Goal: Task Accomplishment & Management: Manage account settings

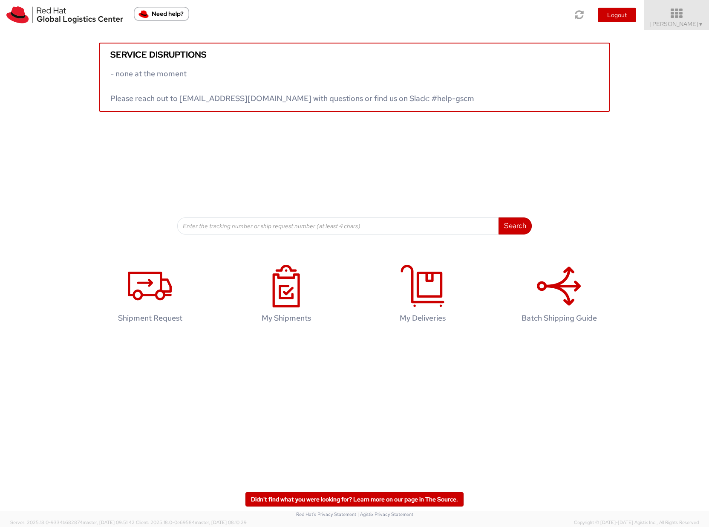
click at [683, 25] on span "Sona Mala ▼" at bounding box center [676, 24] width 53 height 8
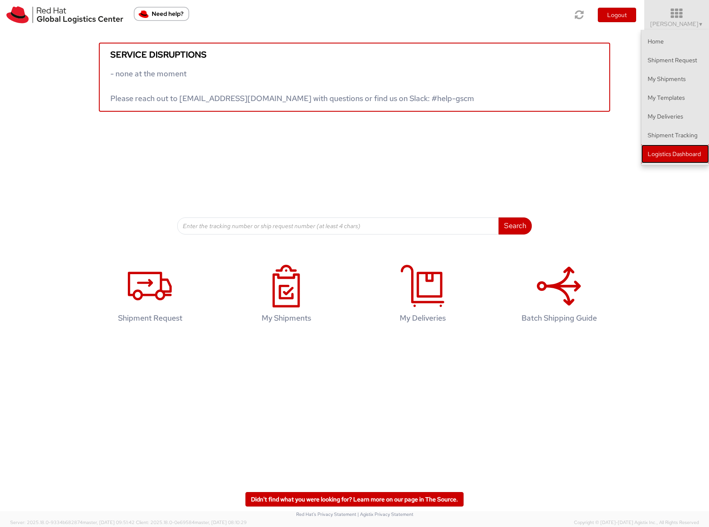
click at [679, 156] on link "Logistics Dashboard" at bounding box center [675, 153] width 68 height 19
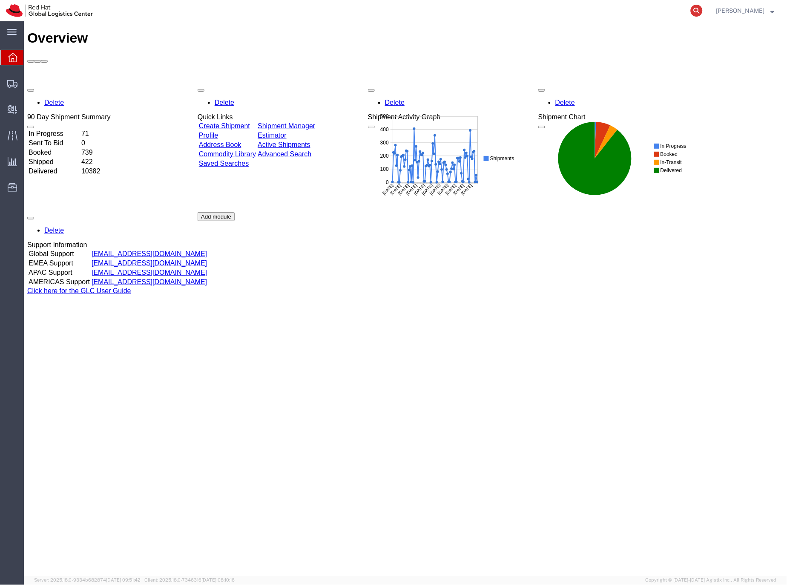
click at [703, 9] on icon at bounding box center [697, 11] width 12 height 12
click at [511, 15] on input "search" at bounding box center [561, 10] width 259 height 20
type input "392040016517"
click at [10, 81] on icon at bounding box center [12, 84] width 10 height 8
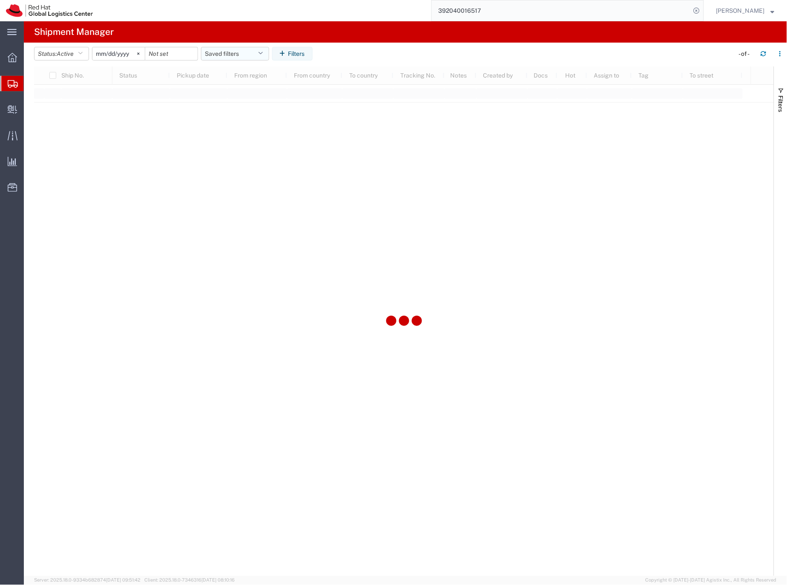
click at [225, 53] on button "Saved filters" at bounding box center [235, 54] width 68 height 14
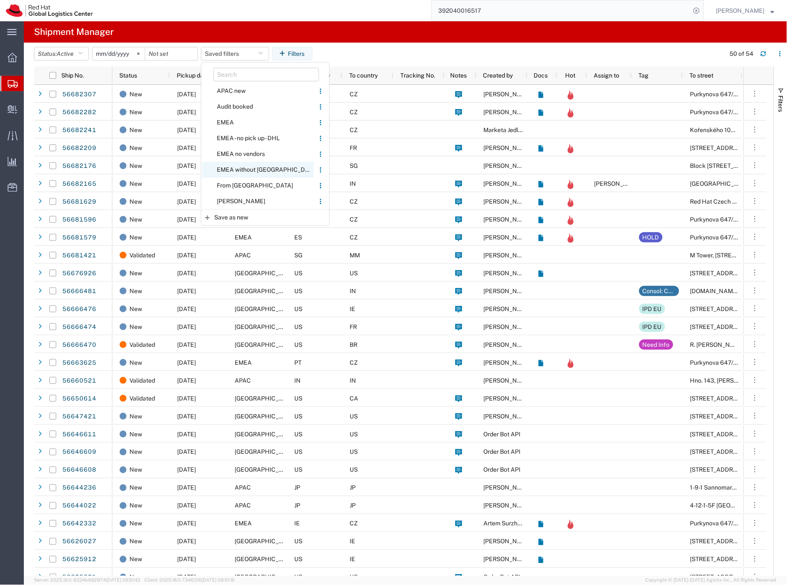
click at [237, 167] on span "EMEA without [GEOGRAPHIC_DATA]" at bounding box center [258, 170] width 112 height 16
type input "[DATE]"
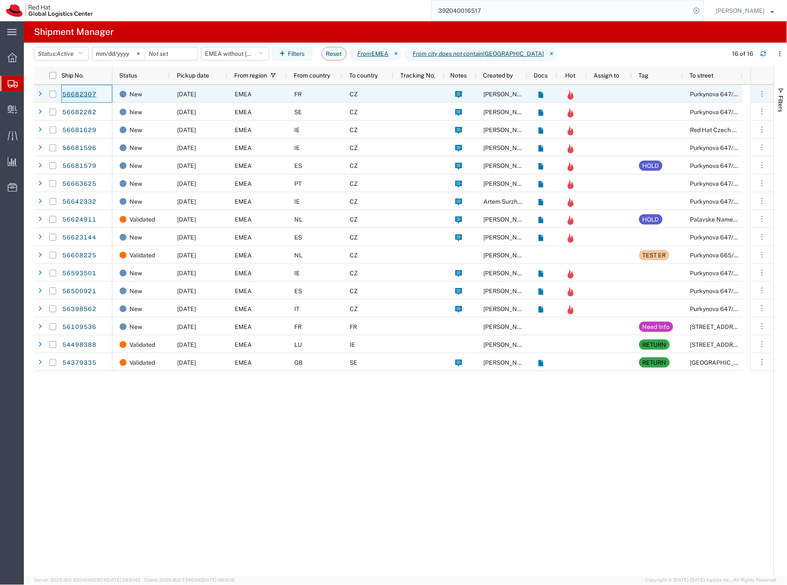
click at [74, 93] on link "56682307" at bounding box center [79, 95] width 35 height 14
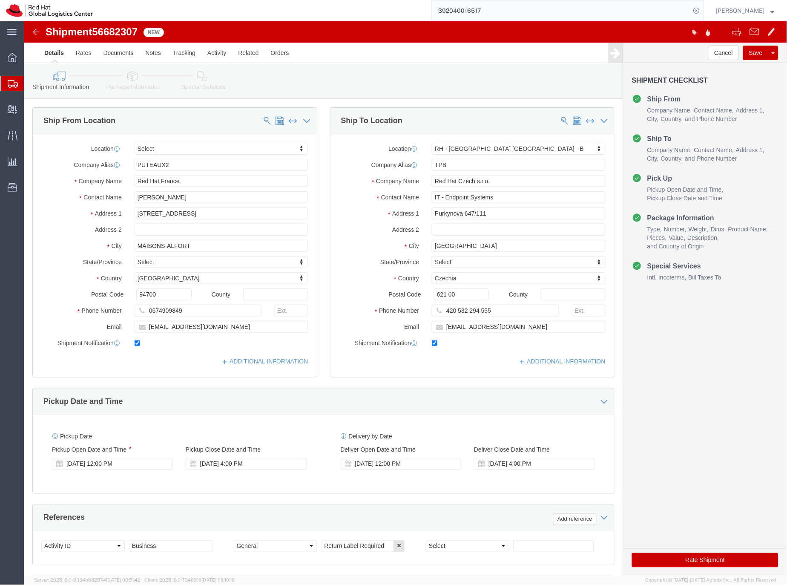
select select
select select "38036"
drag, startPoint x: 173, startPoint y: 175, endPoint x: 84, endPoint y: 175, distance: 89.5
click div "Contact Name Alexia Prunet"
drag, startPoint x: 167, startPoint y: 138, endPoint x: 147, endPoint y: 143, distance: 20.6
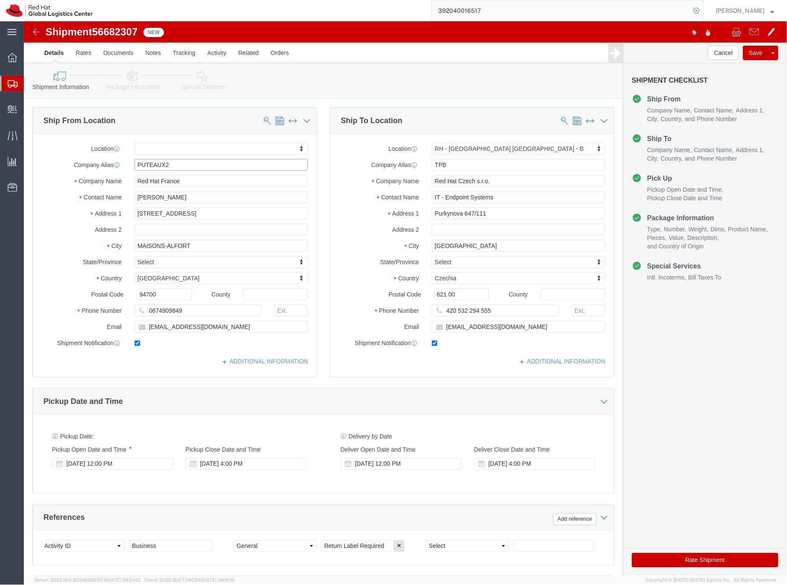
click input "PUTEAUX2"
drag, startPoint x: 164, startPoint y: 161, endPoint x: 110, endPoint y: 162, distance: 53.7
click input "Red Hat France"
paste input "Alexia Prunet"
type input "Alexia Prunet"
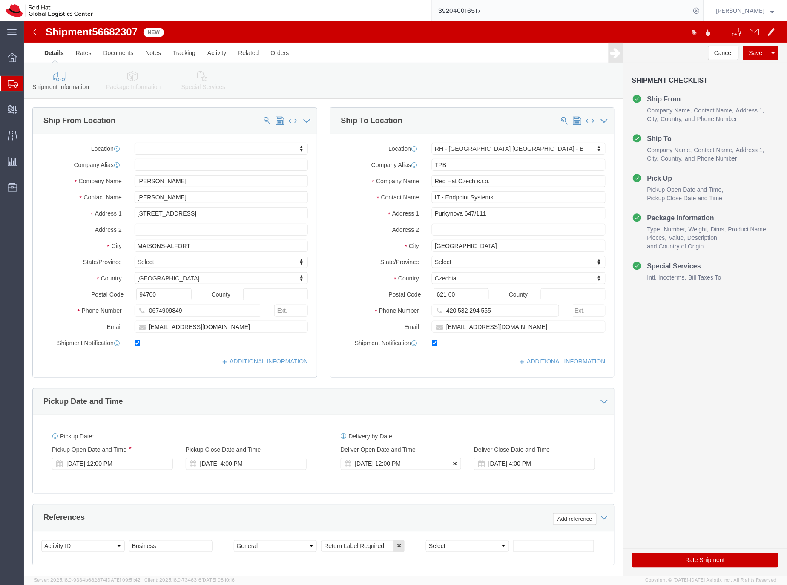
click icon
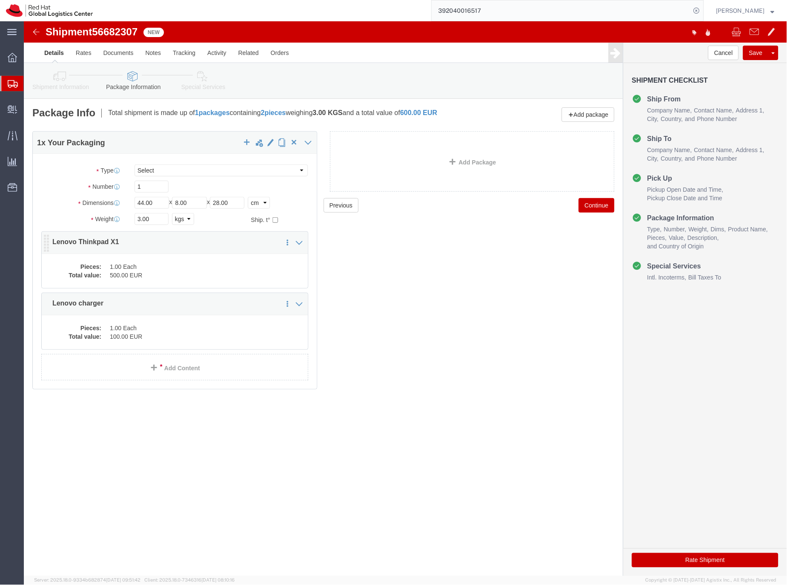
click dd "500.00 EUR"
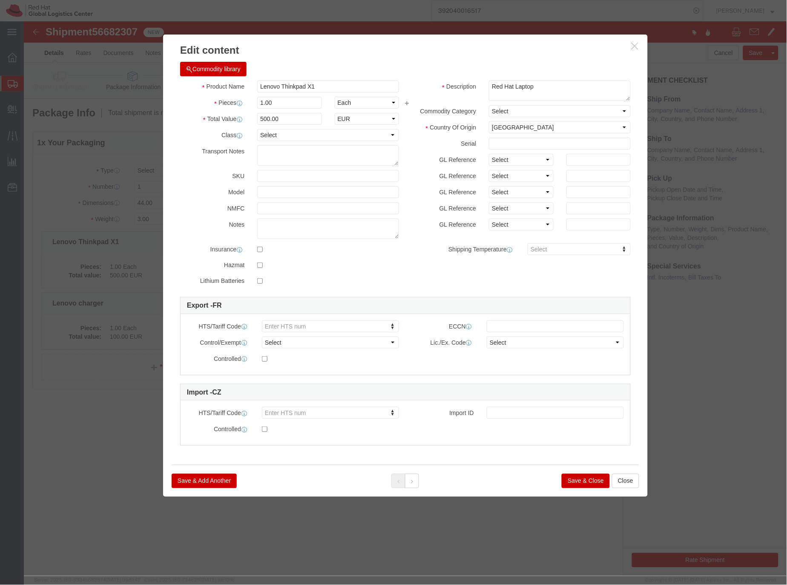
click button "Save & Close"
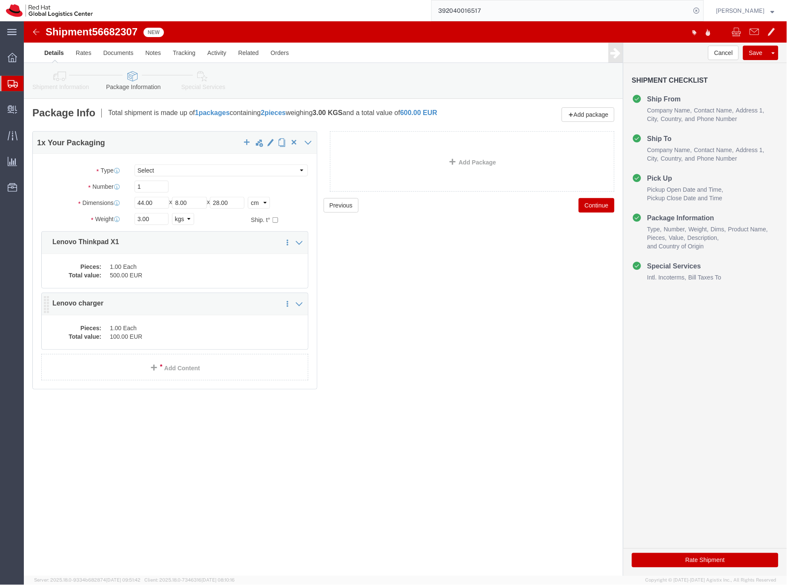
click dd "100.00 EUR"
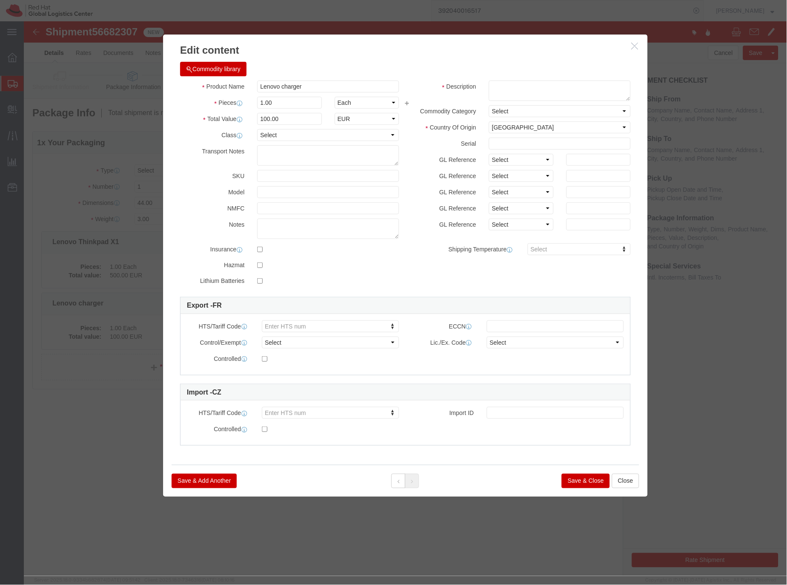
click button "Save & Close"
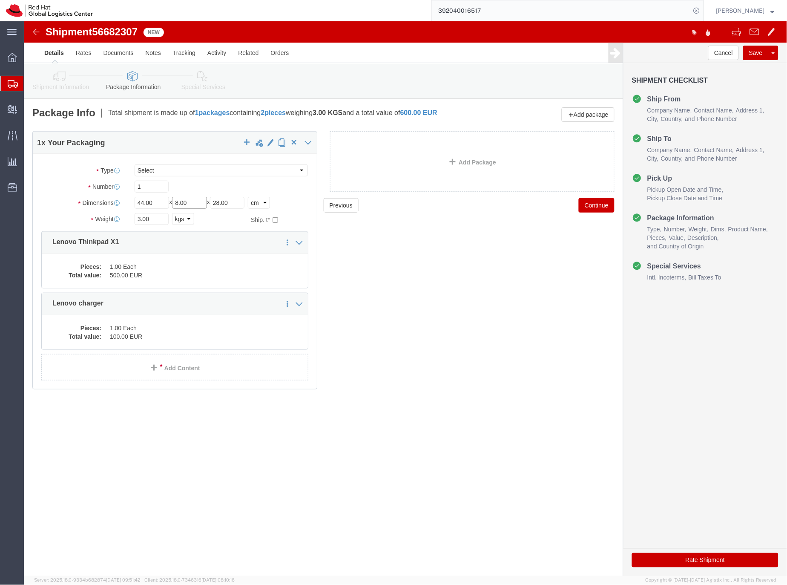
click input "8.00"
type input "28.00"
drag, startPoint x: 221, startPoint y: 181, endPoint x: 203, endPoint y: 181, distance: 17.5
click input "28.00"
drag, startPoint x: 198, startPoint y: 179, endPoint x: 202, endPoint y: 176, distance: 5.3
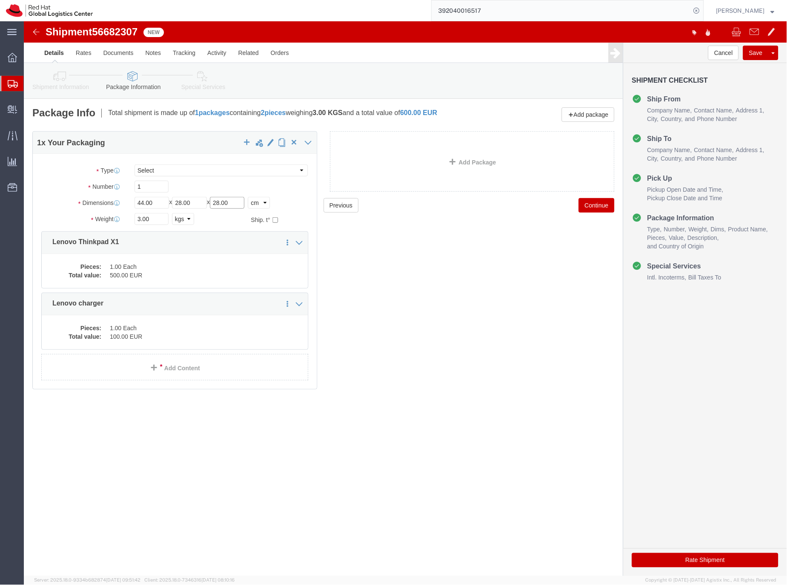
click input "28.00"
type input "8.00"
click icon
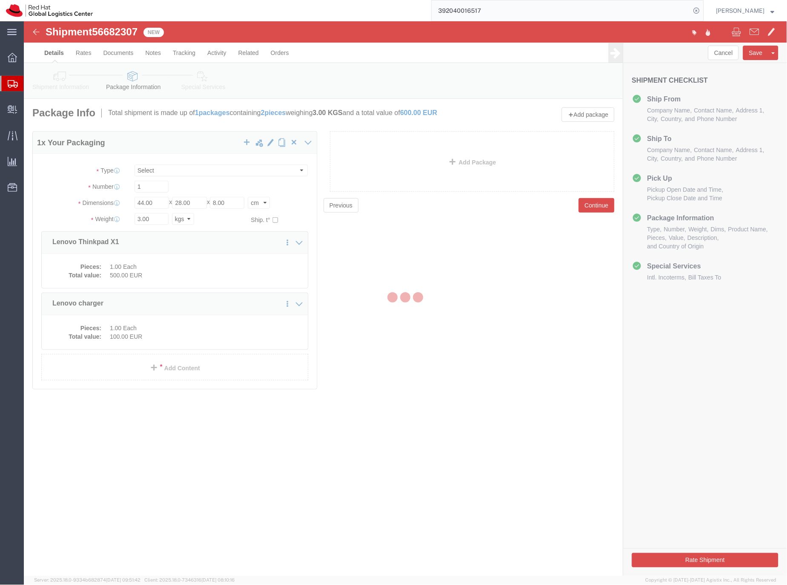
select select
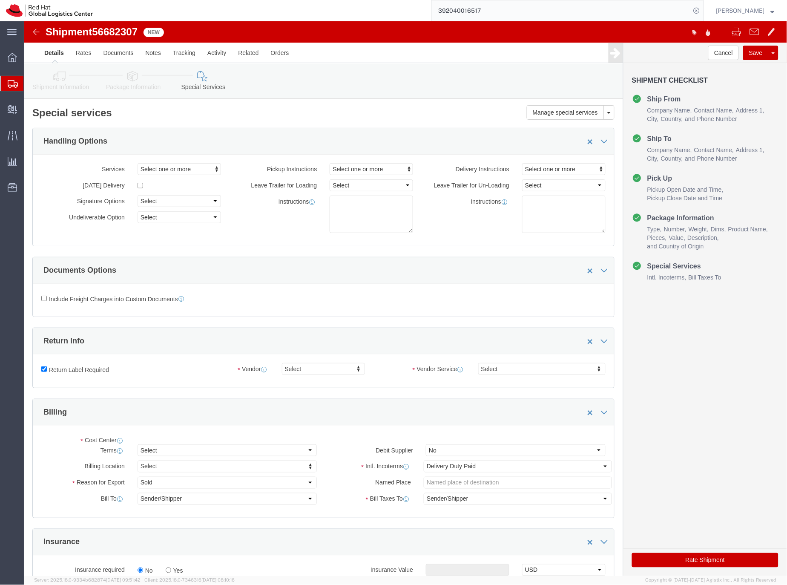
select select "COSTCENTER"
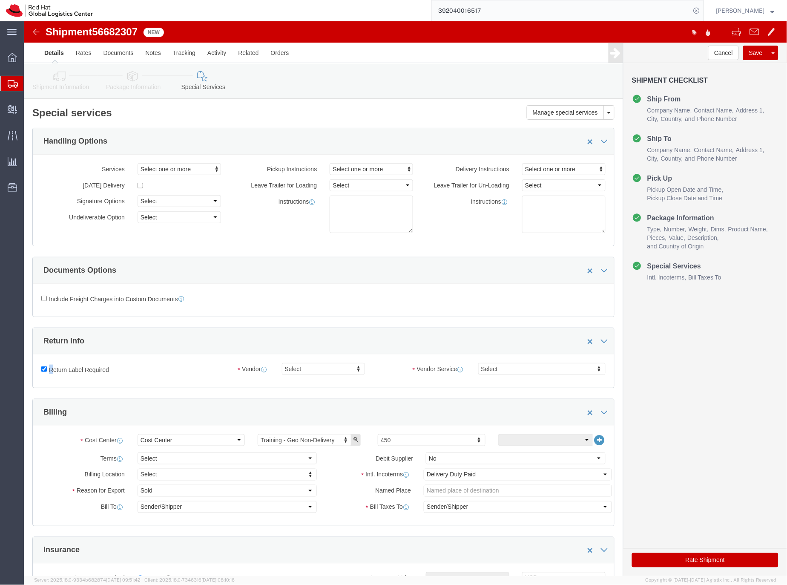
click label "Return Label Required"
drag, startPoint x: 20, startPoint y: 349, endPoint x: 85, endPoint y: 350, distance: 64.8
click input "Return Label Required"
checkbox input "false"
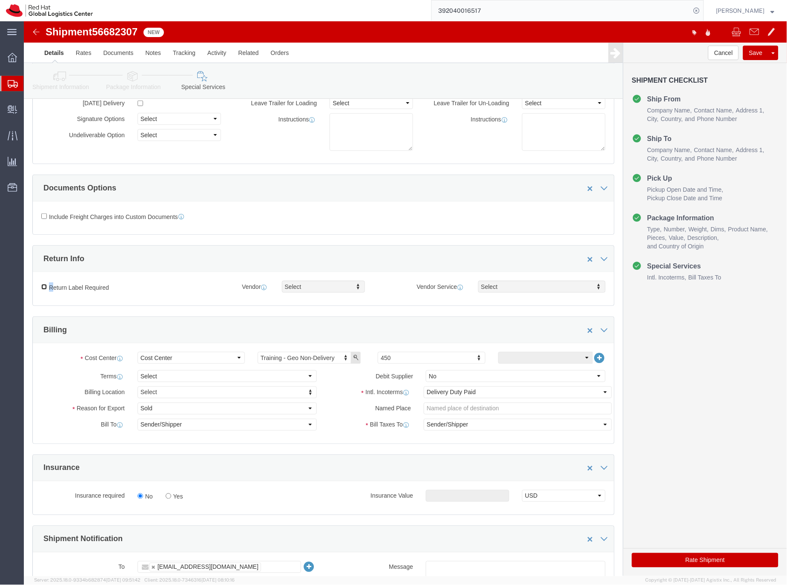
scroll to position [180, 0]
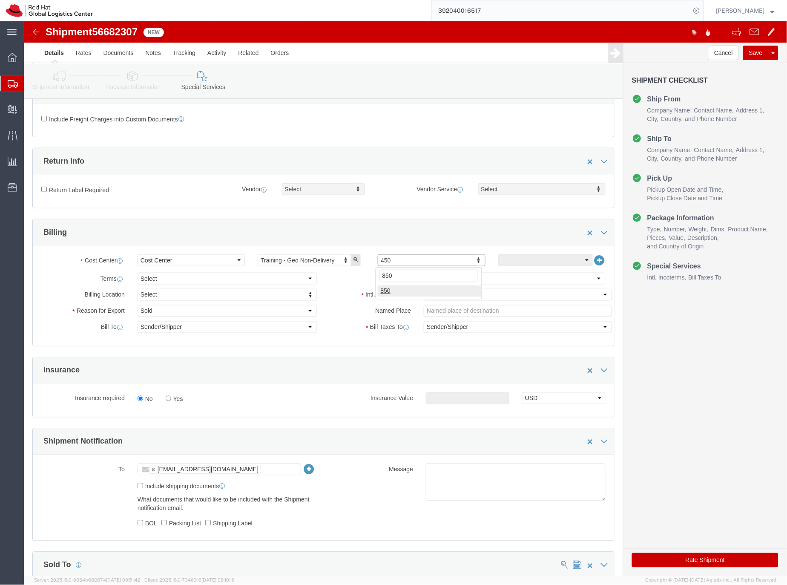
type input "850"
click button "Rate Shipment"
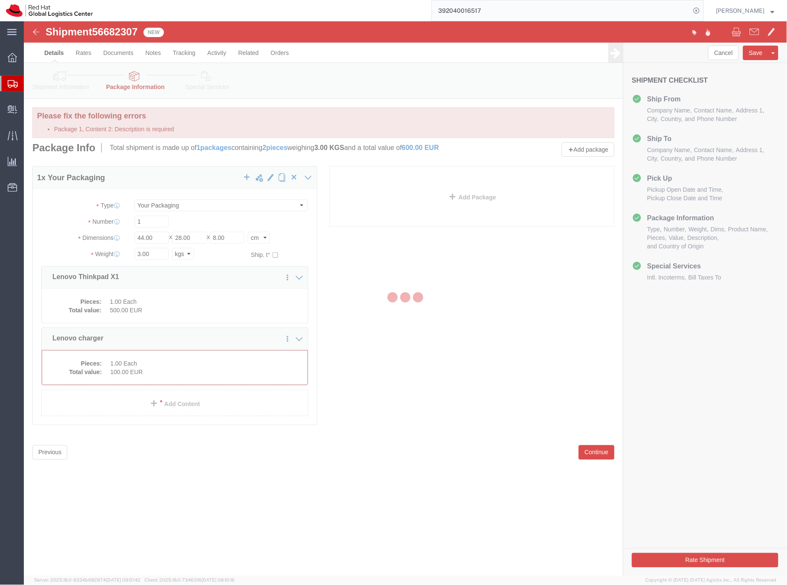
scroll to position [0, 0]
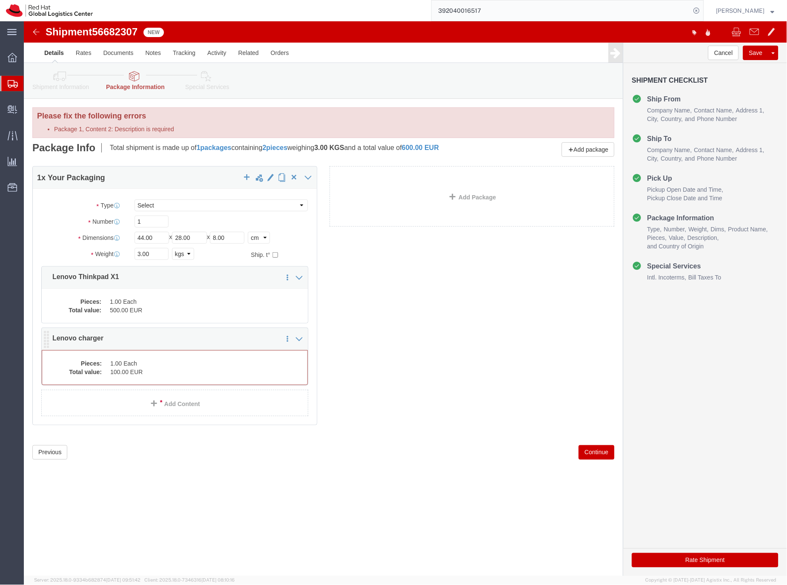
click dd "100.00 EUR"
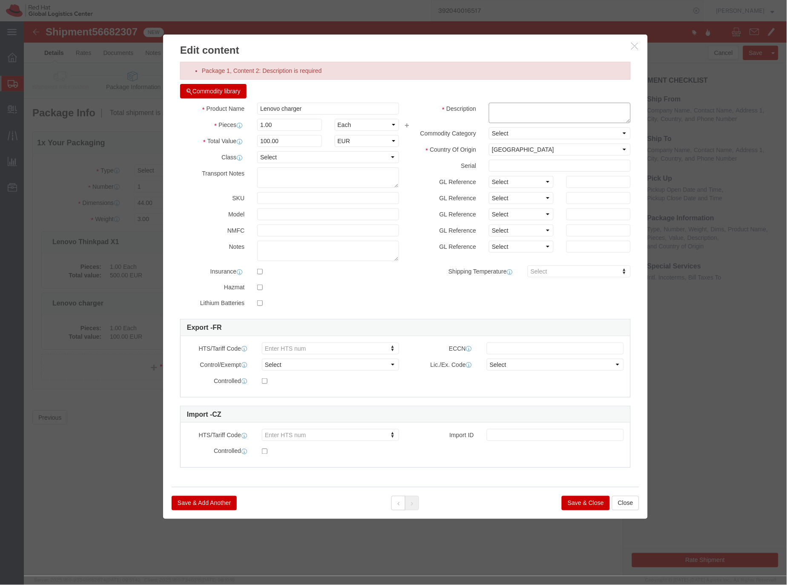
click textarea
type textarea "dock"
click button "Save & Close"
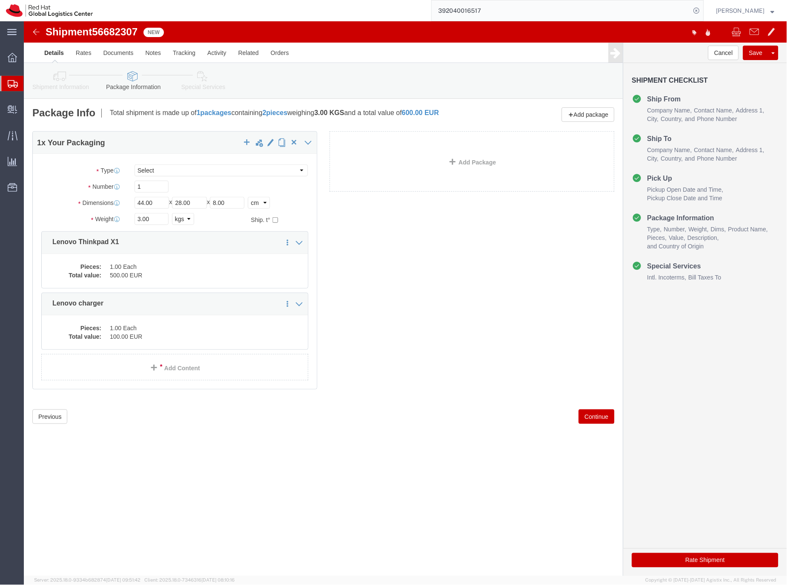
click link "Special Services"
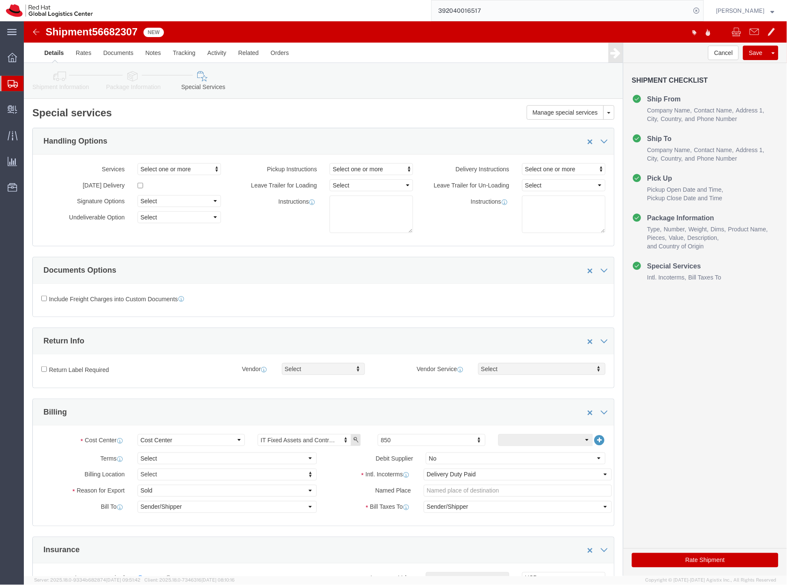
click button "Rate Shipment"
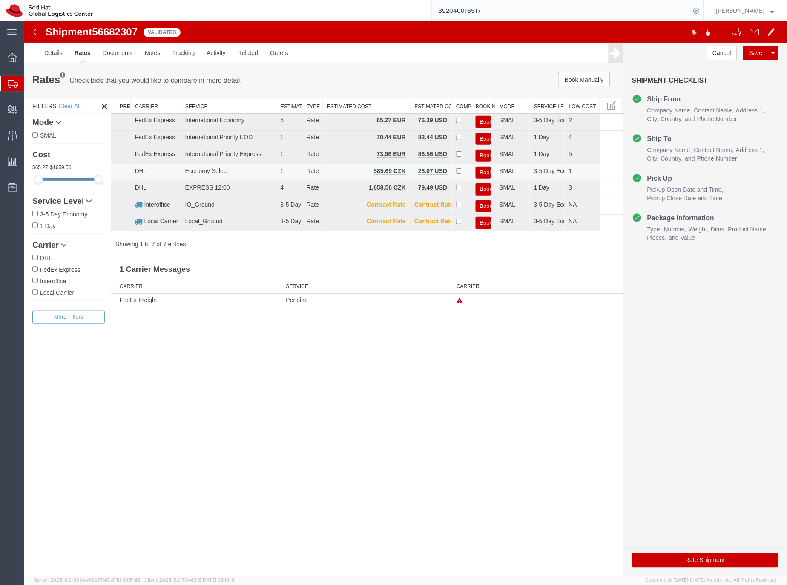
click at [485, 168] on button "Book" at bounding box center [483, 172] width 15 height 12
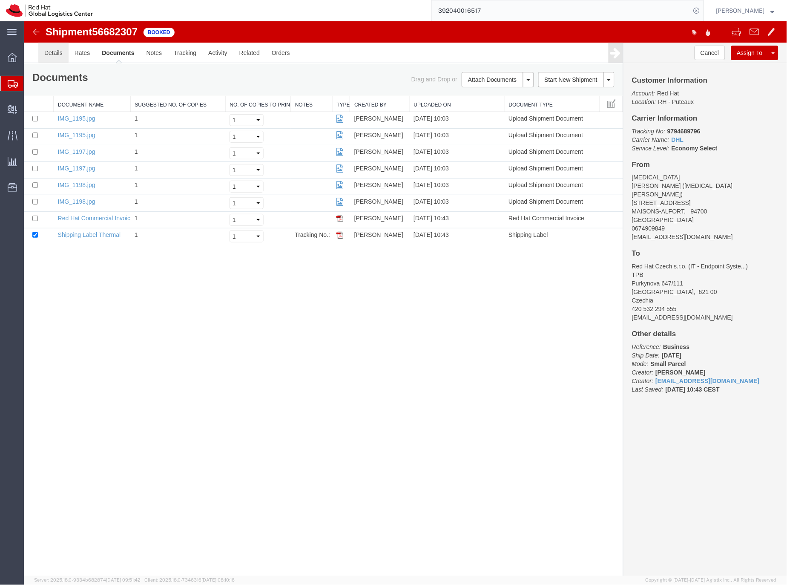
click at [43, 54] on link "Details" at bounding box center [53, 52] width 30 height 20
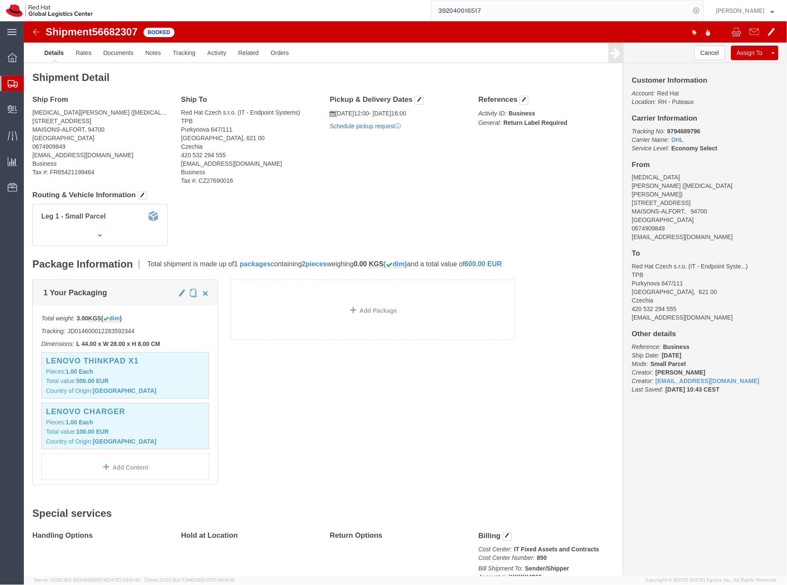
click link "Schedule pickup request"
drag, startPoint x: 663, startPoint y: 199, endPoint x: 602, endPoint y: 202, distance: 61.4
click div "Customer Information Account: Red Hat Location: RH - Puteaux Carrier Informatio…"
copy address "aprunet@redhat.com"
click link "Documents"
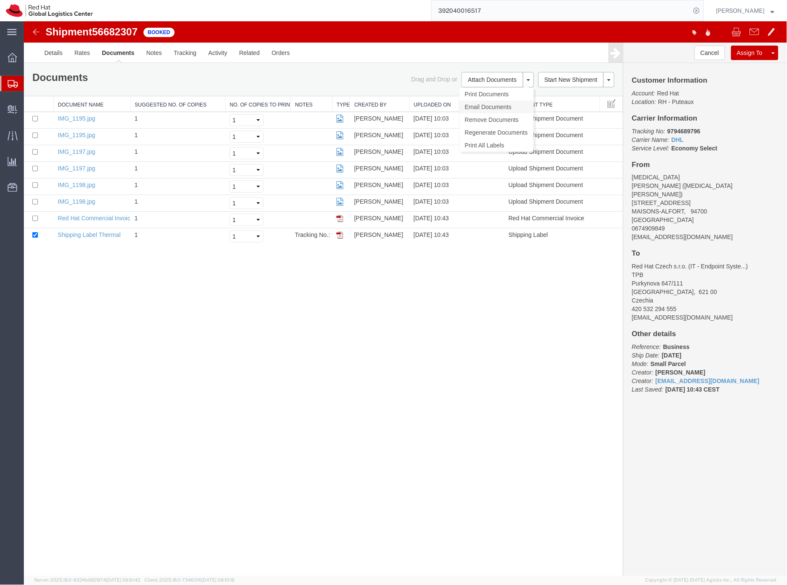
click at [486, 105] on link "Email Documents" at bounding box center [496, 106] width 74 height 13
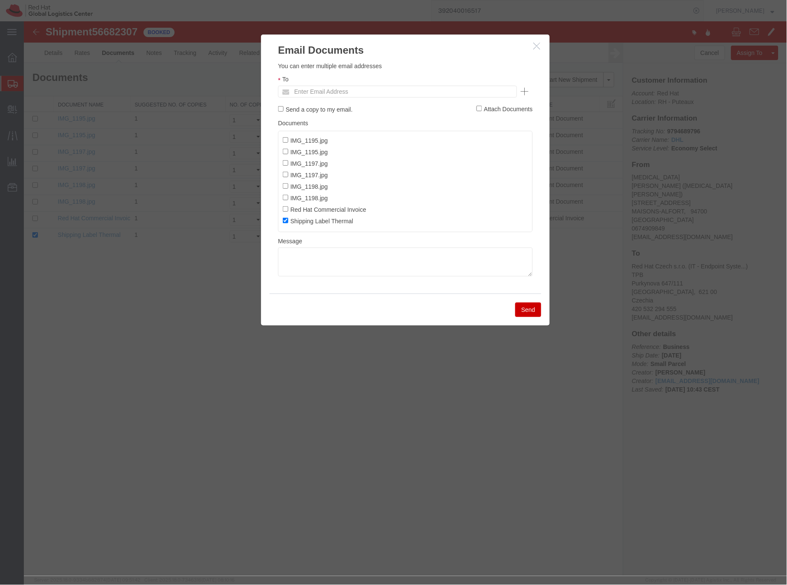
click at [346, 85] on ul "Enter Email Address" at bounding box center [397, 91] width 239 height 12
paste input "aprunet@redhat.com"
type input "aprunet@redhat.com"
click at [302, 257] on textarea at bounding box center [405, 261] width 255 height 29
paste textarea "Hi A, please find the label for your shipment to B attached to this email. FedE…"
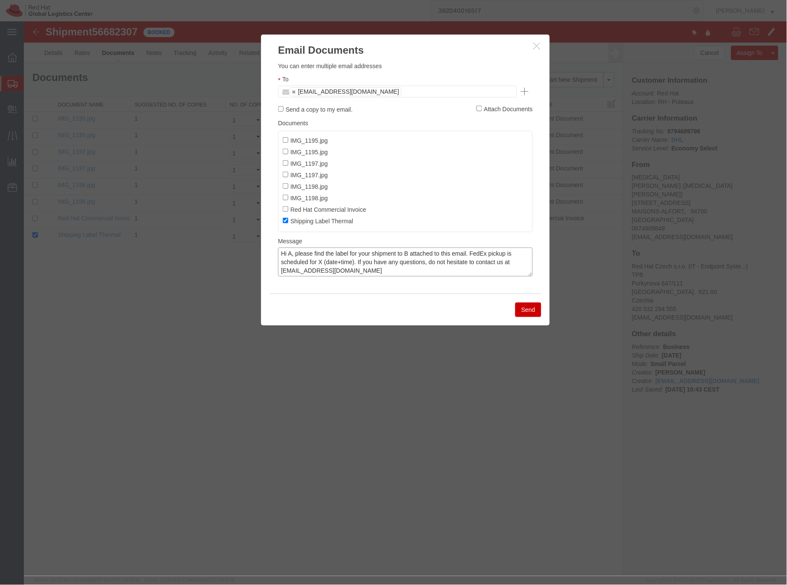
click at [290, 254] on textarea "Hi A, please find the label for your shipment to B attached to this email. FedE…" at bounding box center [405, 261] width 255 height 29
click at [290, 255] on textarea "Hi A, please find the label for your shipment to B attached to this email. FedE…" at bounding box center [405, 261] width 255 height 29
click at [421, 252] on textarea "Hi Alexia, please find the label for your shipment to B attached to this email.…" at bounding box center [405, 261] width 255 height 29
click at [347, 263] on textarea "Hi Alexia, please find the label for your shipment to Brno,CZ attached to this …" at bounding box center [405, 261] width 255 height 29
drag, startPoint x: 398, startPoint y: 263, endPoint x: 404, endPoint y: 258, distance: 8.2
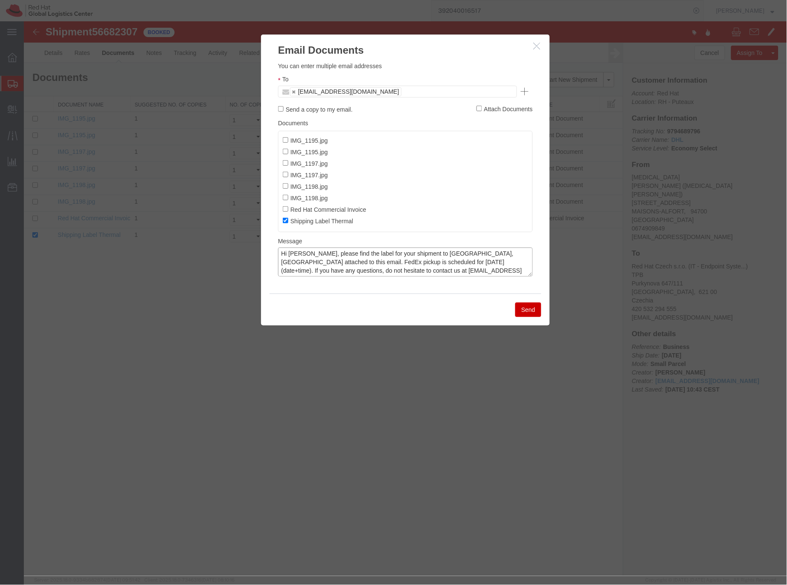
click at [398, 263] on textarea "Hi Alexia, please find the label for your shipment to Brno,CZ attached to this …" at bounding box center [405, 261] width 255 height 29
type textarea "Hi Alexia, please find the label for your shipment to Brno,CZ attached to this …"
click at [531, 311] on button "Send" at bounding box center [528, 309] width 26 height 14
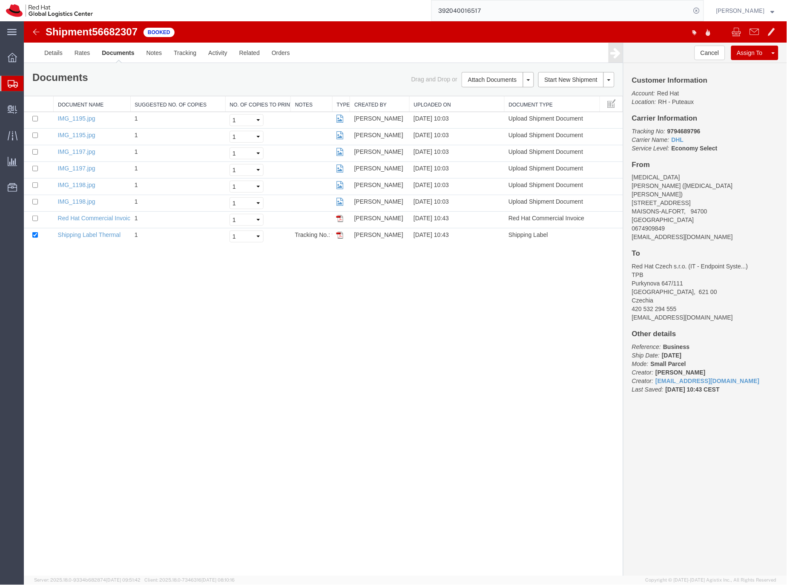
click at [14, 85] on icon at bounding box center [13, 84] width 10 height 8
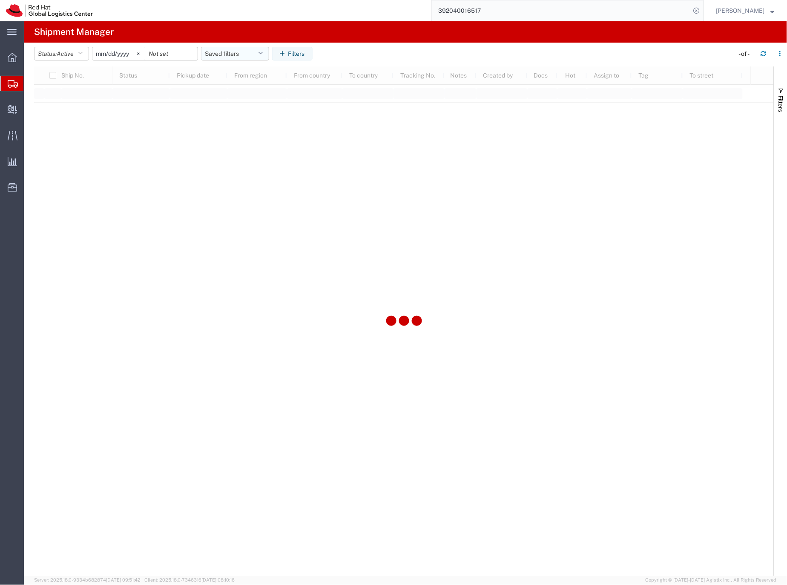
click at [239, 56] on button "Saved filters" at bounding box center [235, 54] width 68 height 14
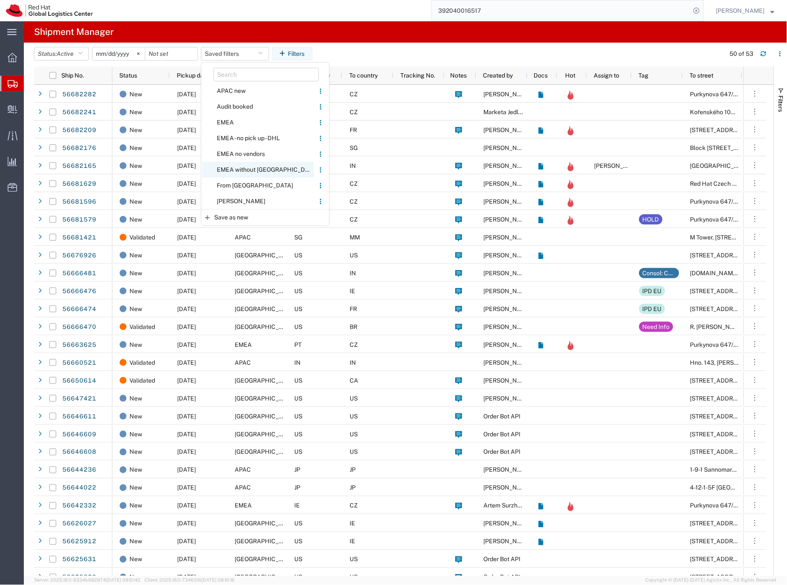
click at [237, 169] on span "EMEA without [GEOGRAPHIC_DATA]" at bounding box center [258, 170] width 112 height 16
type input "[DATE]"
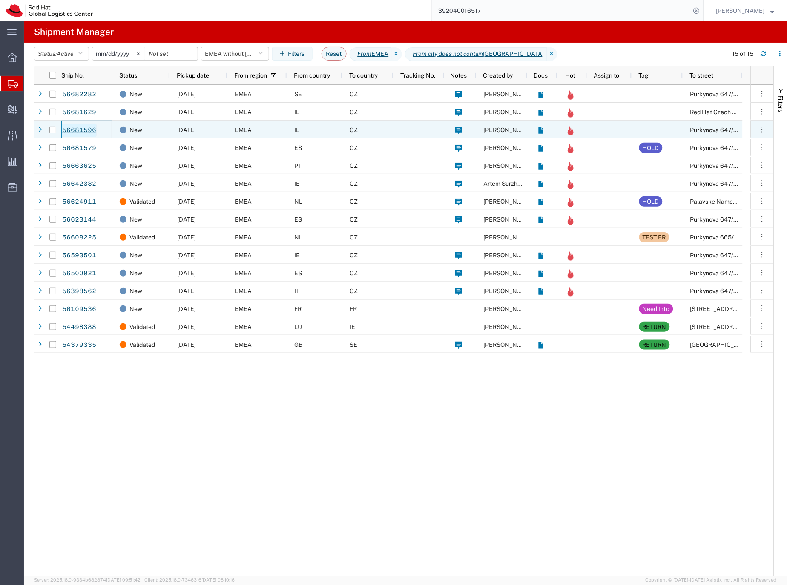
click at [87, 128] on link "56681596" at bounding box center [79, 131] width 35 height 14
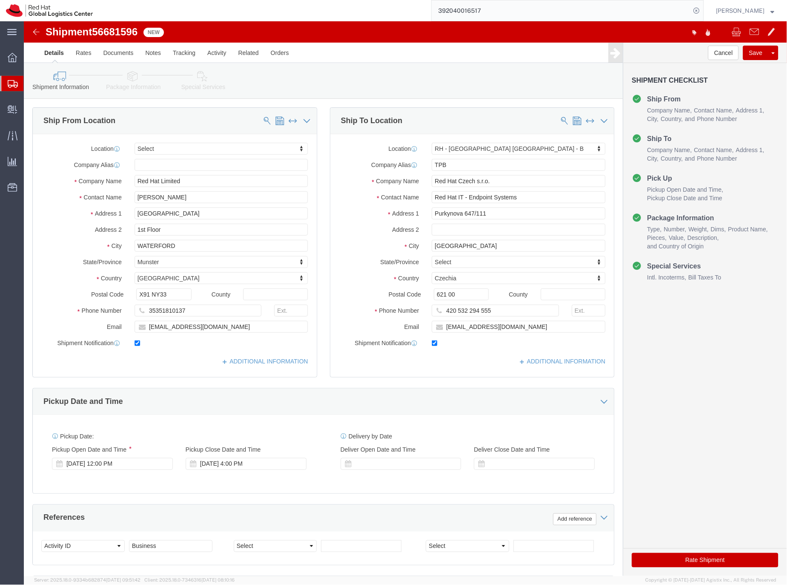
select select
select select "38036"
click icon
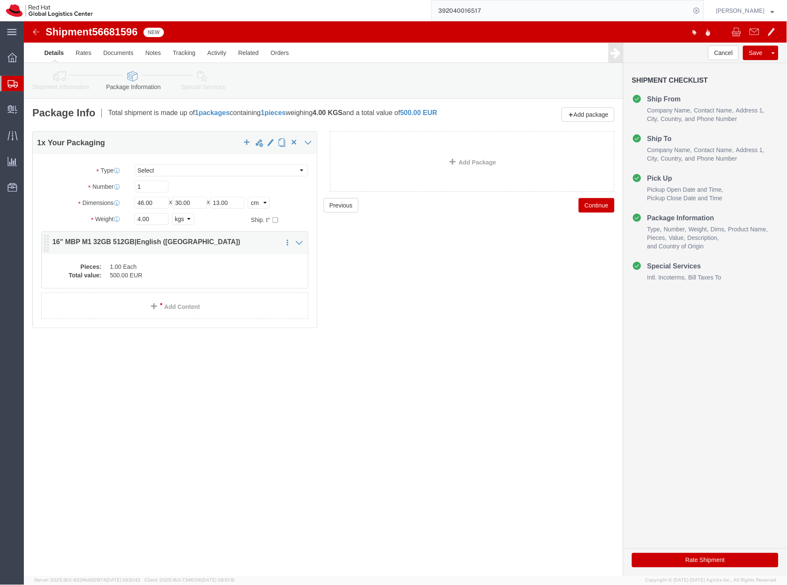
click div "Pieces: 1.00 Each Total value: 500.00 EUR"
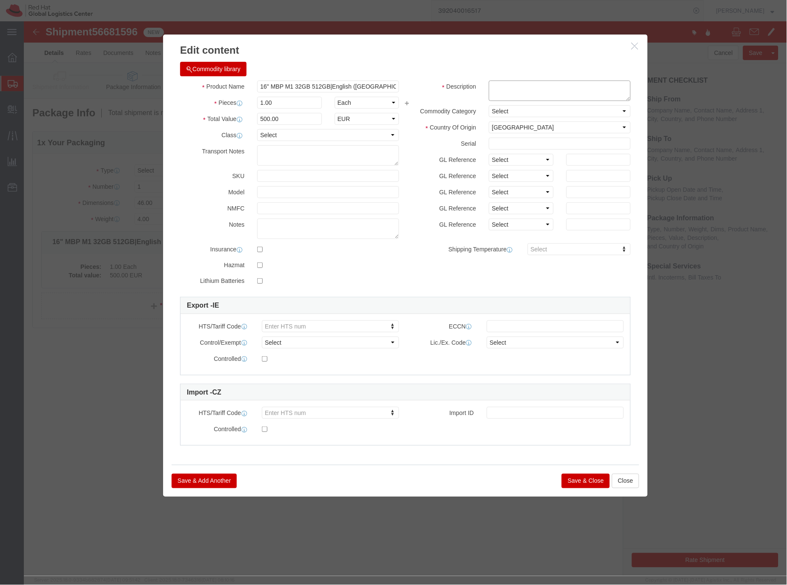
click textarea
type textarea "P"
type textarea "Laptop"
click button "Save & Close"
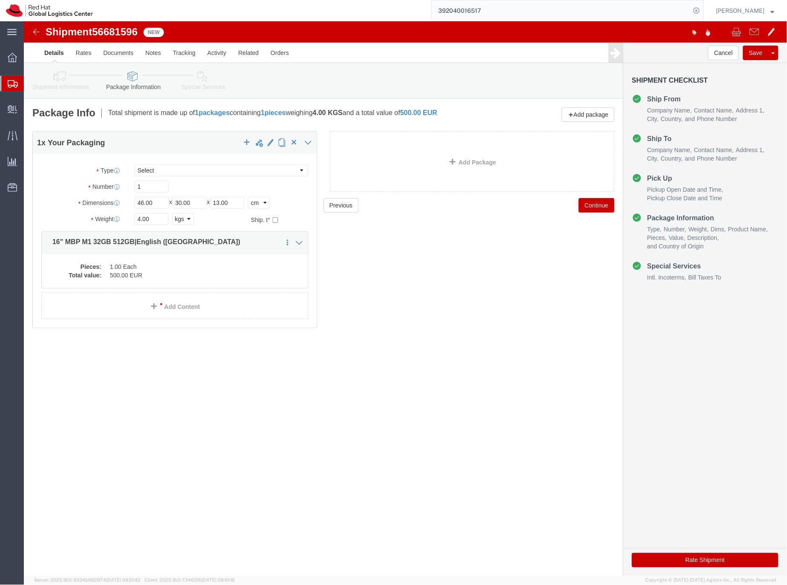
click icon
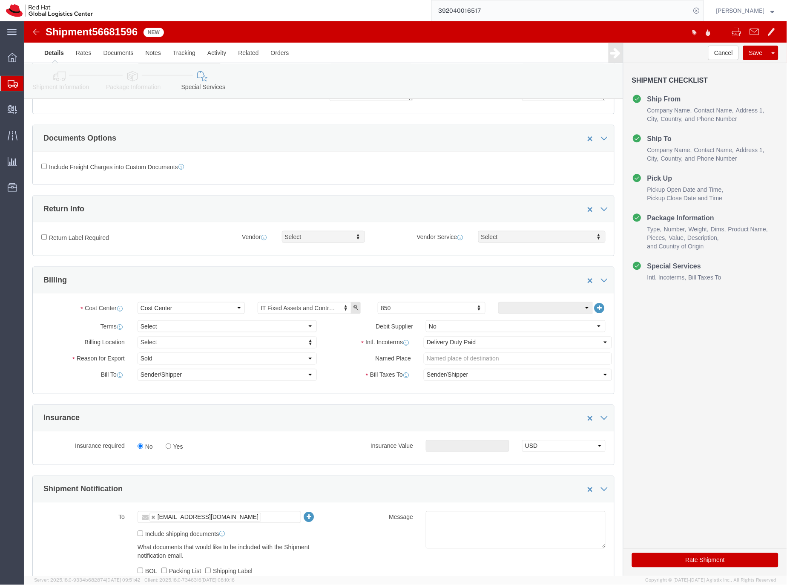
scroll to position [145, 0]
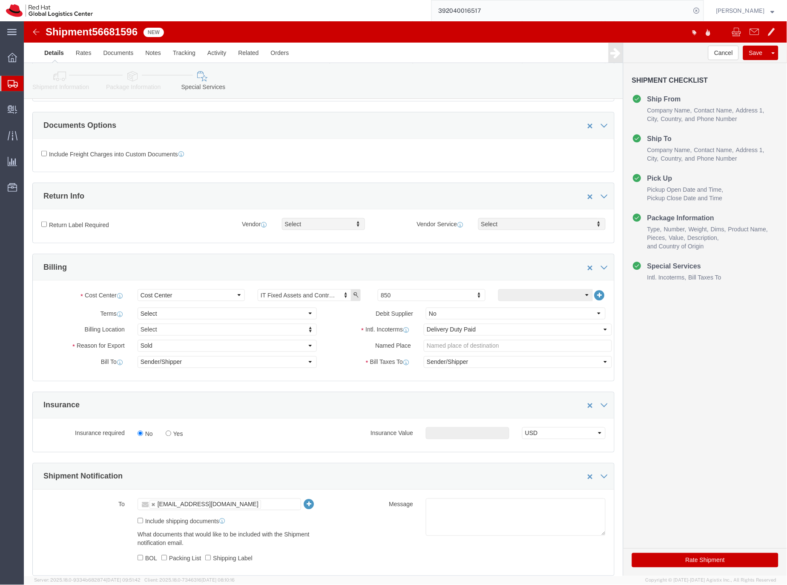
click button "Rate Shipment"
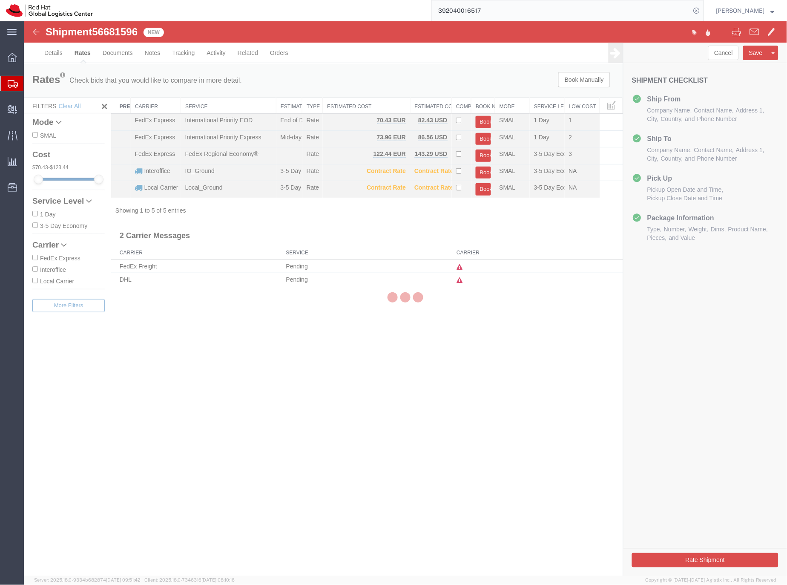
scroll to position [0, 0]
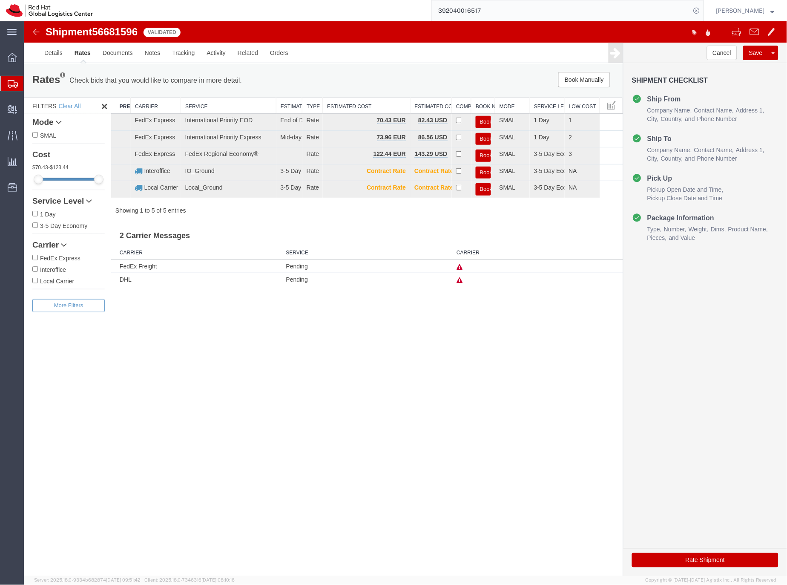
click at [459, 279] on icon at bounding box center [459, 280] width 6 height 6
click at [51, 50] on link "Details" at bounding box center [53, 52] width 30 height 20
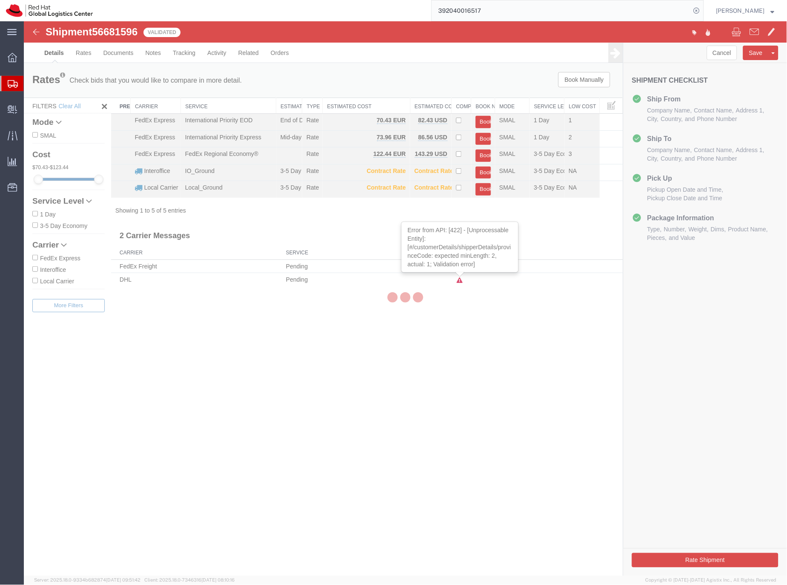
select select "38036"
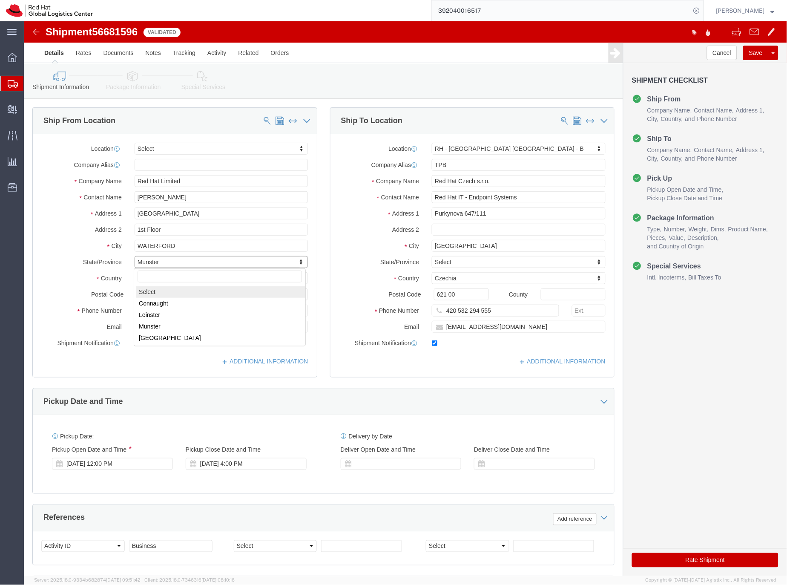
select select
click button "Rate Shipment"
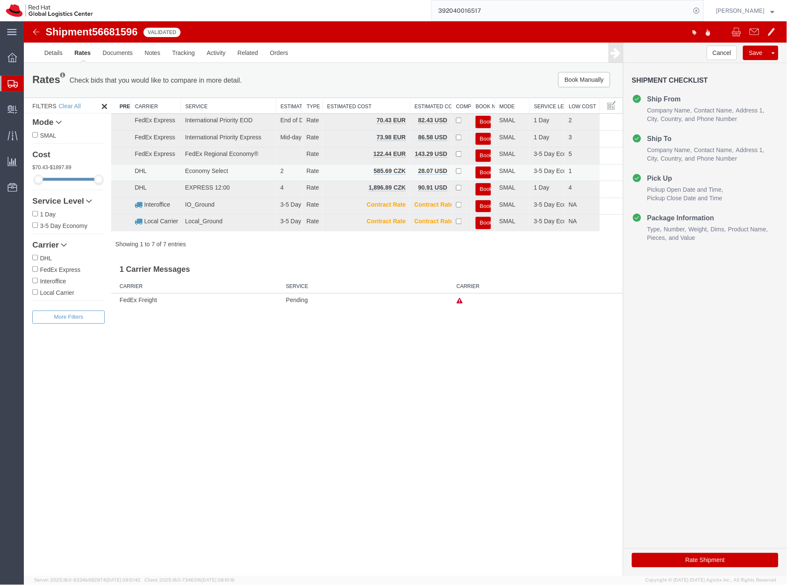
click at [482, 170] on button "Book" at bounding box center [483, 172] width 15 height 12
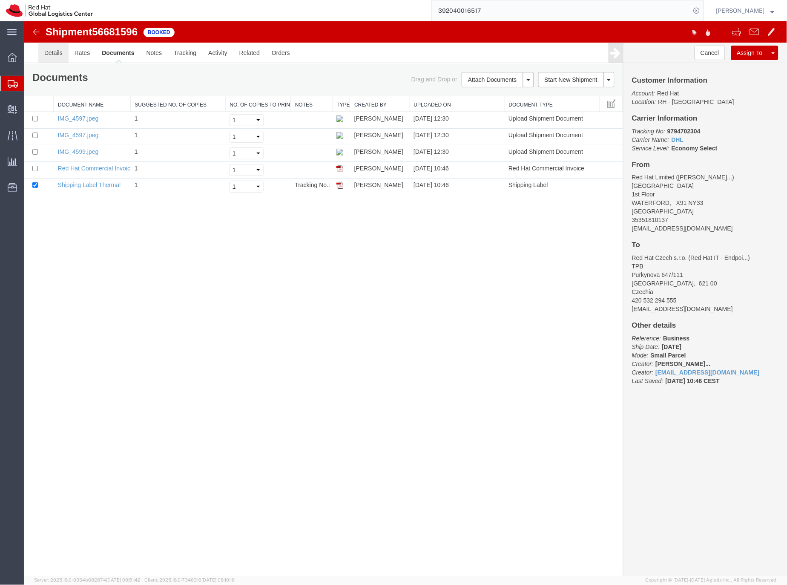
click at [52, 53] on link "Details" at bounding box center [53, 52] width 30 height 20
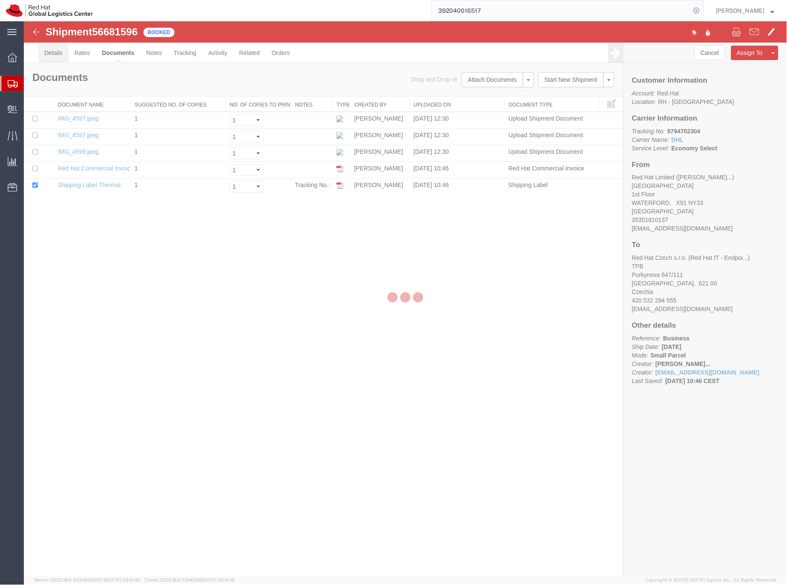
click at [23, 21] on div at bounding box center [23, 21] width 0 height 0
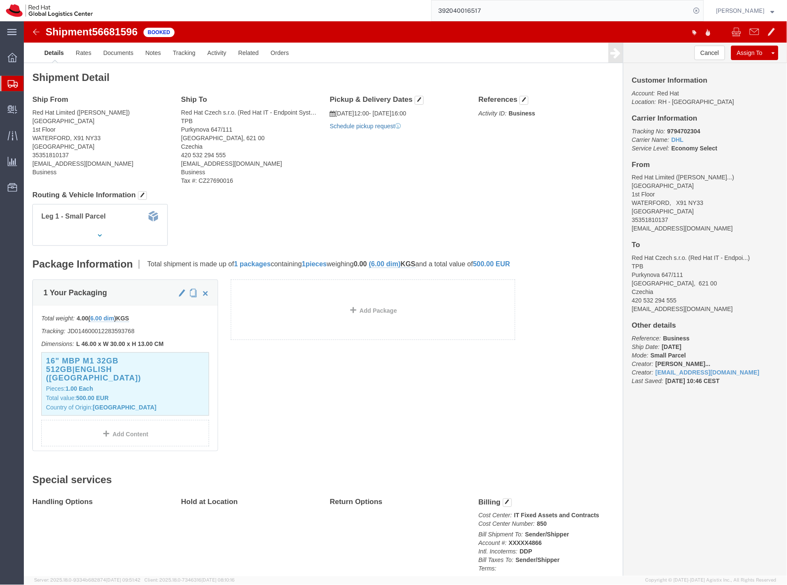
click link "Schedule pickup request"
drag, startPoint x: 695, startPoint y: 214, endPoint x: 599, endPoint y: 206, distance: 95.8
click div "Customer Information Account: Red Hat Location: RH - Waterford City Carrier Inf…"
copy div "rmuppane@redhat.com"
click link "Documents"
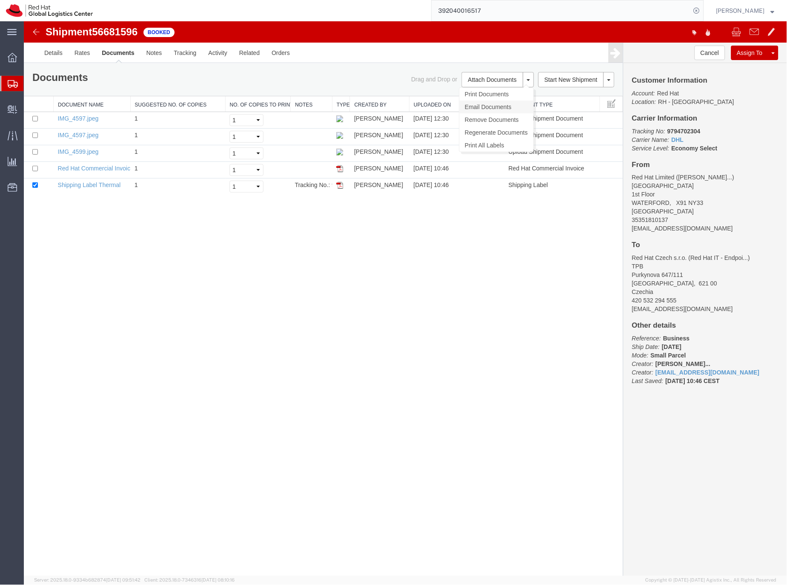
click at [479, 106] on link "Email Documents" at bounding box center [496, 106] width 74 height 13
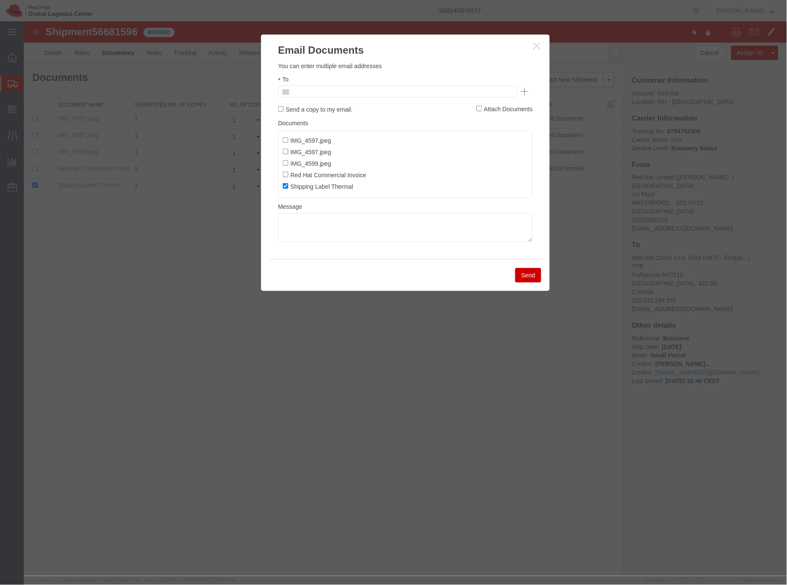
click at [321, 90] on input "text" at bounding box center [340, 91] width 100 height 11
paste input "rmuppane@redhat.com"
type input "rmuppane@redhat.com"
click at [301, 229] on textarea at bounding box center [405, 227] width 255 height 29
paste textarea "Hi A, please find the label for your shipment to B attached to this email. FedE…"
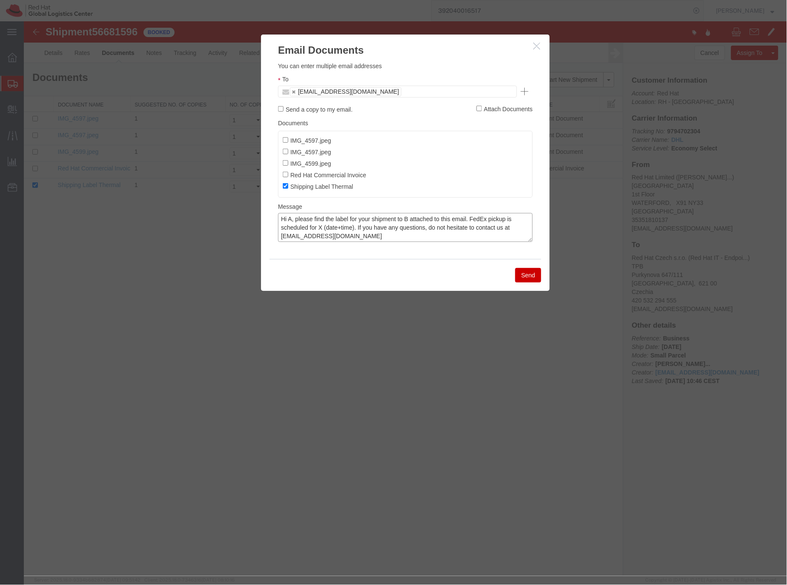
drag, startPoint x: 290, startPoint y: 219, endPoint x: 313, endPoint y: 216, distance: 22.8
click at [291, 219] on textarea "Hi A, please find the label for your shipment to B attached to this email. FedE…" at bounding box center [405, 227] width 255 height 29
drag, startPoint x: 438, startPoint y: 221, endPoint x: 442, endPoint y: 218, distance: 4.6
click at [438, 221] on textarea "Hi Ramakrishna, please find the label for your shipment to B attached to this e…" at bounding box center [405, 227] width 255 height 29
click at [333, 231] on textarea "Hi Ramakrishna, please find the label for your shipment to Brno,CZ attached to …" at bounding box center [405, 227] width 255 height 29
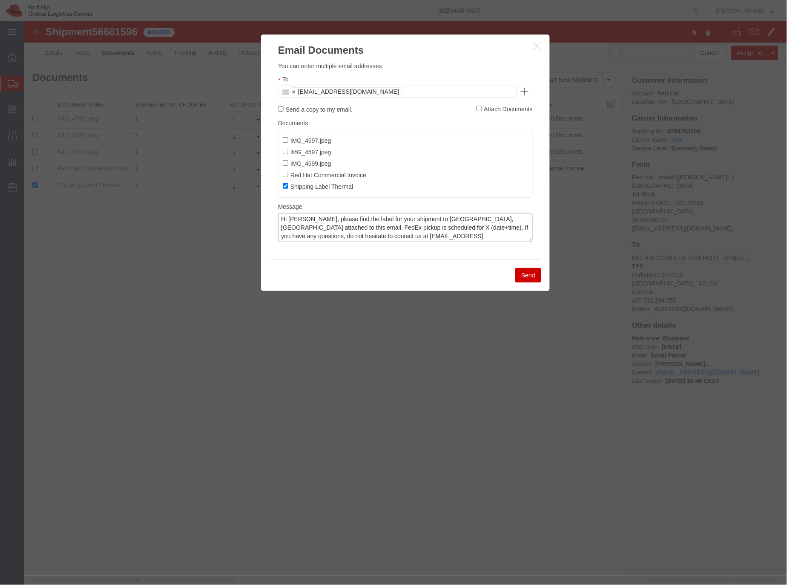
click at [333, 231] on textarea "Hi Ramakrishna, please find the label for your shipment to Brno,CZ attached to …" at bounding box center [405, 227] width 255 height 29
paste textarea "A, please find the label for your shipment to B attached to this email. Please …"
click at [289, 223] on textarea "Hi A, please find the label for your shipment to B attached to this email. Plea…" at bounding box center [405, 227] width 255 height 29
drag, startPoint x: 439, startPoint y: 219, endPoint x: 450, endPoint y: 213, distance: 12.6
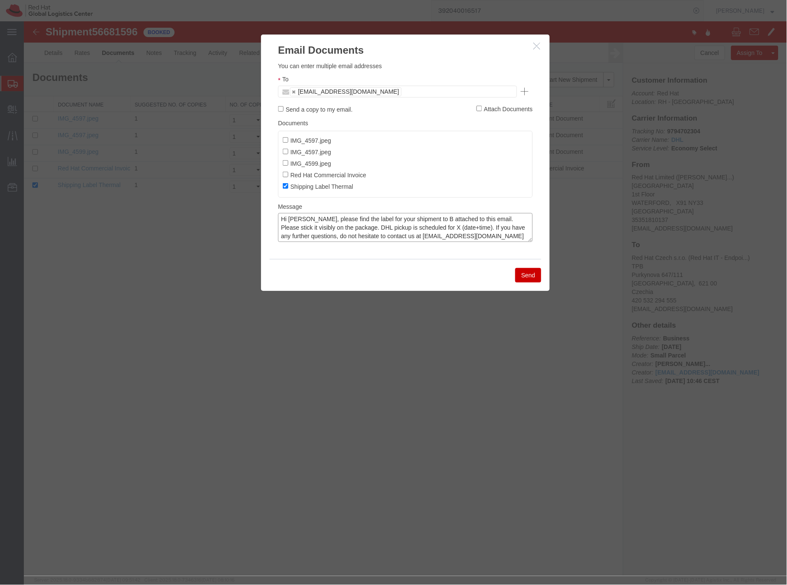
click at [440, 219] on textarea "Hi Ramakrishna, please find the label for your shipment to B attached to this e…" at bounding box center [405, 227] width 255 height 29
drag, startPoint x: 461, startPoint y: 229, endPoint x: 471, endPoint y: 220, distance: 13.9
click at [461, 229] on textarea "Hi Ramakrishna, please find the label for your shipment to Brno,CZ attached to …" at bounding box center [405, 227] width 255 height 29
drag, startPoint x: 500, startPoint y: 228, endPoint x: 510, endPoint y: 224, distance: 10.1
click at [502, 227] on textarea "Hi Ramakrishna, please find the label for your shipment to Brno,CZ attached to …" at bounding box center [405, 227] width 255 height 29
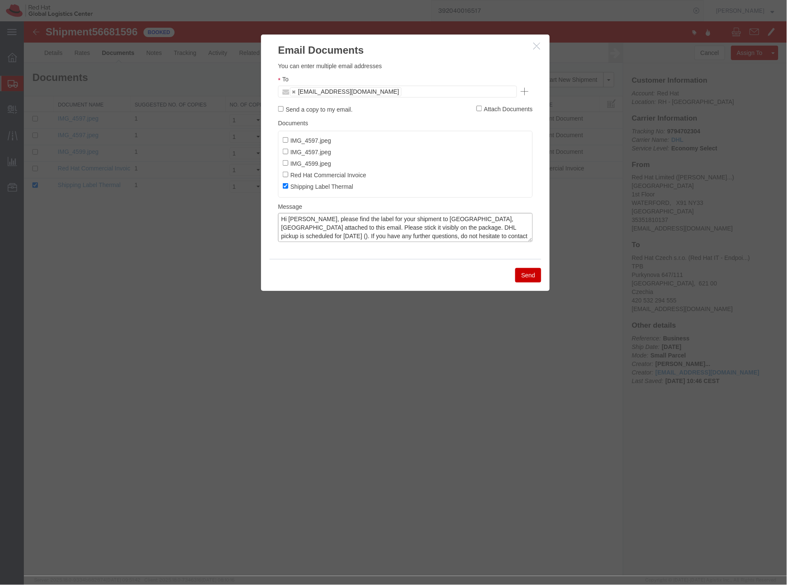
click at [467, 227] on textarea "Hi Ramakrishna, please find the label for your shipment to Brno,CZ attached to …" at bounding box center [405, 227] width 255 height 29
click at [485, 229] on textarea "Hi Ramakrishna, please find the label for your shipment to Brno,CZ attached to …" at bounding box center [405, 227] width 255 height 29
type textarea "Hi Ramakrishna, please find the label for your shipment to Brno,CZ attached to …"
click at [521, 282] on button "Send" at bounding box center [528, 275] width 26 height 14
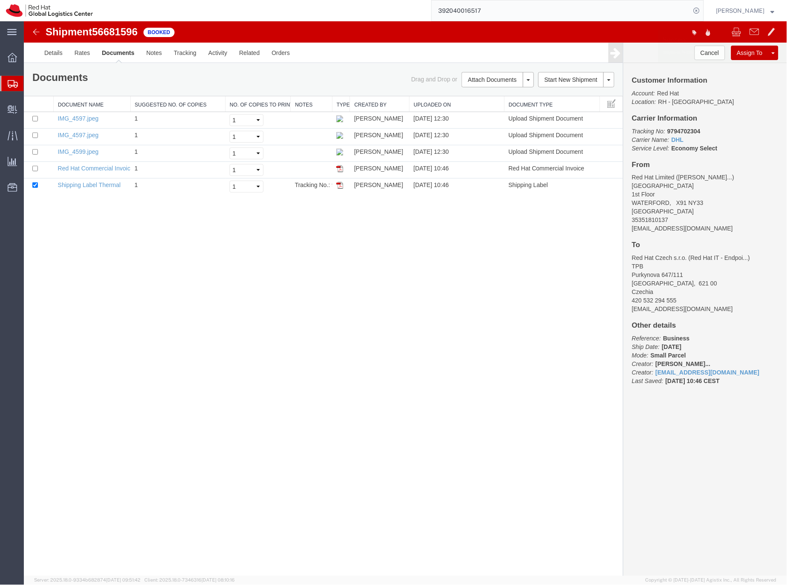
click at [13, 82] on icon at bounding box center [13, 84] width 10 height 8
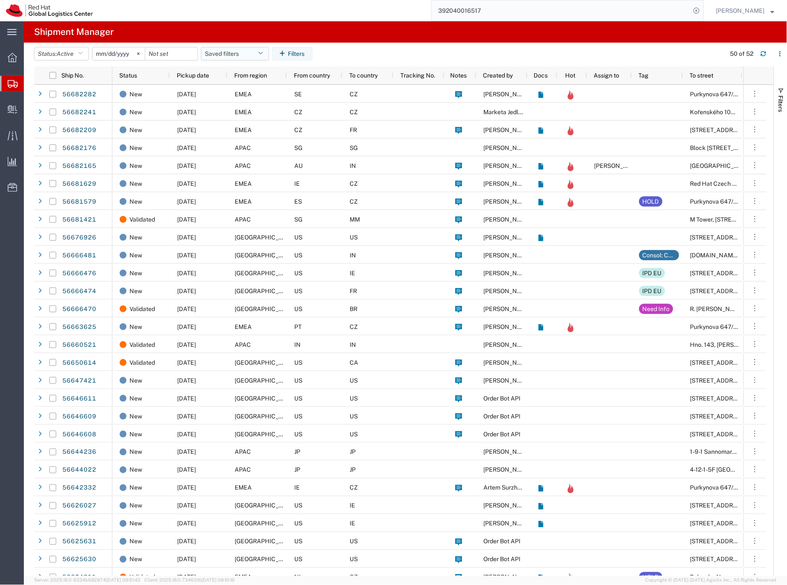
click at [223, 53] on button "Saved filters" at bounding box center [235, 54] width 68 height 14
click at [223, 167] on span "EMEA without [GEOGRAPHIC_DATA]" at bounding box center [258, 170] width 112 height 16
type input "[DATE]"
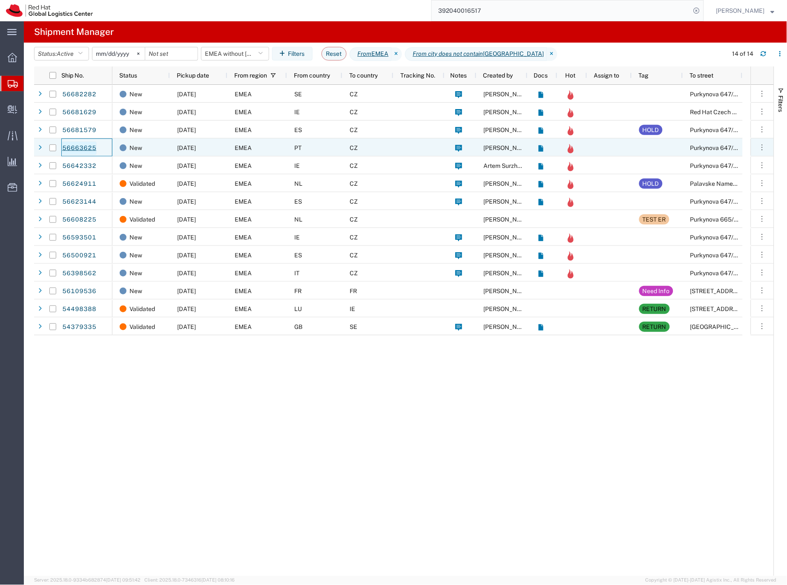
click at [87, 148] on link "56663625" at bounding box center [79, 148] width 35 height 14
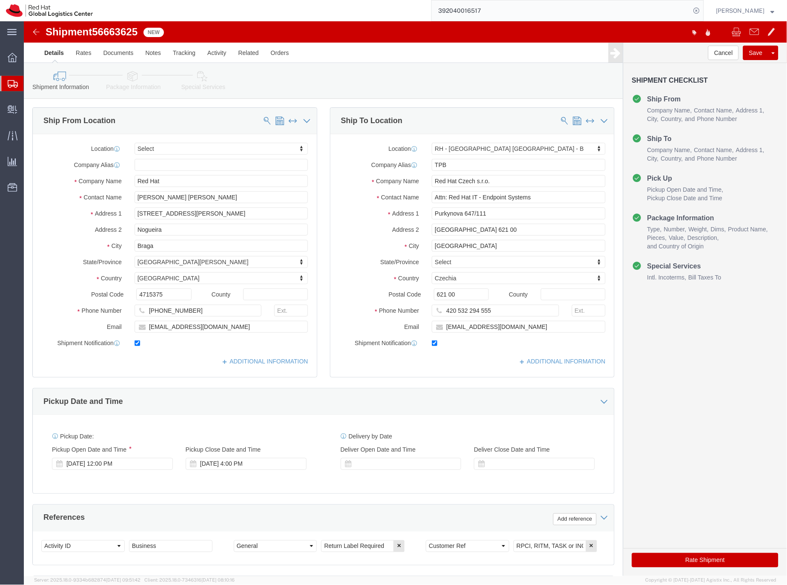
select select
select select "38036"
click input "Nogueira"
drag, startPoint x: 189, startPoint y: 180, endPoint x: 107, endPoint y: 178, distance: 82.3
click div "Lucas Bacciotti Moreira"
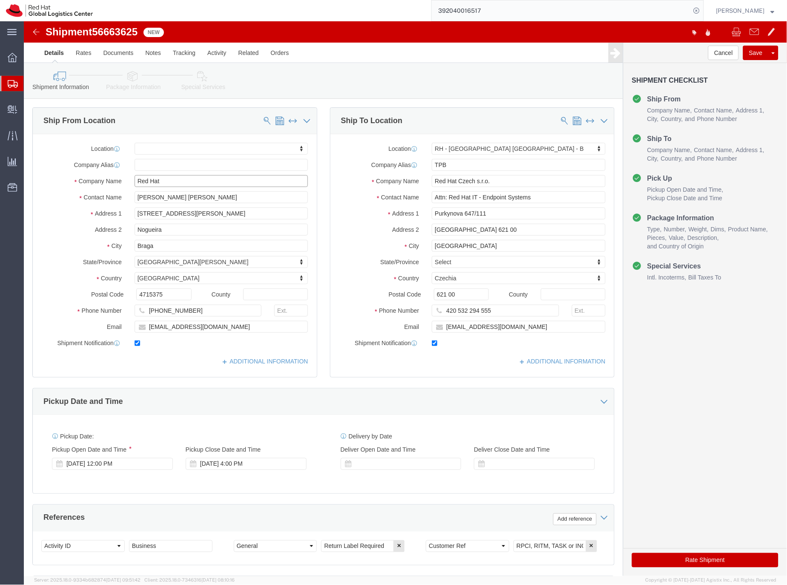
drag, startPoint x: 145, startPoint y: 159, endPoint x: 107, endPoint y: 157, distance: 38.0
click div "Red Hat"
paste input "Lucas Bacciotti Moreira"
type input "Lucas Bacciotti Moreira"
click icon
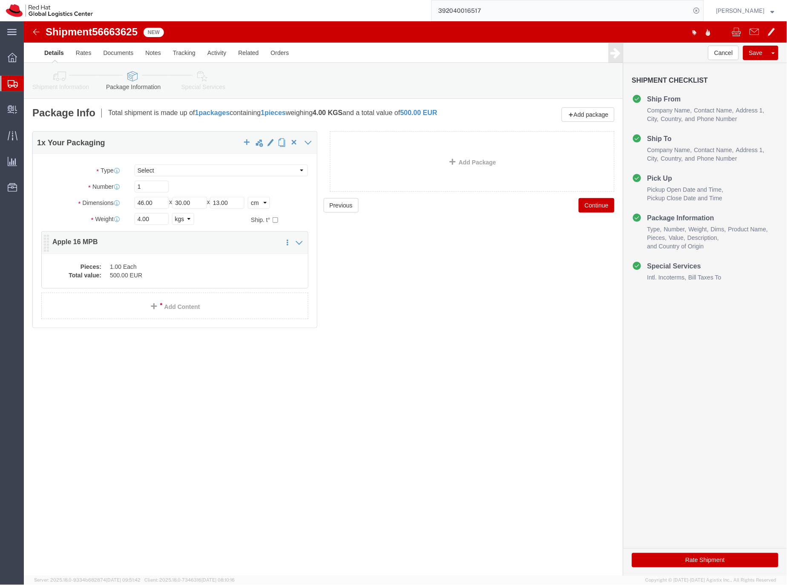
click dd "500.00 EUR"
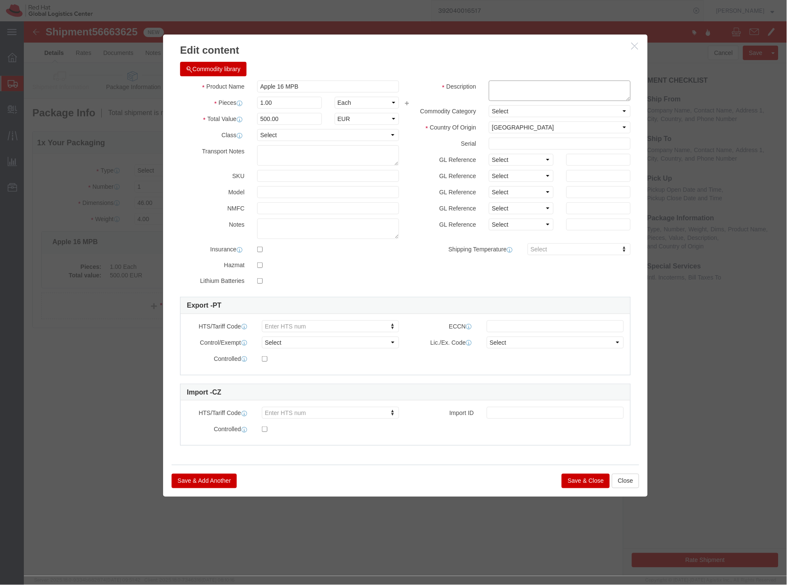
click textarea
type textarea "Laptop"
click button "Save & Close"
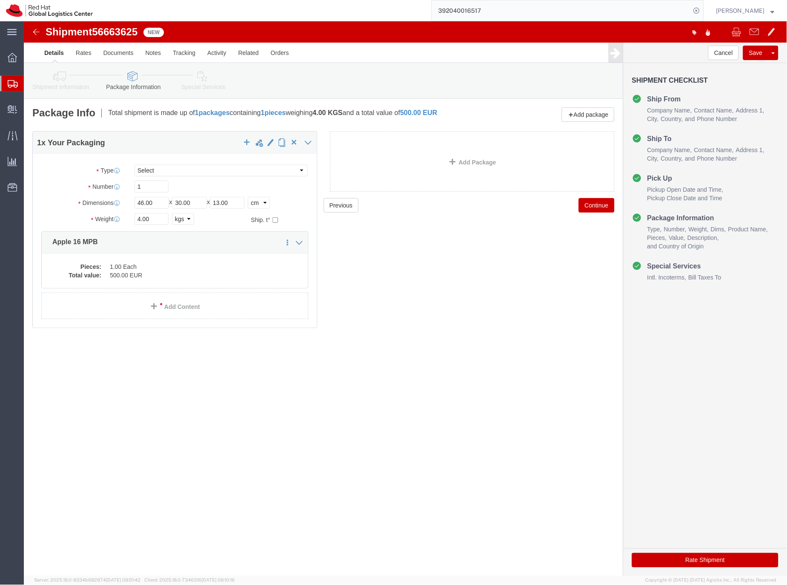
click icon
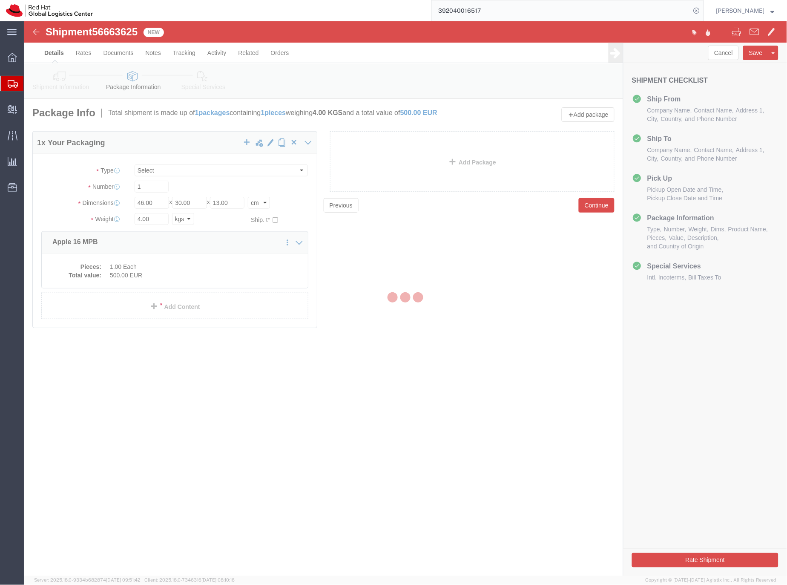
select select
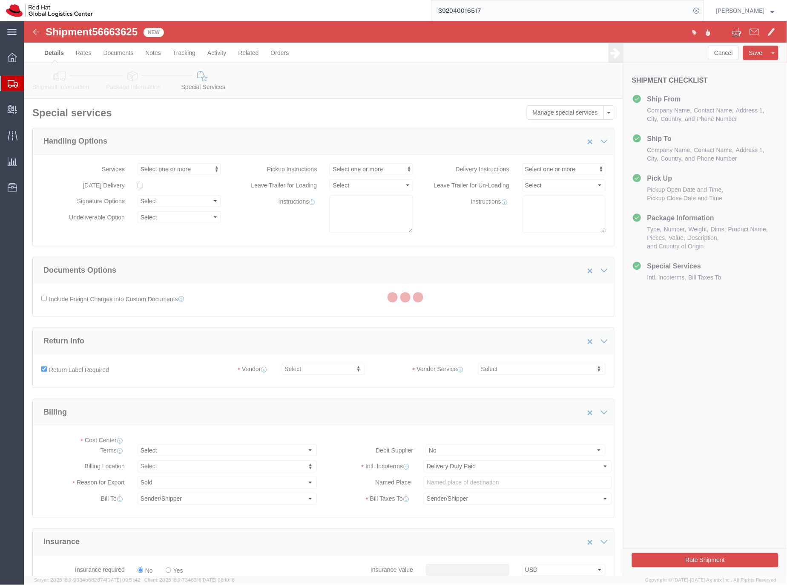
select select "COSTCENTER"
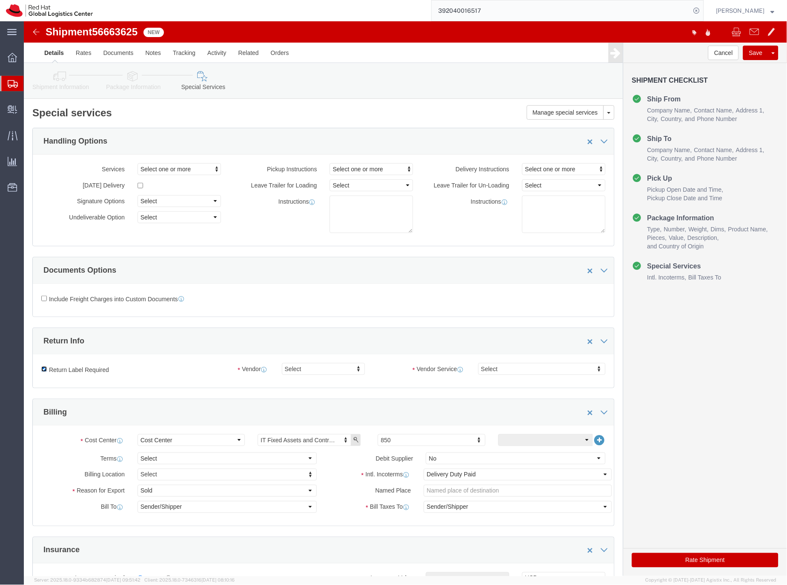
click input "Return Label Required"
checkbox input "false"
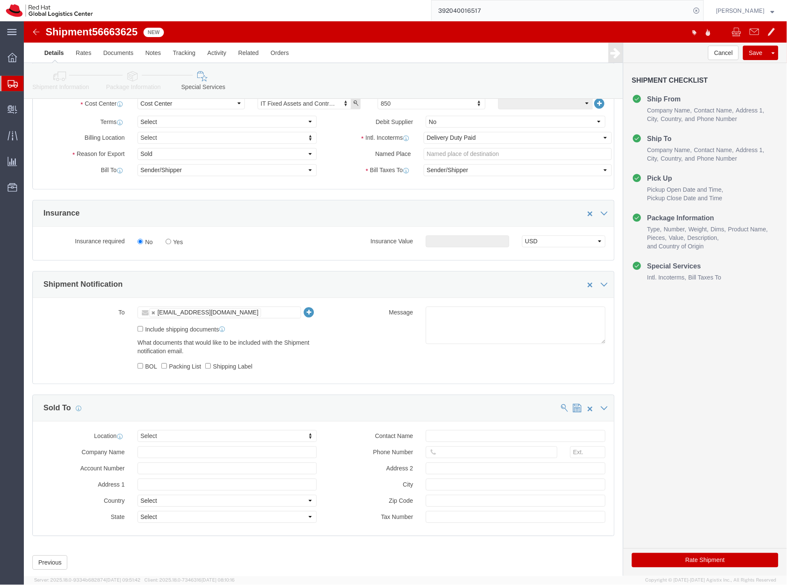
scroll to position [351, 0]
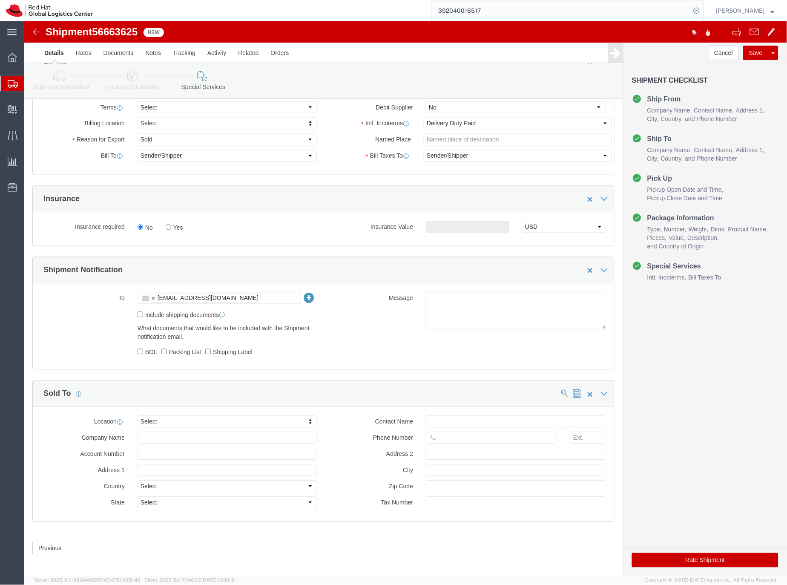
click button "Rate Shipment"
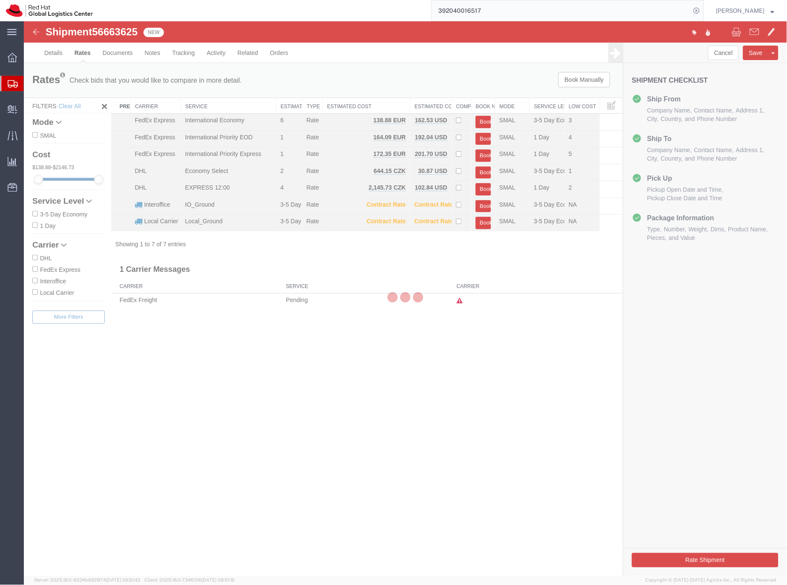
scroll to position [0, 0]
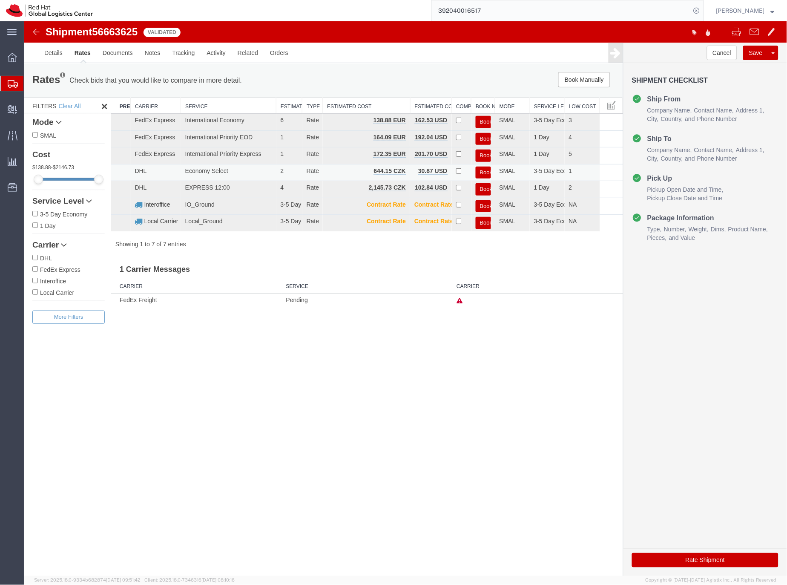
click at [486, 168] on button "Book" at bounding box center [483, 172] width 15 height 12
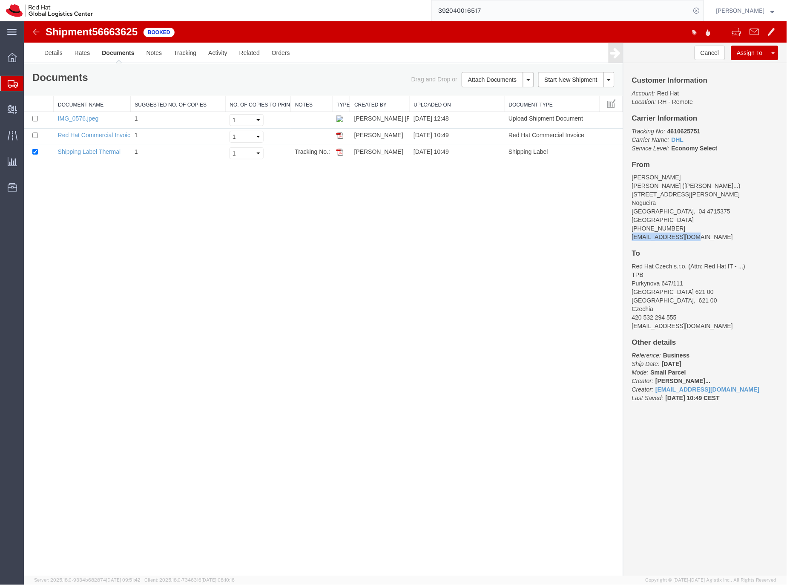
drag, startPoint x: 704, startPoint y: 229, endPoint x: 629, endPoint y: 230, distance: 75.0
click at [629, 230] on div "Customer Information Account: Red Hat Location: RH - Remote Carrier Information…" at bounding box center [705, 243] width 164 height 361
click at [54, 51] on link "Details" at bounding box center [53, 52] width 30 height 20
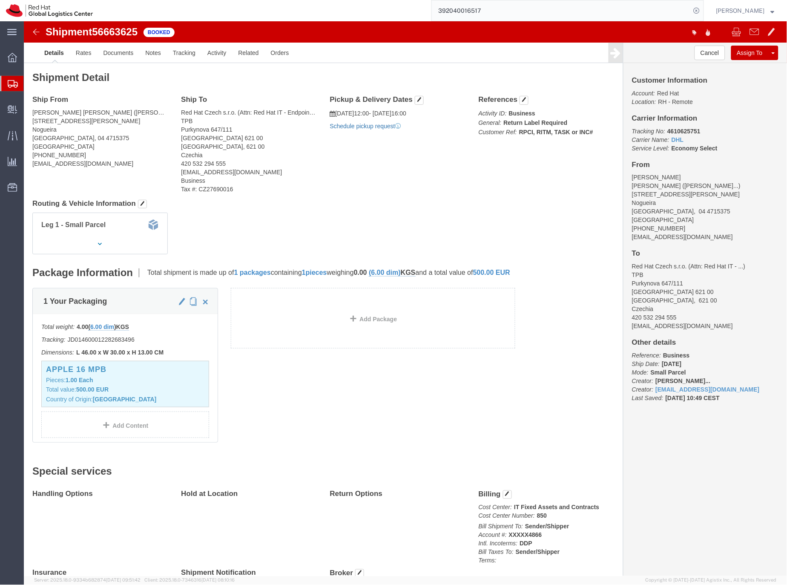
click link "Schedule pickup request"
drag, startPoint x: 681, startPoint y: 208, endPoint x: 647, endPoint y: 200, distance: 34.3
click address "Lucas Bacciotti Moreira ( Lucas Bacciotti Mor... ) Rua de Sao Joao Batista 19 N…"
drag, startPoint x: 670, startPoint y: 210, endPoint x: 603, endPoint y: 207, distance: 67.0
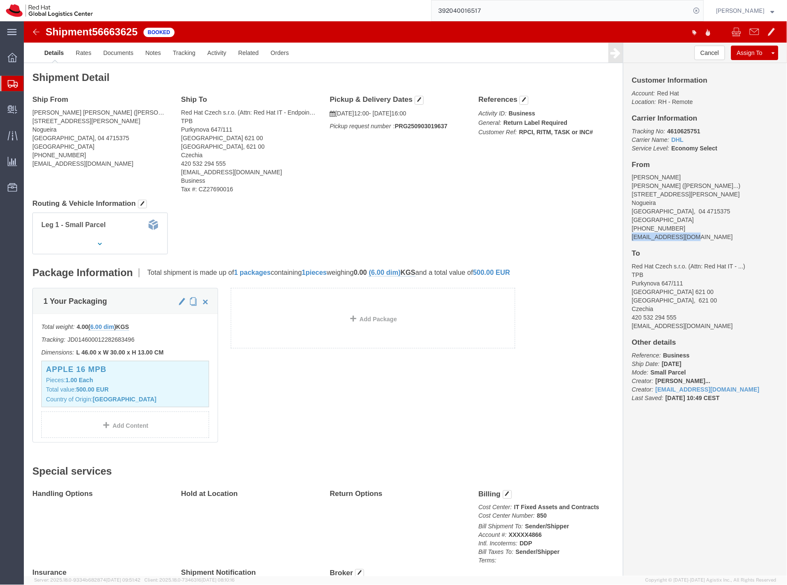
click div "Customer Information Account: Red Hat Location: RH - Remote Carrier Information…"
copy address "lbacciot@redhat.com"
click link "Documents"
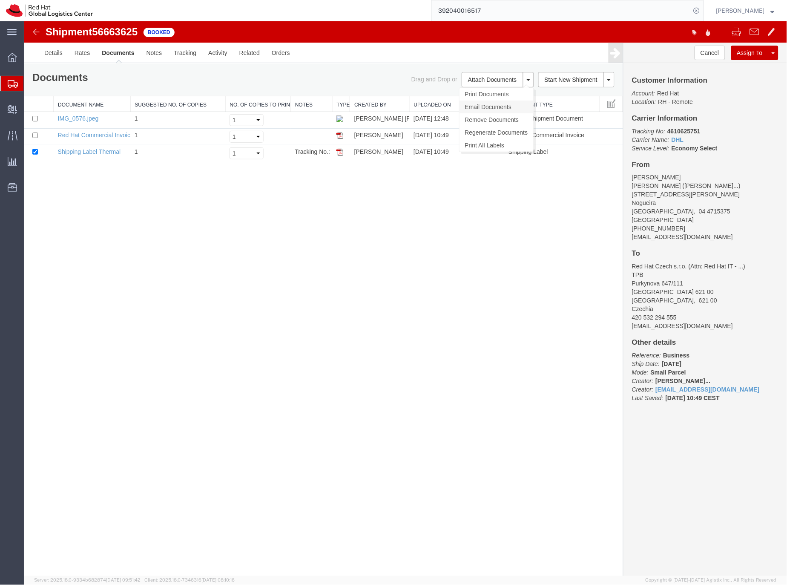
click at [473, 105] on link "Email Documents" at bounding box center [496, 106] width 74 height 13
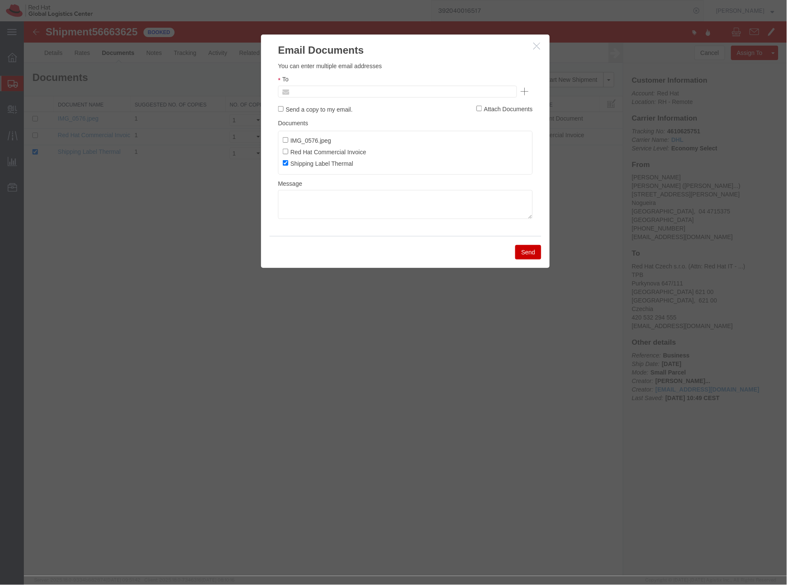
click at [351, 86] on input "text" at bounding box center [340, 91] width 100 height 11
paste input "lbacciot@redhat.com"
type input "lbacciot@redhat.com"
click at [296, 204] on textarea at bounding box center [405, 204] width 255 height 29
paste textarea "Hi A, please find the label for your shipment to B attached to this email. Plea…"
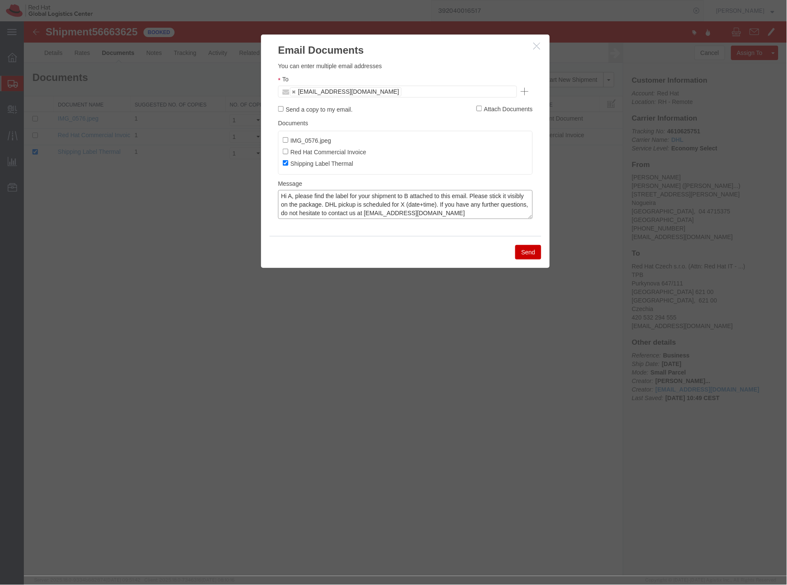
click at [291, 195] on textarea "Hi A, please find the label for your shipment to B attached to this email. Plea…" at bounding box center [405, 204] width 255 height 29
click at [421, 195] on textarea "Hi Lucas, please find the label for your shipment to B attached to this email. …" at bounding box center [405, 204] width 255 height 29
click at [439, 204] on textarea "Hi Lucas, please find the label for your shipment to Brno,CZ attached to this e…" at bounding box center [405, 204] width 255 height 29
click at [491, 205] on textarea "Hi Lucas, please find the label for your shipment to Brno,CZ attached to this e…" at bounding box center [405, 204] width 255 height 29
type textarea "Hi Lucas, please find the label for your shipment to Brno,CZ attached to this e…"
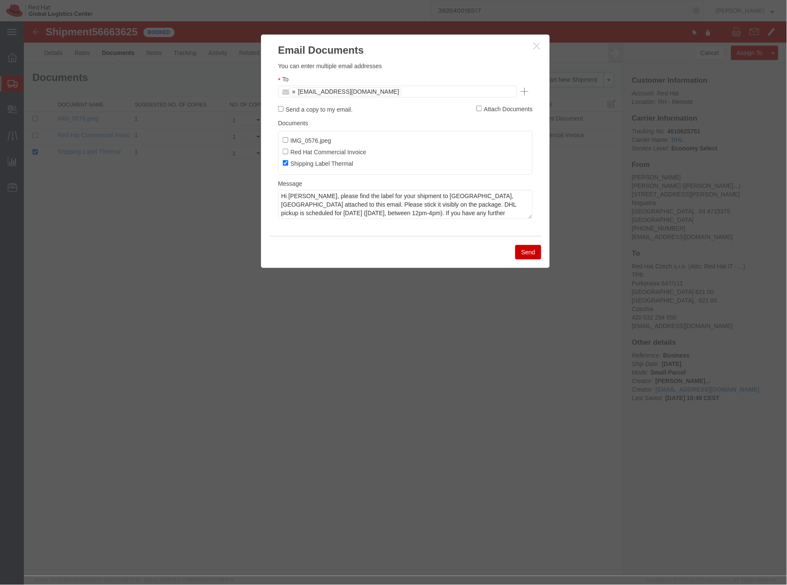
click at [527, 248] on button "Send" at bounding box center [528, 252] width 26 height 14
click at [520, 257] on div at bounding box center [405, 298] width 764 height 555
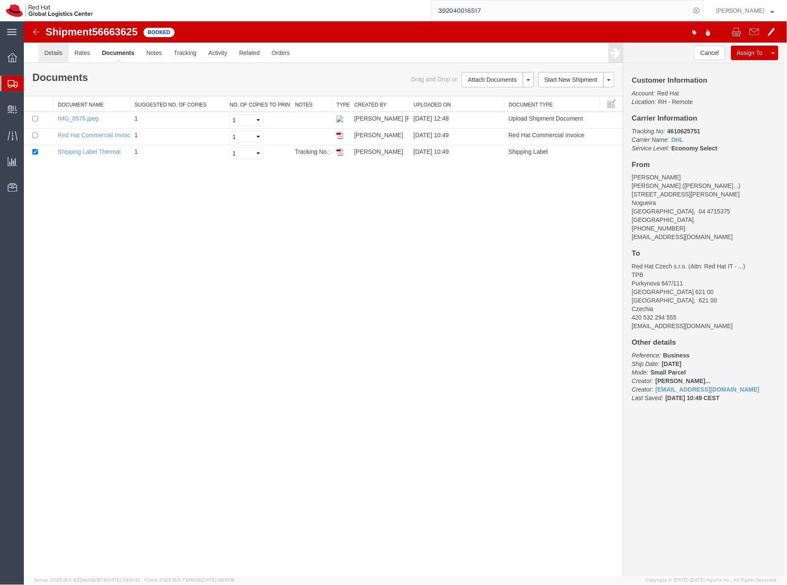
click at [54, 51] on link "Details" at bounding box center [53, 52] width 30 height 20
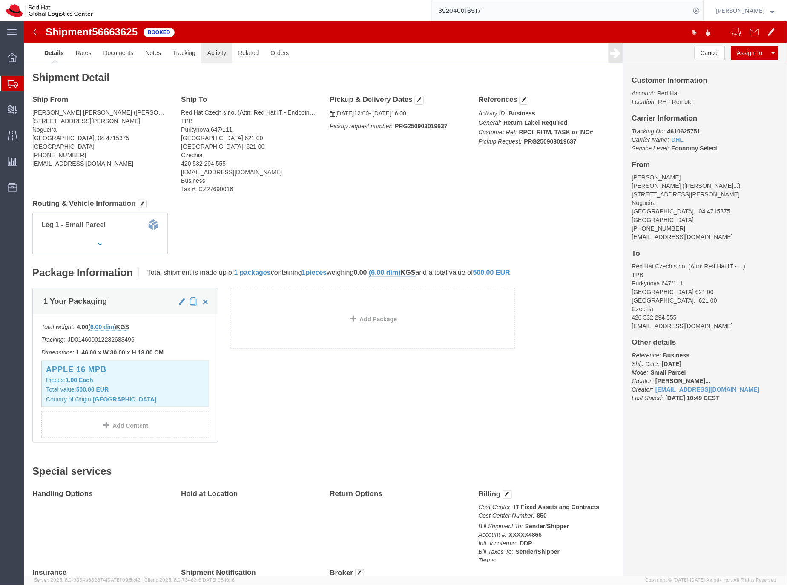
click link "Activity"
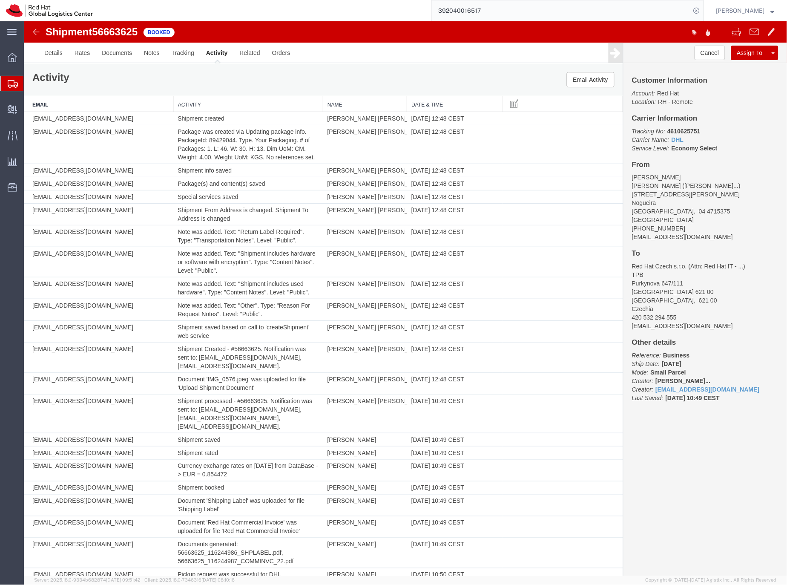
click at [12, 80] on icon at bounding box center [13, 84] width 10 height 8
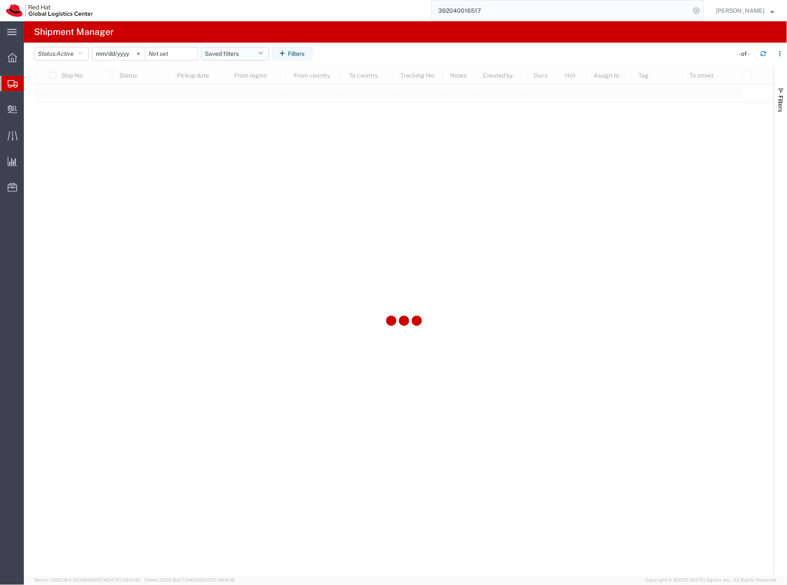
click at [211, 51] on button "Saved filters" at bounding box center [235, 54] width 68 height 14
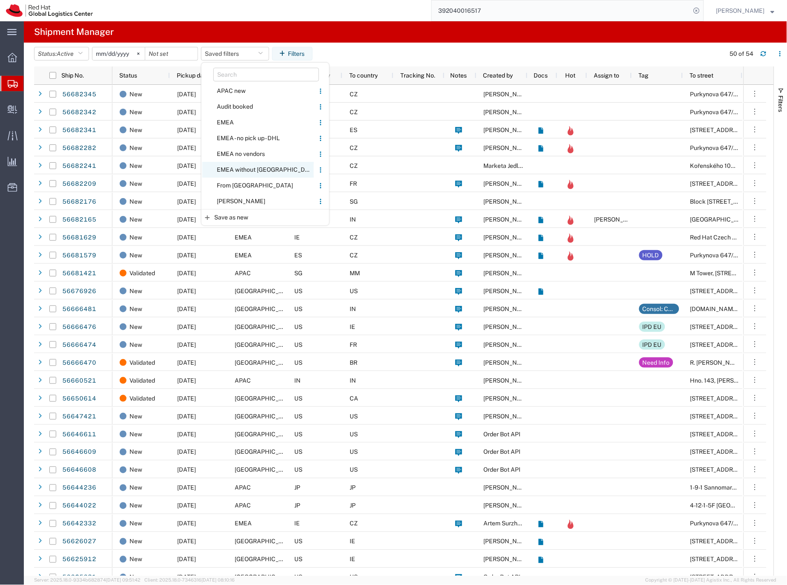
click at [243, 169] on span "EMEA without [GEOGRAPHIC_DATA]" at bounding box center [258, 170] width 112 height 16
type input "[DATE]"
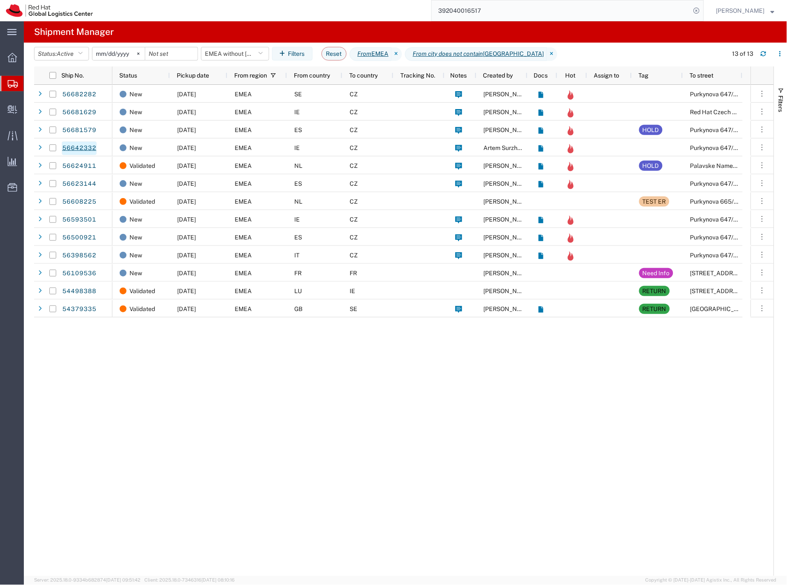
click at [82, 147] on link "56642332" at bounding box center [79, 148] width 35 height 14
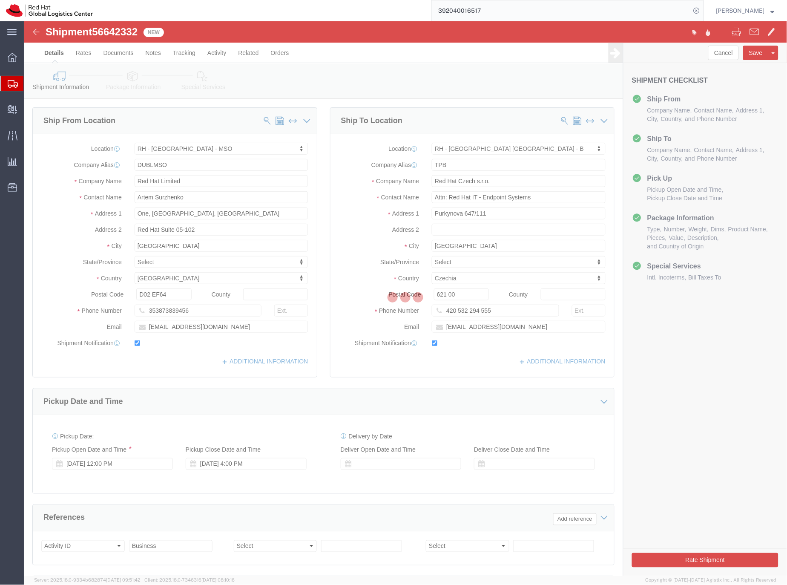
select select "66311"
select select "38036"
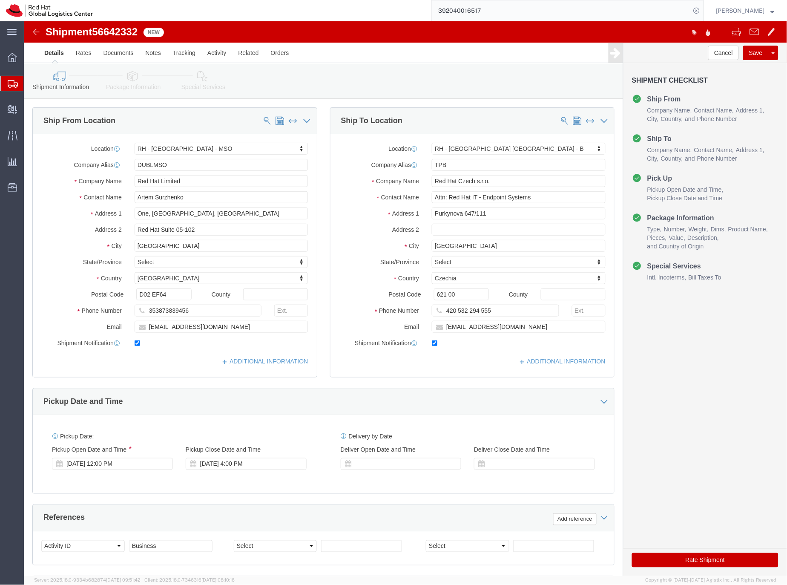
click link "Package Information"
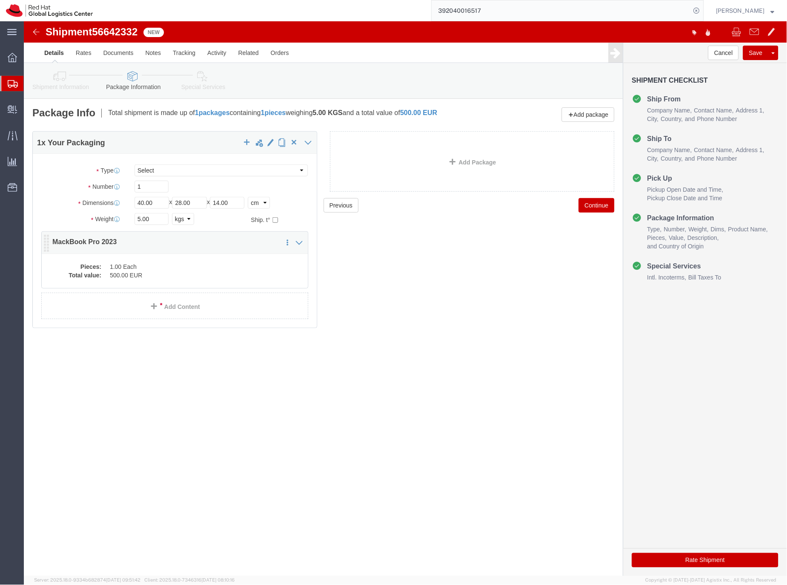
click dd "1.00 Each"
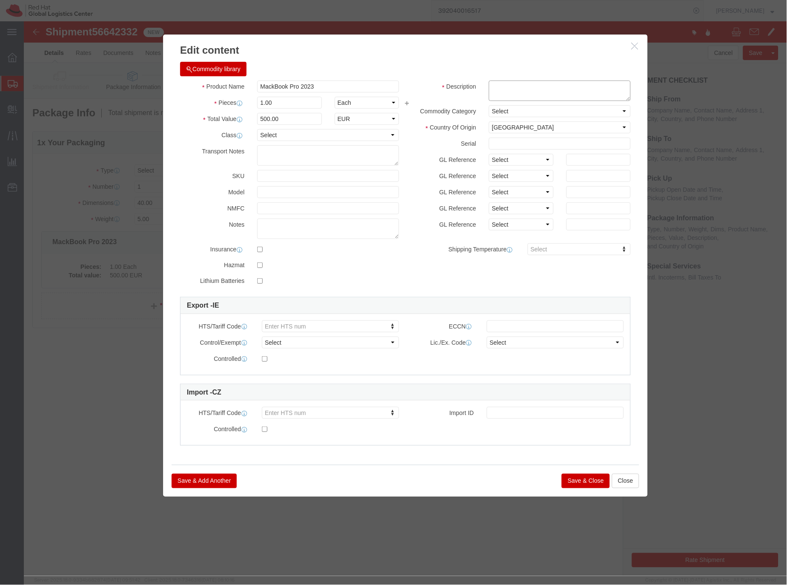
click textarea
type textarea "Laptop"
click select "Select Afghanistan Åland Islands Albania Algeria American Samoa Andorra Angola …"
select select "CN"
click select "Select Afghanistan Åland Islands Albania Algeria American Samoa Andorra Angola …"
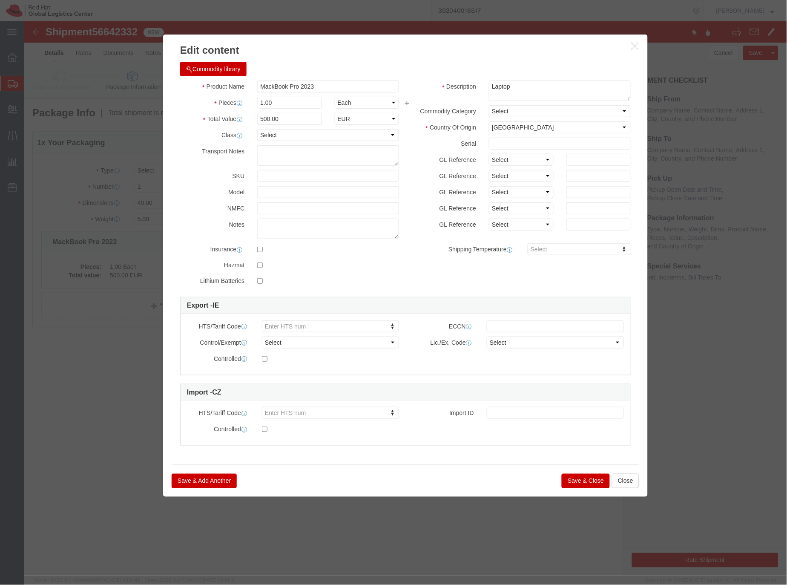
click button "Save & Close"
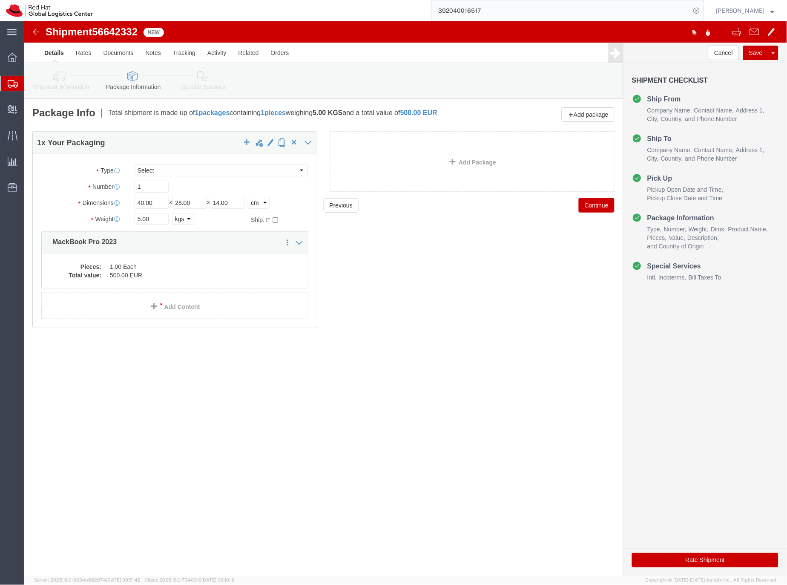
click icon
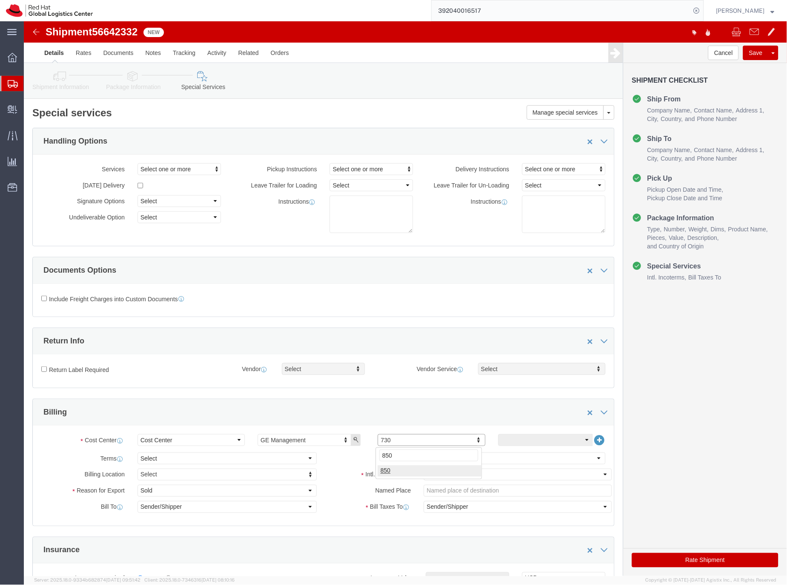
type input "850"
click button "Rate Shipment"
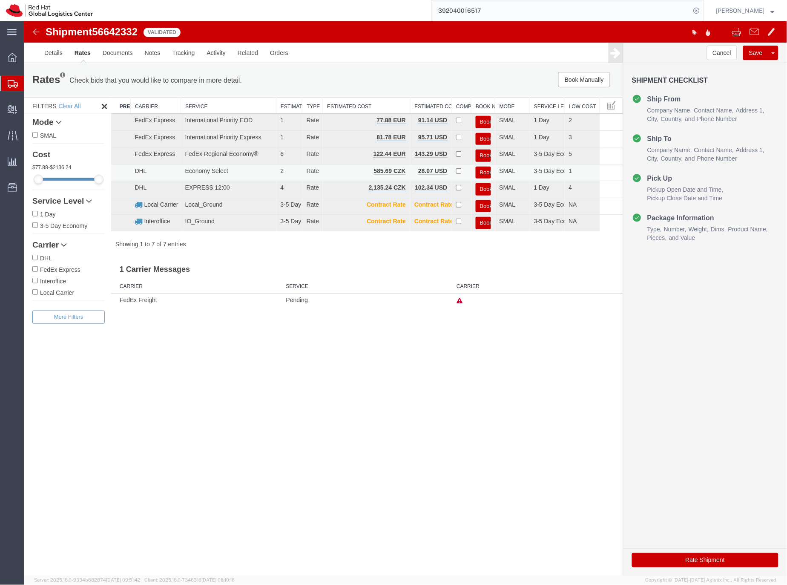
click at [480, 171] on button "Book" at bounding box center [483, 172] width 15 height 12
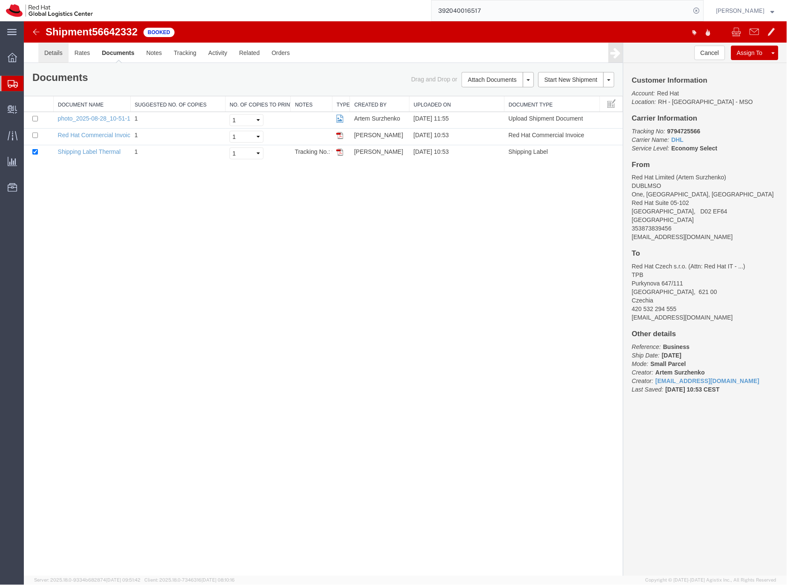
click at [49, 53] on link "Details" at bounding box center [53, 52] width 30 height 20
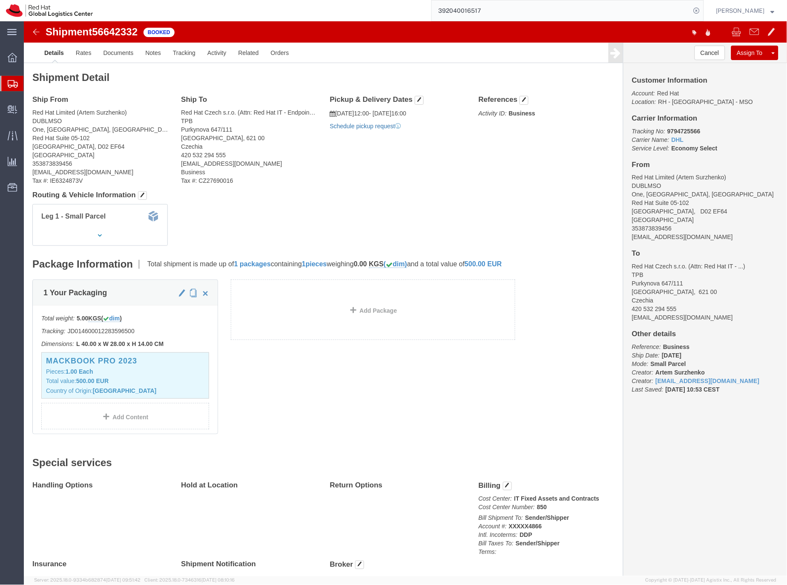
click link "Schedule pickup request"
drag, startPoint x: 677, startPoint y: 215, endPoint x: 602, endPoint y: 219, distance: 75.1
click div "Customer Information Account: Red Hat Location: RH - Dublin - MSO Carrier Infor…"
copy address "artemsa223@gmail.com"
click link "Documents"
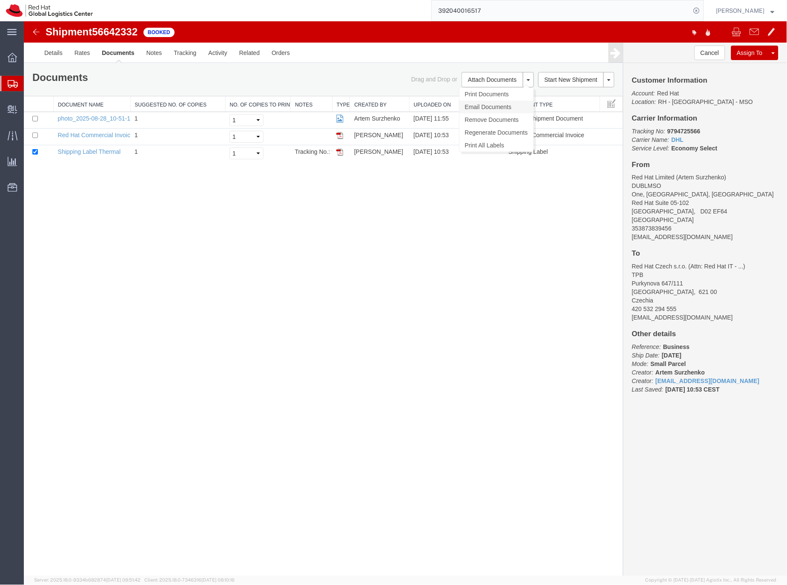
click at [487, 107] on link "Email Documents" at bounding box center [496, 106] width 74 height 13
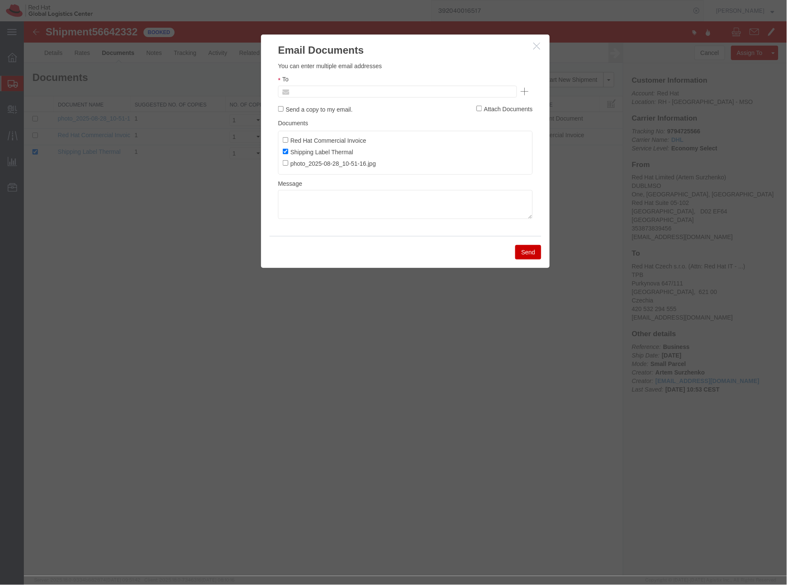
click at [299, 92] on input "text" at bounding box center [340, 91] width 100 height 11
paste input "artemsa223@gmail.com"
type input "artemsa223@gmail.com"
click at [336, 200] on textarea at bounding box center [405, 204] width 255 height 29
paste textarea "Hi A, please find the label for your shipment to B attached to this email. Plea…"
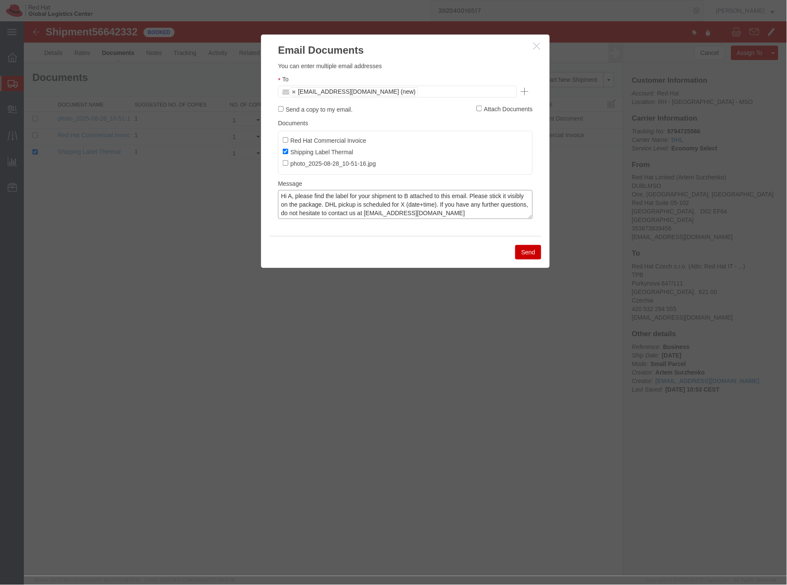
drag, startPoint x: 291, startPoint y: 194, endPoint x: 323, endPoint y: 179, distance: 34.7
click at [294, 192] on textarea "Hi A, please find the label for your shipment to B attached to this email. Plea…" at bounding box center [405, 204] width 255 height 29
click at [329, 173] on ul "Red Hat Commercial Invoice Shipping Label Thermal photo_2025-08-28_10-51-16.jpg" at bounding box center [405, 152] width 255 height 44
drag, startPoint x: 292, startPoint y: 196, endPoint x: 311, endPoint y: 178, distance: 26.2
click at [292, 196] on textarea "Hi A, please find the label for your shipment to B attached to this email. Plea…" at bounding box center [405, 204] width 255 height 29
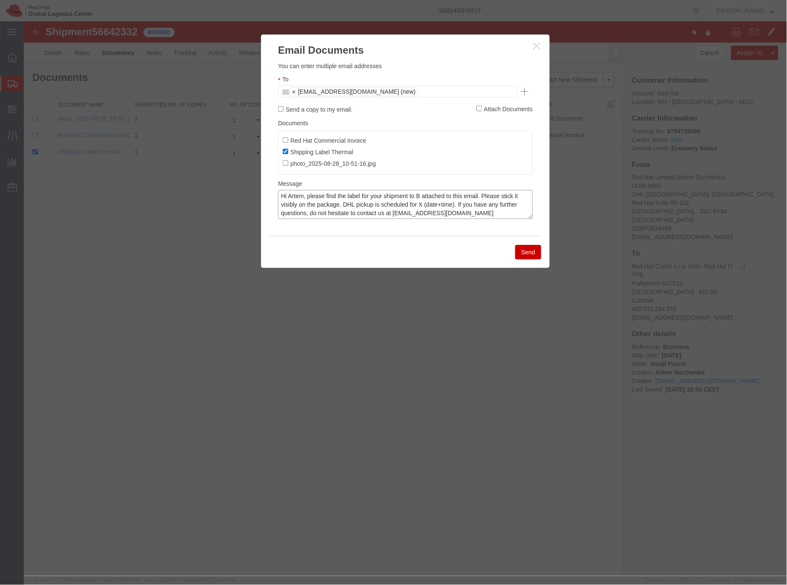
drag, startPoint x: 419, startPoint y: 196, endPoint x: 427, endPoint y: 190, distance: 9.4
click at [421, 195] on textarea "Hi Artem, please find the label for your shipment to B attached to this email. …" at bounding box center [405, 204] width 255 height 29
drag, startPoint x: 440, startPoint y: 204, endPoint x: 454, endPoint y: 192, distance: 18.2
click at [441, 203] on textarea "Hi Artem, please find the label for your shipment to Brno,CZ attached to this e…" at bounding box center [405, 204] width 255 height 29
drag, startPoint x: 491, startPoint y: 202, endPoint x: 497, endPoint y: 197, distance: 7.6
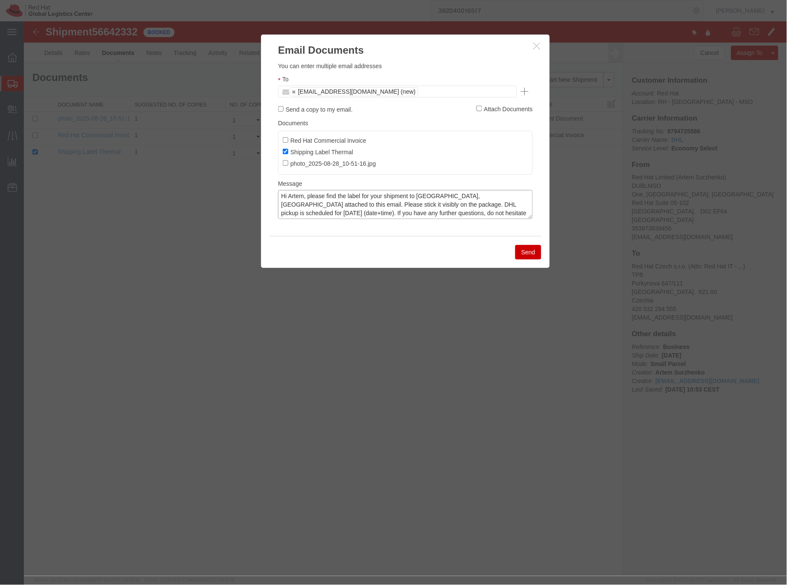
click at [491, 202] on textarea "Hi Artem, please find the label for your shipment to Brno,CZ attached to this e…" at bounding box center [405, 204] width 255 height 29
drag, startPoint x: 294, startPoint y: 213, endPoint x: 300, endPoint y: 207, distance: 8.4
click at [296, 211] on textarea "Hi Artem, please find the label for your shipment to Brno,CZ attached to this e…" at bounding box center [405, 204] width 255 height 29
type textarea "Hi Artem, please find the label for your shipment to Brno,CZ attached to this e…"
click at [524, 254] on button "Send" at bounding box center [528, 252] width 26 height 14
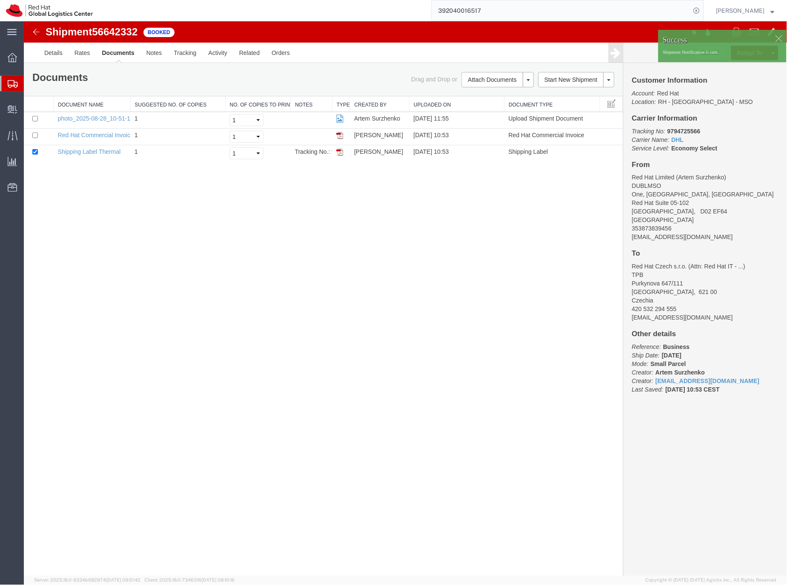
click at [9, 83] on icon at bounding box center [13, 84] width 10 height 8
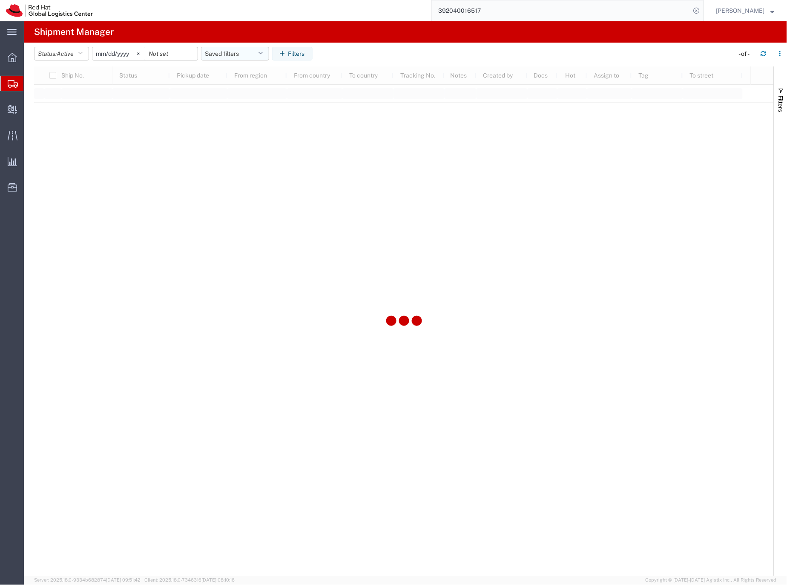
click at [222, 52] on button "Saved filters" at bounding box center [235, 54] width 68 height 14
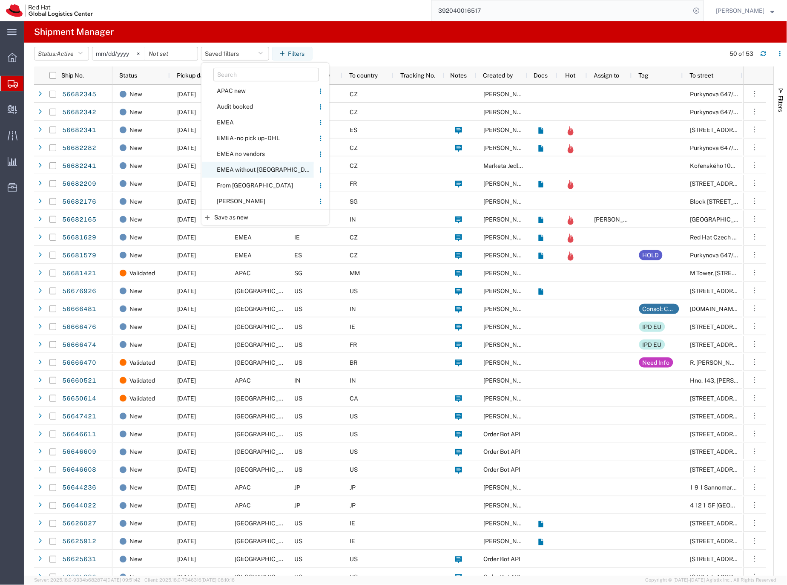
click at [237, 168] on span "EMEA without [GEOGRAPHIC_DATA]" at bounding box center [258, 170] width 112 height 16
type input "[DATE]"
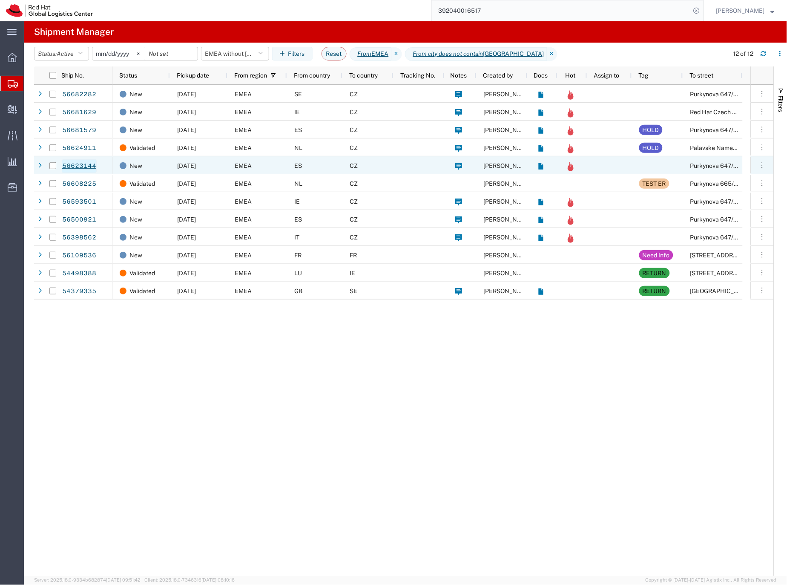
click at [84, 165] on link "56623144" at bounding box center [79, 166] width 35 height 14
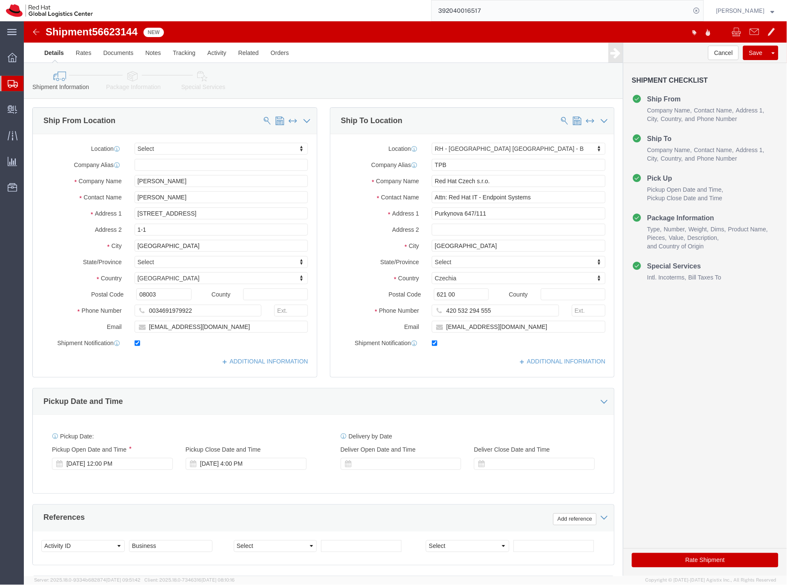
select select
select select "38036"
click icon
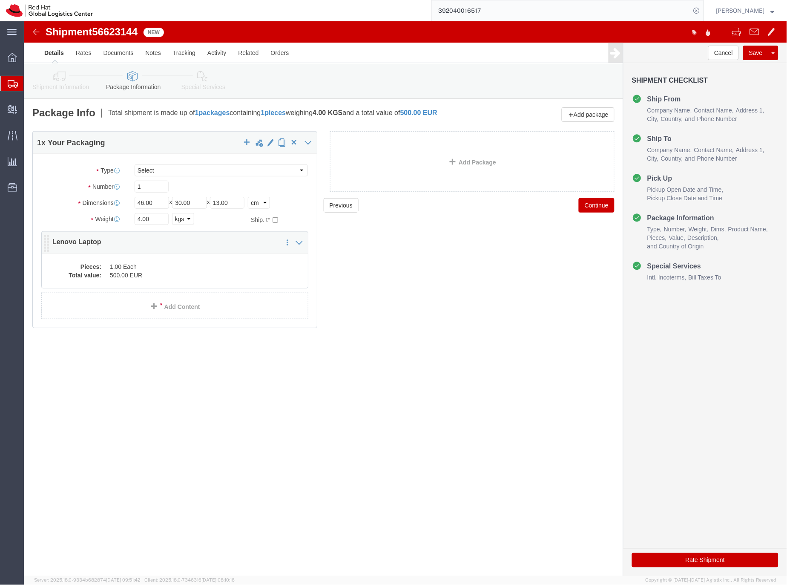
click dd "500.00 EUR"
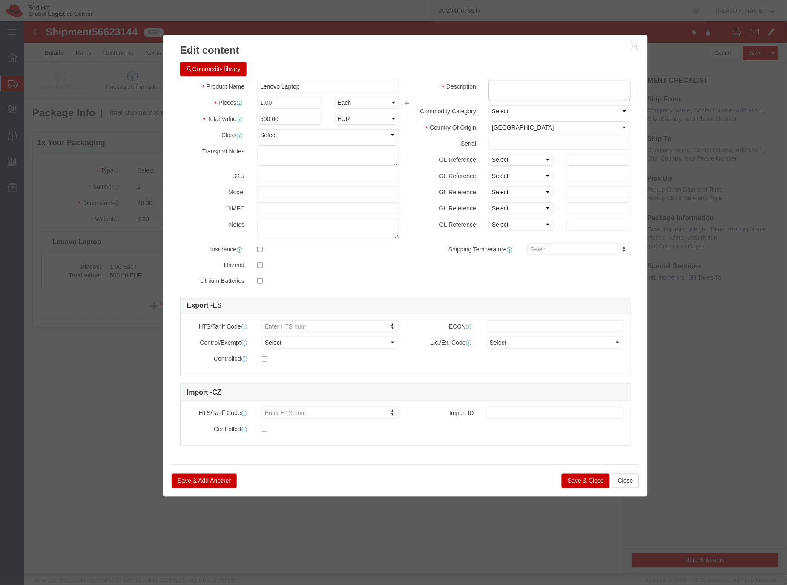
click textarea
type textarea "Laptop"
click button "Save & Close"
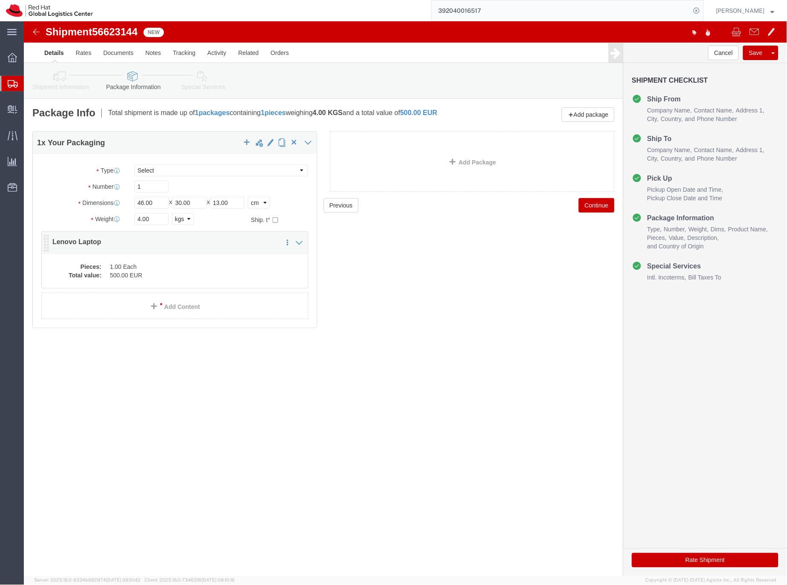
click dd "500.00 EUR"
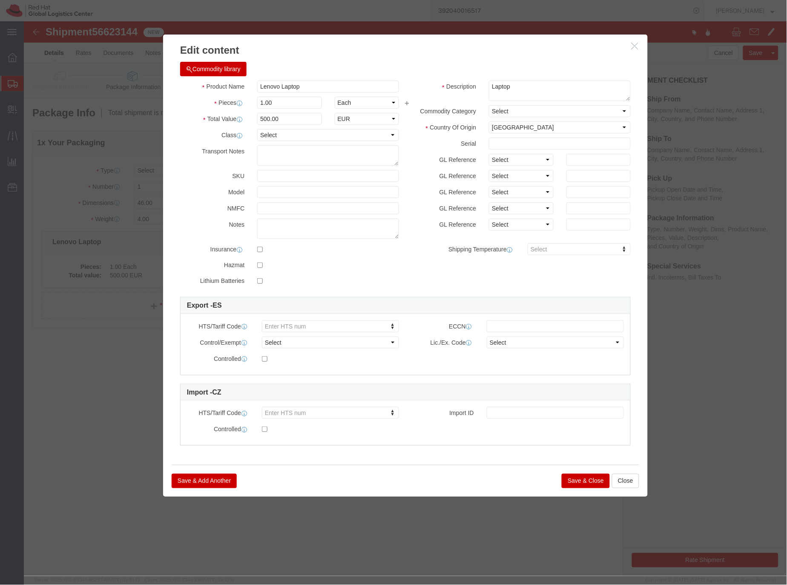
click button "Save & Close"
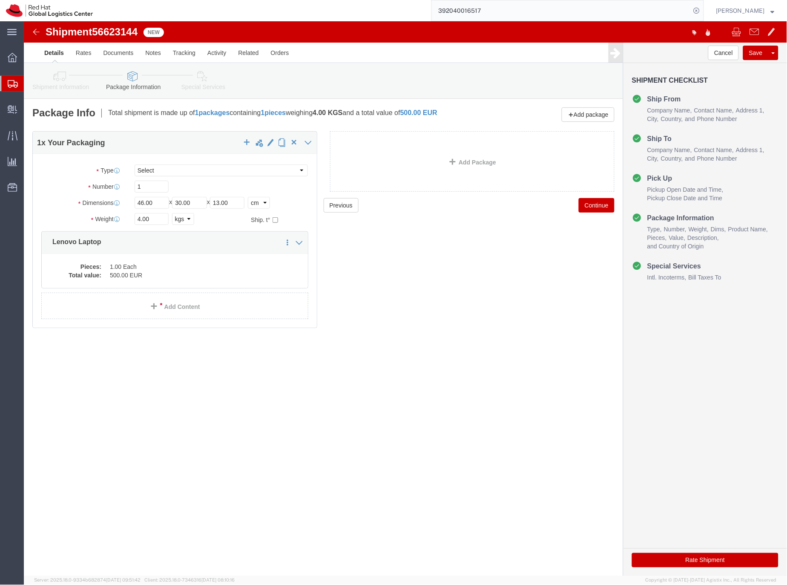
click icon
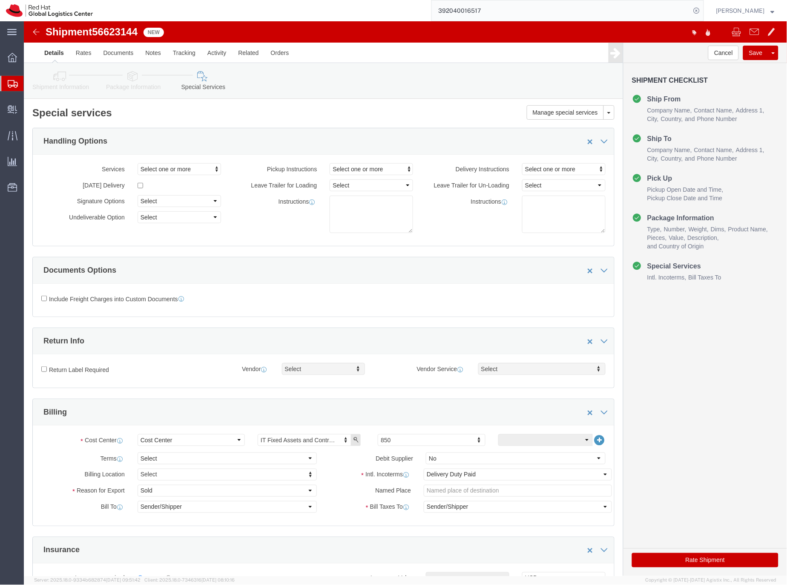
click button "Rate Shipment"
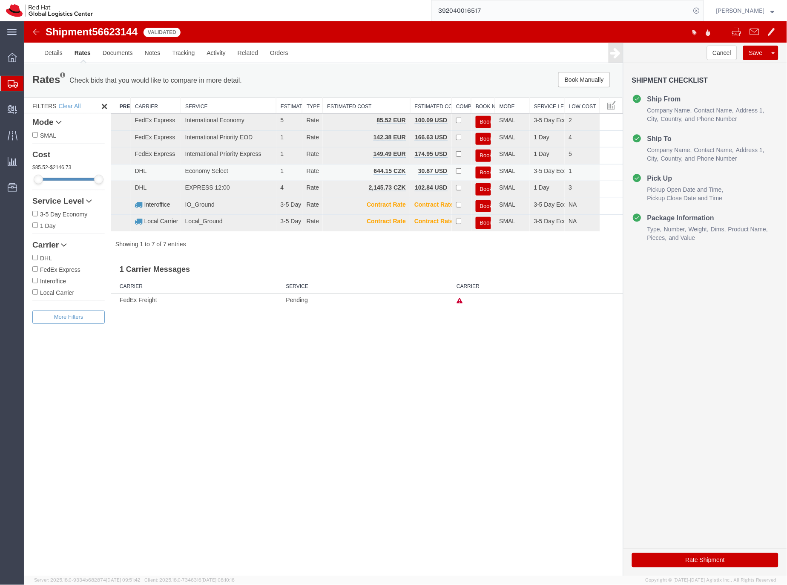
click at [482, 170] on button "Book" at bounding box center [483, 172] width 15 height 12
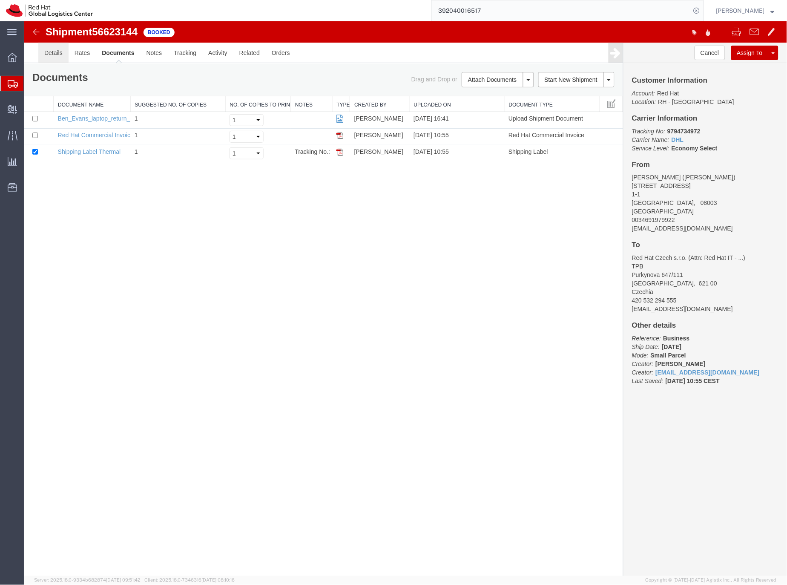
click at [56, 52] on link "Details" at bounding box center [53, 52] width 30 height 20
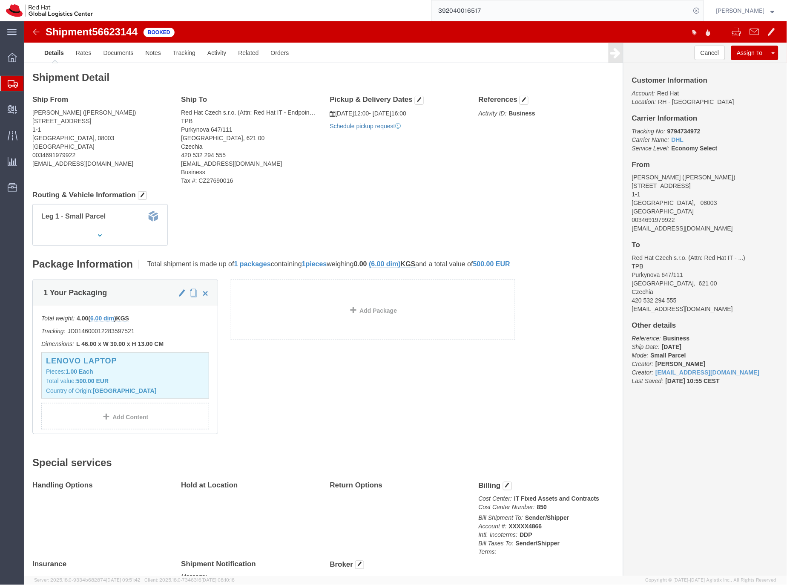
click link "Schedule pickup request"
drag, startPoint x: 671, startPoint y: 202, endPoint x: 634, endPoint y: 211, distance: 38.1
click address "Ben Evans (Ben Evans) Carrer de les Basses de Sant Pere 9 1-1 Barcelona, 08003 …"
click div "Customer Information Account: Red Hat Location: RH - Raleigh Carrier Informatio…"
drag, startPoint x: 672, startPoint y: 202, endPoint x: 632, endPoint y: 208, distance: 39.6
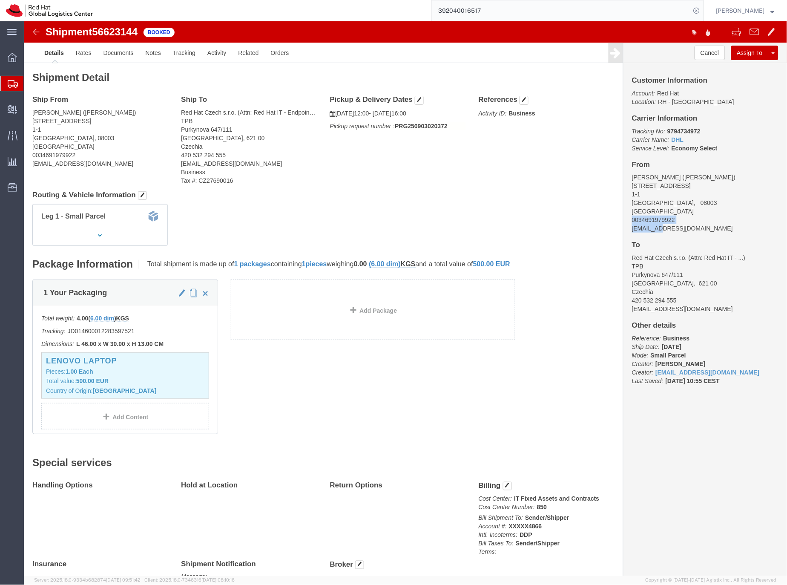
click address "Ben Evans (Ben Evans) Carrer de les Basses de Sant Pere 9 1-1 Barcelona, 08003 …"
drag, startPoint x: 674, startPoint y: 209, endPoint x: 682, endPoint y: 210, distance: 8.6
click address "Ben Evans (Ben Evans) Carrer de les Basses de Sant Pere 9 1-1 Barcelona, 08003 …"
drag, startPoint x: 670, startPoint y: 211, endPoint x: 602, endPoint y: 208, distance: 68.2
click div "Customer Information Account: Red Hat Location: RH - Raleigh Carrier Informatio…"
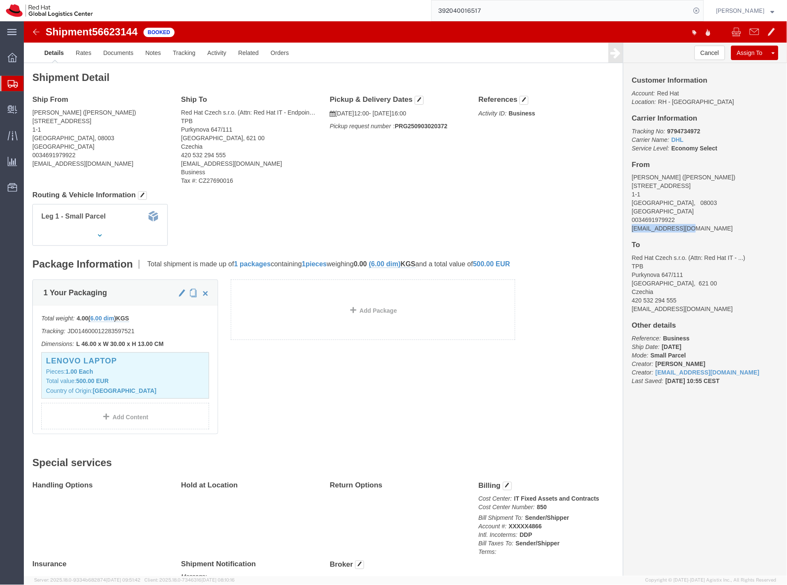
copy address "beevans@redhat.com"
click link "Documents"
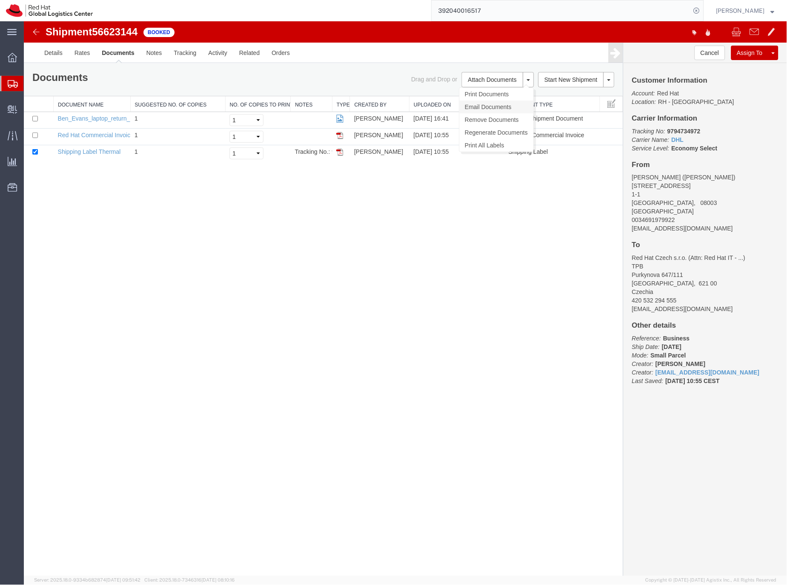
click at [492, 108] on link "Email Documents" at bounding box center [496, 106] width 74 height 13
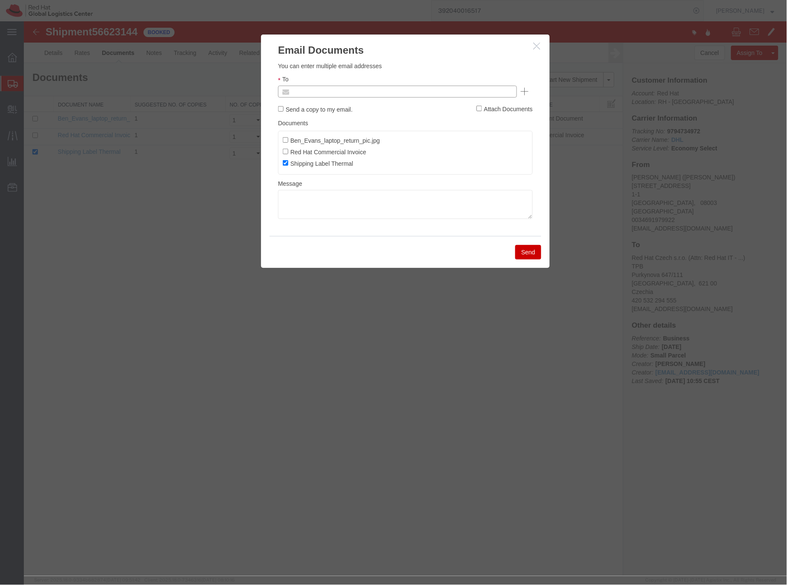
click at [316, 91] on input "text" at bounding box center [340, 91] width 100 height 11
paste input "beevans@redhat.com"
type input "beevans@redhat.com"
click at [288, 201] on textarea at bounding box center [405, 204] width 255 height 29
paste textarea "Hi A, please find the label for your shipment to B attached to this email. Plea…"
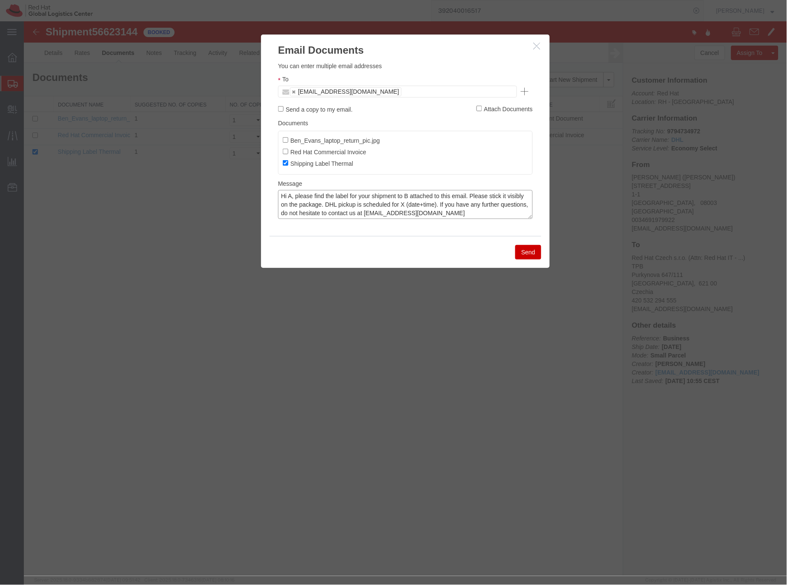
drag, startPoint x: 291, startPoint y: 196, endPoint x: 342, endPoint y: 179, distance: 53.6
click at [291, 196] on textarea "Hi A, please find the label for your shipment to B attached to this email. Plea…" at bounding box center [405, 204] width 255 height 29
click at [416, 196] on textarea "Hi Ben, please find the label for your shipment to B attached to this email. Pl…" at bounding box center [405, 204] width 255 height 29
click at [441, 205] on textarea "Hi Ben, please find the label for your shipment to Brno,CZ attached to this ema…" at bounding box center [405, 204] width 255 height 29
drag, startPoint x: 492, startPoint y: 204, endPoint x: 499, endPoint y: 197, distance: 10.0
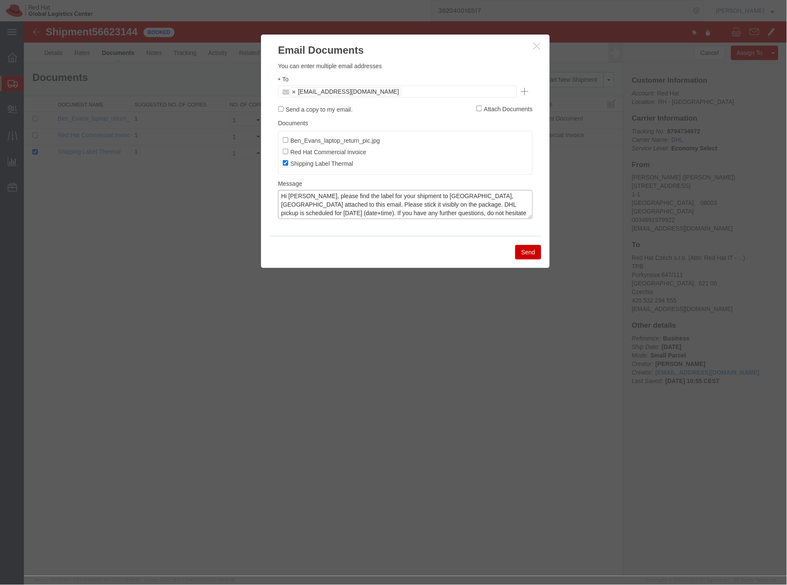
click at [493, 203] on textarea "Hi Ben, please find the label for your shipment to Brno,CZ attached to this ema…" at bounding box center [405, 204] width 255 height 29
type textarea "Hi Ben, please find the label for your shipment to Brno,CZ attached to this ema…"
click at [524, 254] on button "Send" at bounding box center [528, 252] width 26 height 14
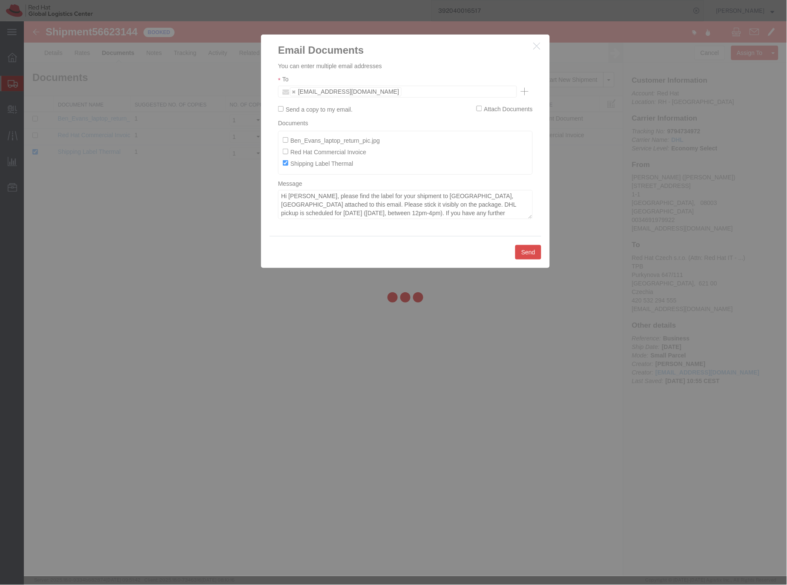
click at [525, 255] on div at bounding box center [405, 298] width 764 height 555
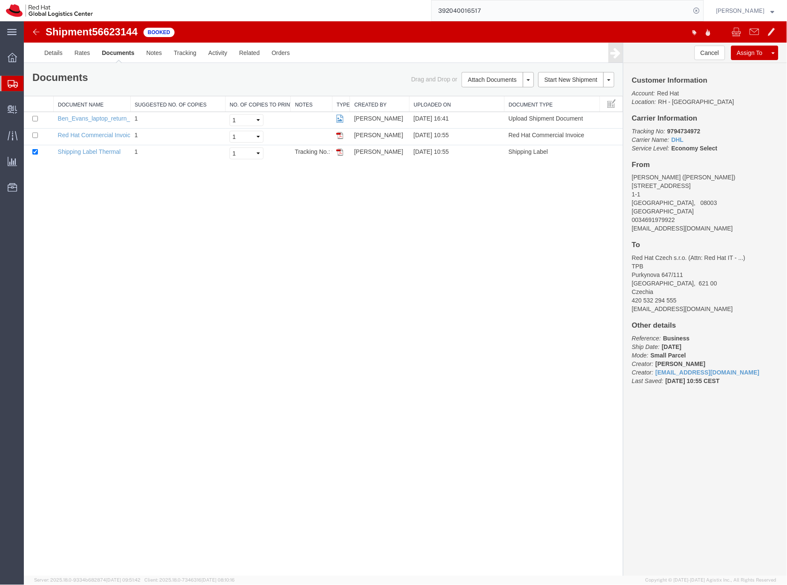
click at [13, 84] on icon at bounding box center [13, 84] width 10 height 8
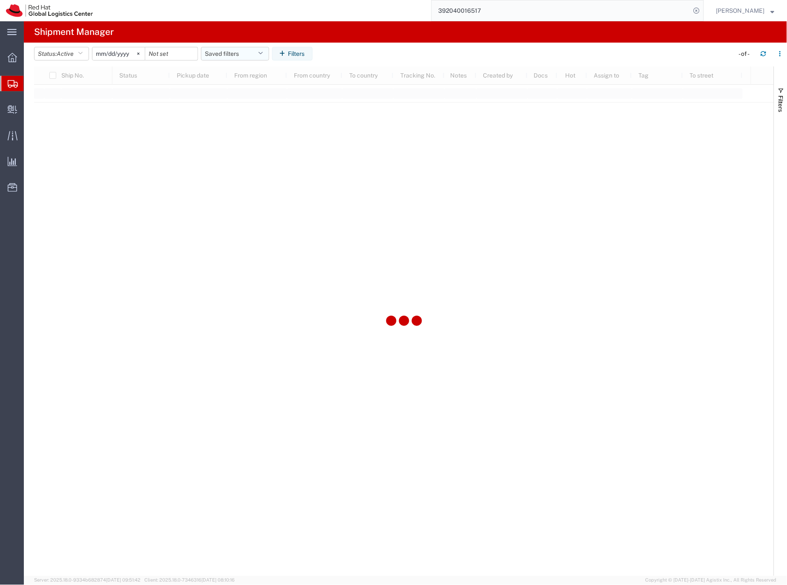
click at [219, 52] on button "Saved filters" at bounding box center [235, 54] width 68 height 14
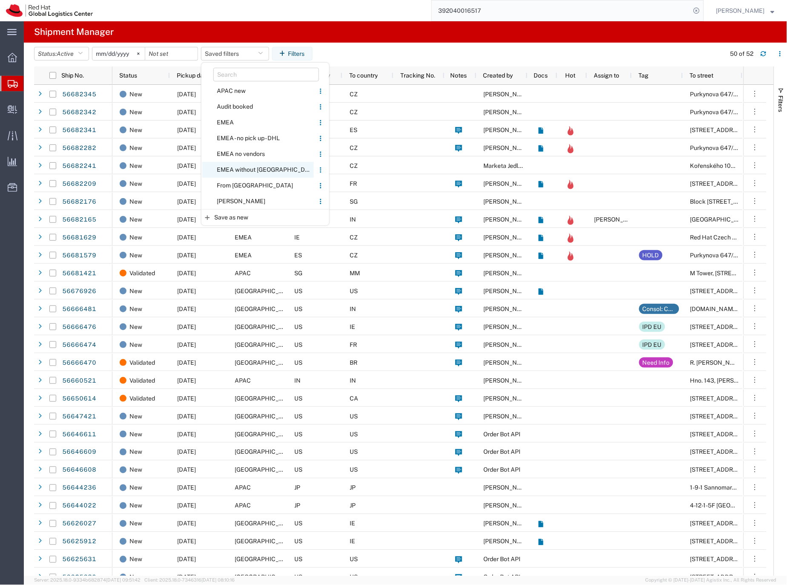
click at [250, 167] on span "EMEA without [GEOGRAPHIC_DATA]" at bounding box center [258, 170] width 112 height 16
type input "[DATE]"
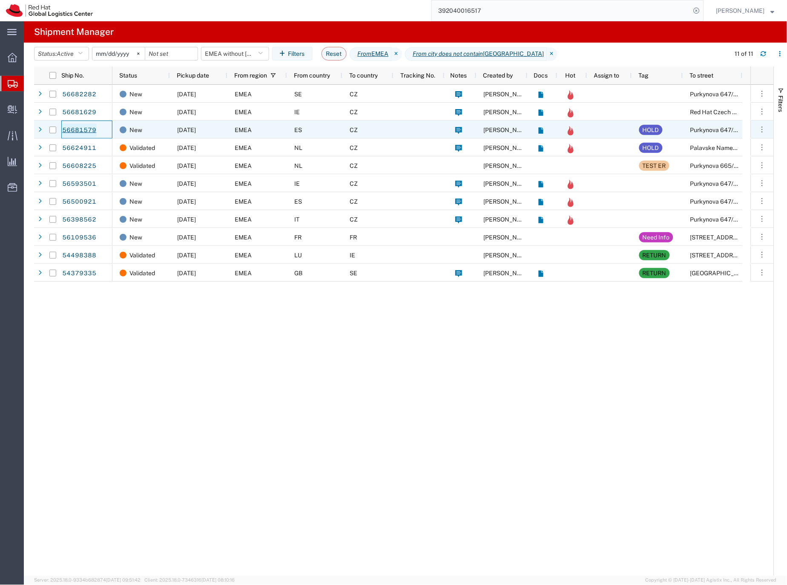
drag, startPoint x: 98, startPoint y: 136, endPoint x: 75, endPoint y: 136, distance: 23.0
click at [75, 136] on div "56681579" at bounding box center [86, 130] width 51 height 18
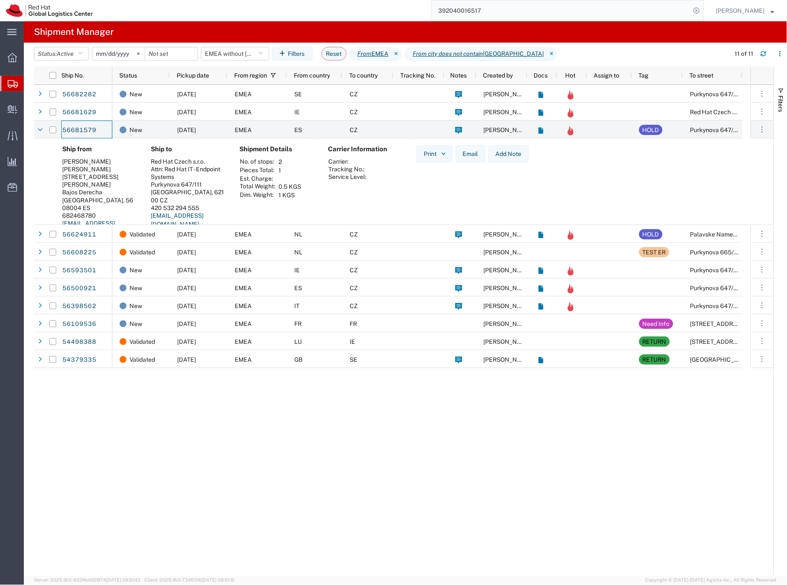
click at [495, 10] on input "392040016517" at bounding box center [561, 10] width 259 height 20
paste input "56642758"
type input "56642758"
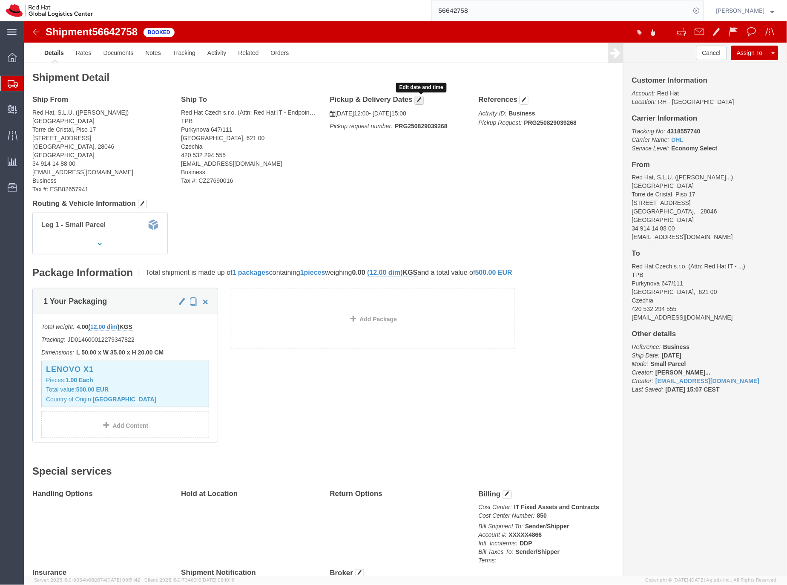
click span "button"
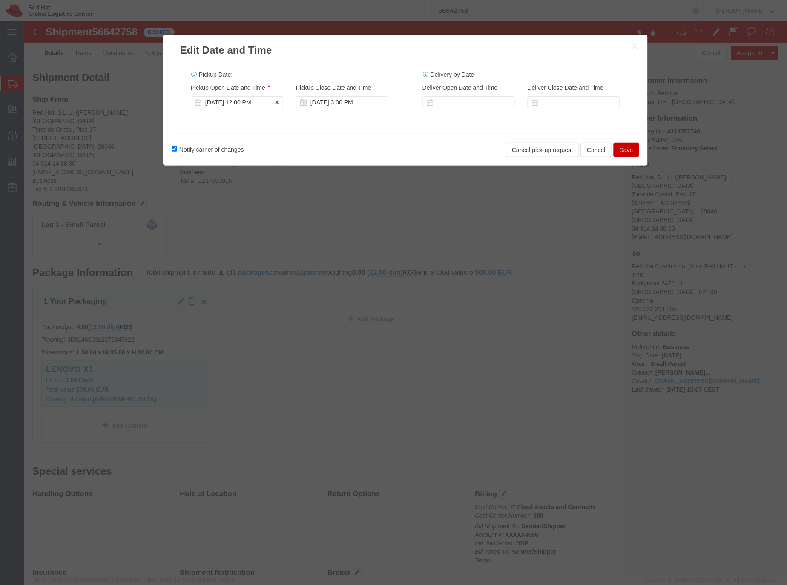
click div "Aug 29 2025 12:00 PM"
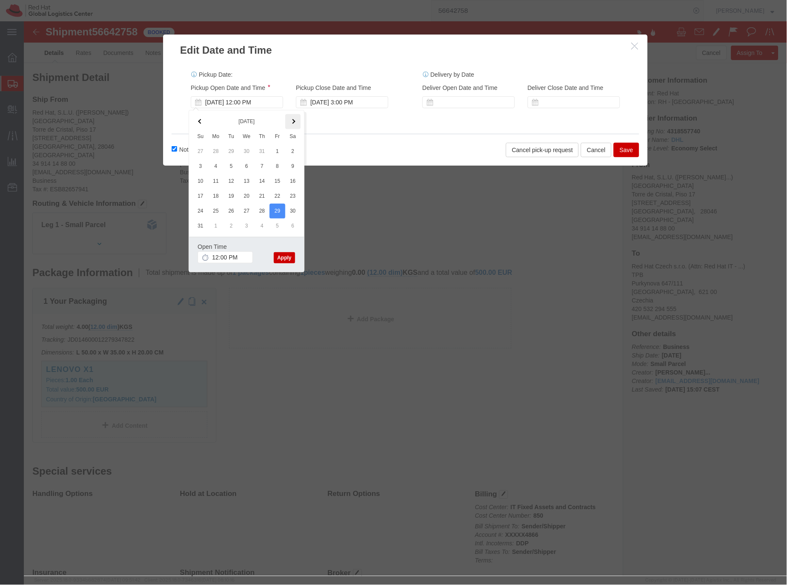
click span
click button "Apply"
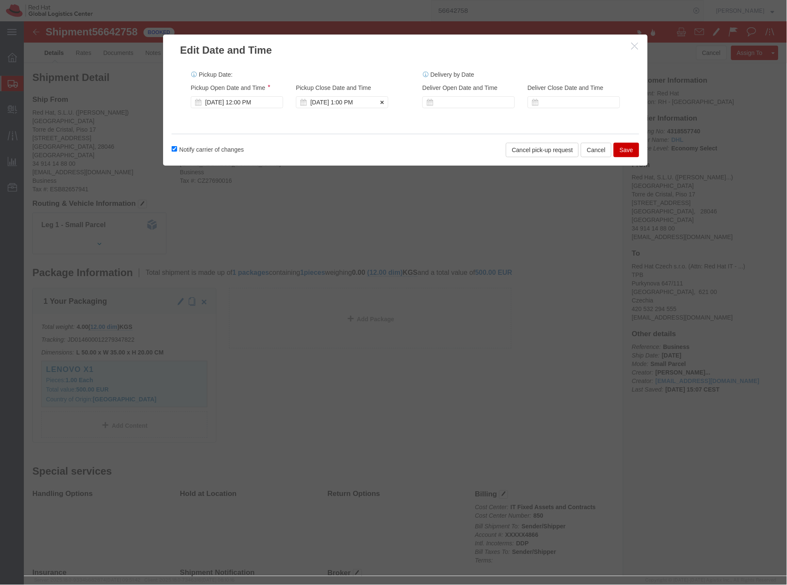
click div "[DATE] 1:00 PM"
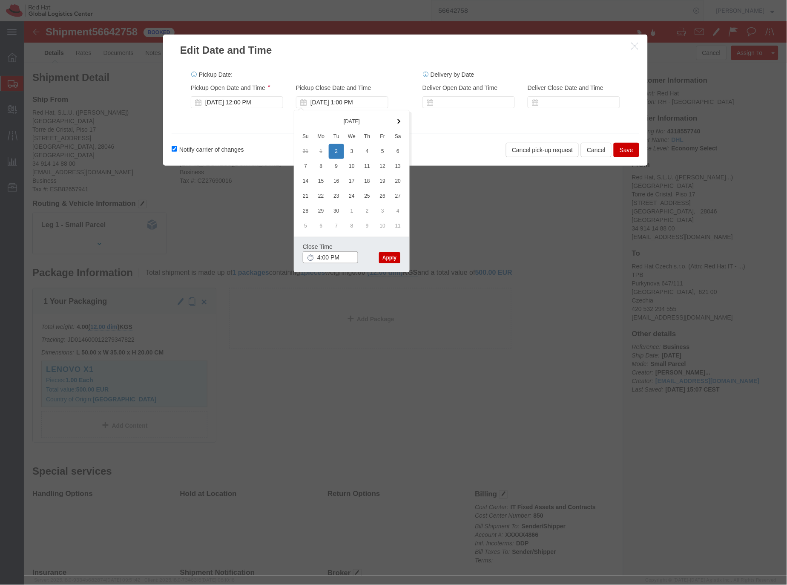
type input "4:00 PM"
click button "Apply"
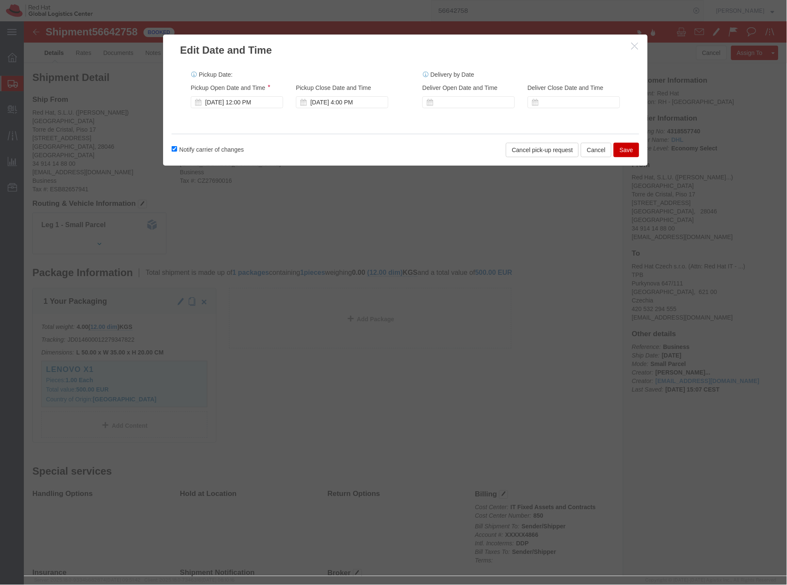
click button "Save"
click div
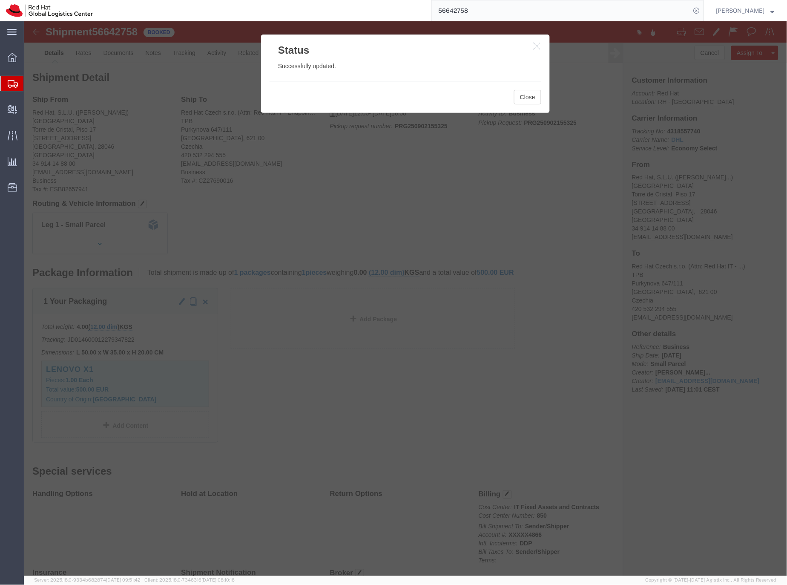
click icon "button"
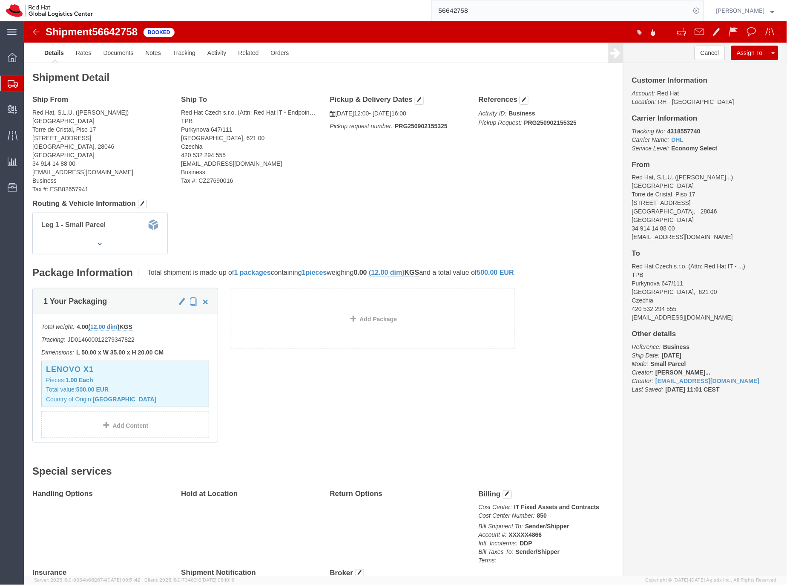
click at [14, 84] on icon at bounding box center [13, 84] width 10 height 8
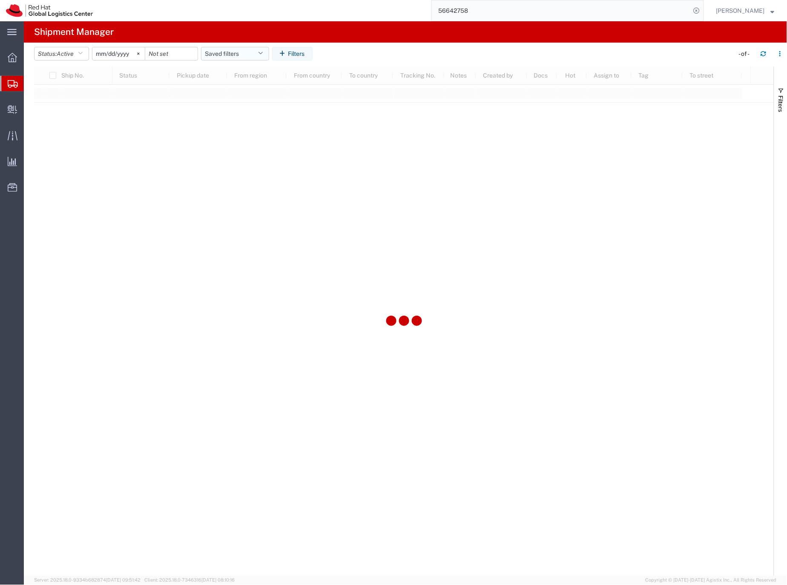
click at [226, 53] on button "Saved filters" at bounding box center [235, 54] width 68 height 14
click at [256, 169] on span "EMEA without [GEOGRAPHIC_DATA]" at bounding box center [258, 170] width 112 height 16
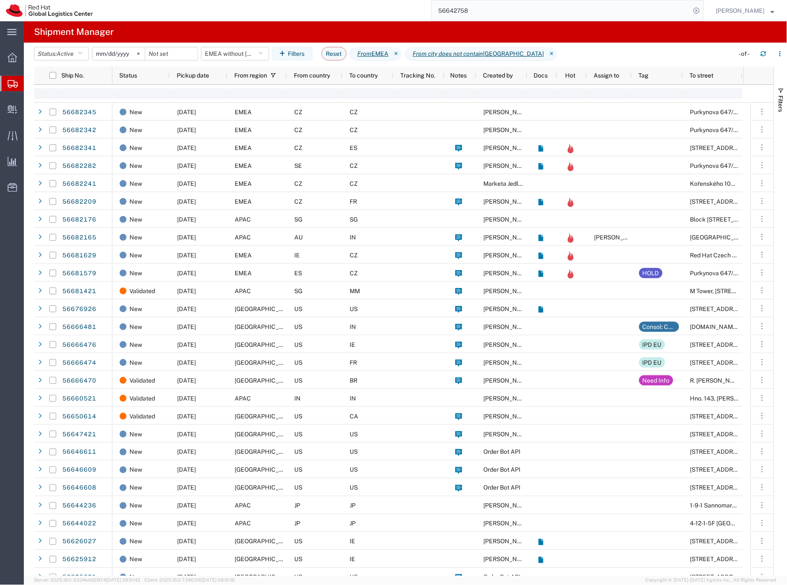
type input "[DATE]"
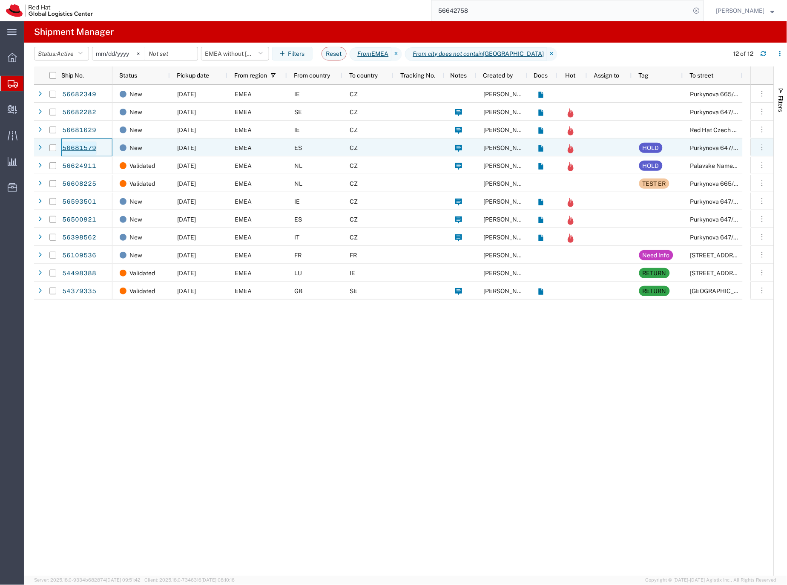
click at [94, 153] on link "56681579" at bounding box center [79, 148] width 35 height 14
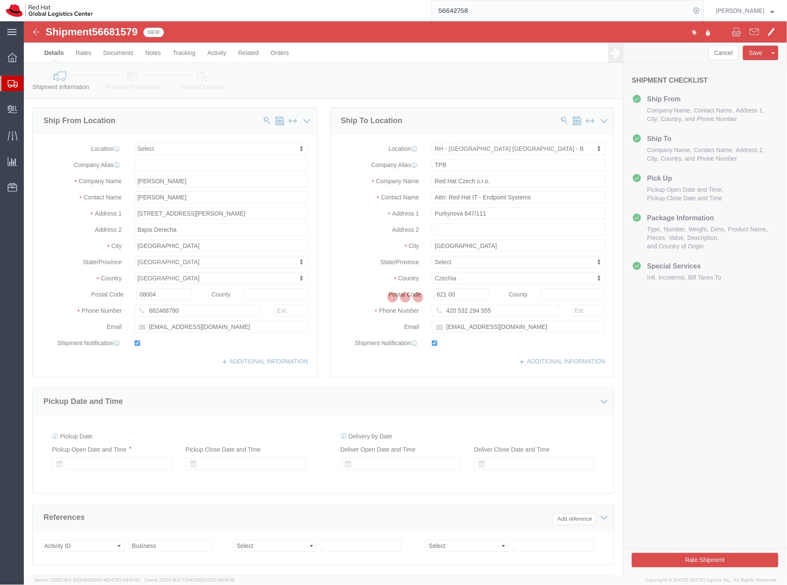
click at [108, 31] on div at bounding box center [406, 298] width 764 height 555
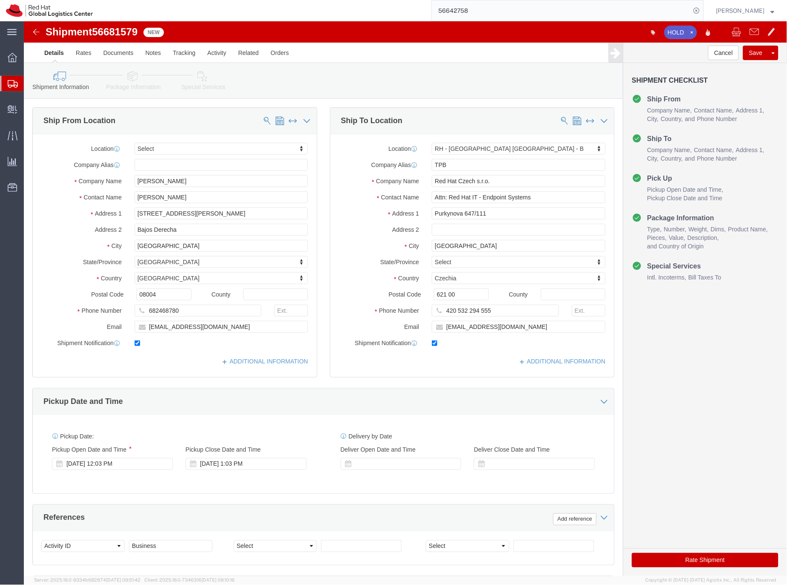
select select
select select "38036"
click span "56681579"
copy span "56681579"
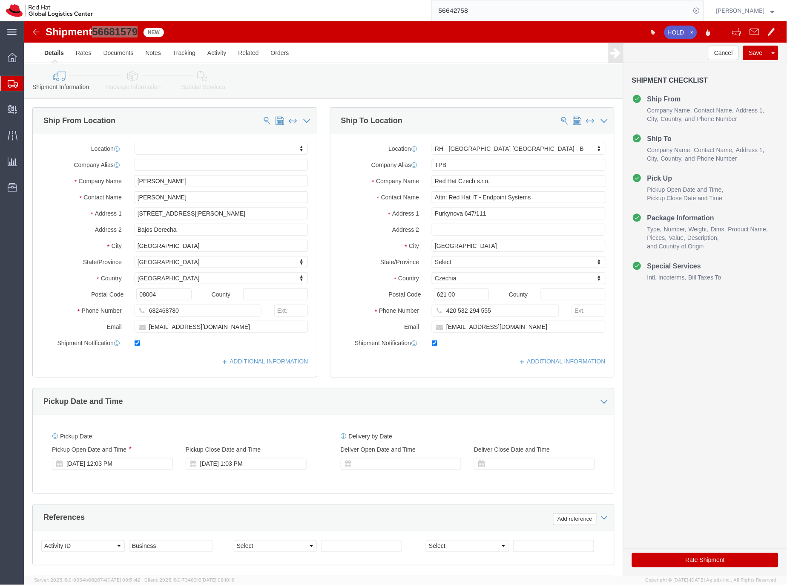
click at [12, 86] on icon at bounding box center [13, 84] width 10 height 8
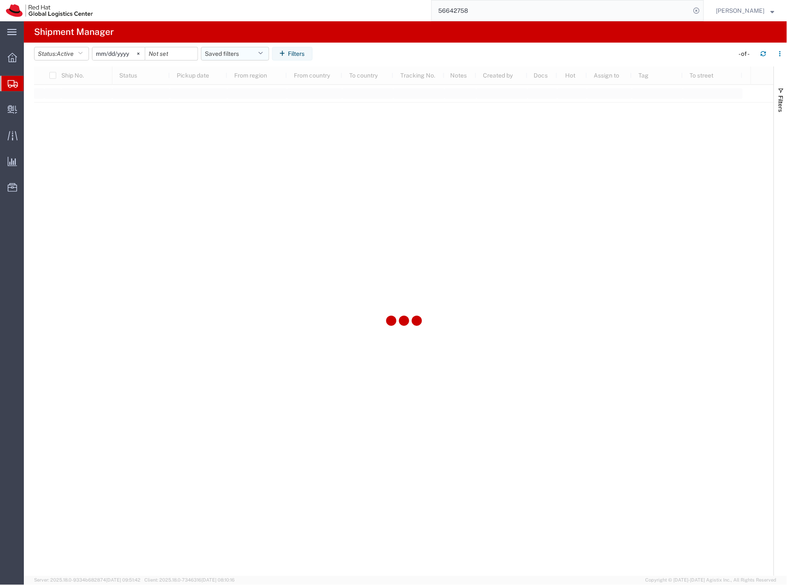
click at [235, 54] on button "Saved filters" at bounding box center [235, 54] width 68 height 14
click at [241, 171] on span "EMEA without [GEOGRAPHIC_DATA]" at bounding box center [258, 170] width 112 height 16
type input "[DATE]"
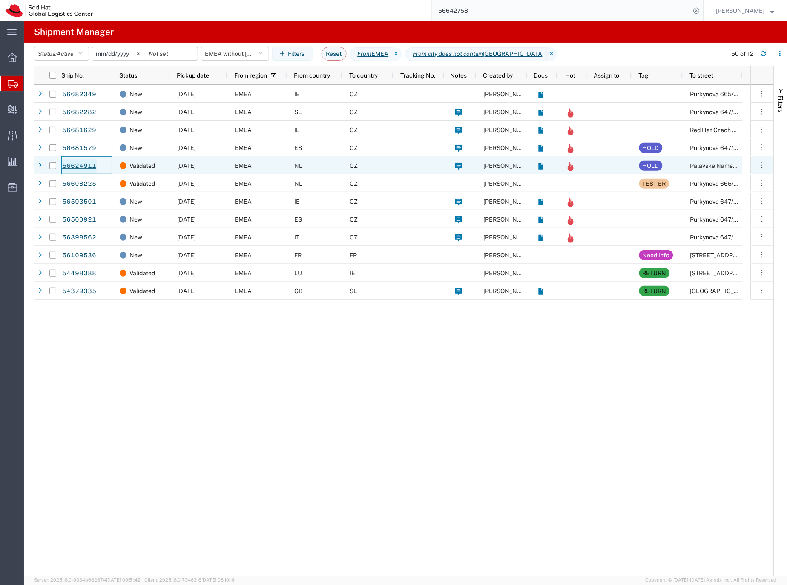
click at [93, 171] on link "56624911" at bounding box center [79, 166] width 35 height 14
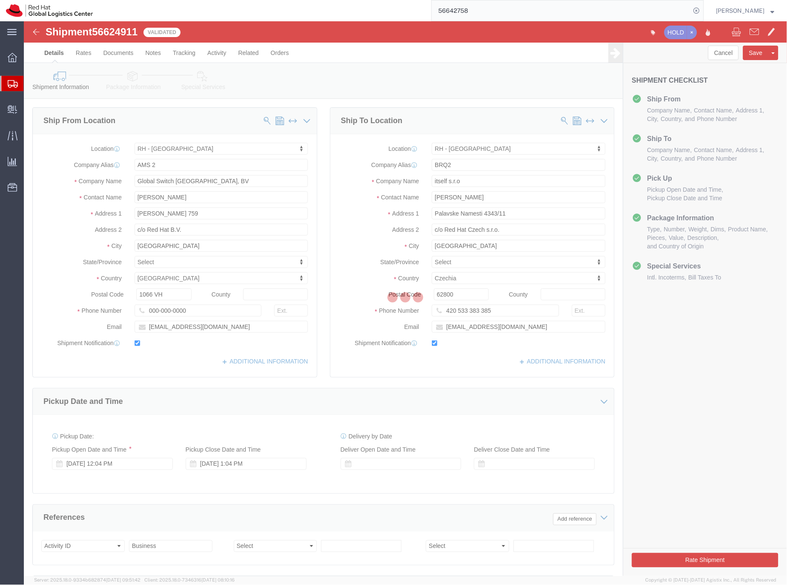
click at [111, 33] on div at bounding box center [406, 298] width 764 height 555
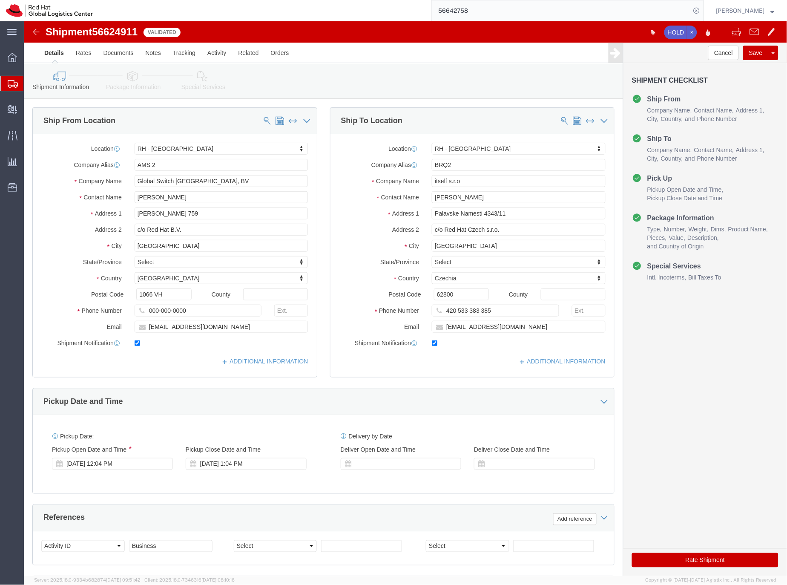
select select "37919"
select select "37934"
click span "56624911"
copy span "56624911"
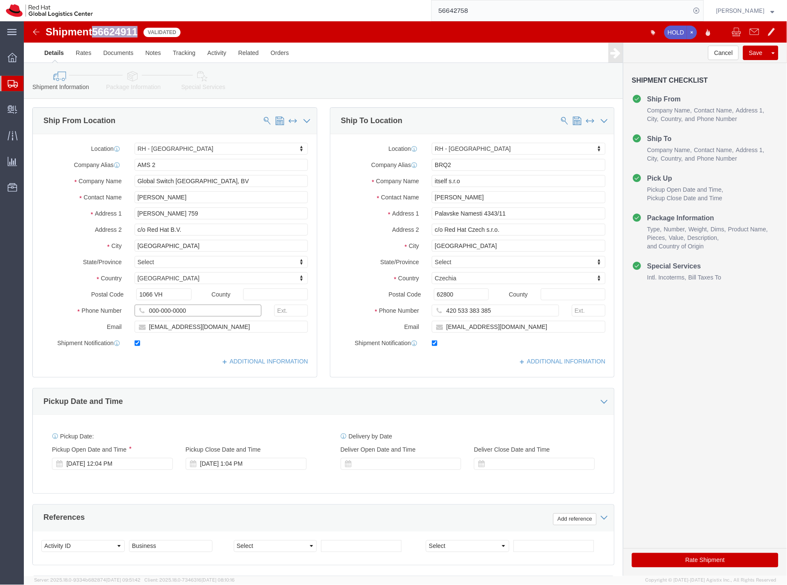
click input "000-000-0000"
paste input "33667143249"
type input "0033667143249"
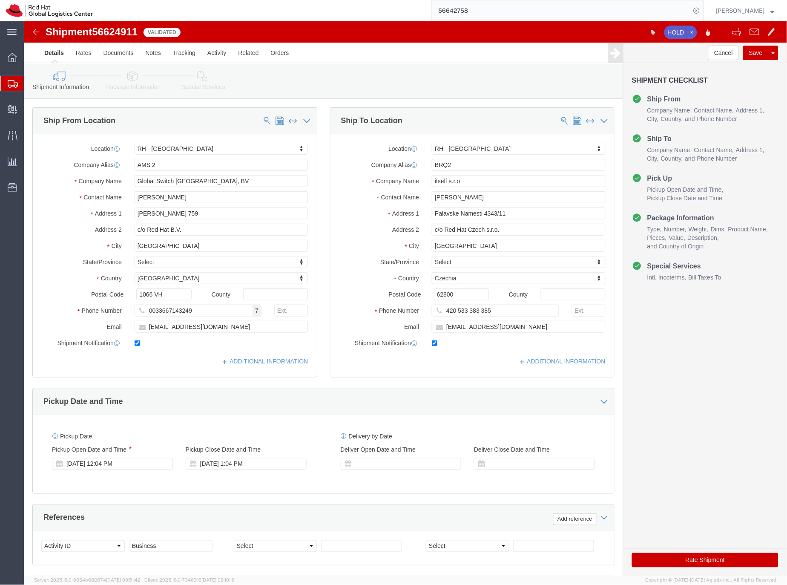
click icon
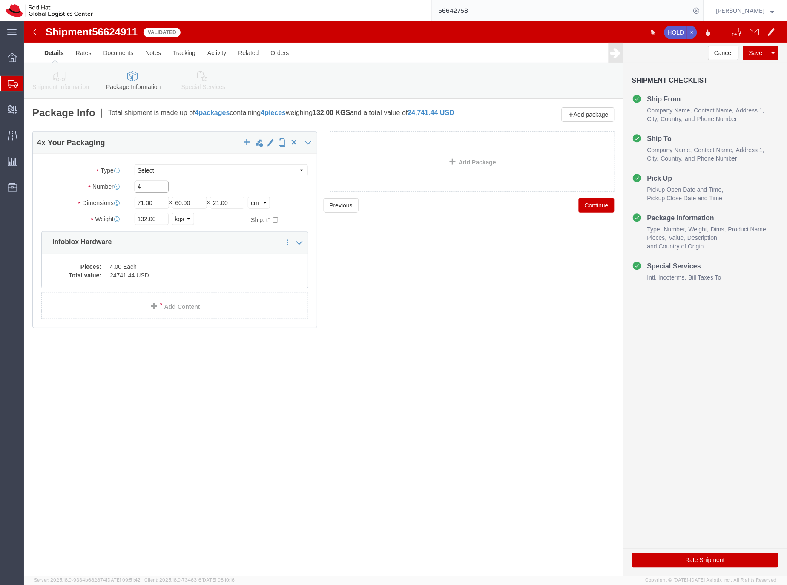
drag, startPoint x: 127, startPoint y: 172, endPoint x: 114, endPoint y: 170, distance: 13.0
click input "4"
type input "2"
type input "1"
click input "132.00"
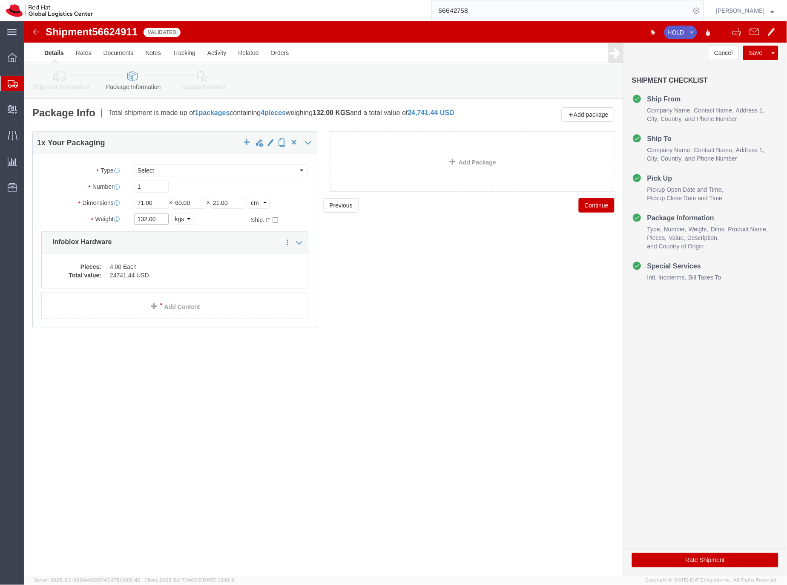
drag, startPoint x: 135, startPoint y: 205, endPoint x: 112, endPoint y: 203, distance: 22.7
click input "132.00"
type input "20"
click dd "4.00 Each"
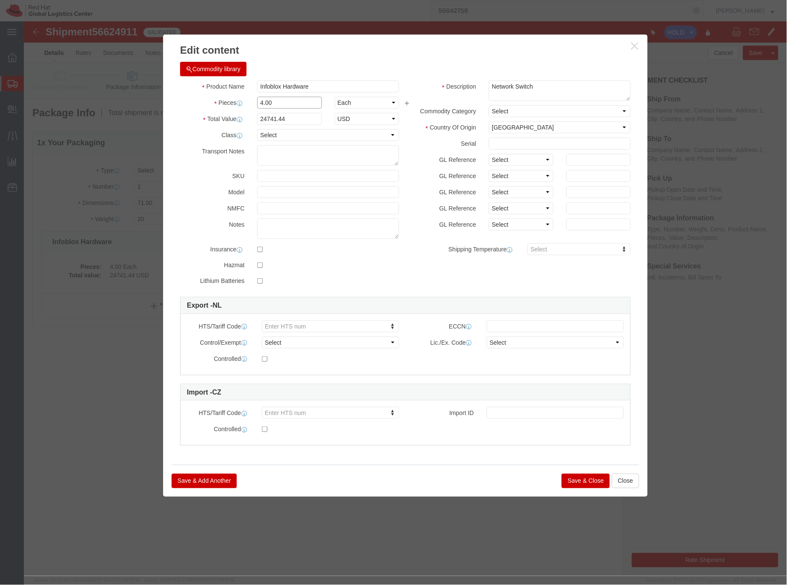
drag, startPoint x: 239, startPoint y: 81, endPoint x: 250, endPoint y: 74, distance: 12.3
click input "4.00"
type input "1.00"
type input "6185.36"
click label "Country Of Origin"
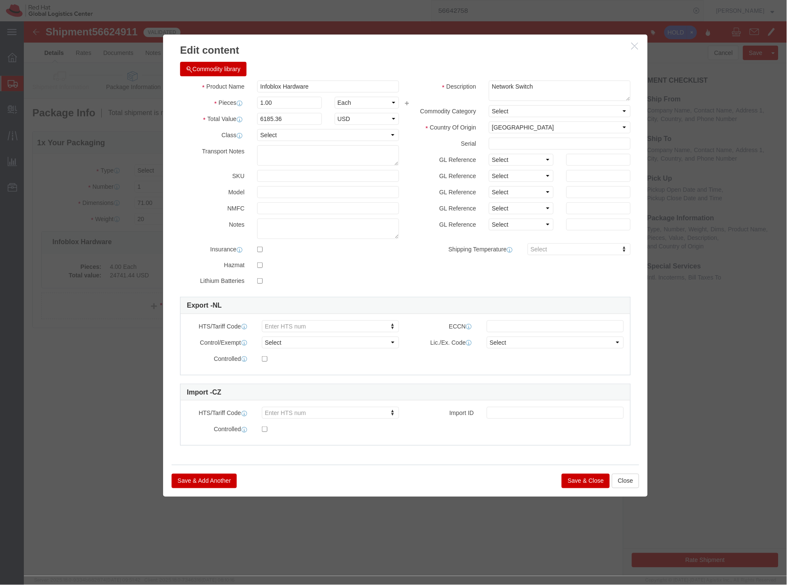
click button "Save & Close"
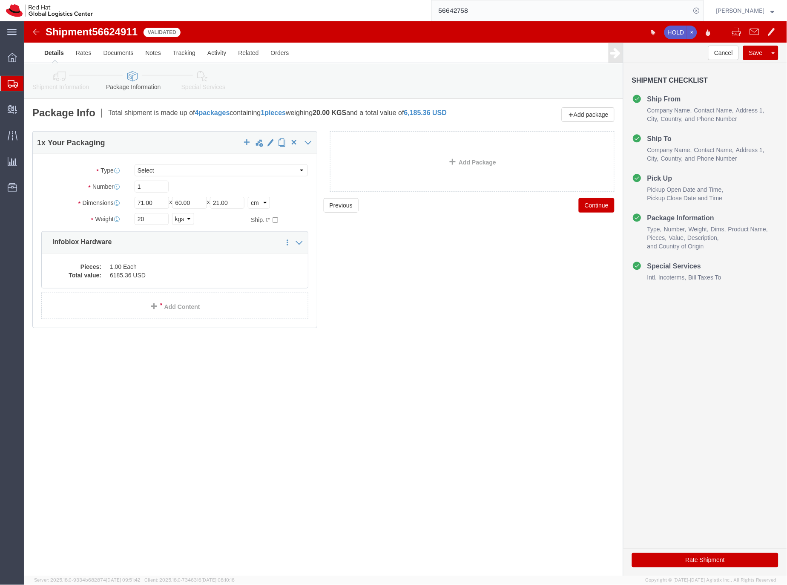
click icon
click body "Shipment 56624911 Validated HOLD Details Rates Documents Notes Tracking Activit…"
click div
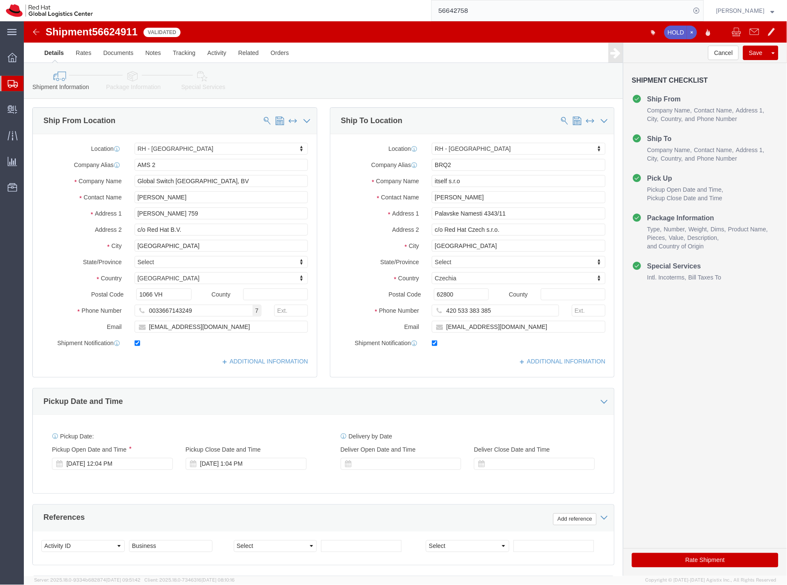
click icon
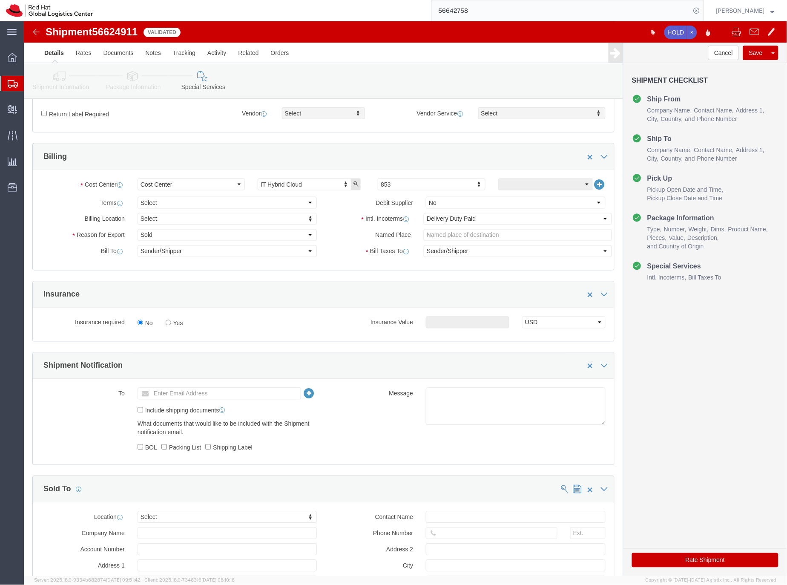
scroll to position [315, 0]
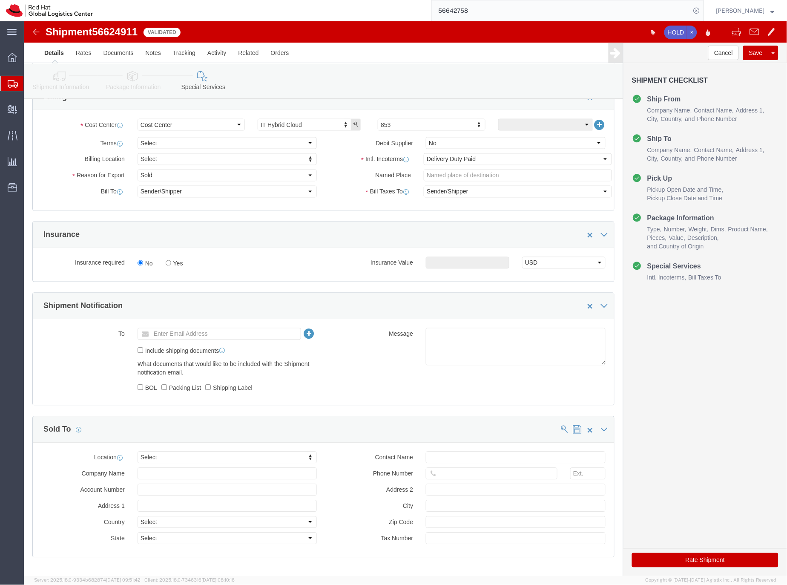
click button "Rate Shipment"
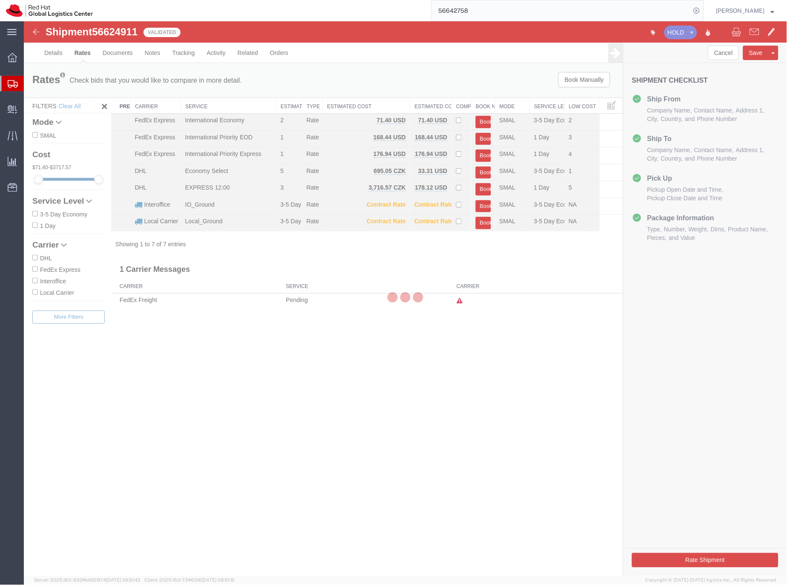
scroll to position [0, 0]
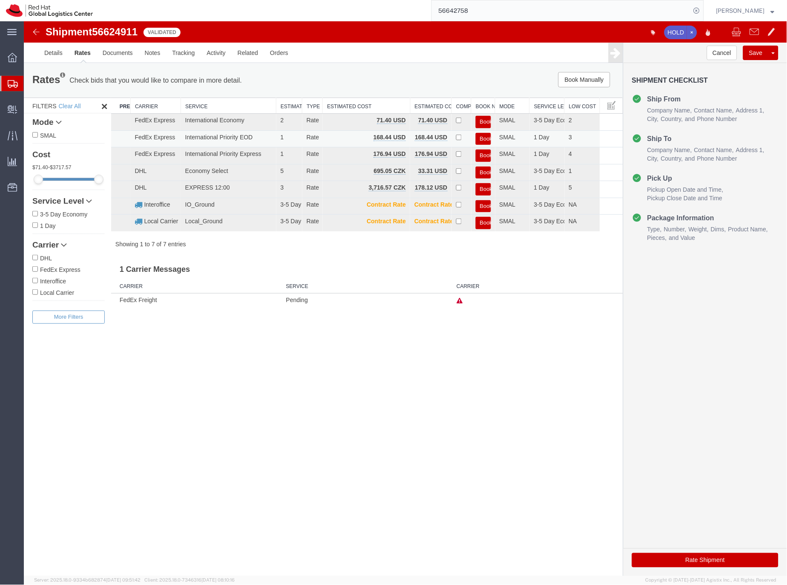
click at [481, 137] on button "Book" at bounding box center [483, 139] width 15 height 12
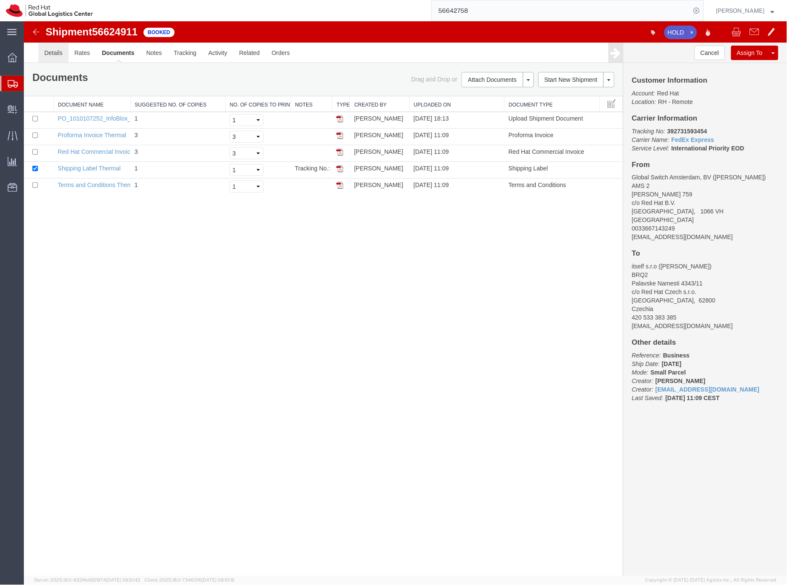
click at [51, 51] on link "Details" at bounding box center [53, 52] width 30 height 20
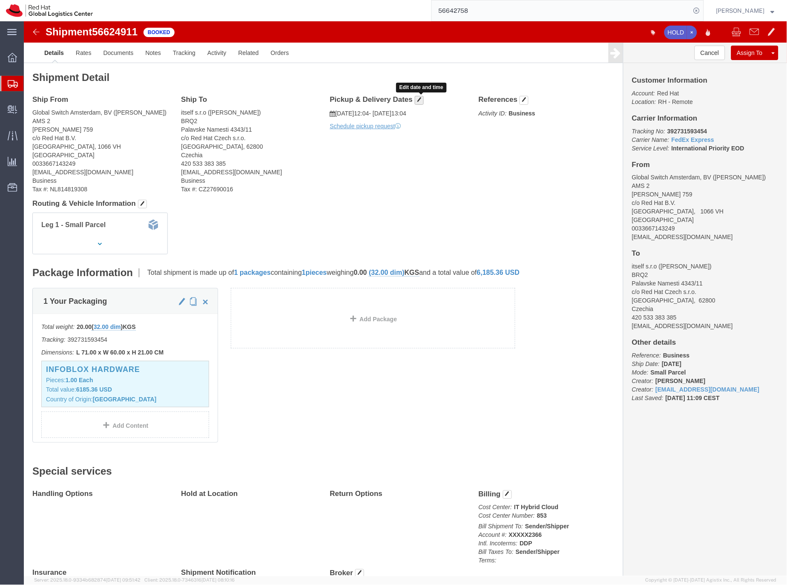
click span "button"
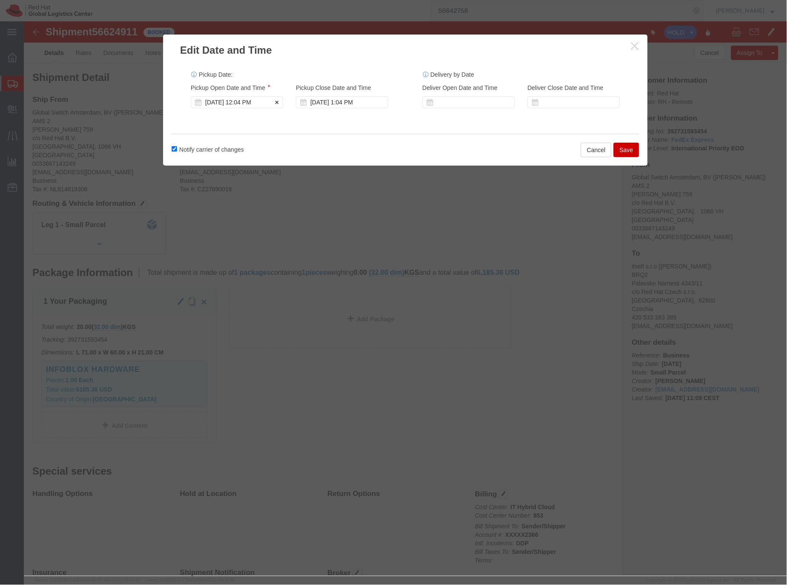
click div "Sep 02 2025 12:04 PM"
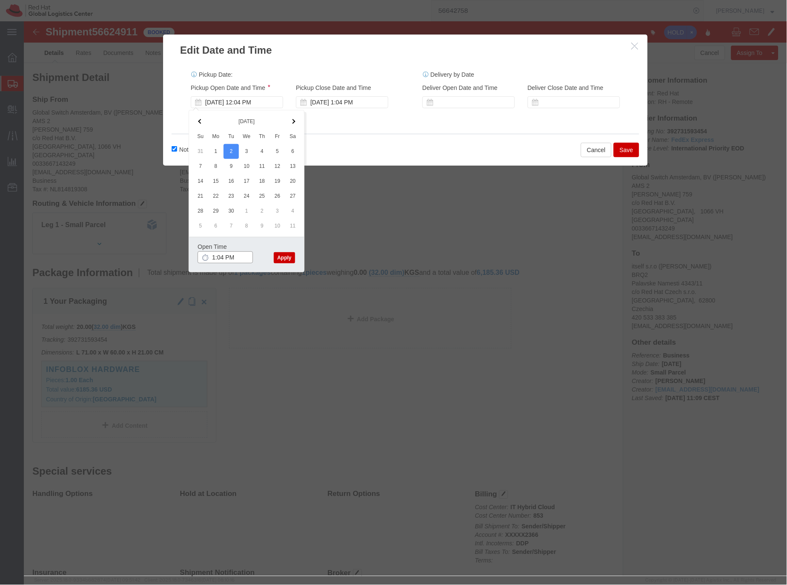
drag, startPoint x: 201, startPoint y: 235, endPoint x: 205, endPoint y: 232, distance: 5.5
click input "1:04 PM"
type input "1:00 PM"
click button "Apply"
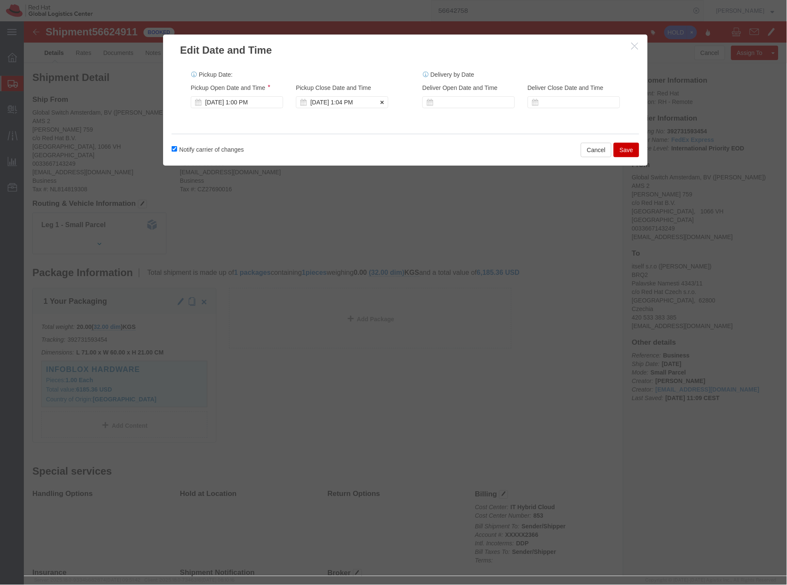
click div "Sep 02 2025 1:04 PM"
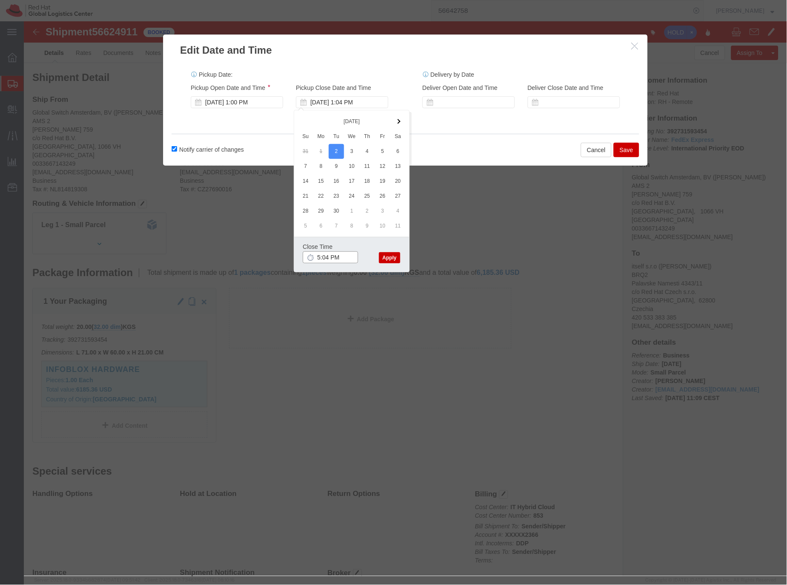
click input "5:04 PM"
type input "5:00 PM"
click button "Apply"
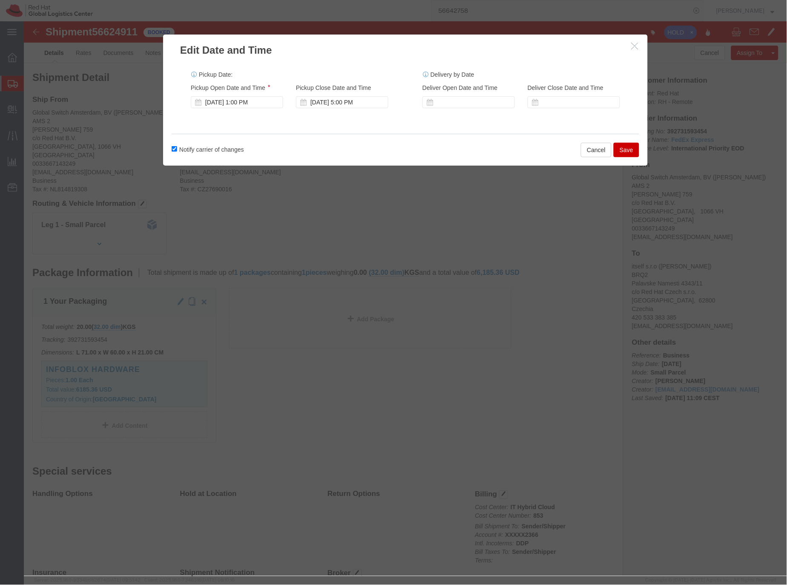
click button "Save"
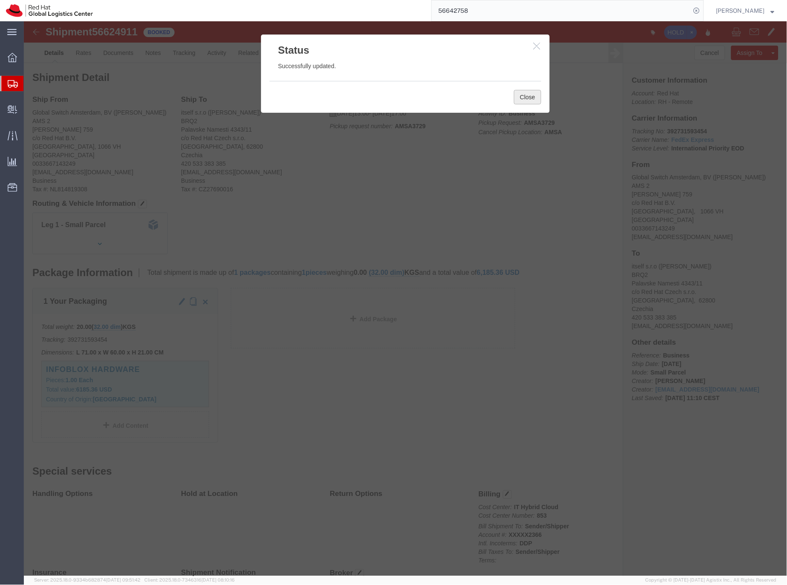
click button "Close"
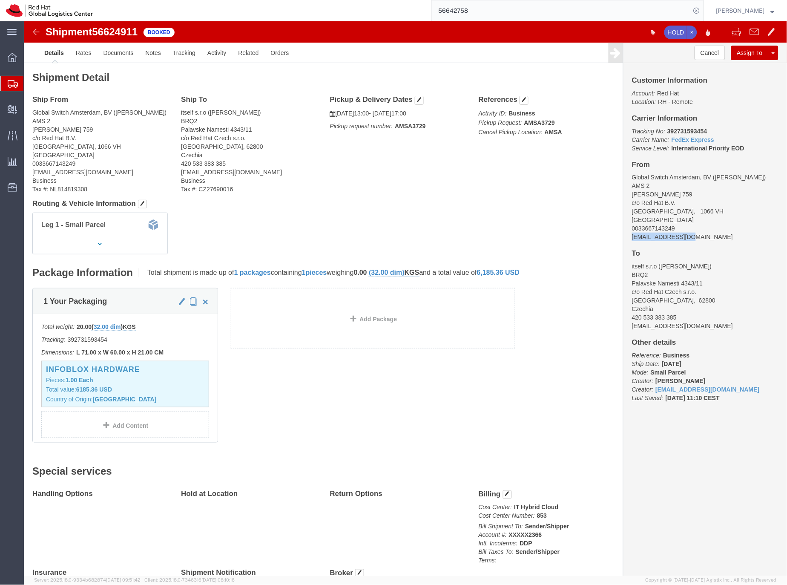
click div "Customer Information Account: Red Hat Location: RH - Remote Carrier Information…"
copy address "jlarvol@redhat.com"
click link "Documents"
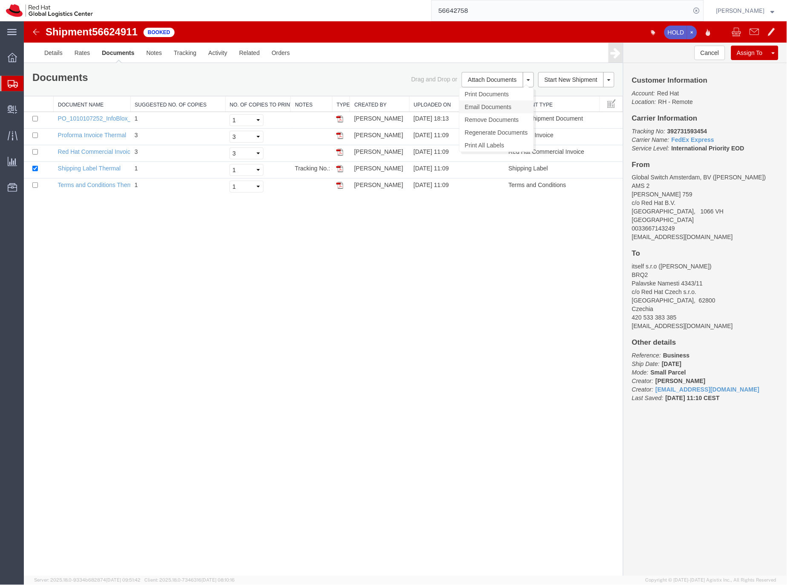
click at [468, 110] on link "Email Documents" at bounding box center [496, 106] width 74 height 13
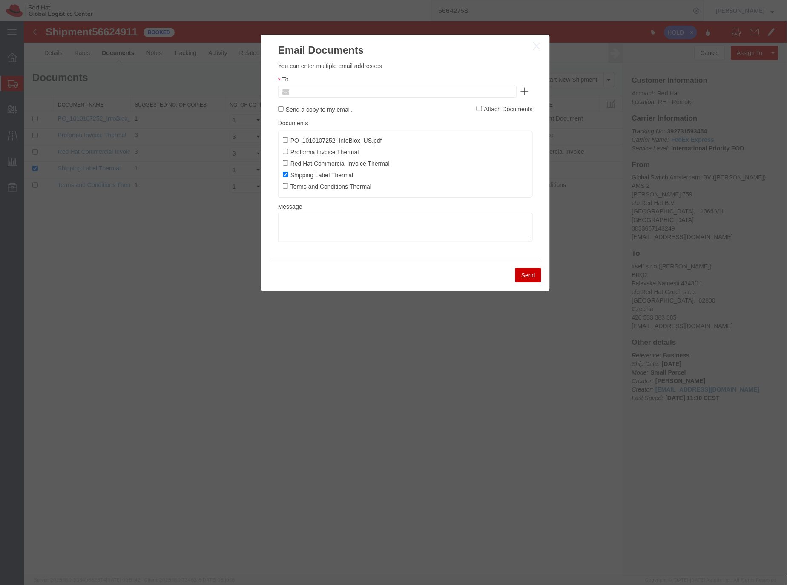
click at [343, 92] on input "text" at bounding box center [340, 91] width 100 height 11
paste input "jlarvol@redhat.com"
type input "jlarvol@redhat.com"
click at [329, 231] on textarea at bounding box center [405, 227] width 255 height 29
paste textarea "Hi A, please find the label for your shipment to B attached to this email. FedE…"
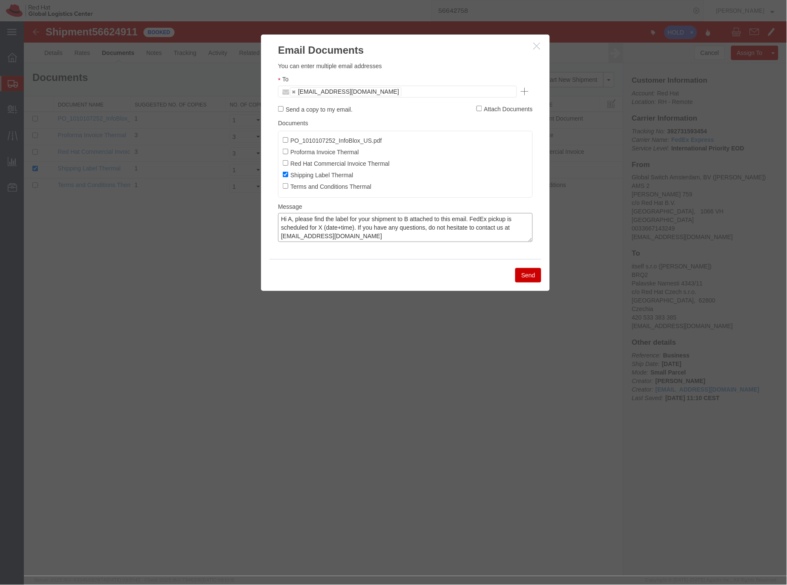
click at [292, 218] on textarea "Hi A, please find the label for your shipment to B attached to this email. FedE…" at bounding box center [405, 227] width 255 height 29
drag, startPoint x: 431, startPoint y: 220, endPoint x: 472, endPoint y: 216, distance: 40.7
click at [432, 220] on textarea "Hi Jean-Marc, please find the label for your shipment to B attached to this ema…" at bounding box center [405, 227] width 255 height 29
click at [365, 227] on textarea "Hi Jean-Marc, please find the label for your shipment to Brno,CZ attached to th…" at bounding box center [405, 227] width 255 height 29
click at [408, 226] on textarea "Hi Jean-Marc, please find the label for your shipment to Brno,CZ attached to th…" at bounding box center [405, 227] width 255 height 29
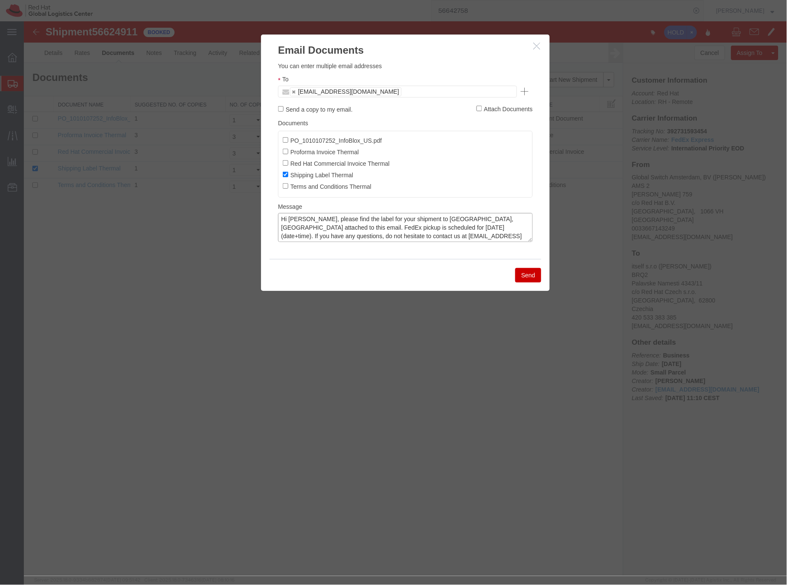
click at [406, 228] on textarea "Hi Jean-Marc, please find the label for your shipment to Brno,CZ attached to th…" at bounding box center [405, 227] width 255 height 29
click at [396, 229] on textarea "Hi Jean-Marc, please find the label for your shipment to Brno,CZ attached to th…" at bounding box center [405, 227] width 255 height 29
drag, startPoint x: 429, startPoint y: 227, endPoint x: 438, endPoint y: 224, distance: 9.8
click at [432, 225] on textarea "Hi Jean-Marc, please find the label for your shipment to Brno,CZ attached to th…" at bounding box center [405, 227] width 255 height 29
click at [447, 228] on textarea "Hi Jean-Marc, please find the label for your shipment to Brno,CZ attached to th…" at bounding box center [405, 227] width 255 height 29
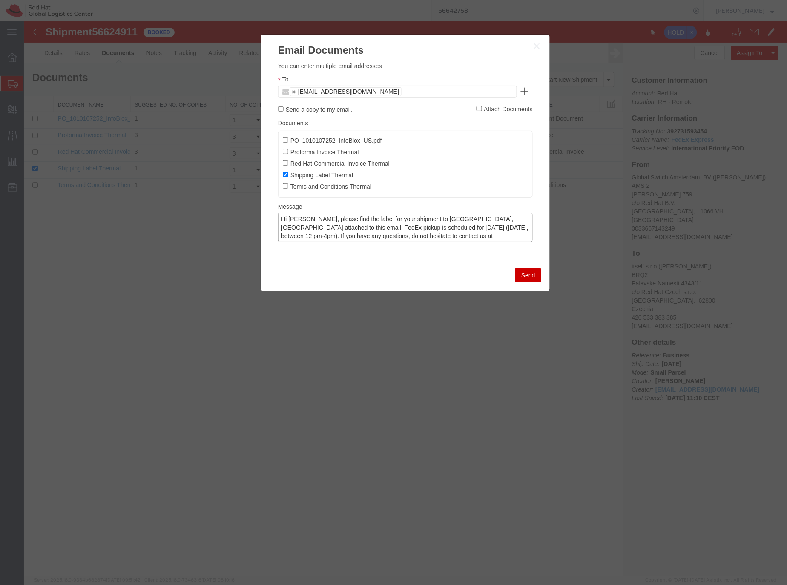
click at [372, 229] on textarea "Hi Jean-Marc, please find the label for your shipment to Brno,CZ attached to th…" at bounding box center [405, 227] width 255 height 29
type textarea "Hi Jean-Marc, please find the label for your shipment to Brno,CZ attached to th…"
click at [525, 277] on button "Send" at bounding box center [528, 275] width 26 height 14
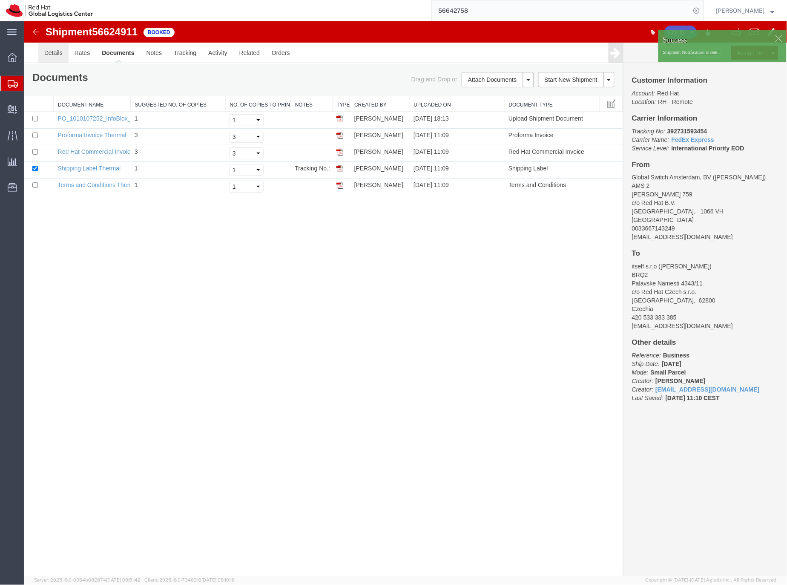
click at [58, 51] on link "Details" at bounding box center [53, 52] width 30 height 20
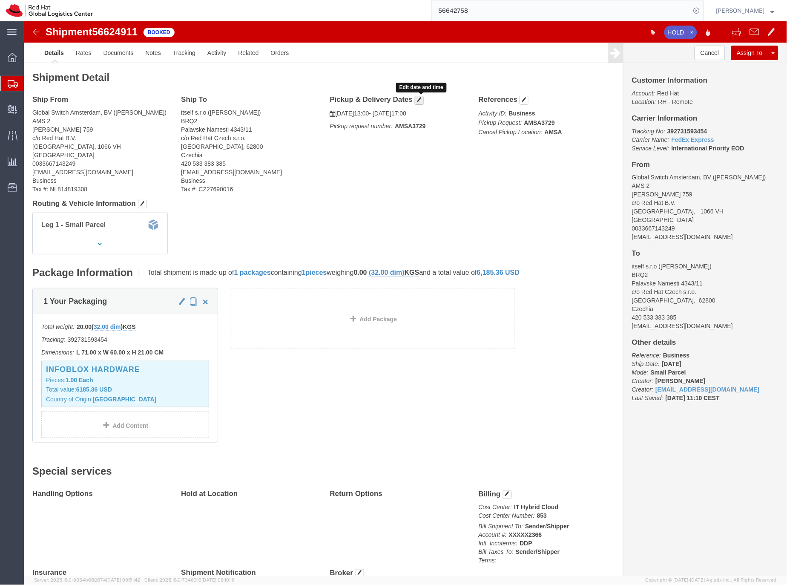
click span "button"
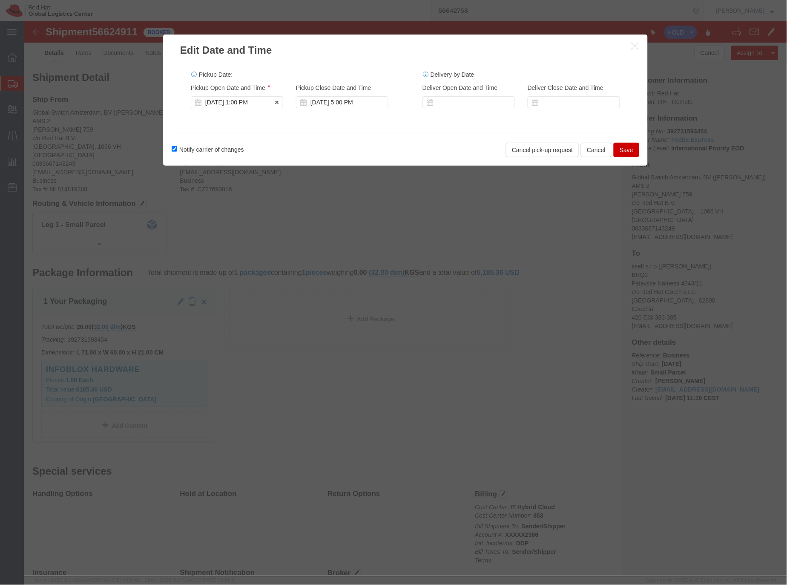
click div "[DATE] 1:00 PM"
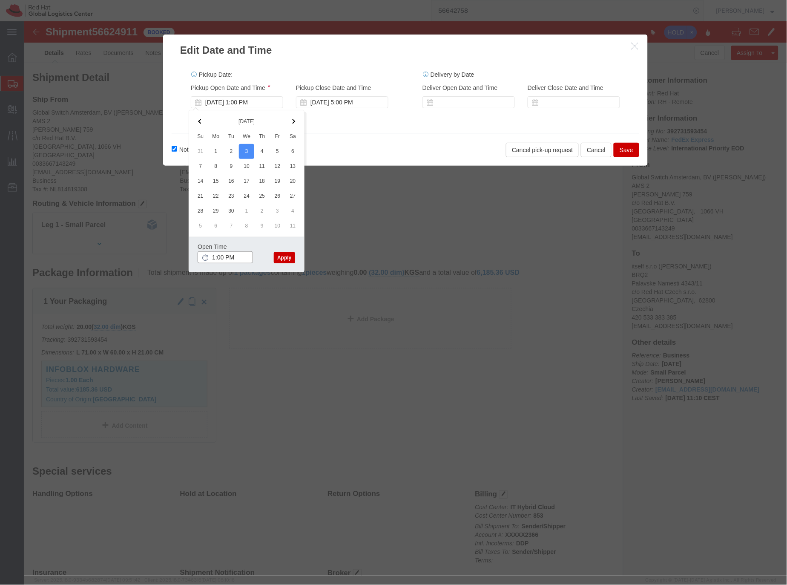
click input "1:00 PM"
type input "12:00 PM"
click button "Apply"
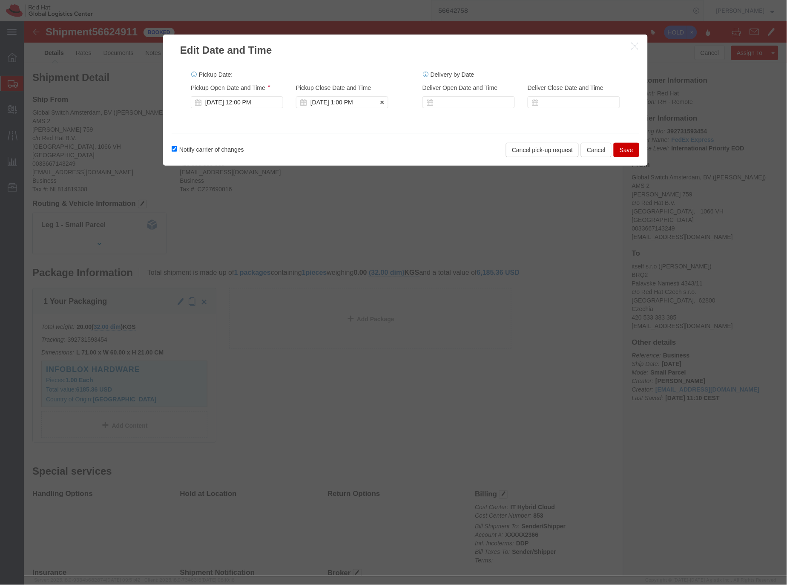
click div "Sep 03 2025 1:00 PM"
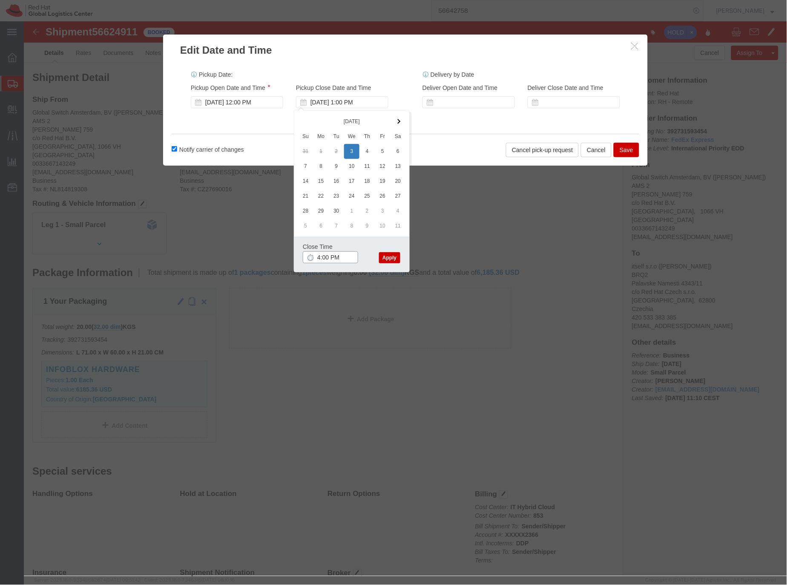
type input "4:00 PM"
click button "Apply"
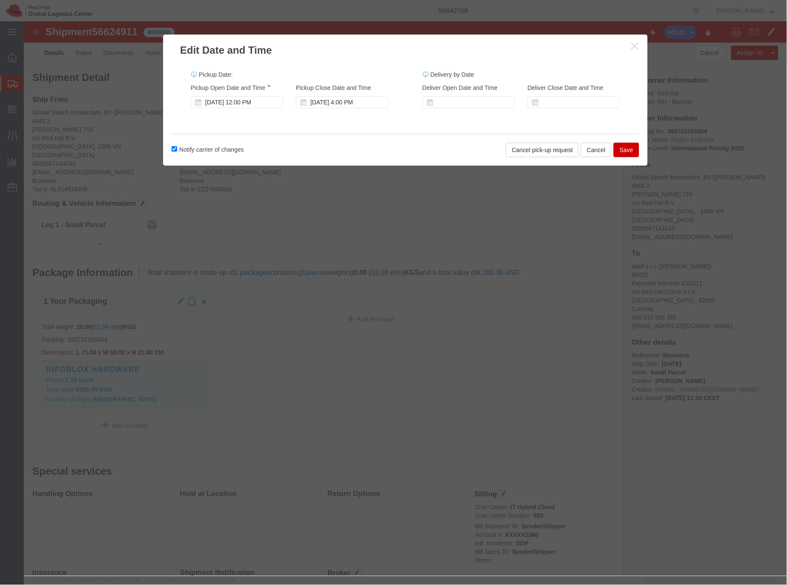
drag, startPoint x: 604, startPoint y: 129, endPoint x: 424, endPoint y: 221, distance: 203.0
click div "Edit Date and Time Pickup Date: Pickup Start Date Pickup Start Time Pickup Open…"
click button "Save"
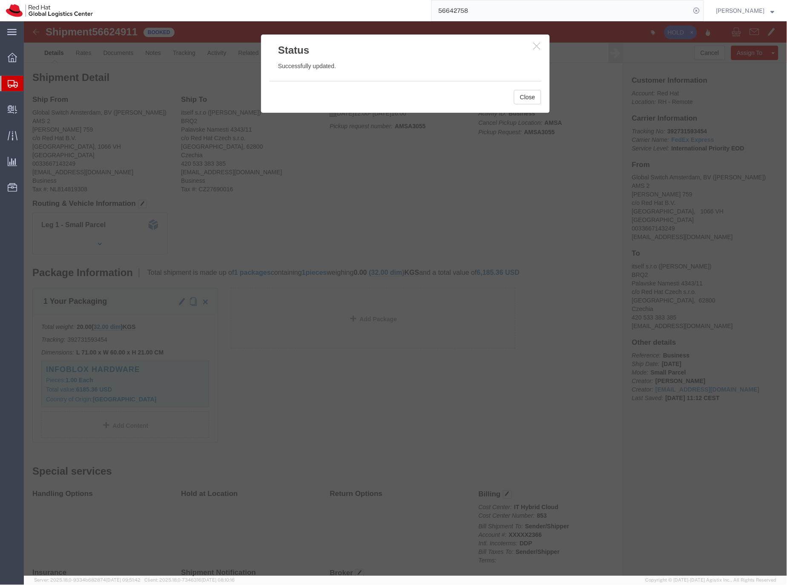
click icon "button"
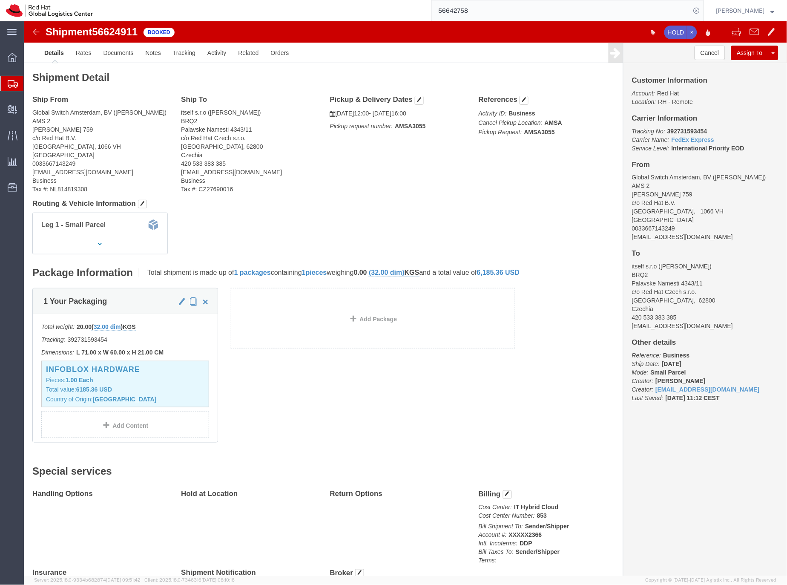
click span "56624911"
copy span "56624911"
click link "Clone Shipment"
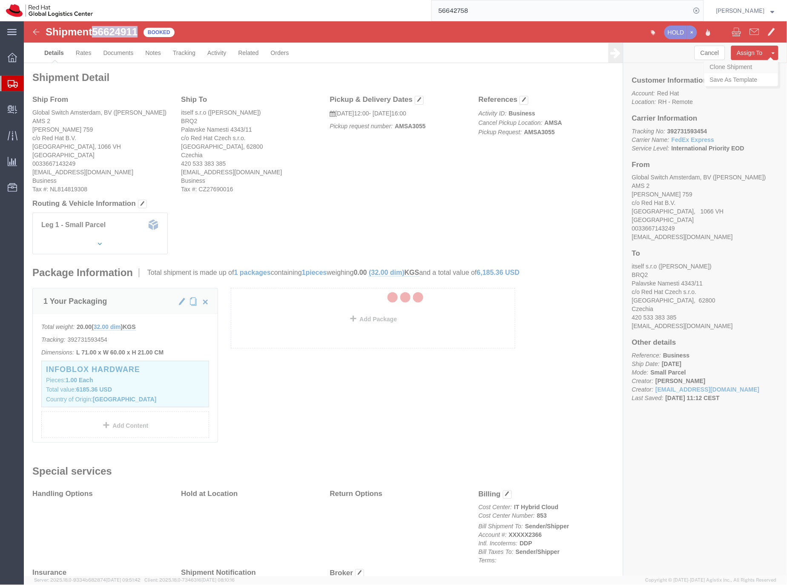
select select "37919"
select select "37934"
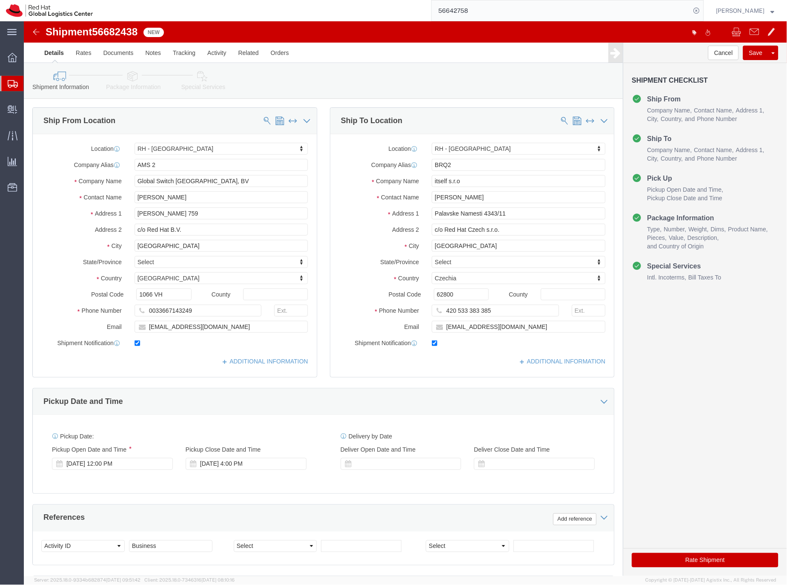
click icon
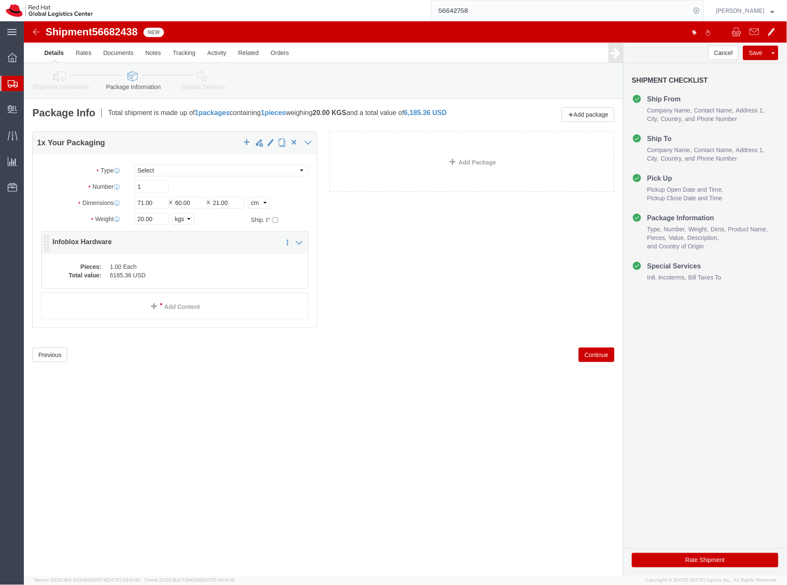
click dd "1.00 Each"
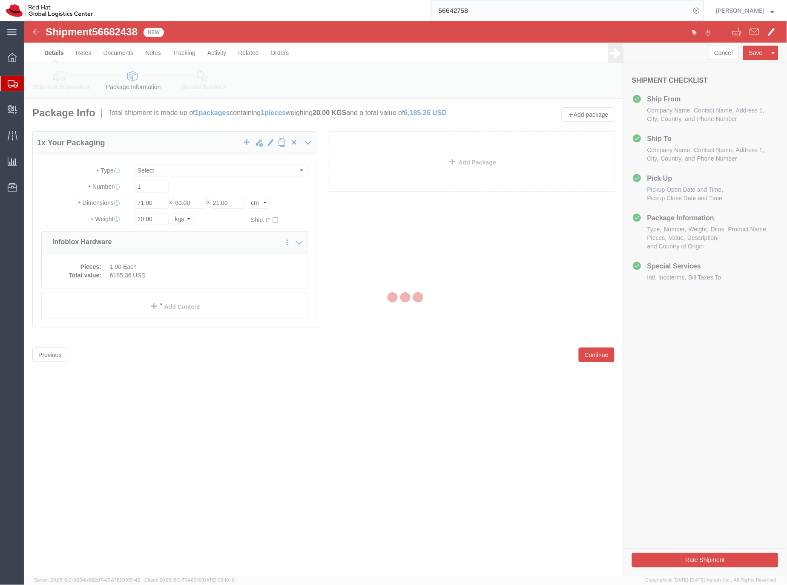
click at [167, 268] on div at bounding box center [406, 298] width 764 height 555
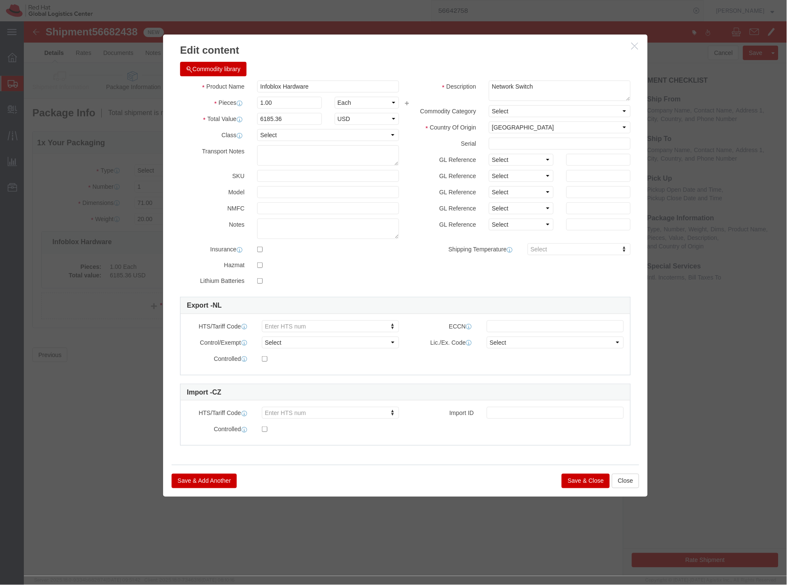
click button "Save & Close"
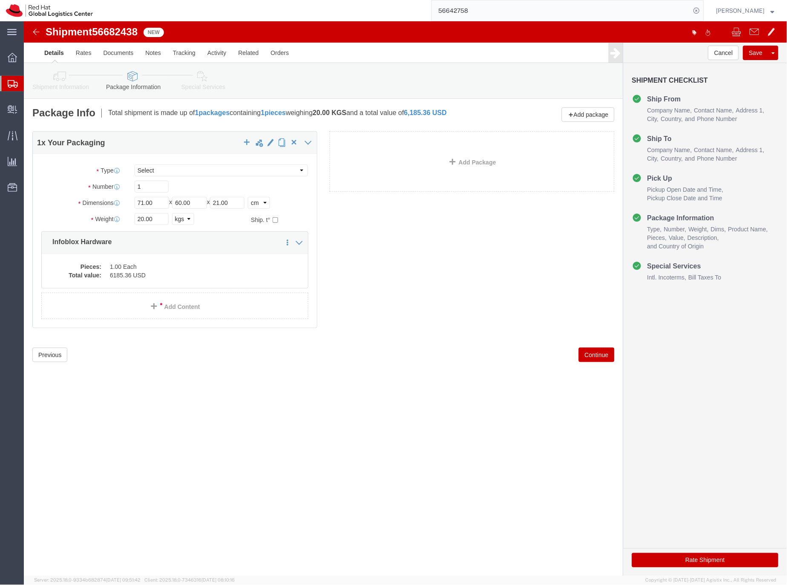
click icon
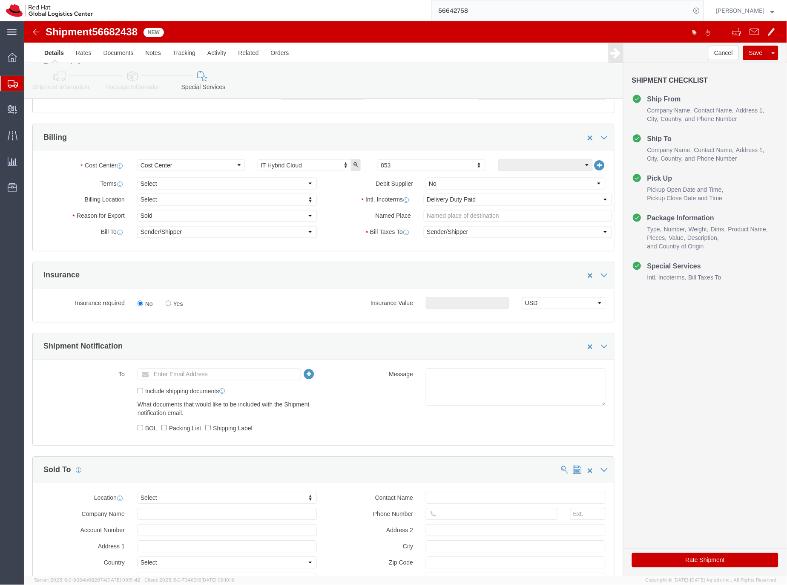
scroll to position [285, 0]
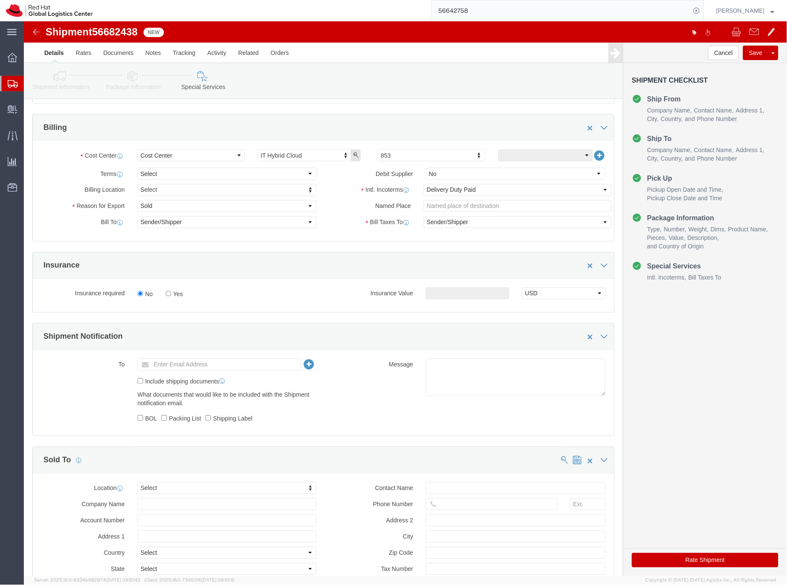
click button "Rate Shipment"
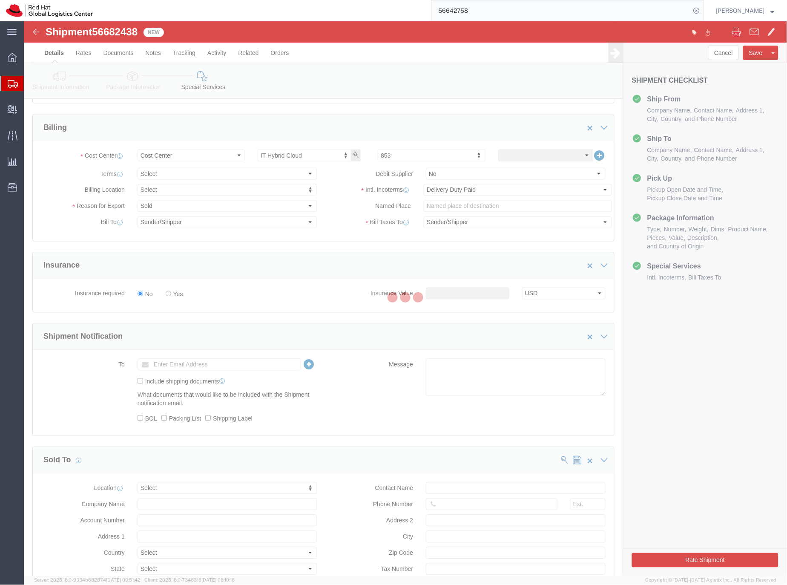
scroll to position [0, 0]
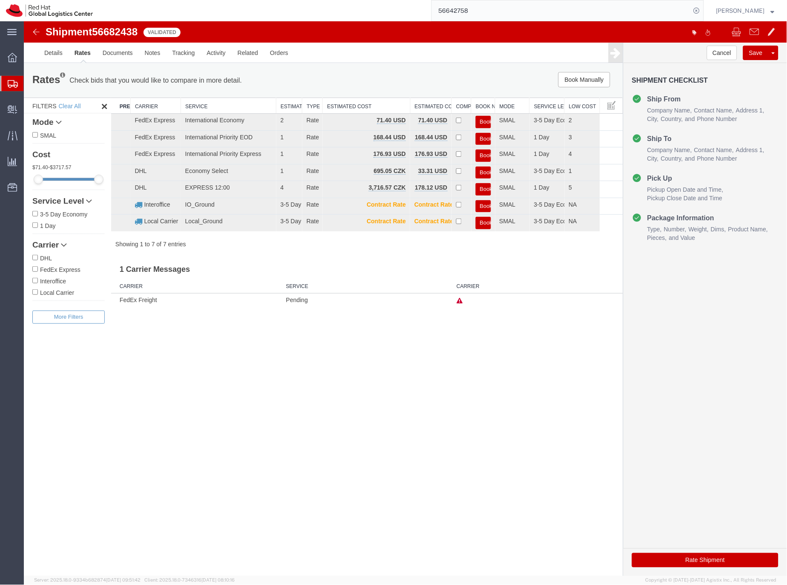
click at [480, 137] on button "Book" at bounding box center [483, 139] width 15 height 12
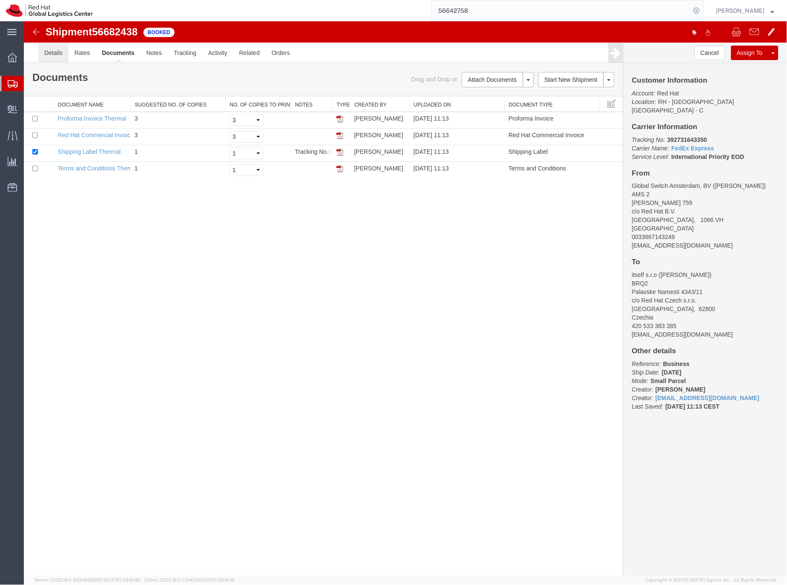
click at [58, 52] on link "Details" at bounding box center [53, 52] width 30 height 20
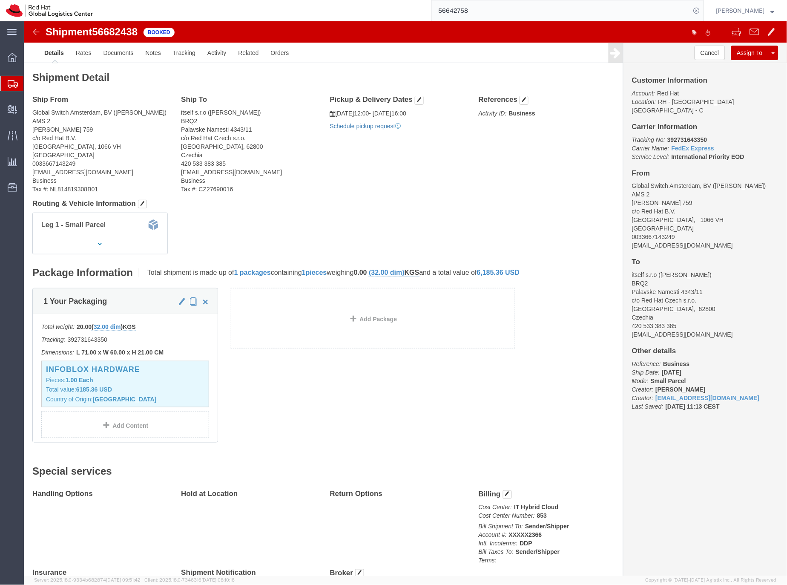
click link "Schedule pickup request"
drag, startPoint x: 660, startPoint y: 222, endPoint x: 605, endPoint y: 214, distance: 55.6
click div "Customer Information Account: Red Hat Location: RH - Brno - Tech Park Brno - C …"
copy div "larvol@redhat.com"
click link "Documents"
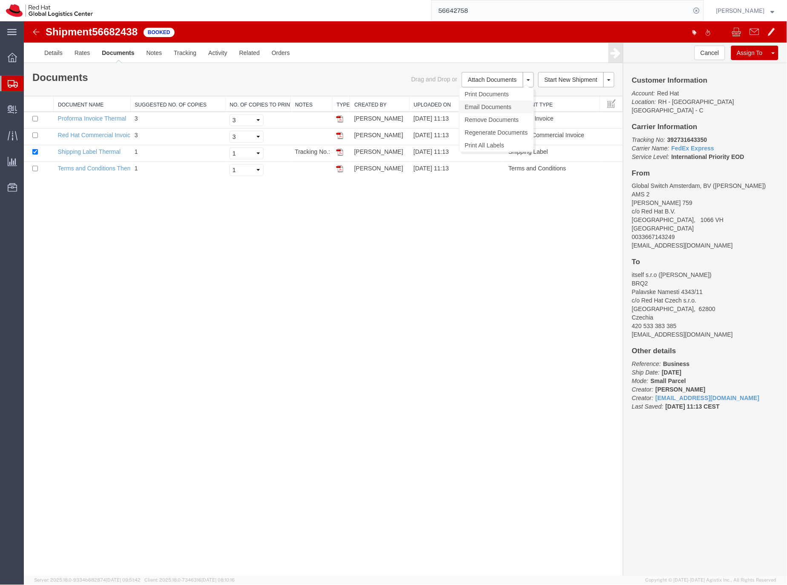
click at [467, 107] on link "Email Documents" at bounding box center [496, 106] width 74 height 13
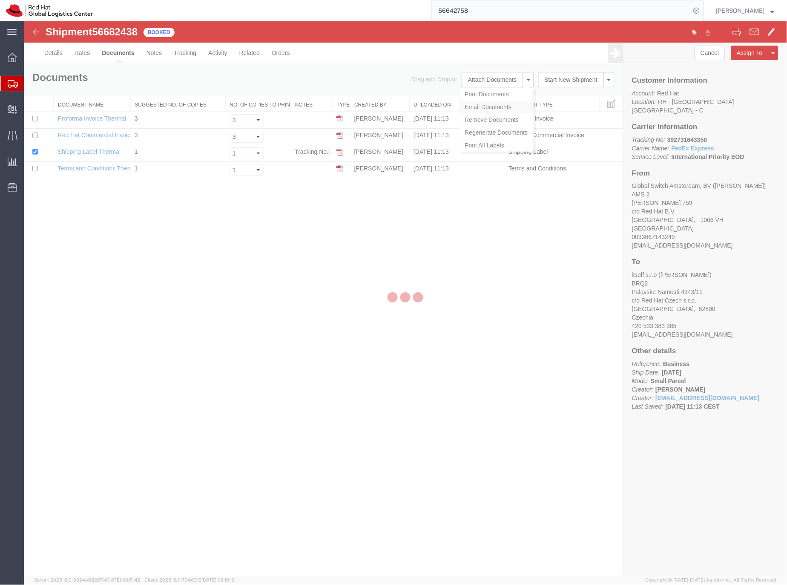
checkbox input "true"
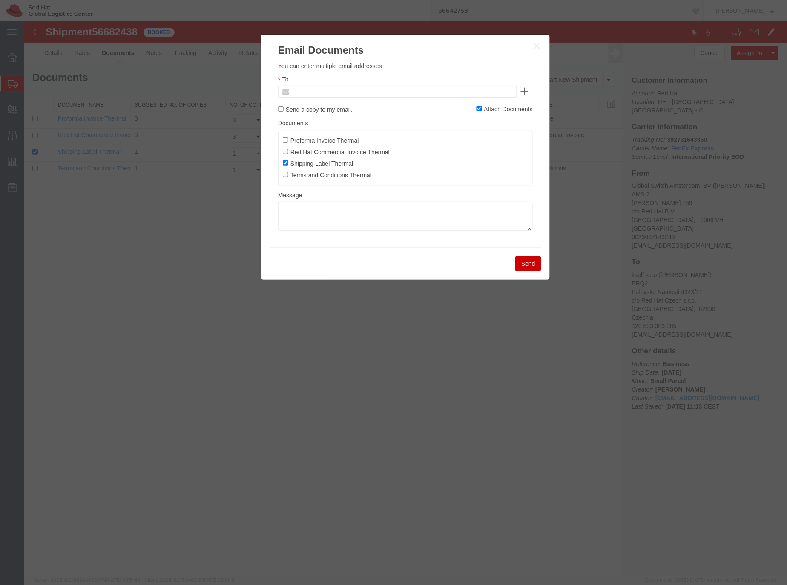
click at [341, 90] on input "text" at bounding box center [340, 91] width 100 height 11
paste input "larvol@redhat.com"
type input "larvol@redhat.com"
click at [306, 211] on textarea at bounding box center [405, 215] width 255 height 29
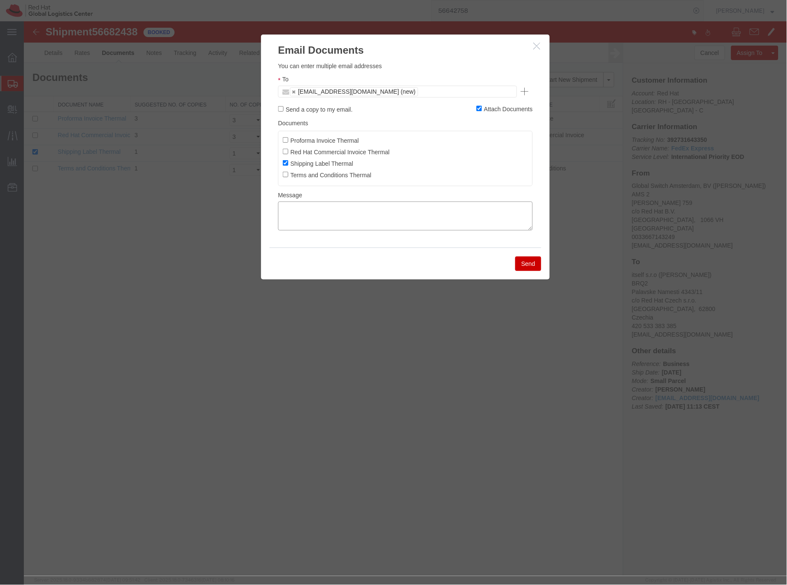
paste textarea "Hi A, please find the label for your shipment to B attached to this email. FedE…"
drag, startPoint x: 290, startPoint y: 210, endPoint x: 372, endPoint y: 207, distance: 81.9
click at [292, 210] on textarea "Hi A, please find the label for your shipment to B attached to this email. FedE…" at bounding box center [405, 215] width 255 height 29
drag, startPoint x: 432, startPoint y: 208, endPoint x: 485, endPoint y: 211, distance: 52.9
click at [432, 208] on textarea "Hi Jean-Marc, please find the label for your shipment to B attached to this ema…" at bounding box center [405, 215] width 255 height 29
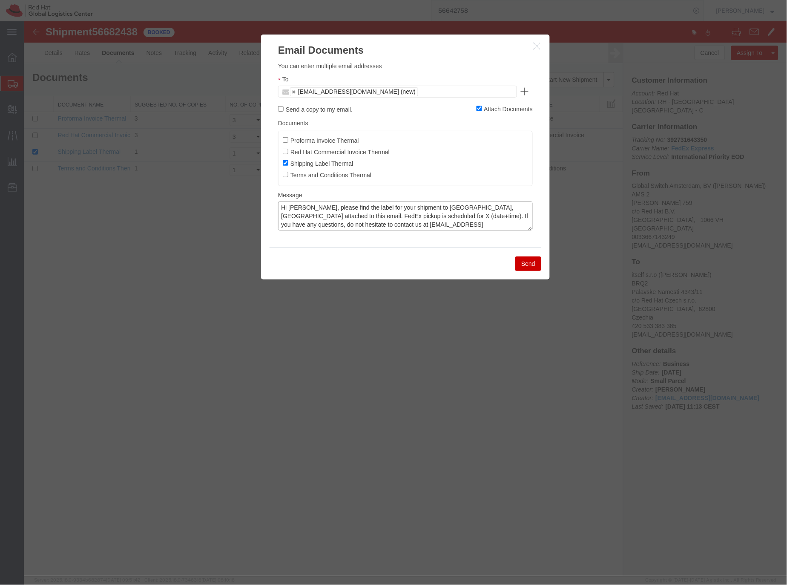
drag, startPoint x: 365, startPoint y: 214, endPoint x: 372, endPoint y: 211, distance: 7.1
click at [365, 214] on textarea "Hi Jean-Marc, please find the label for your shipment to Brno,CZ attached to th…" at bounding box center [405, 215] width 255 height 29
click at [417, 219] on textarea "Hi Jean-Marc, please find the label for your shipment to Brno,CZ attached to th…" at bounding box center [405, 215] width 255 height 29
type textarea "Hi Jean-Marc, please find the label for your shipment to Brno,CZ attached to th…"
click at [526, 262] on button "Send" at bounding box center [528, 263] width 26 height 14
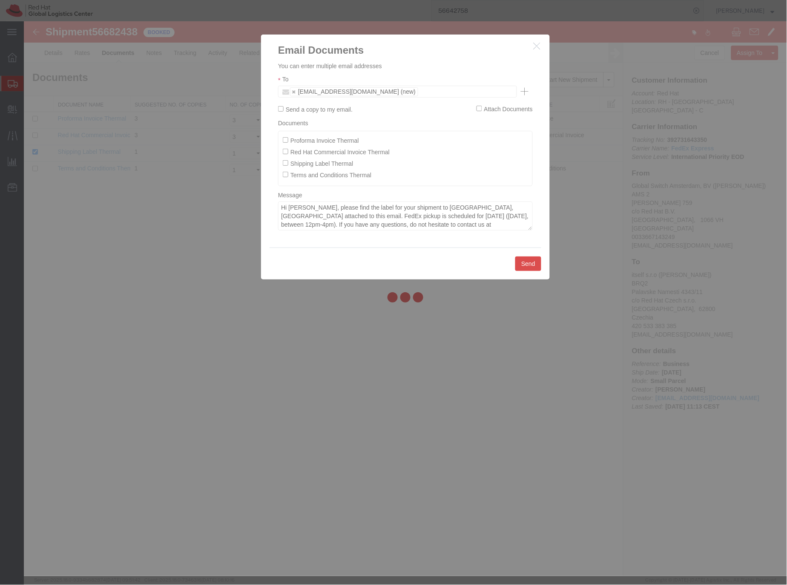
checkbox input "false"
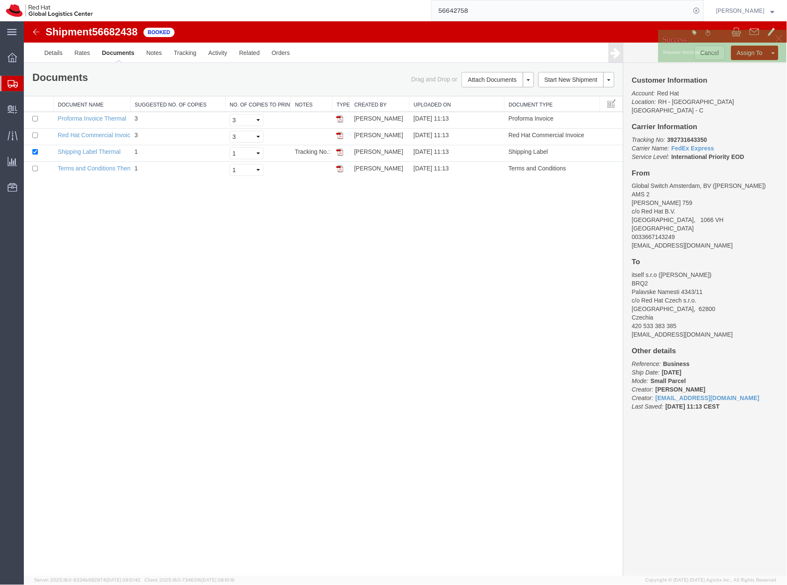
click at [110, 29] on span "56682438" at bounding box center [115, 32] width 46 height 12
copy span "56682438"
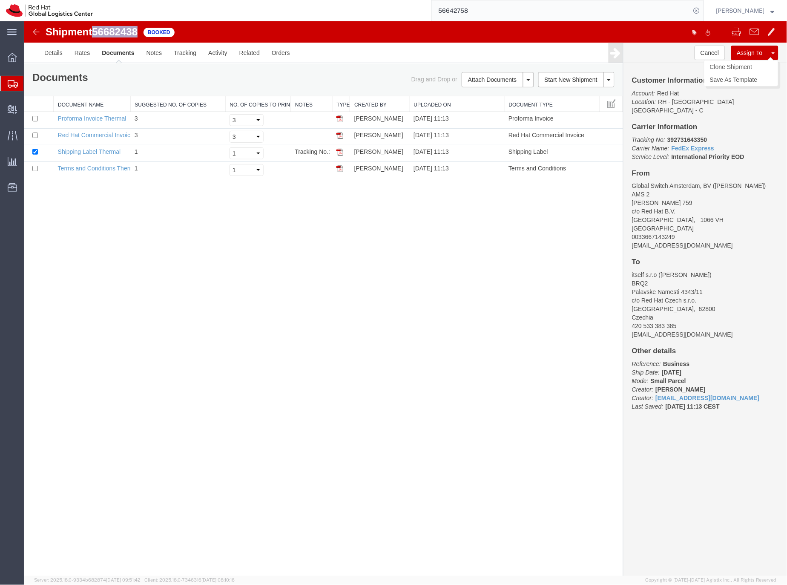
click at [745, 52] on button "Assign To" at bounding box center [749, 52] width 37 height 14
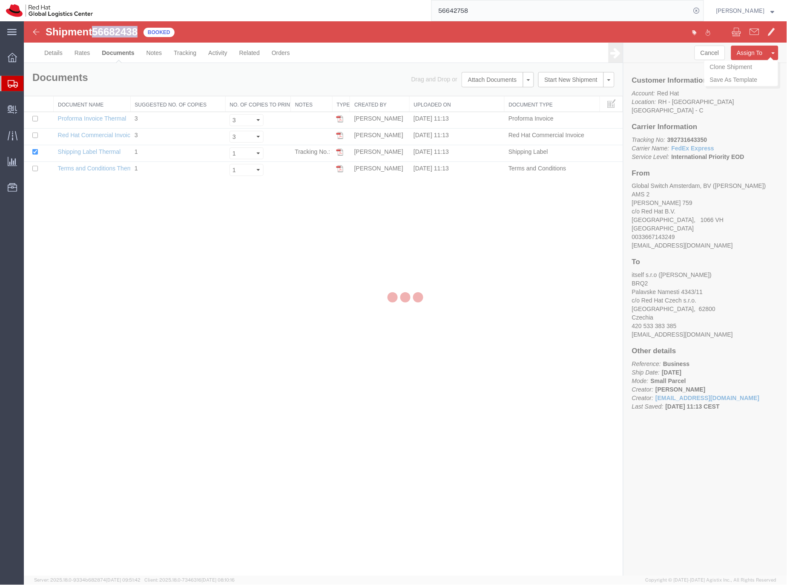
select select
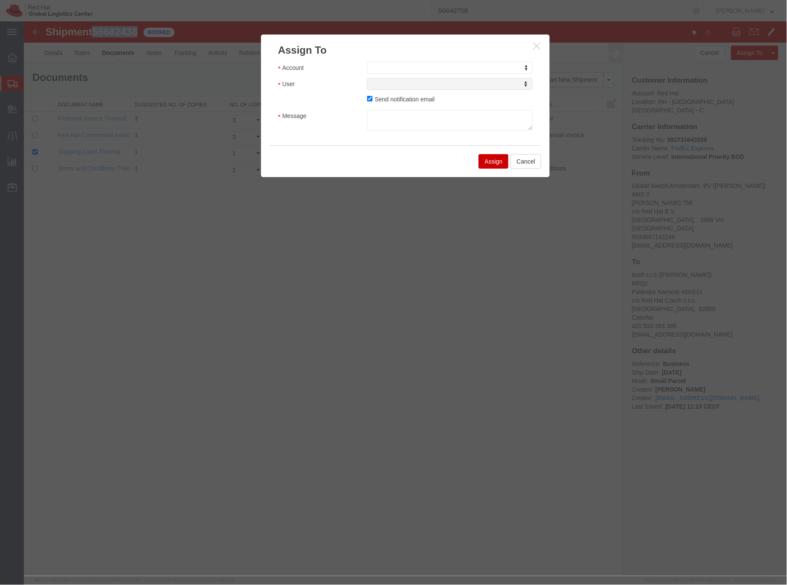
click at [539, 42] on icon "button" at bounding box center [537, 45] width 7 height 7
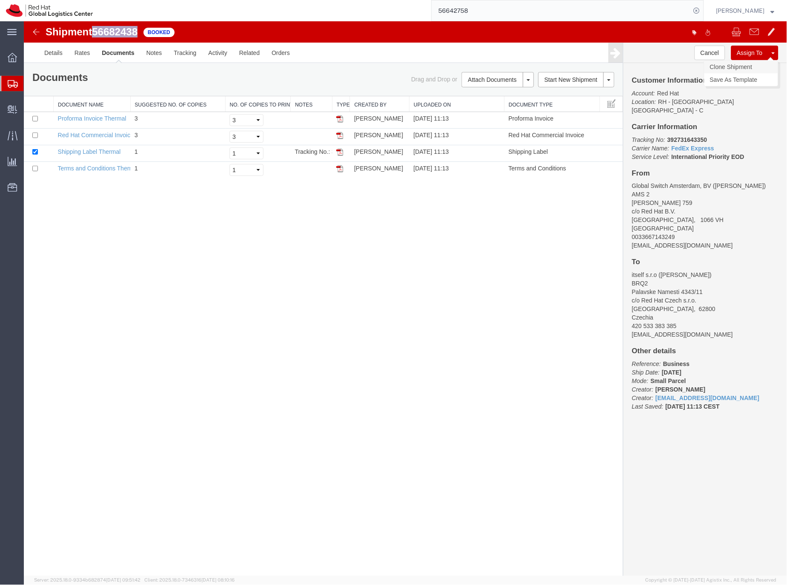
click at [737, 65] on link "Clone Shipment" at bounding box center [741, 66] width 74 height 13
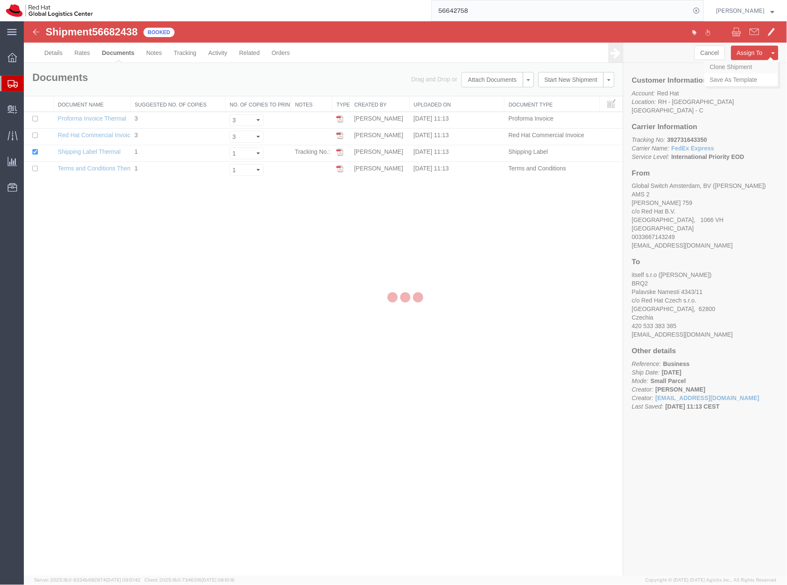
select select "37919"
select select "37934"
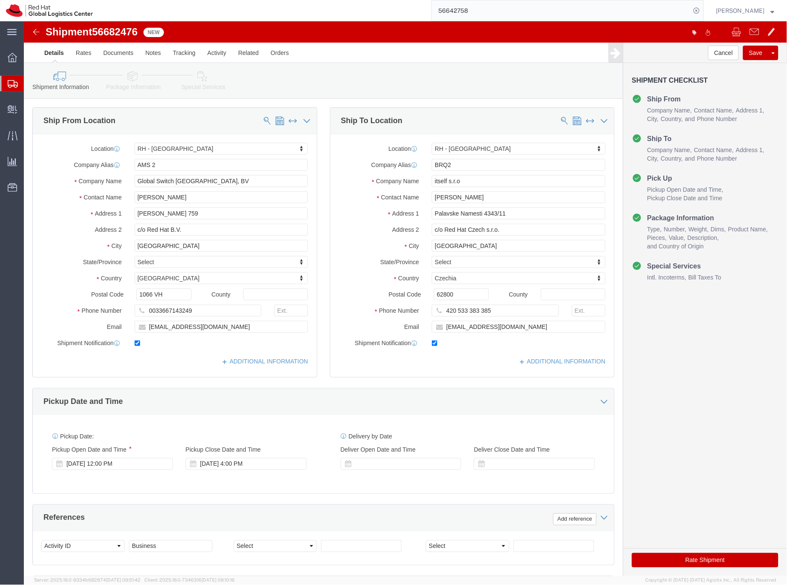
click link "Package Information"
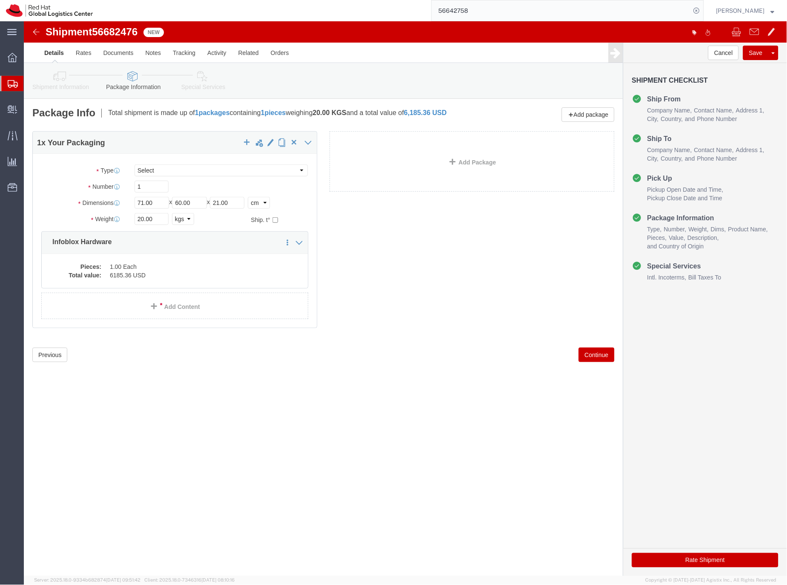
click span "56682476"
copy span "56682476"
click dd "6185.36 USD"
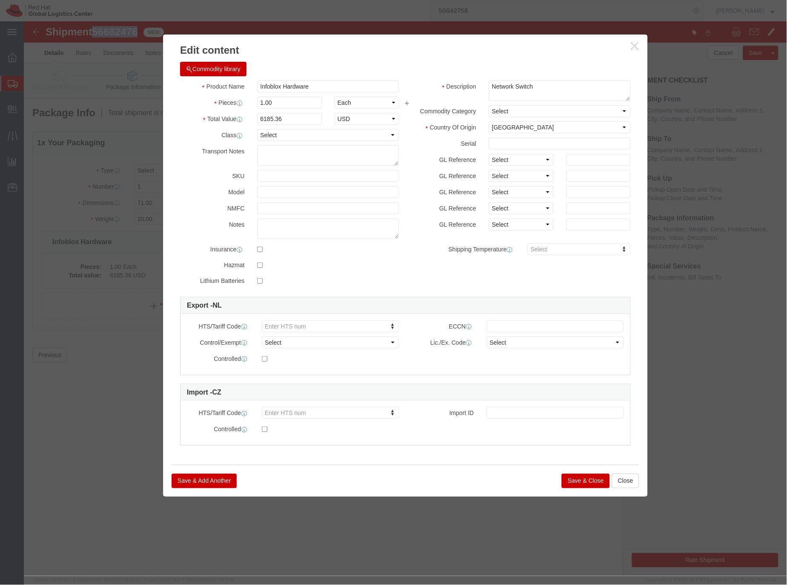
click button "Save & Close"
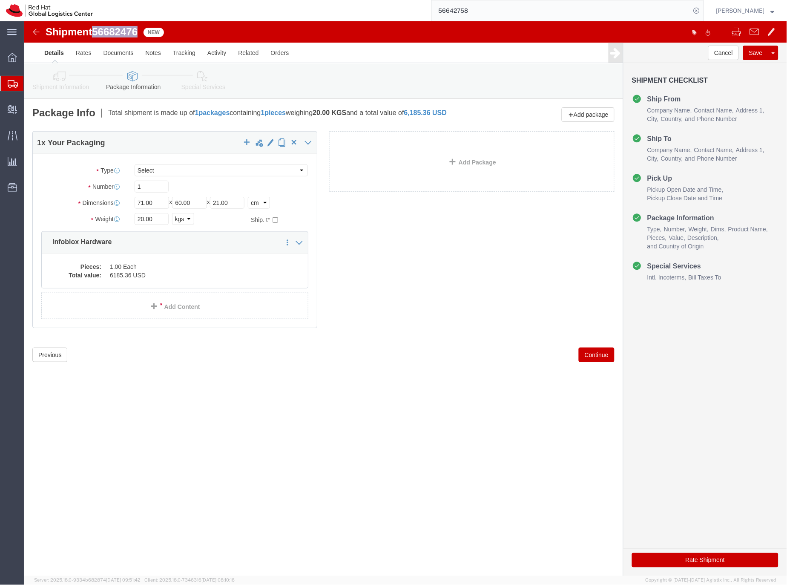
click icon
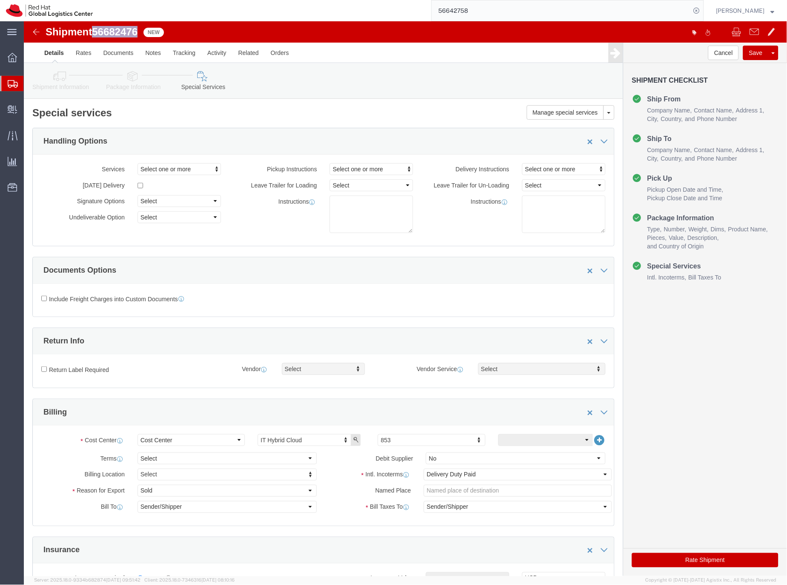
click button "Rate Shipment"
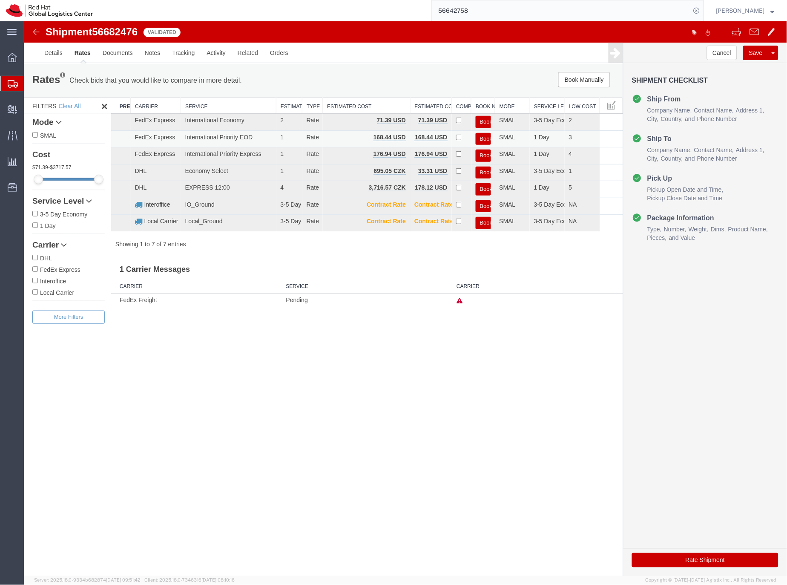
click at [482, 137] on button "Book" at bounding box center [483, 139] width 15 height 12
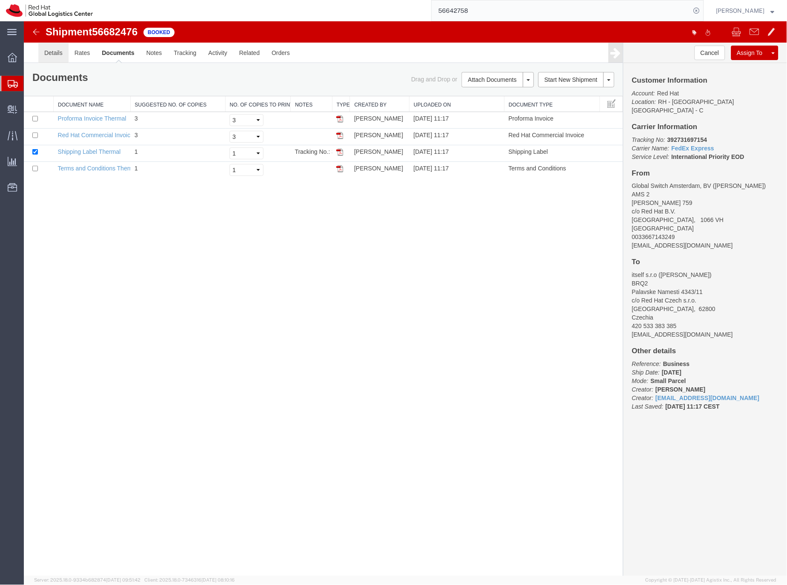
click at [51, 51] on link "Details" at bounding box center [53, 52] width 30 height 20
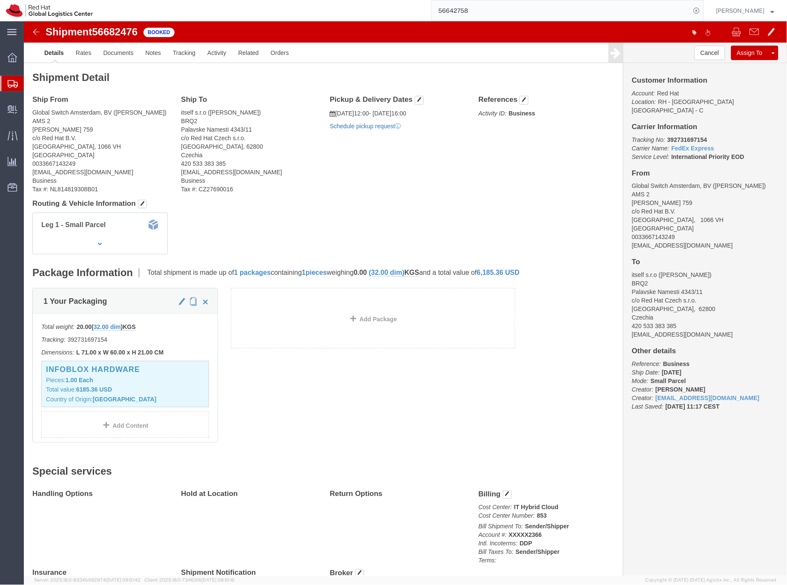
click link "Schedule pickup request"
click link "Documents"
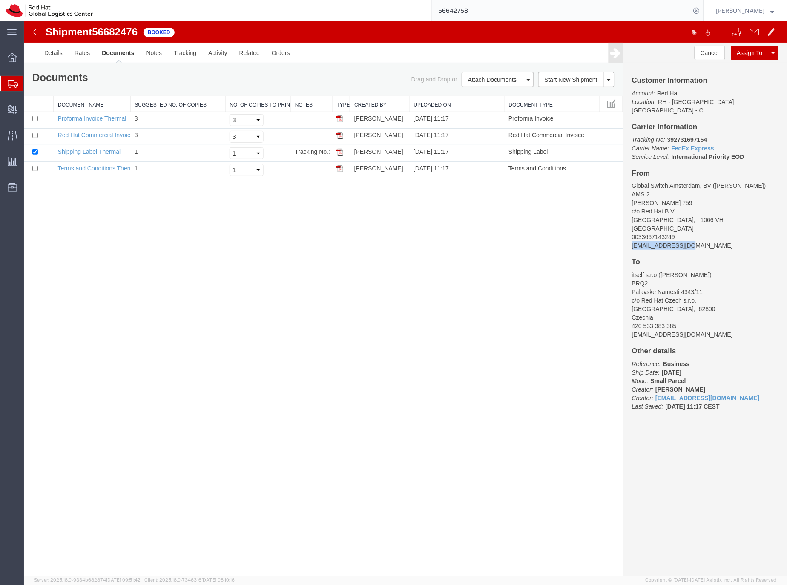
drag, startPoint x: 692, startPoint y: 240, endPoint x: 623, endPoint y: 237, distance: 68.7
click at [623, 237] on div "Cancel Assign To Clone Shipment Save As Template Customer Information Account: …" at bounding box center [705, 309] width 164 height 534
copy address "jlarvol@redhat.com"
click at [488, 108] on link "Email Documents" at bounding box center [496, 106] width 74 height 13
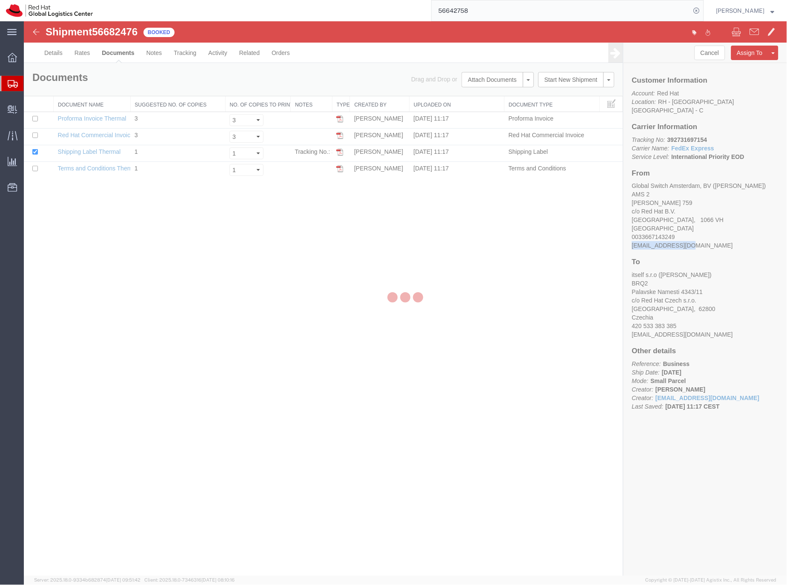
checkbox input "true"
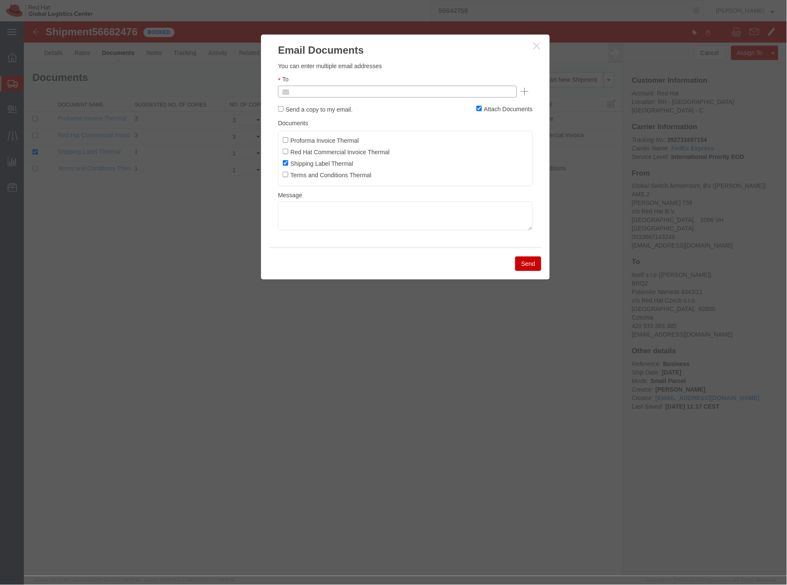
click at [359, 92] on input "text" at bounding box center [340, 91] width 100 height 11
paste input "jlarvol@redhat.com"
type input "jlarvol@redhat.com"
click at [306, 209] on textarea at bounding box center [405, 215] width 255 height 29
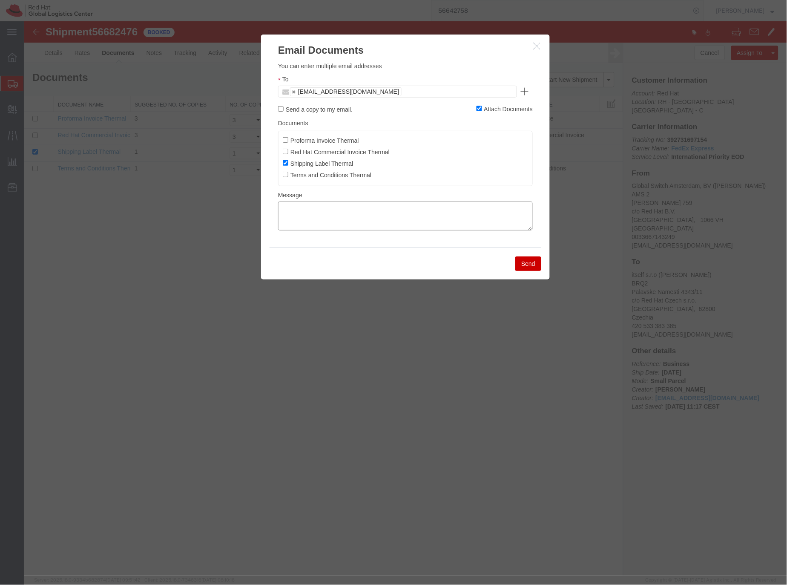
click at [297, 213] on textarea at bounding box center [405, 215] width 255 height 29
paste textarea "Hi A, please find the label for your shipment to B attached to this email. FedE…"
click at [291, 207] on textarea "Hi A, please find the label for your shipment to B attached to this email. FedE…" at bounding box center [405, 215] width 255 height 29
drag, startPoint x: 432, startPoint y: 207, endPoint x: 441, endPoint y: 199, distance: 12.4
click at [432, 207] on textarea "Hi Jean-Marc, please find the label for your shipment to B attached to this ema…" at bounding box center [405, 215] width 255 height 29
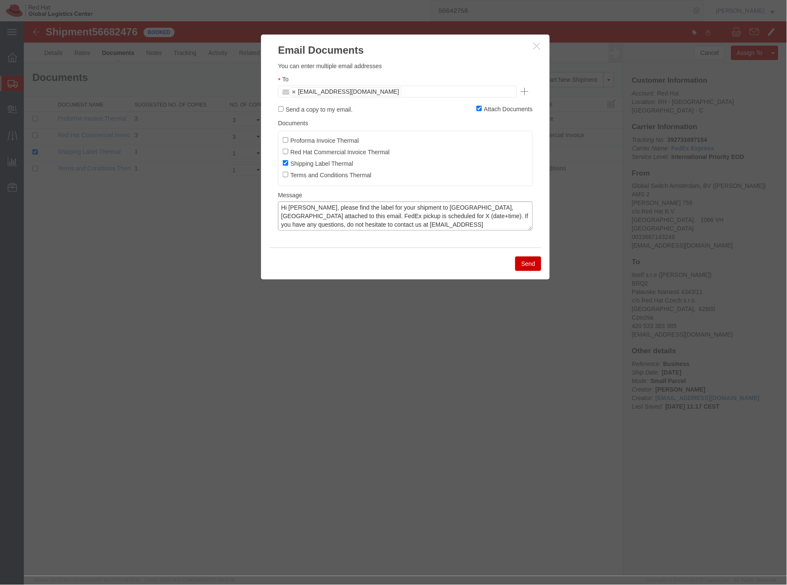
drag, startPoint x: 366, startPoint y: 214, endPoint x: 407, endPoint y: 201, distance: 43.0
click at [367, 213] on textarea "Hi Jean-Marc, please find the label for your shipment to Brno,CZ attached to th…" at bounding box center [405, 215] width 255 height 29
drag, startPoint x: 416, startPoint y: 215, endPoint x: 423, endPoint y: 209, distance: 9.4
click at [416, 215] on textarea "Hi Jean-Marc, please find the label for your shipment to Brno,CZ attached to th…" at bounding box center [405, 215] width 255 height 29
type textarea "Hi Jean-Marc, please find the label for your shipment to Brno,CZ attached to th…"
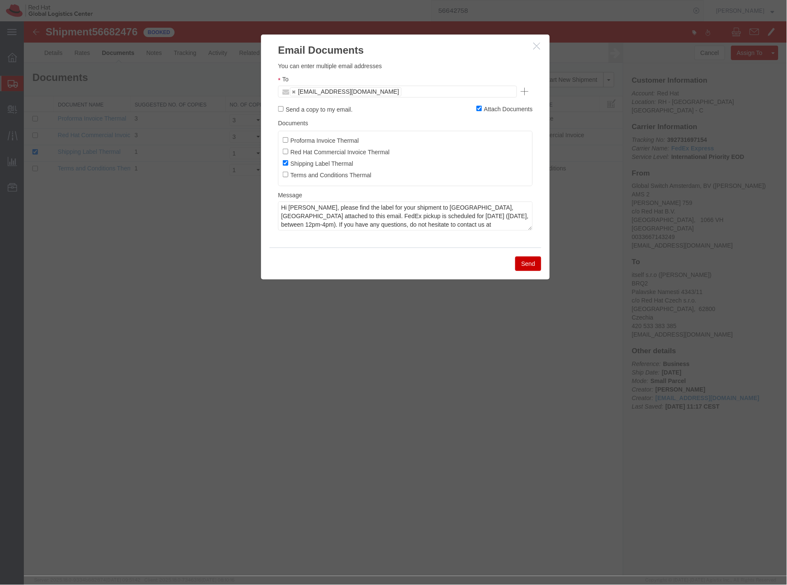
click at [531, 265] on button "Send" at bounding box center [528, 263] width 26 height 14
click at [530, 265] on div at bounding box center [405, 298] width 764 height 555
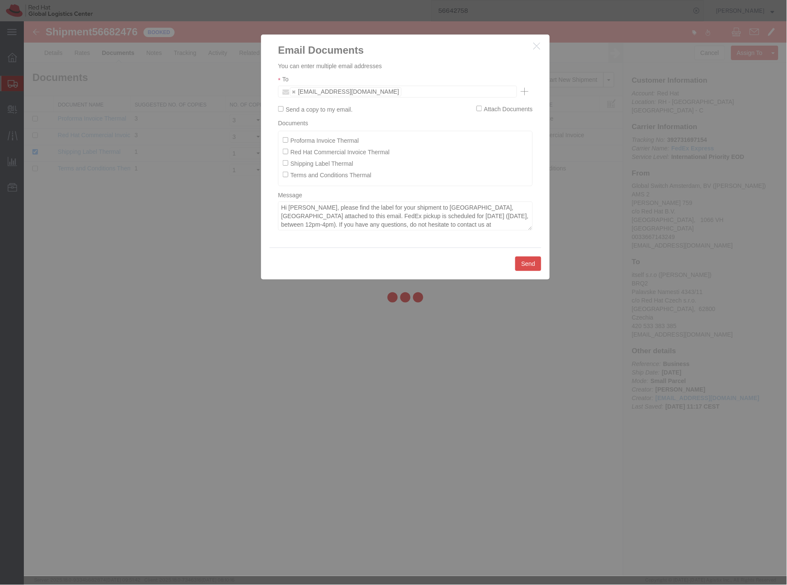
checkbox input "false"
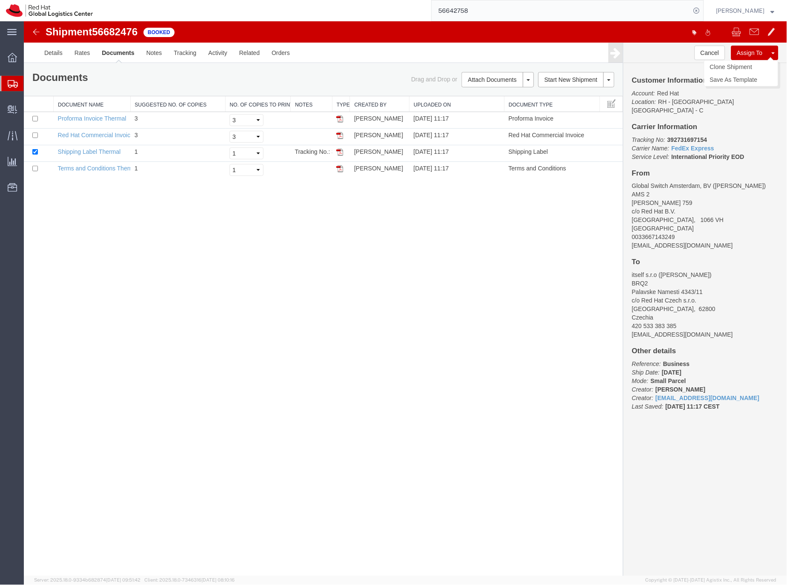
click at [744, 55] on button "Assign To" at bounding box center [749, 52] width 37 height 14
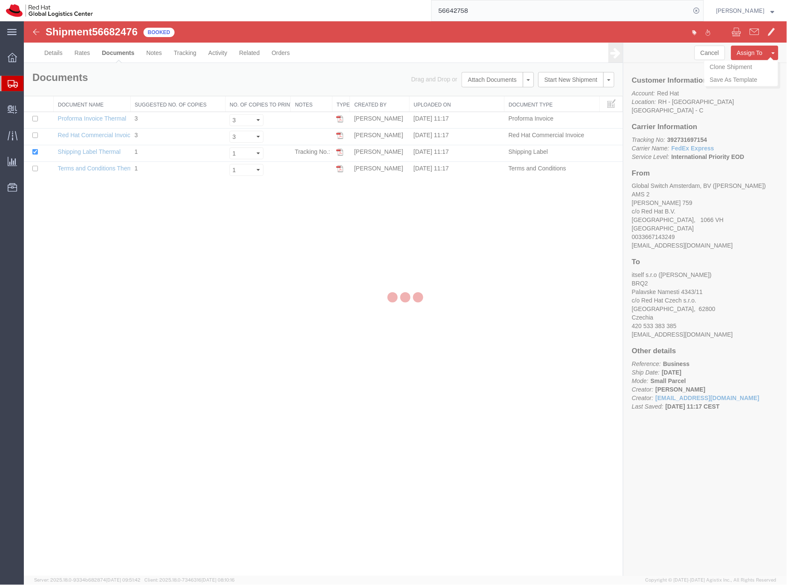
click at [23, 21] on div at bounding box center [23, 21] width 0 height 0
select select
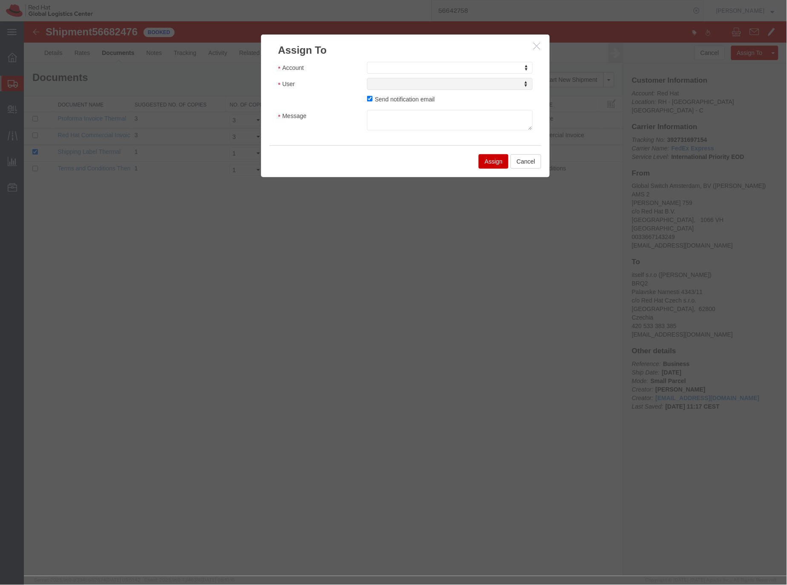
click at [533, 44] on button "button" at bounding box center [538, 45] width 11 height 11
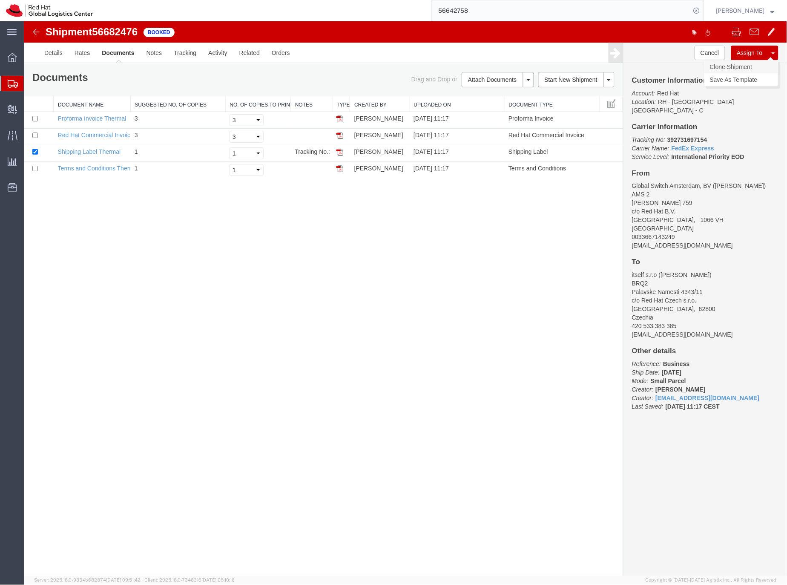
click at [746, 63] on link "Clone Shipment" at bounding box center [741, 66] width 74 height 13
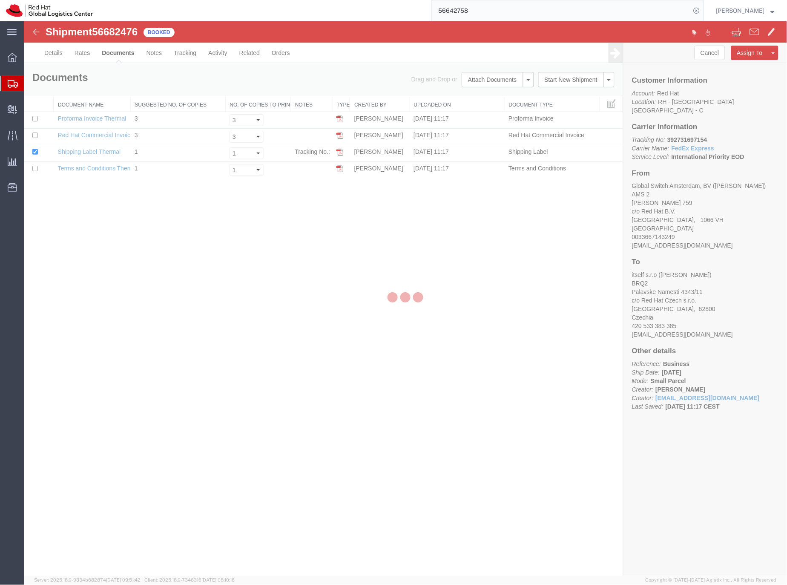
select select "37919"
select select "37934"
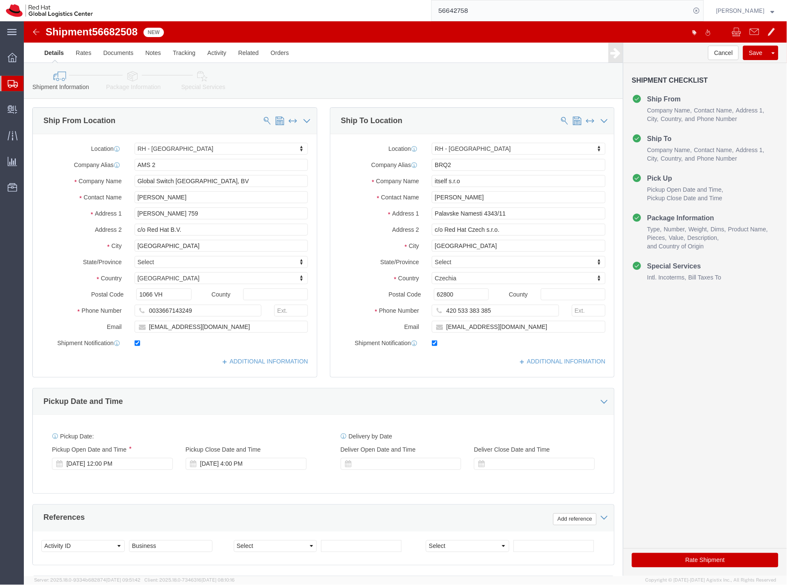
click icon
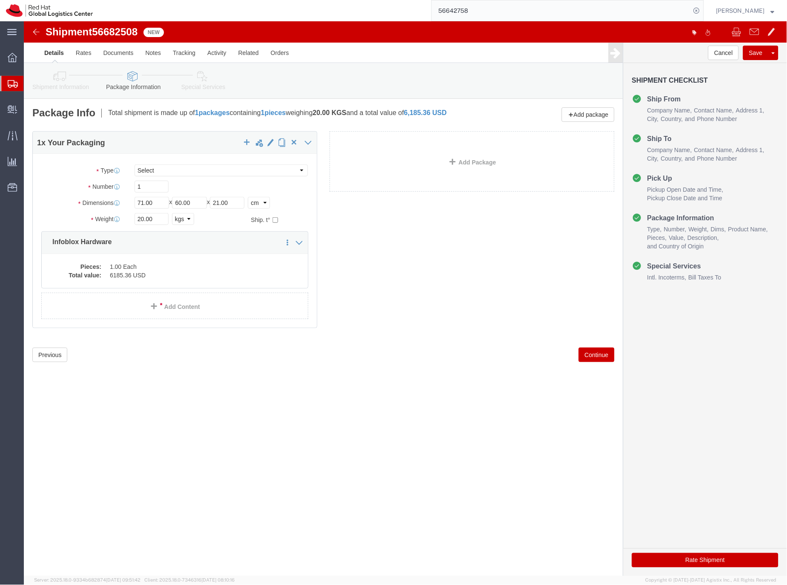
click dd "6185.36 USD"
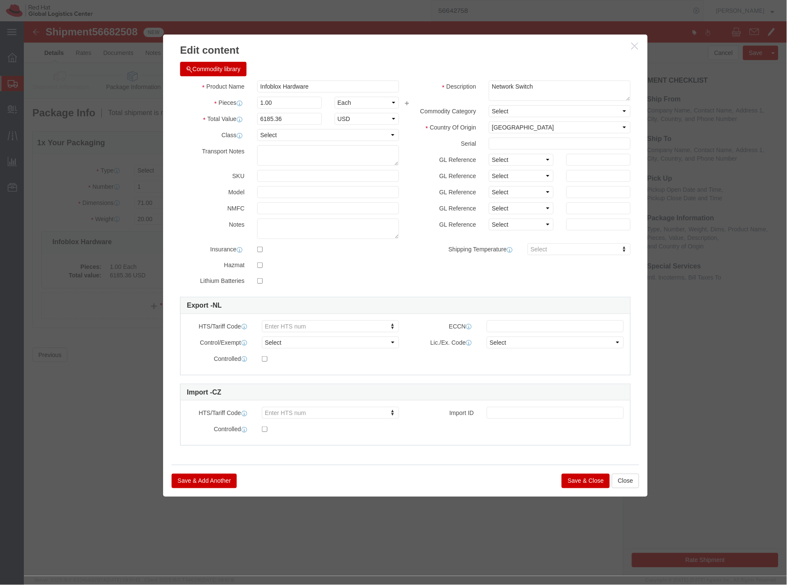
click button "Save & Close"
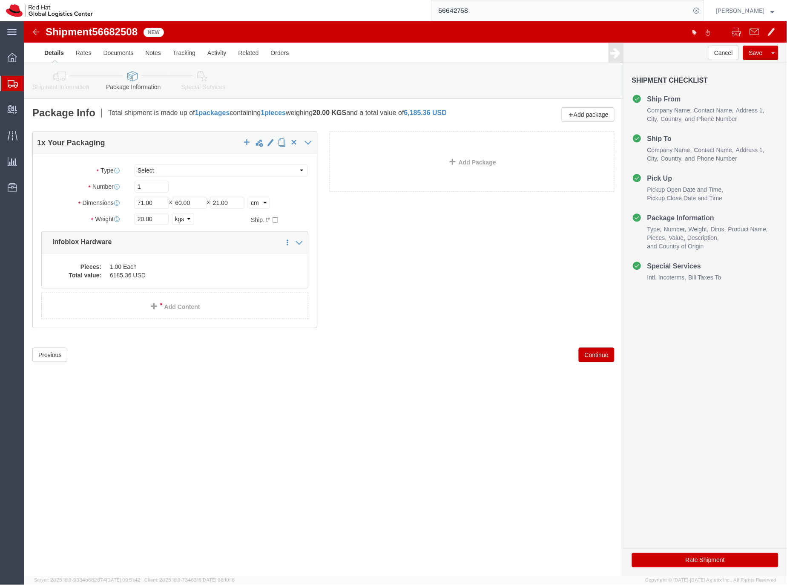
click link "Special Services"
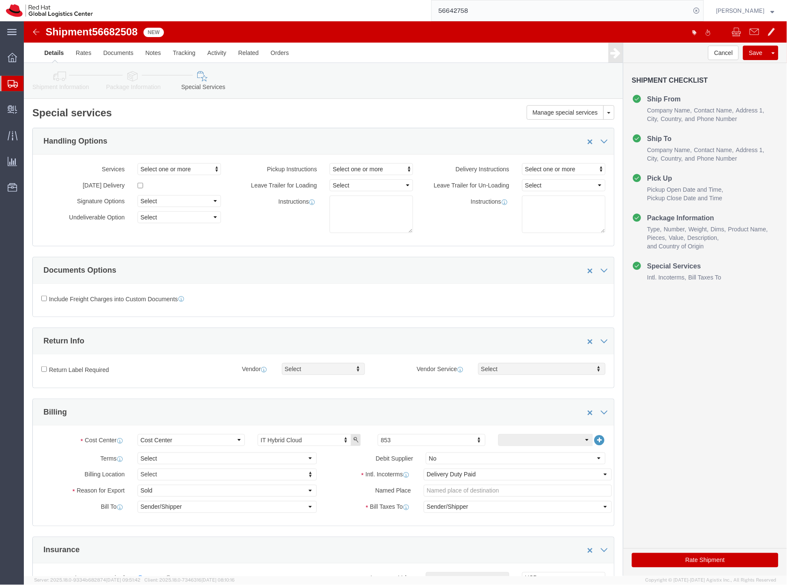
click button "Rate Shipment"
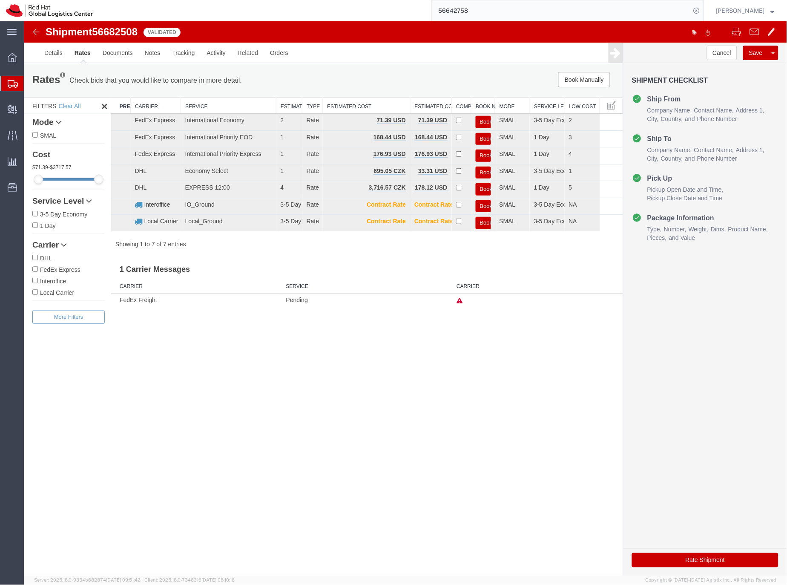
click at [114, 31] on span "56682508" at bounding box center [115, 32] width 46 height 12
copy span "56682508"
click at [487, 137] on button "Book" at bounding box center [483, 139] width 15 height 12
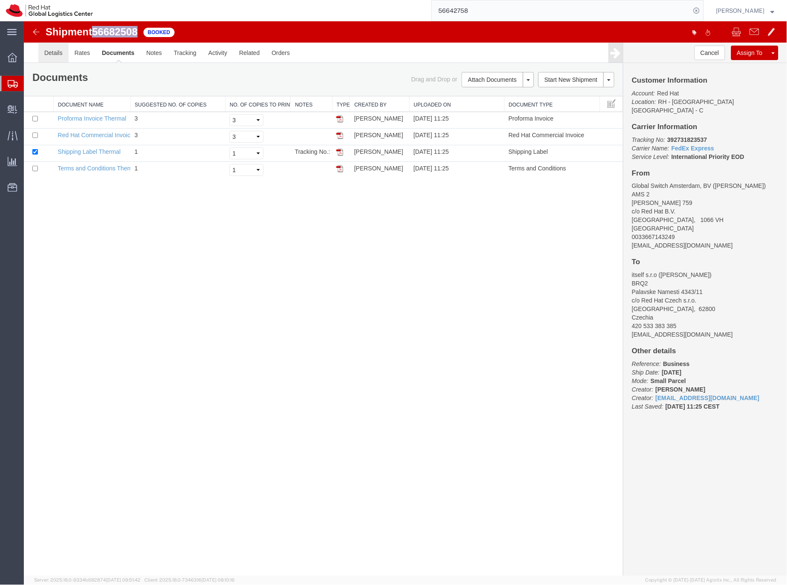
click at [53, 51] on link "Details" at bounding box center [53, 52] width 30 height 20
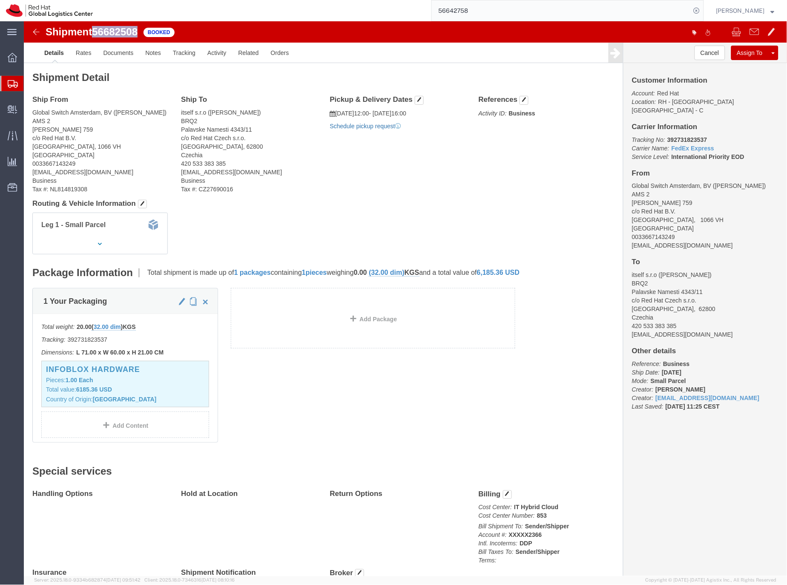
click link "Schedule pickup request"
click link "Documents"
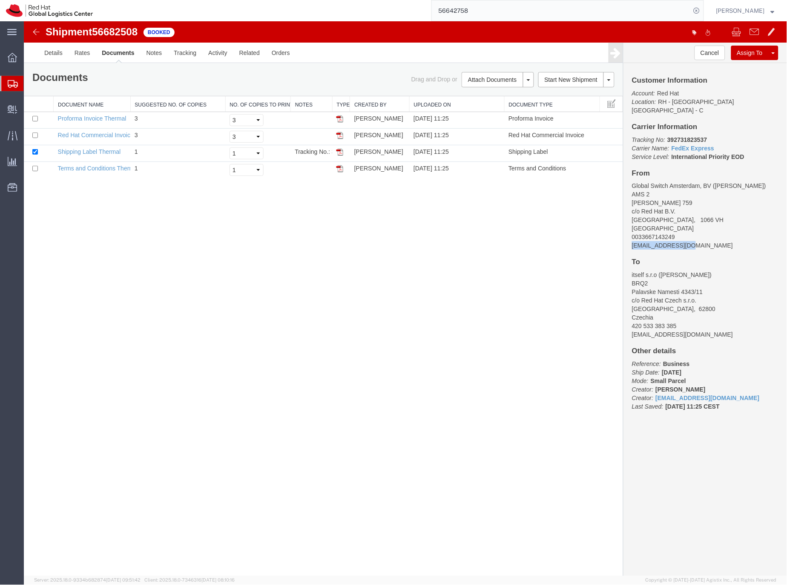
drag, startPoint x: 676, startPoint y: 239, endPoint x: 626, endPoint y: 239, distance: 50.3
click at [626, 239] on div "Customer Information Account: Red Hat Location: RH - Brno - Tech Park Brno - C …" at bounding box center [705, 247] width 164 height 369
copy address "jlarvol@redhat.com"
click at [480, 106] on link "Email Documents" at bounding box center [496, 106] width 74 height 13
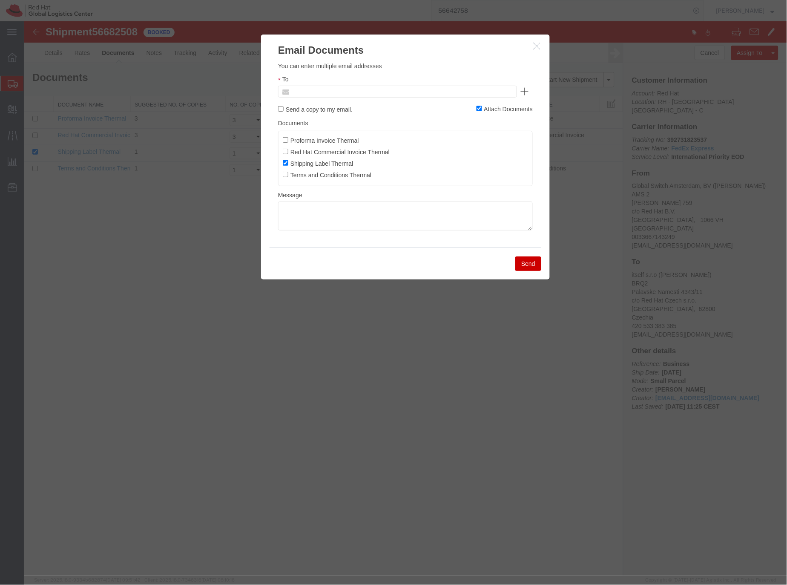
click at [328, 88] on input "text" at bounding box center [340, 91] width 100 height 11
paste input "jlarvol@redhat.com"
type input "jlarvol@redhat.com"
click at [314, 215] on textarea at bounding box center [405, 215] width 255 height 29
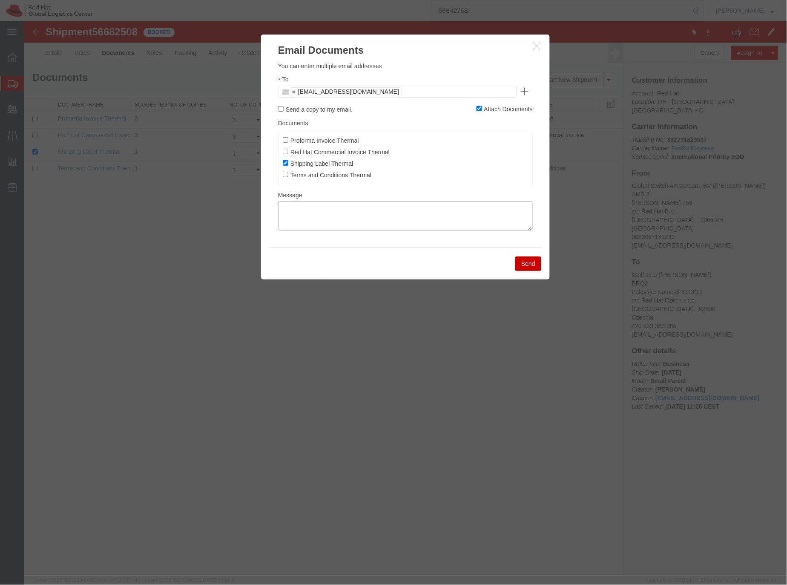
paste textarea "Hi A, please find the label for your shipment to B attached to this email. FedE…"
drag, startPoint x: 291, startPoint y: 206, endPoint x: 295, endPoint y: 203, distance: 5.2
click at [291, 206] on textarea "Hi A, please find the label for your shipment to B attached to this email. FedE…" at bounding box center [405, 215] width 255 height 29
click at [432, 207] on textarea "Hi Jean-Marc, please find the label for your shipment to B attached to this ema…" at bounding box center [405, 215] width 255 height 29
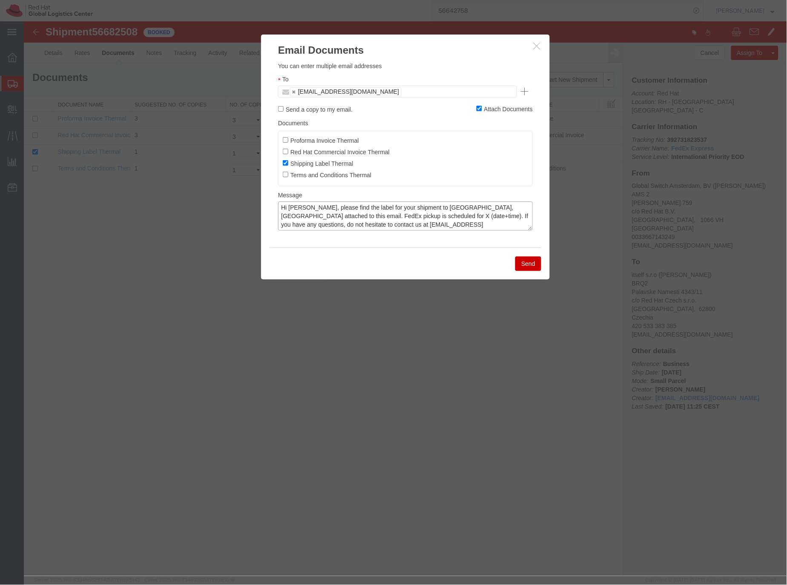
click at [366, 215] on textarea "Hi Jean-Marc, please find the label for your shipment to Brno,CZ attached to th…" at bounding box center [405, 215] width 255 height 29
click at [417, 216] on textarea "Hi Jean-Marc, please find the label for your shipment to Brno,CZ attached to th…" at bounding box center [405, 215] width 255 height 29
type textarea "Hi Jean-Marc, please find the label for your shipment to Brno,CZ attached to th…"
click at [524, 265] on button "Send" at bounding box center [528, 263] width 26 height 14
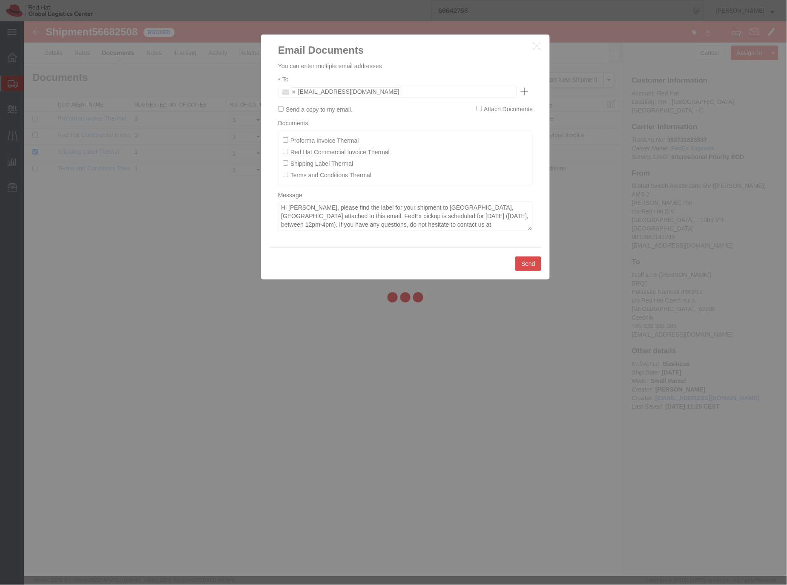
checkbox input "false"
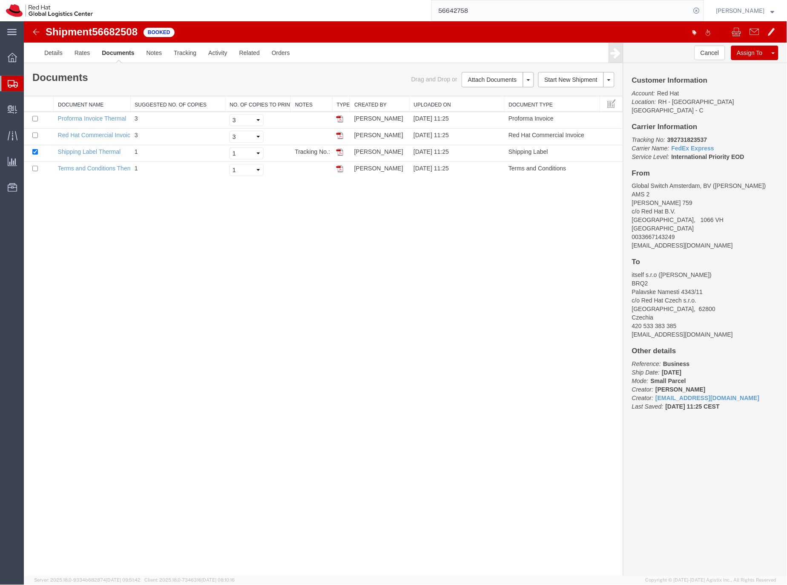
click at [8, 84] on icon at bounding box center [13, 84] width 10 height 8
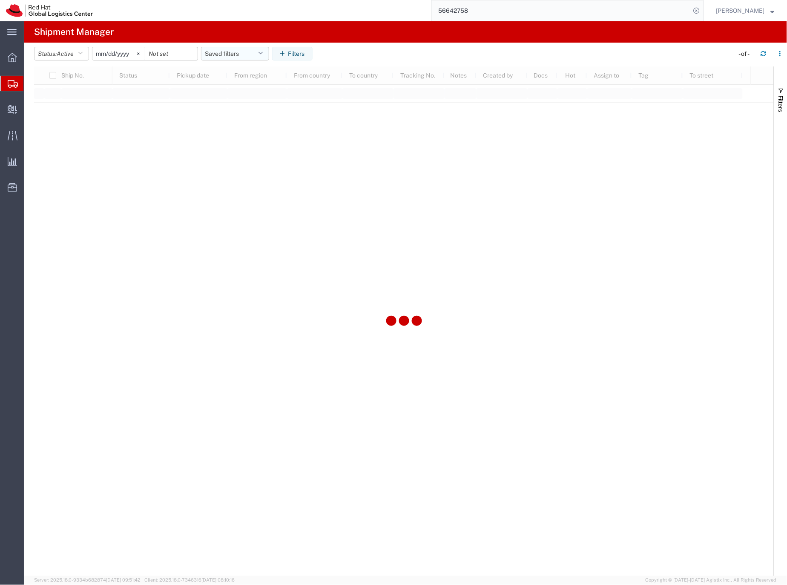
click at [213, 54] on button "Saved filters" at bounding box center [235, 54] width 68 height 14
click at [238, 170] on span "EMEA without [GEOGRAPHIC_DATA]" at bounding box center [258, 170] width 112 height 16
type input "[DATE]"
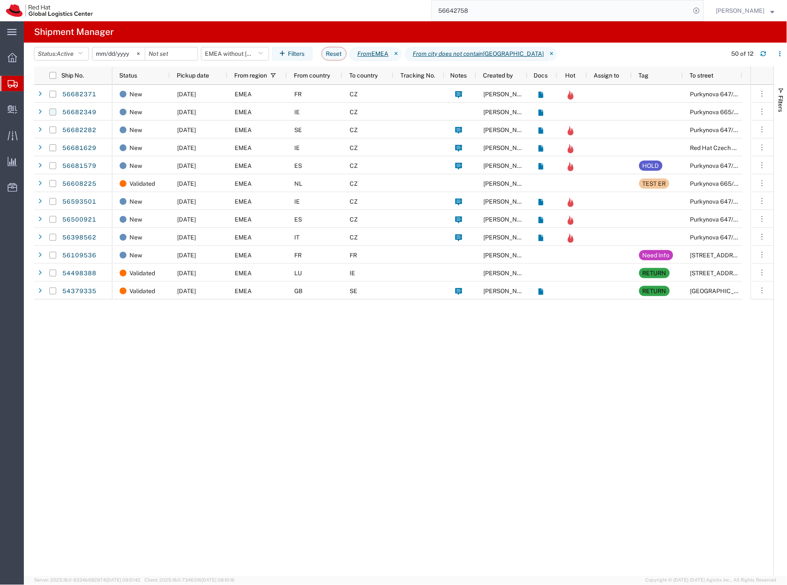
click at [52, 113] on input "Press Space to toggle row selection (unchecked)" at bounding box center [52, 112] width 7 height 7
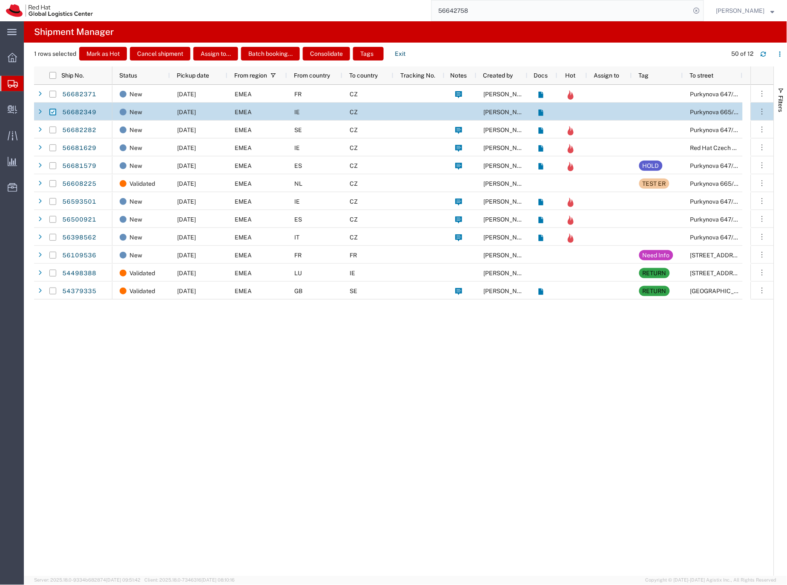
click at [52, 113] on input "Press Space to toggle row selection (checked)" at bounding box center [52, 112] width 7 height 7
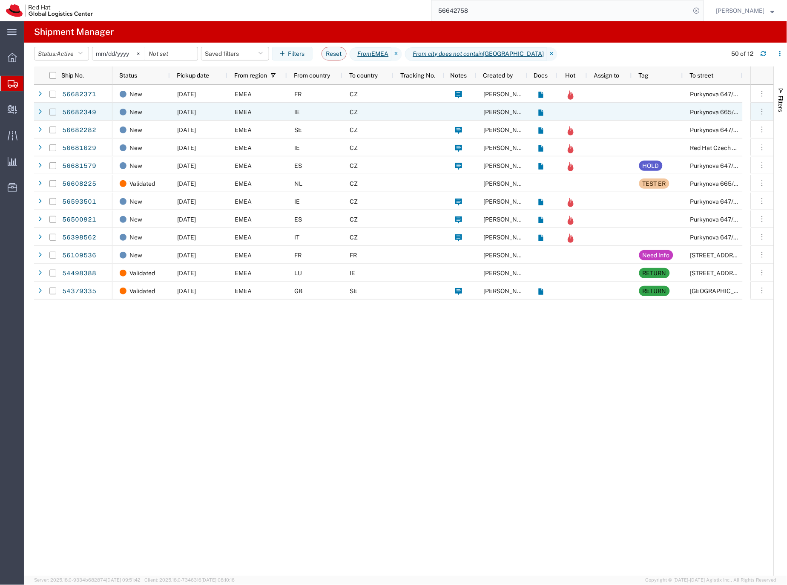
click at [52, 112] on input "Press Space to toggle row selection (unchecked)" at bounding box center [52, 112] width 7 height 7
checkbox input "true"
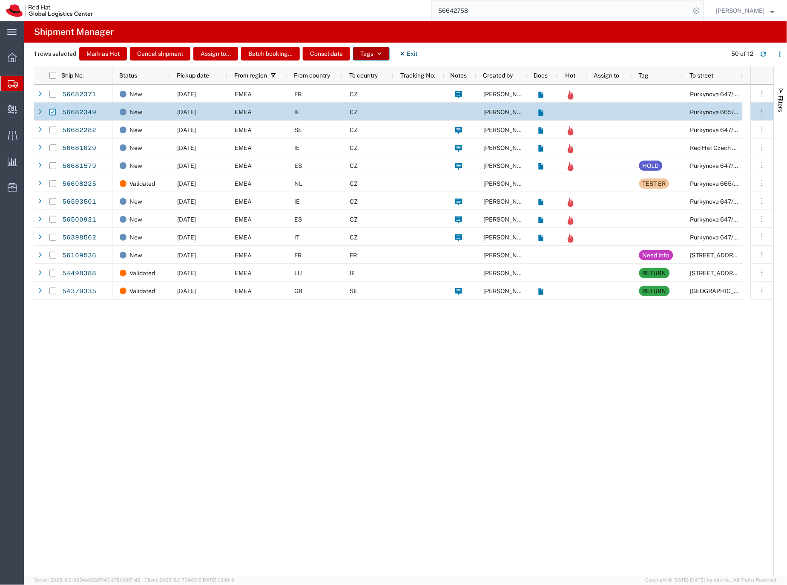
click at [373, 53] on button "Tags" at bounding box center [371, 54] width 37 height 14
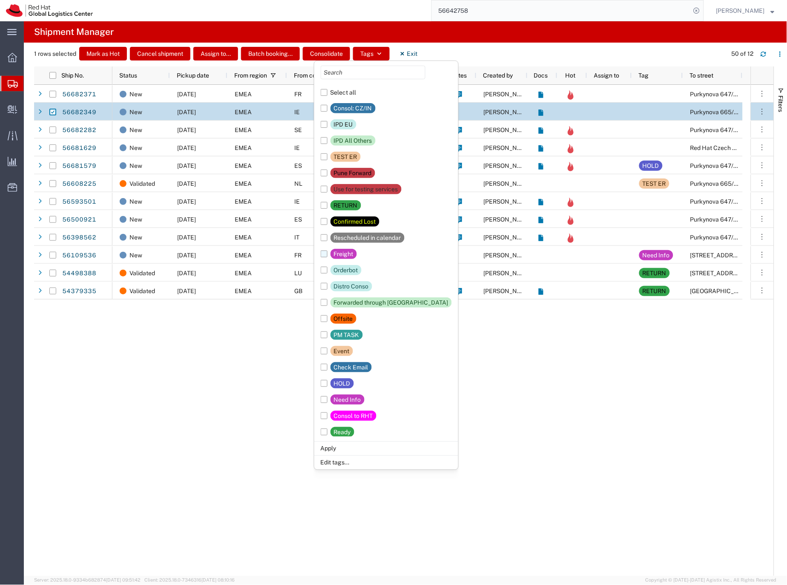
click at [351, 254] on div "Freight" at bounding box center [344, 254] width 20 height 10
click at [0, 0] on input "Freight" at bounding box center [0, 0] width 0 height 0
click at [326, 448] on li "Apply" at bounding box center [386, 448] width 144 height 14
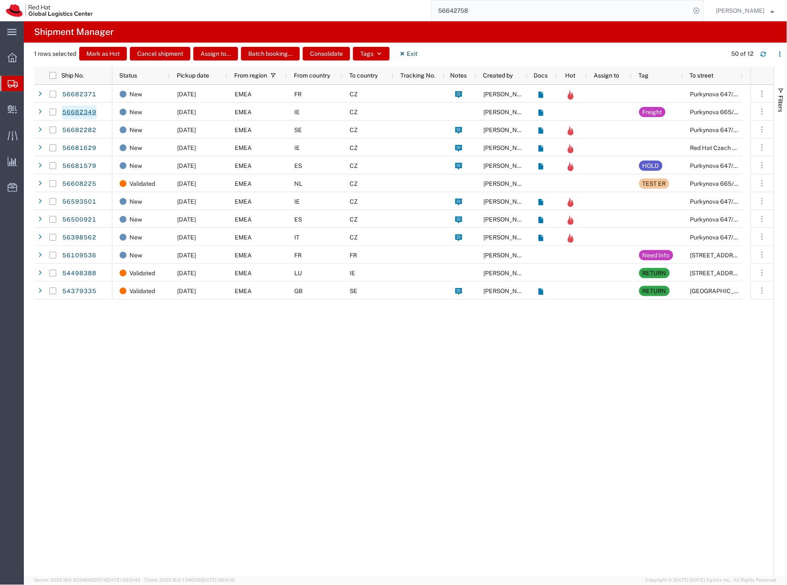
click at [87, 112] on link "56682349" at bounding box center [79, 113] width 35 height 14
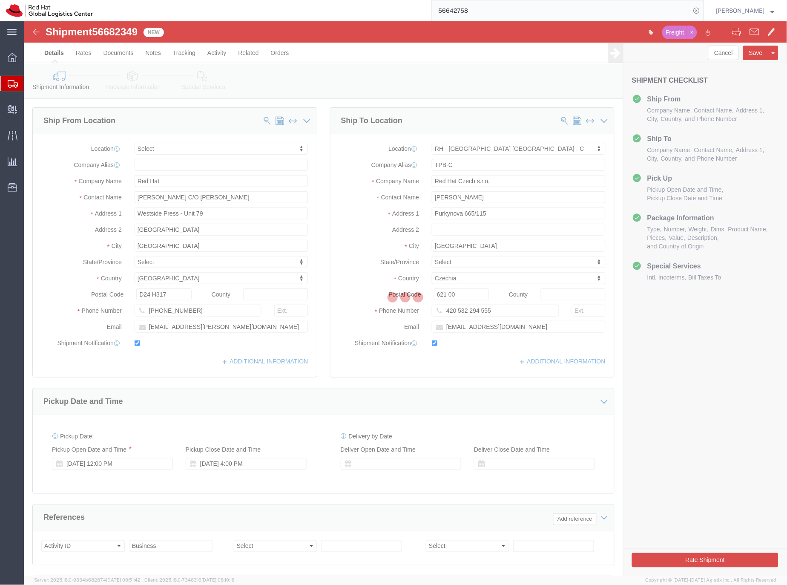
select select
select select "38037"
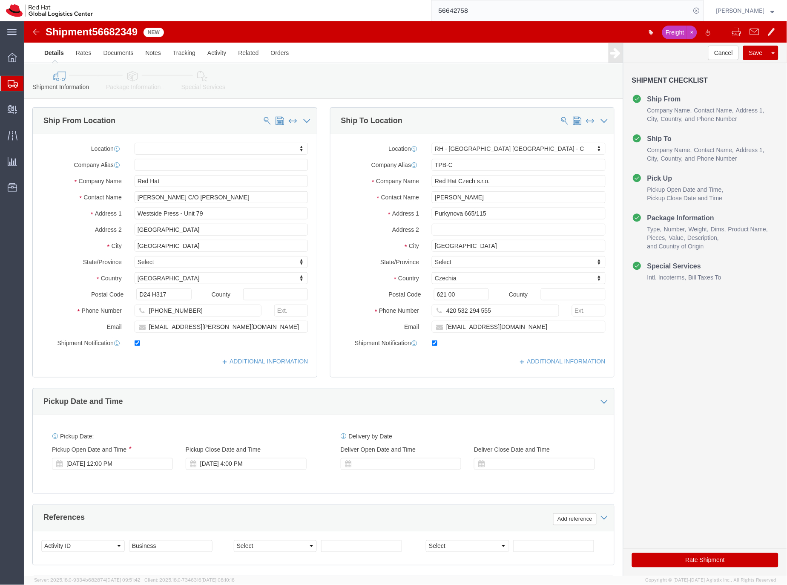
click icon
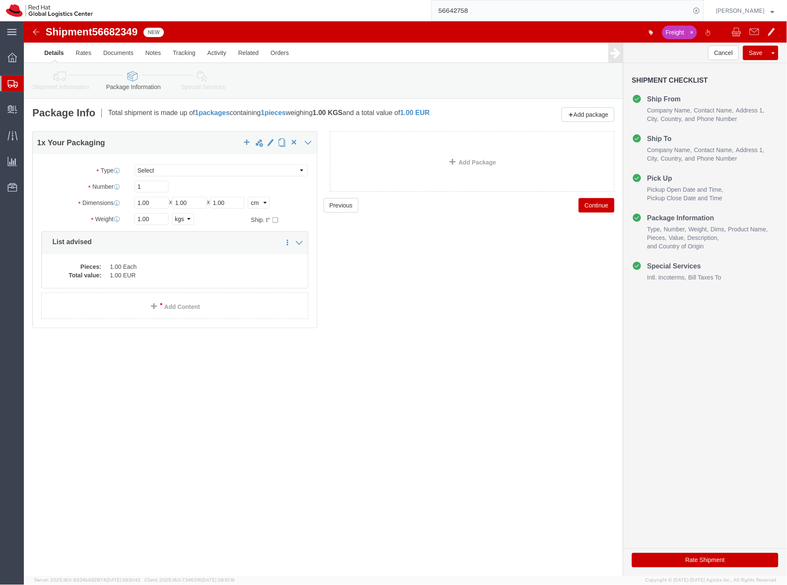
click at [14, 81] on icon at bounding box center [13, 84] width 10 height 8
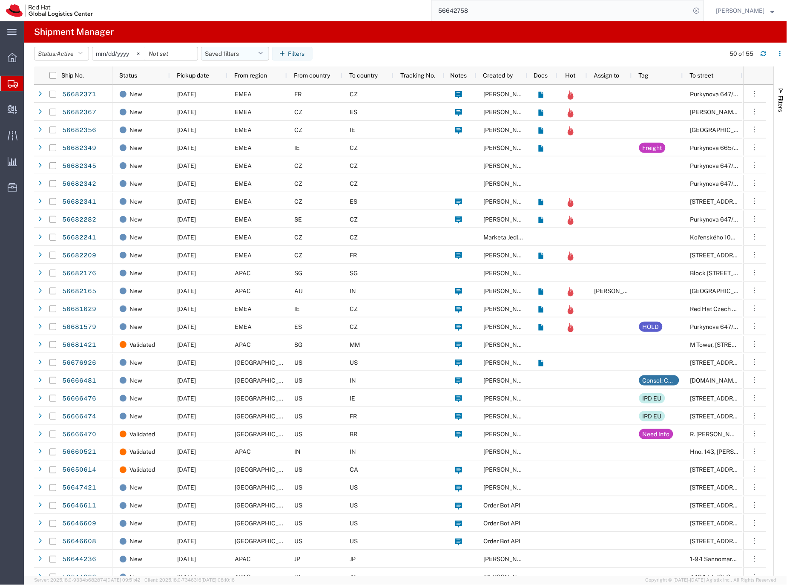
click at [240, 53] on button "Saved filters" at bounding box center [235, 54] width 68 height 14
click at [239, 54] on button "Saved filters" at bounding box center [235, 54] width 68 height 14
click at [239, 183] on span "From [GEOGRAPHIC_DATA]" at bounding box center [258, 186] width 112 height 16
type input "[DATE]"
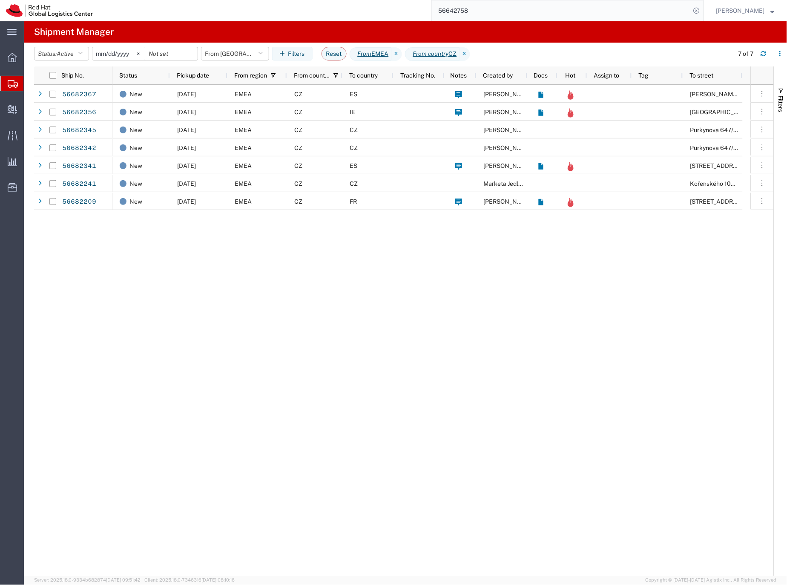
click at [483, 8] on input "56642758" at bounding box center [561, 10] width 259 height 20
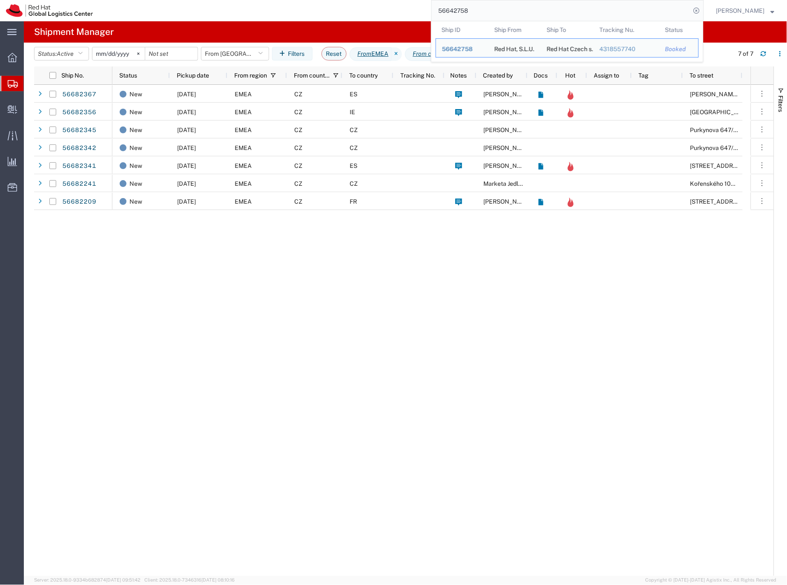
paste input "294"
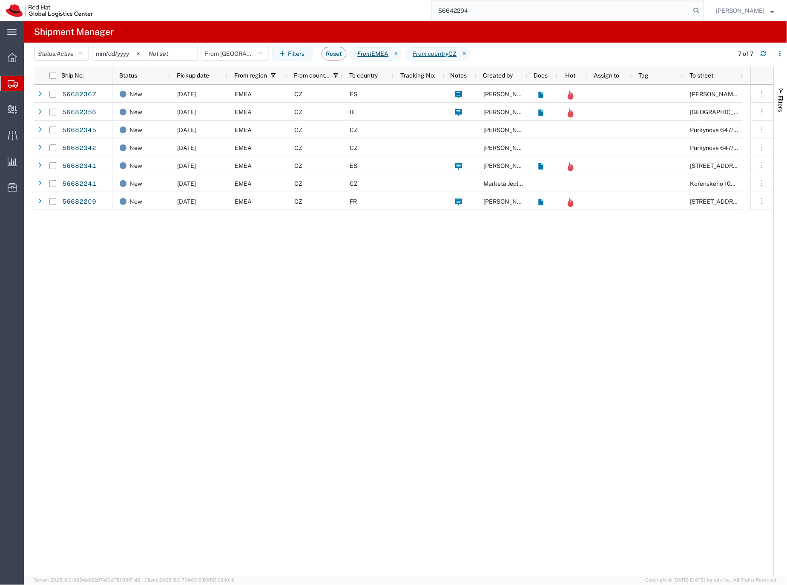
type input "56642294"
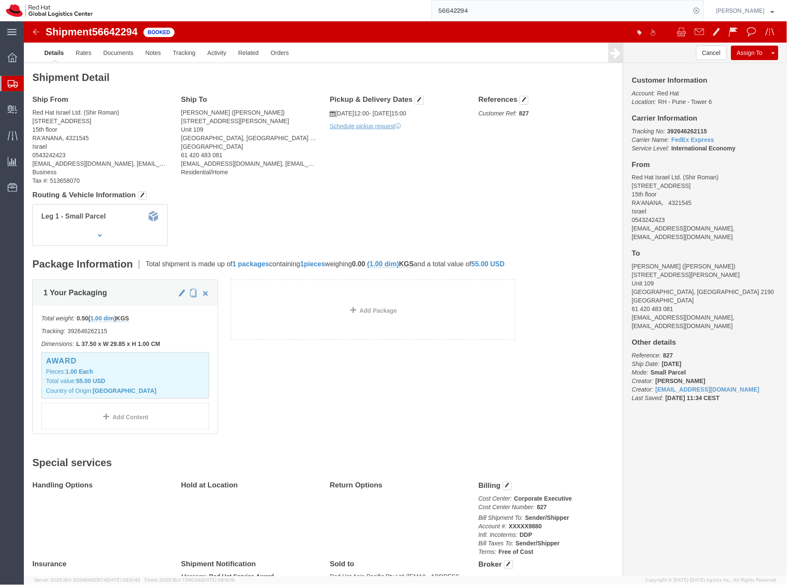
scroll to position [2, 0]
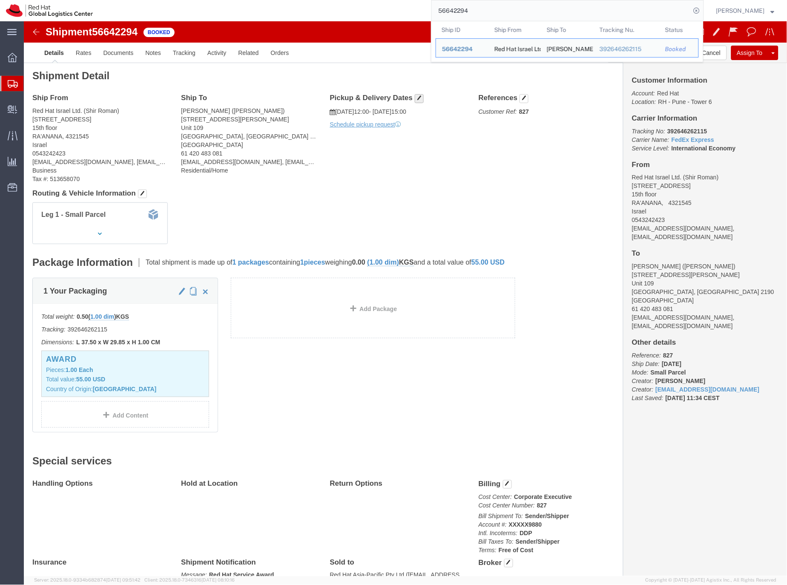
click span "button"
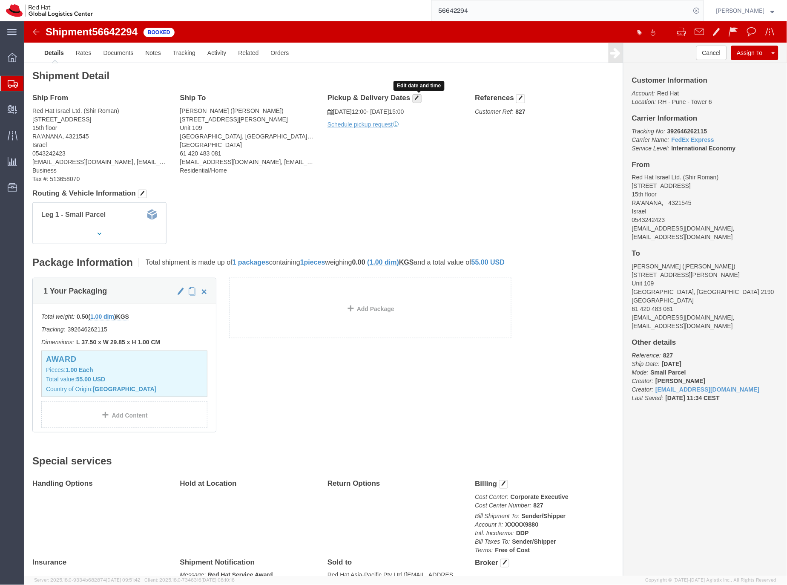
click button "button"
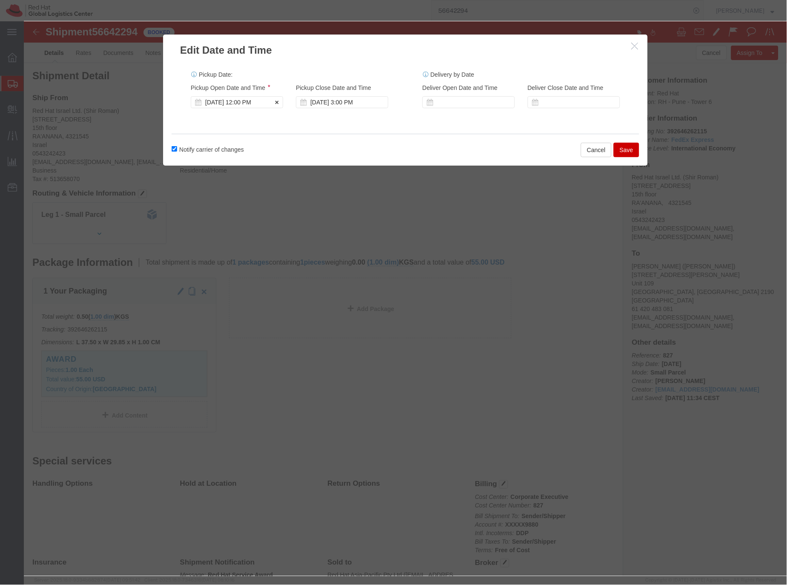
click div "[DATE] 12:00 PM"
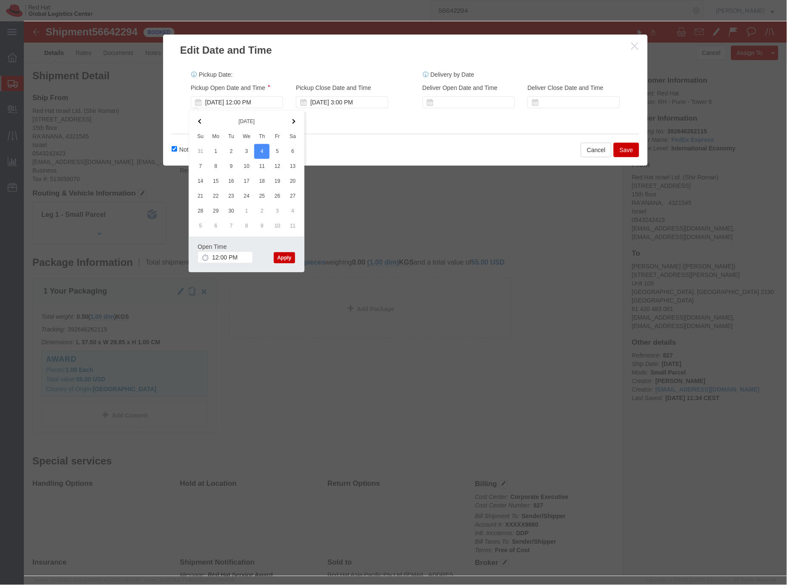
click button "Apply"
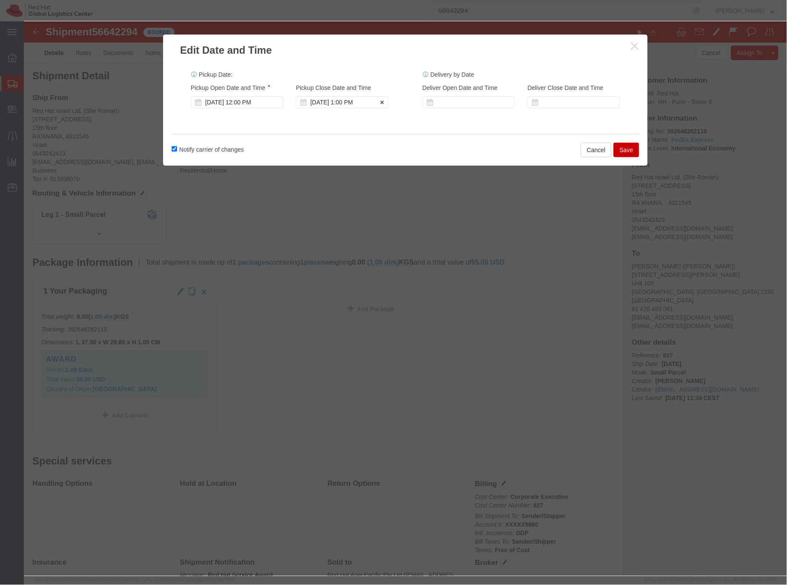
click div "Sep 04 2025 1:00 PM"
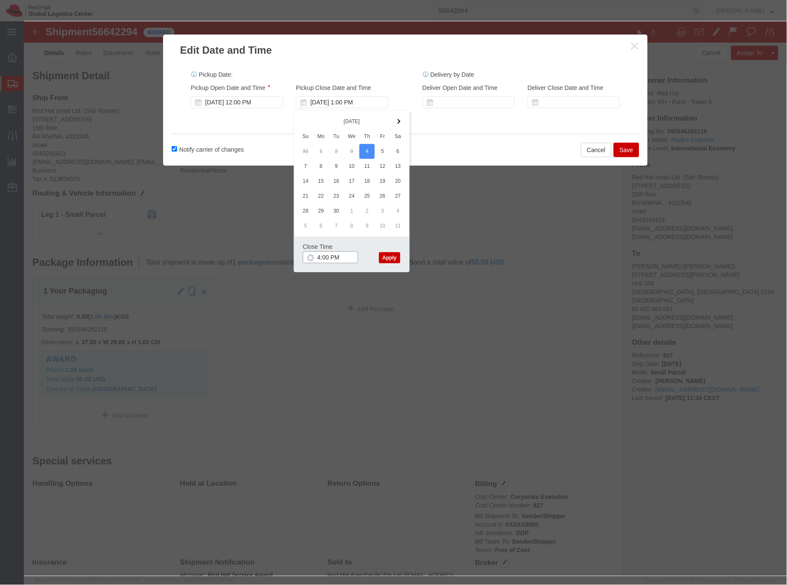
type input "4:00 PM"
click button "Apply"
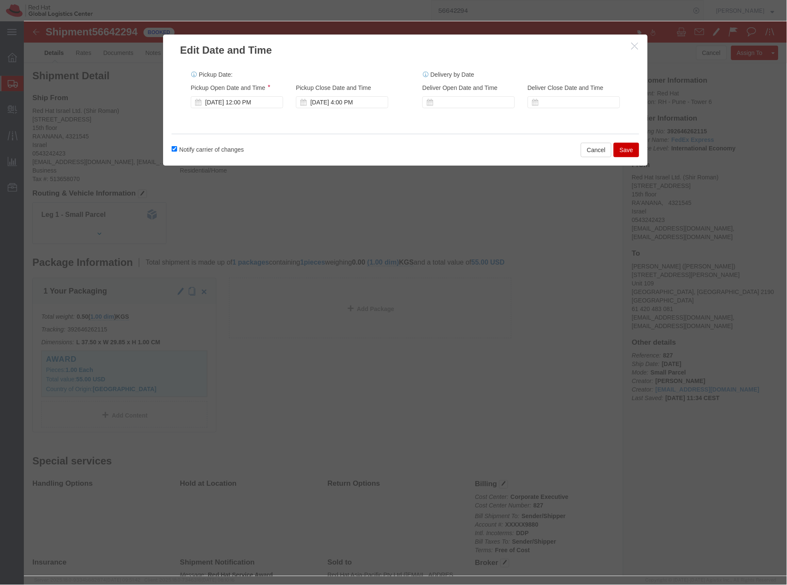
click button "Save"
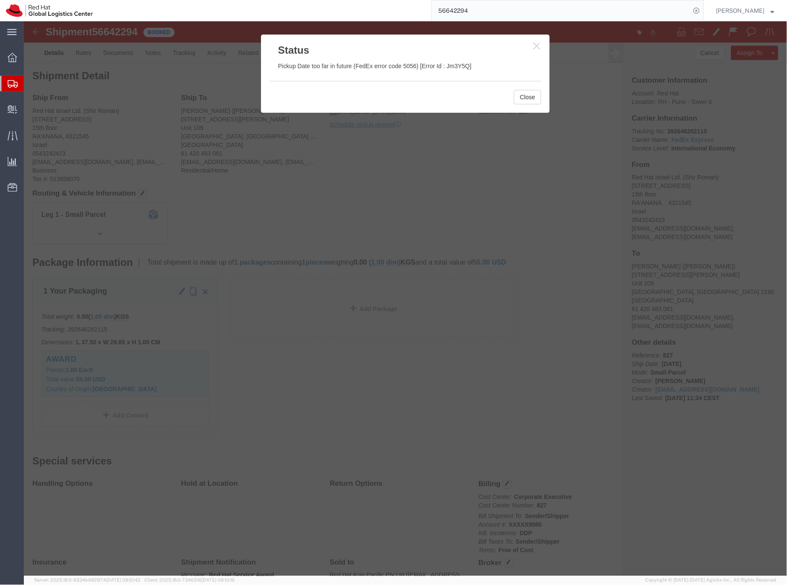
click icon "button"
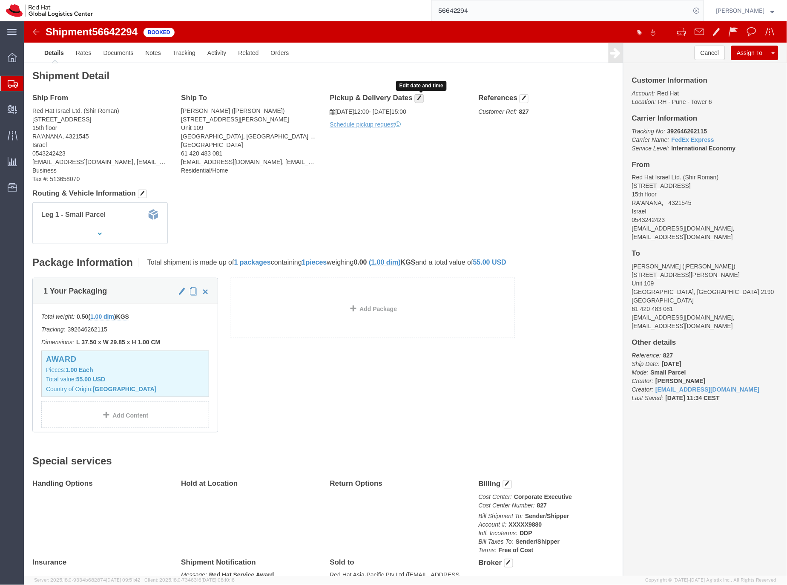
click span "button"
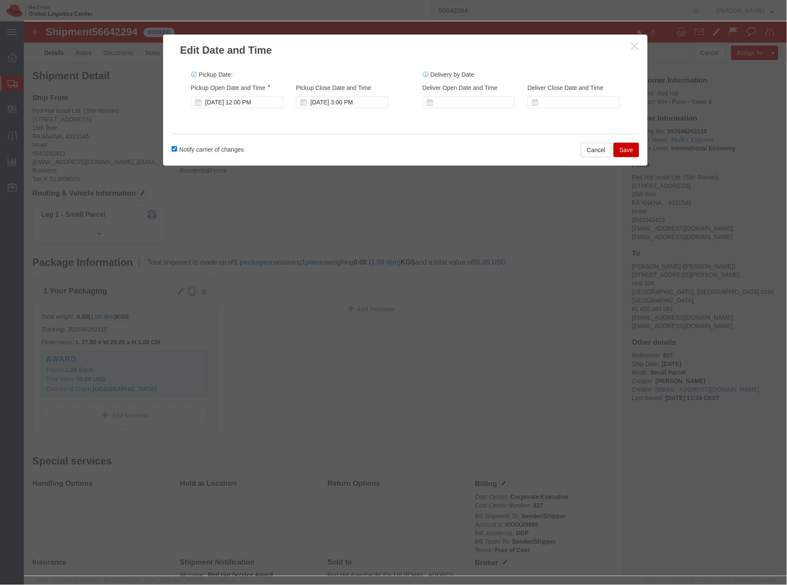
click button "Save"
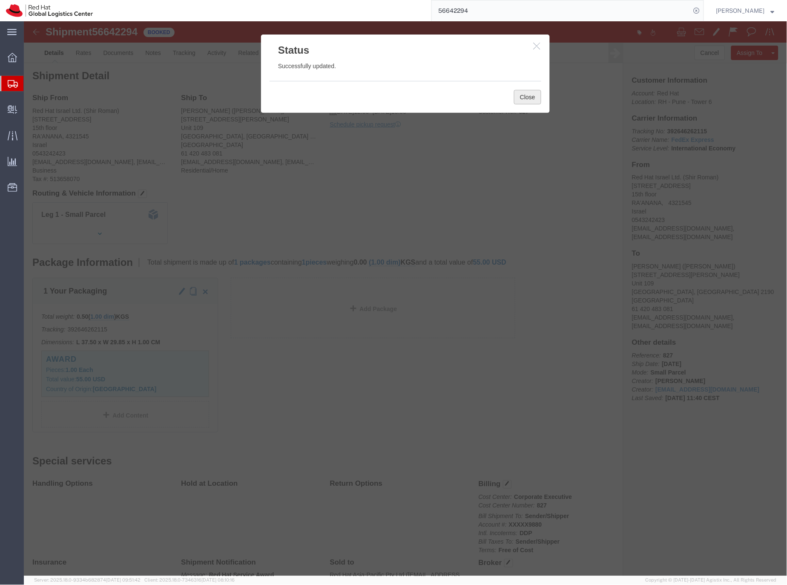
click button "Close"
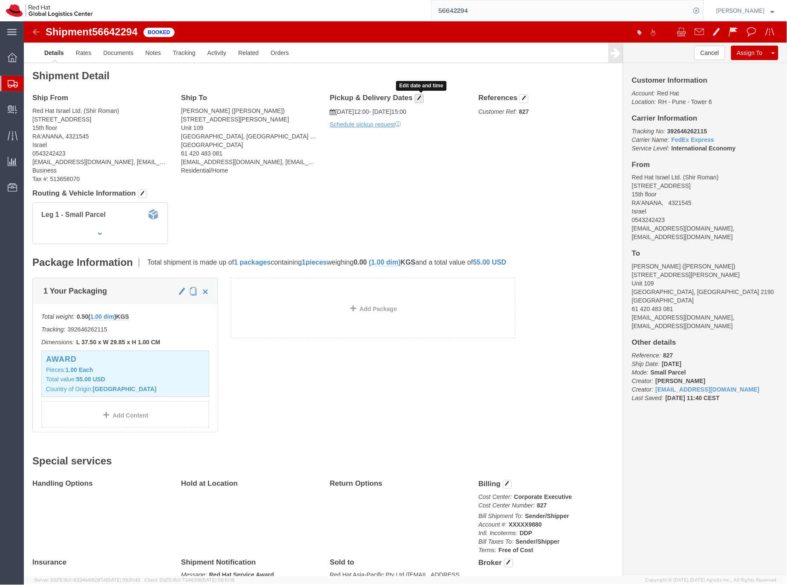
click span "button"
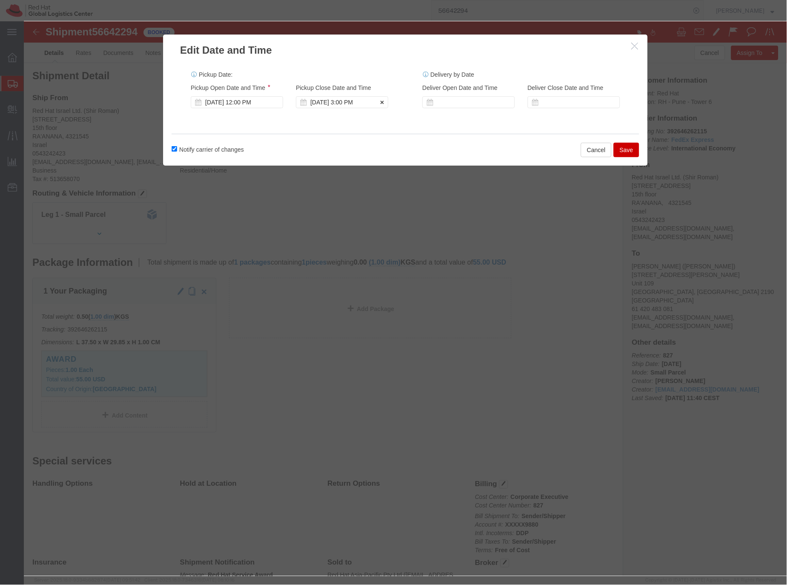
click div "Sep 03 2025 3:00 PM"
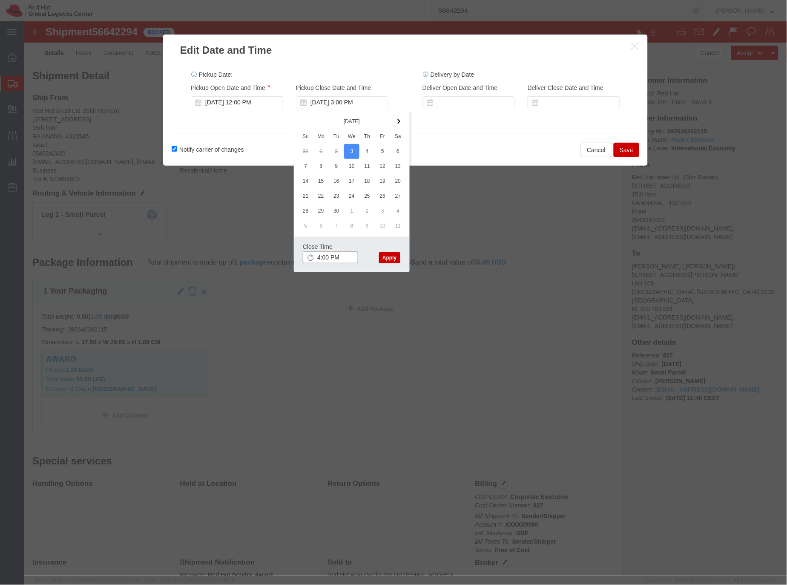
type input "4:00 PM"
click button "Apply"
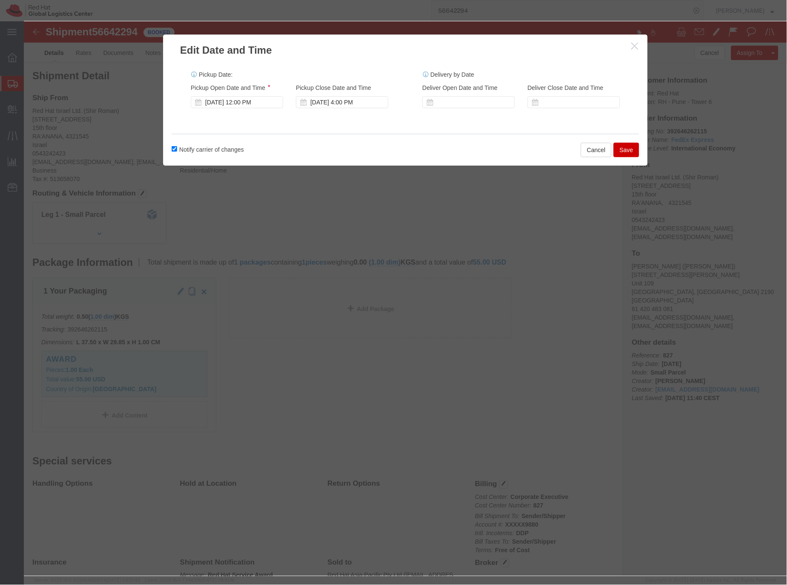
click button "Save"
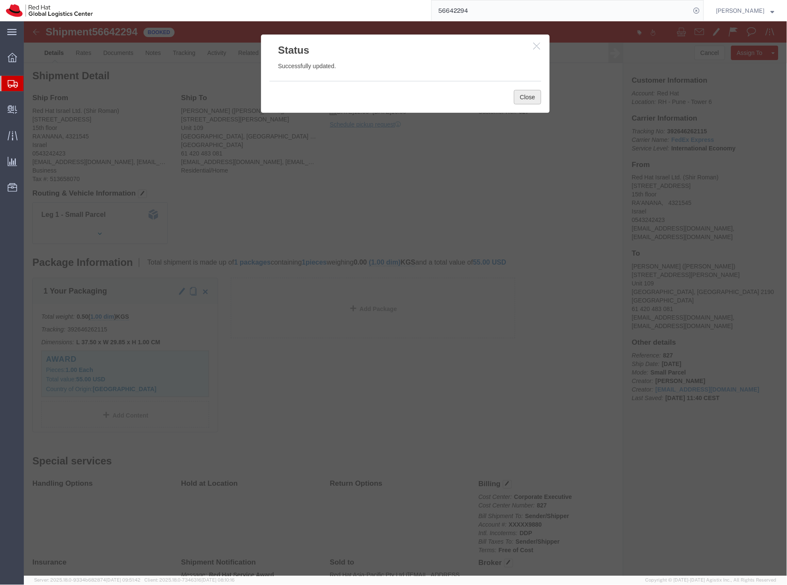
click button "Close"
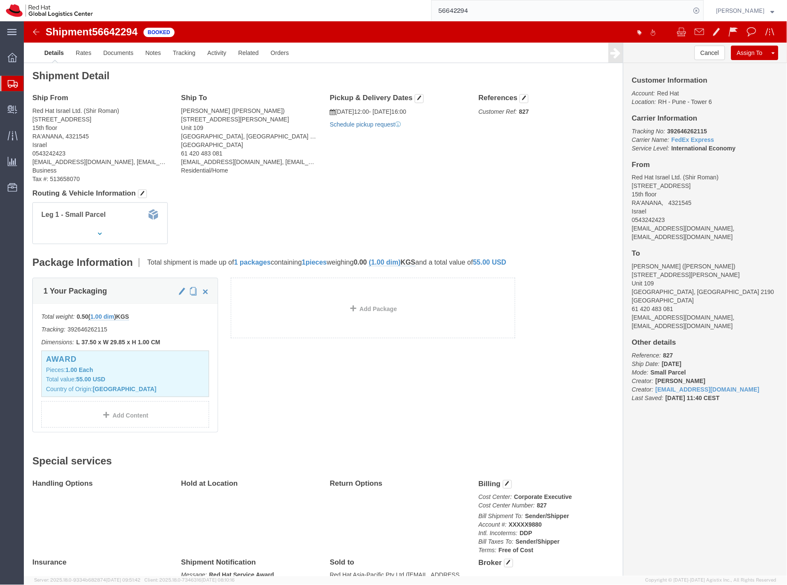
click link "Schedule pickup request"
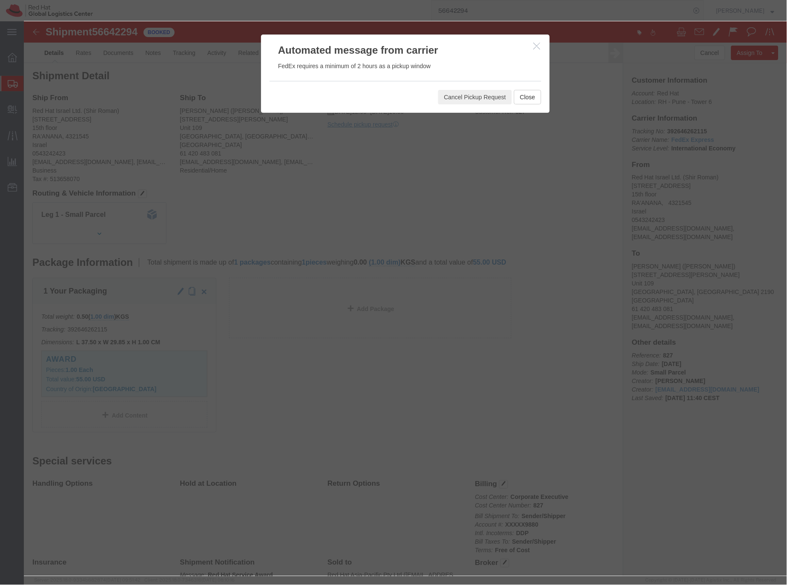
click div "Automated message from carrier FedEx requires a minimum of 2 hours as a pickup …"
click button "Close"
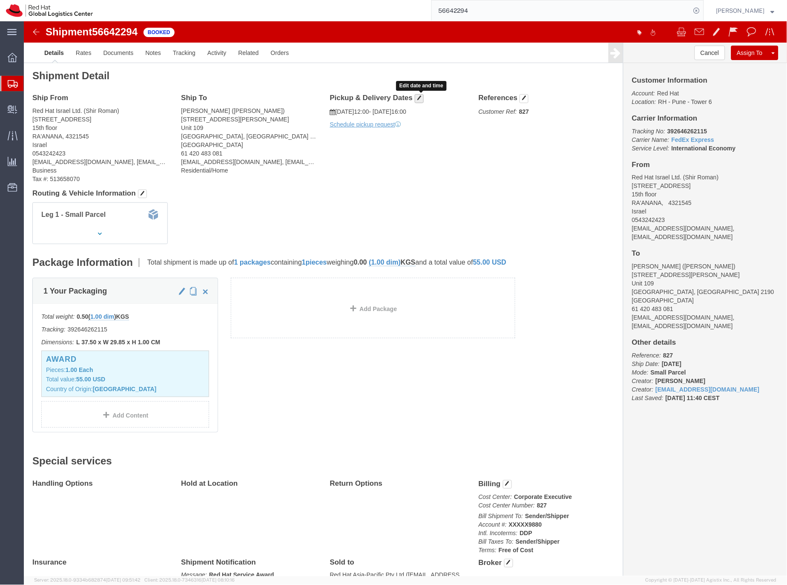
click span "button"
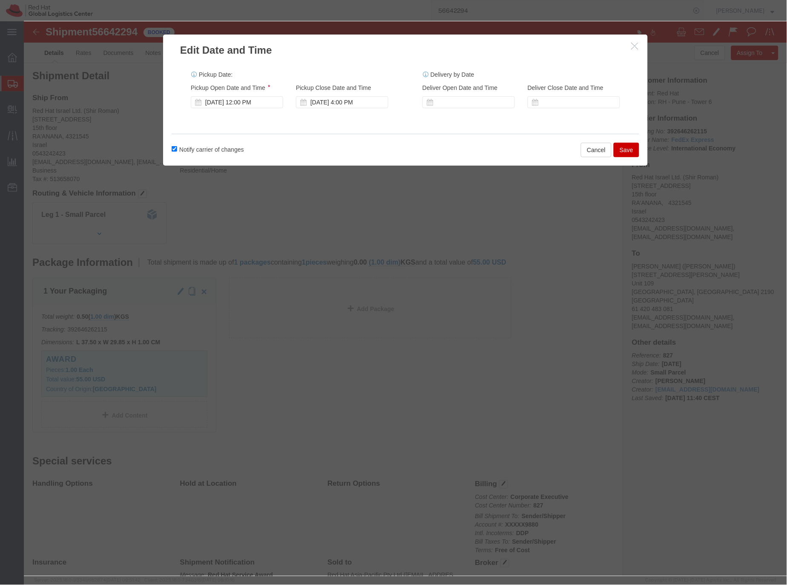
click button "Save"
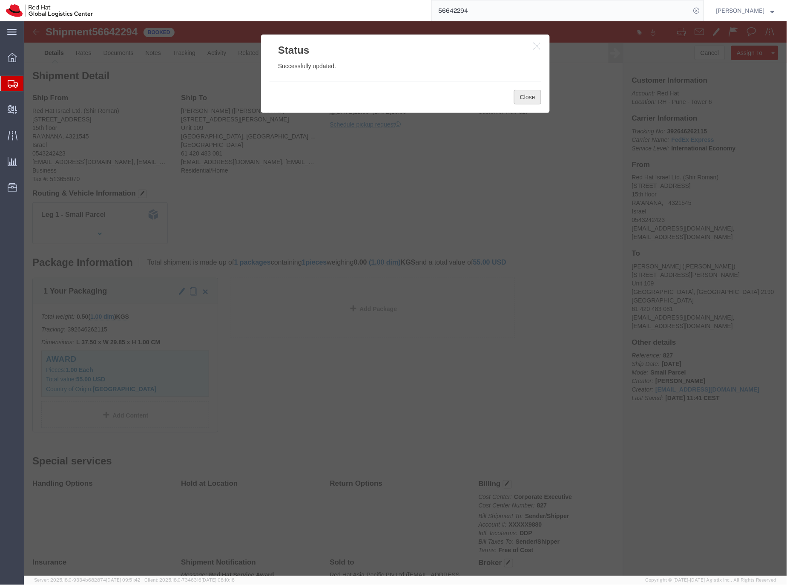
click button "Close"
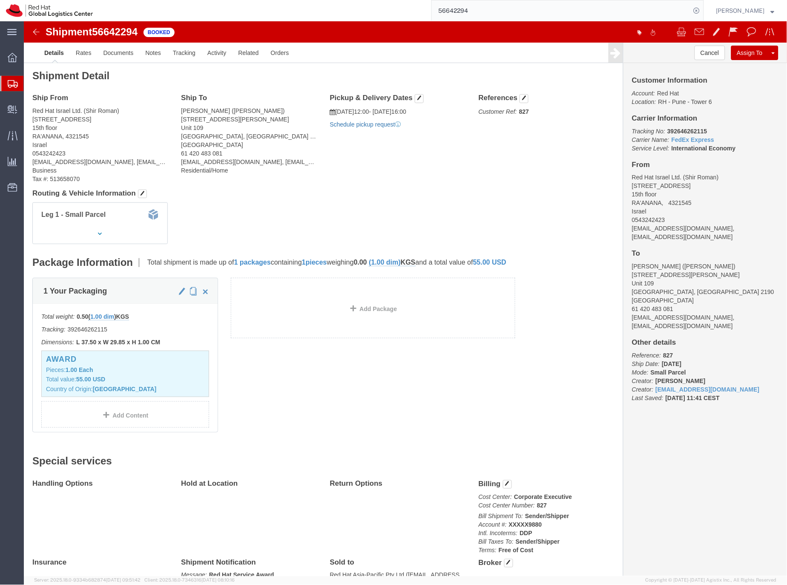
click link "Schedule pickup request"
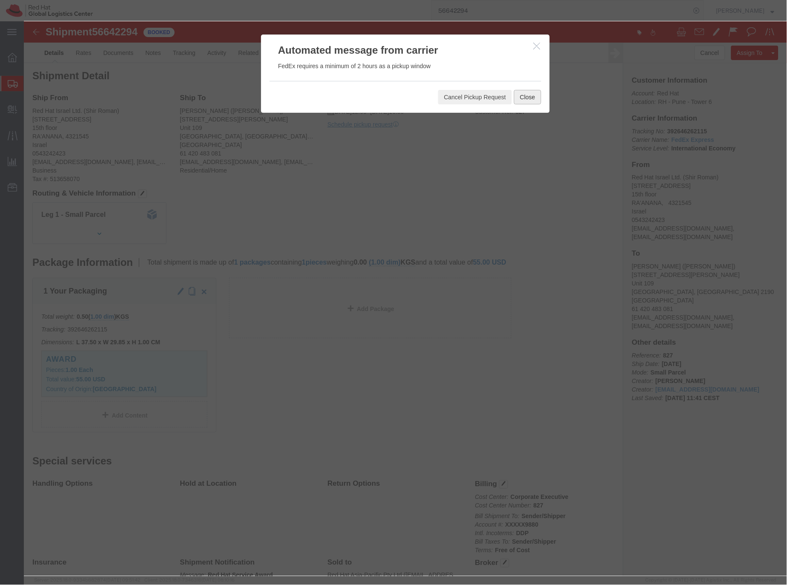
click button "Close"
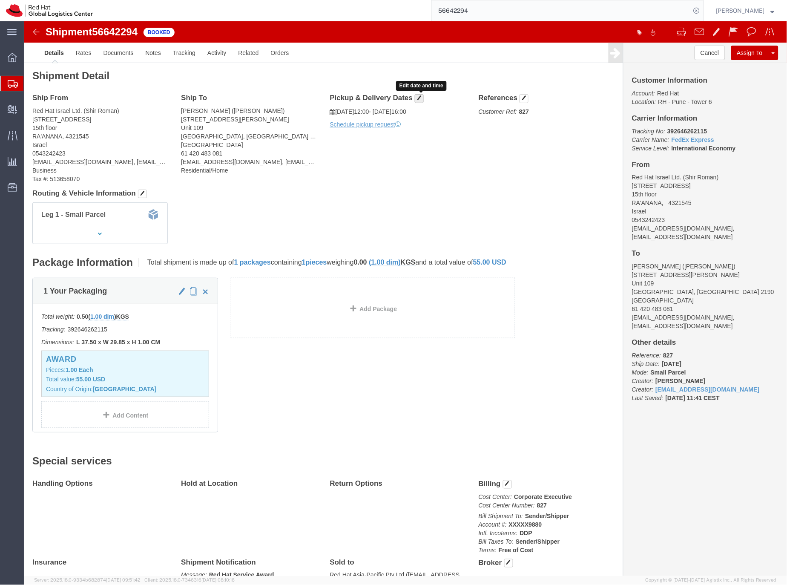
click span "button"
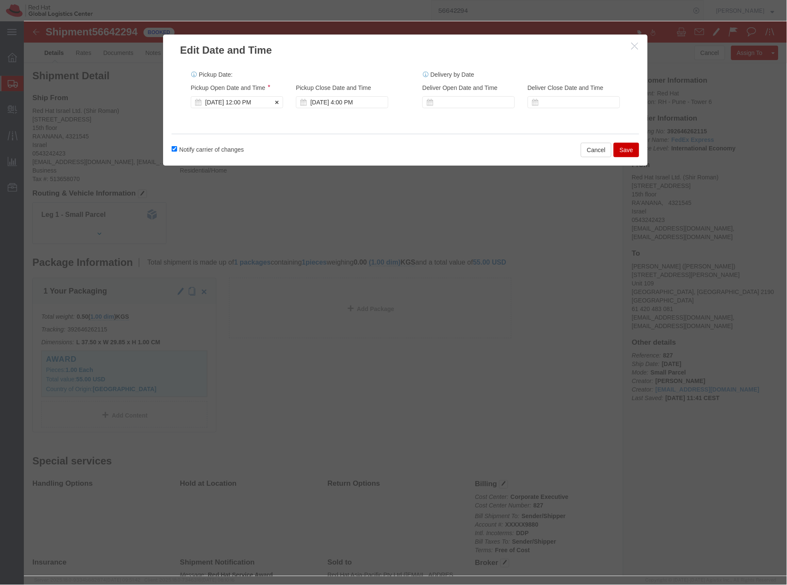
click div "[DATE] 12:00 PM"
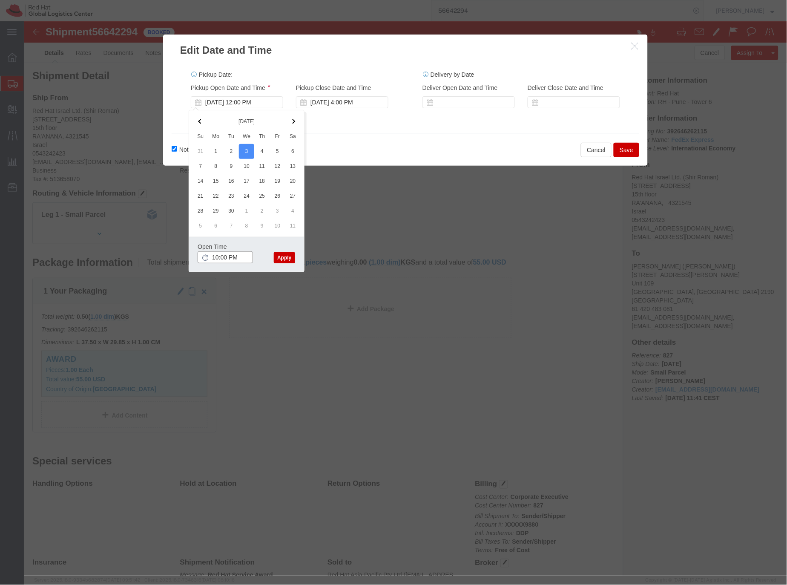
click input "10:00 PM"
type input "10:00 AM"
click button "Apply"
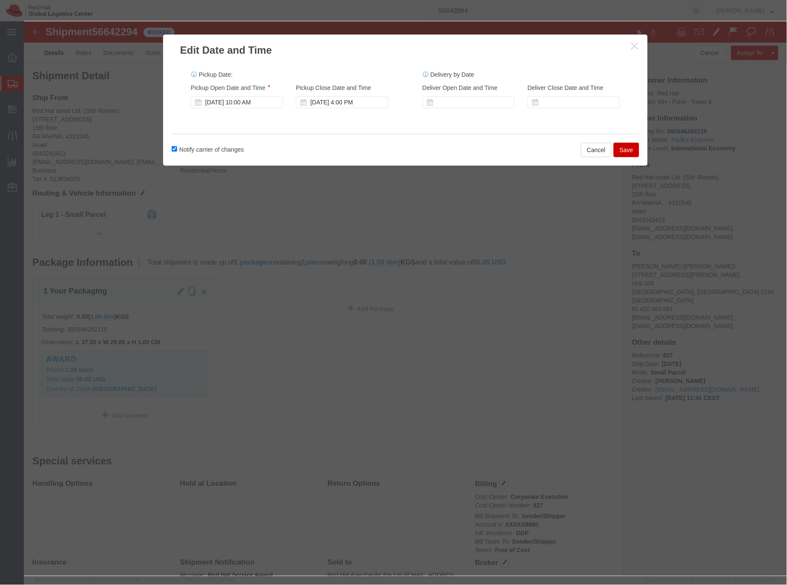
click button "Save"
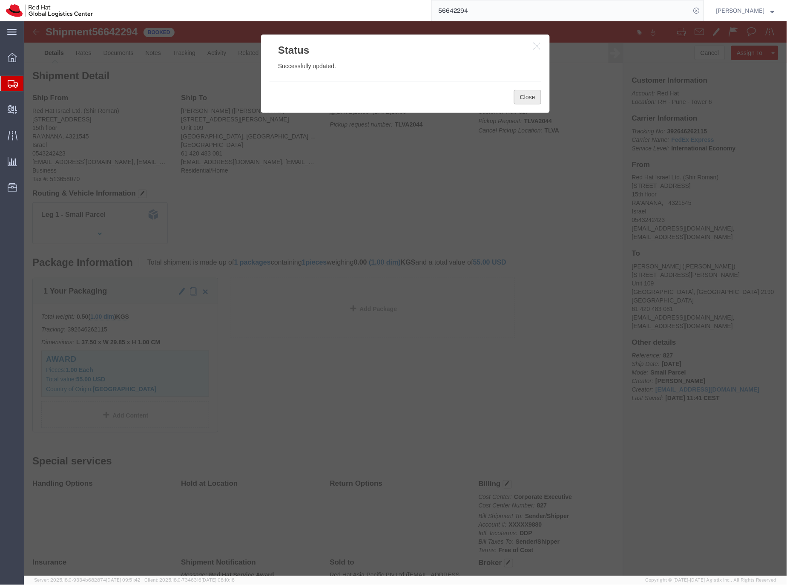
click button "Close"
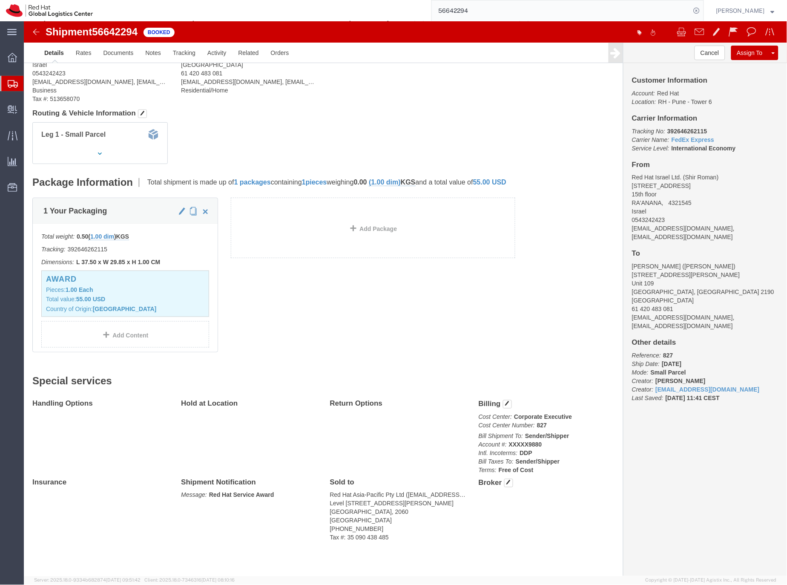
scroll to position [83, 0]
click at [458, 9] on input "56642294" at bounding box center [561, 10] width 259 height 20
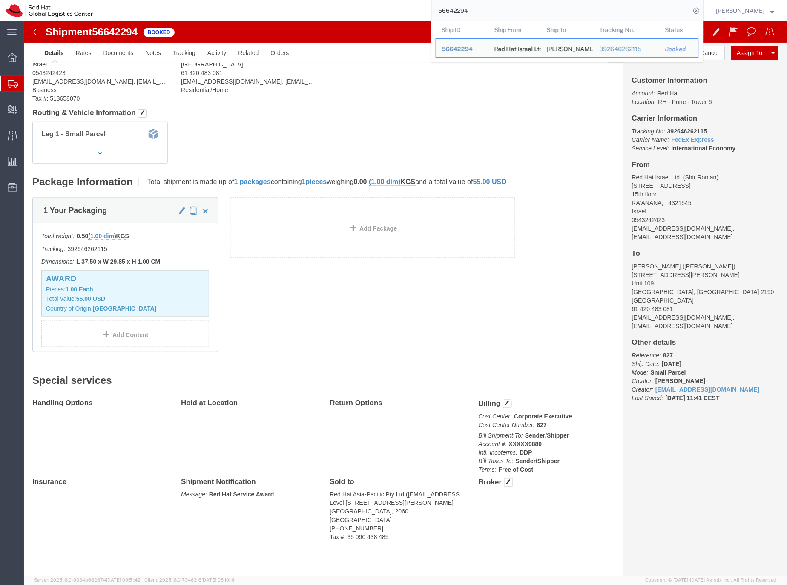
paste input "24911"
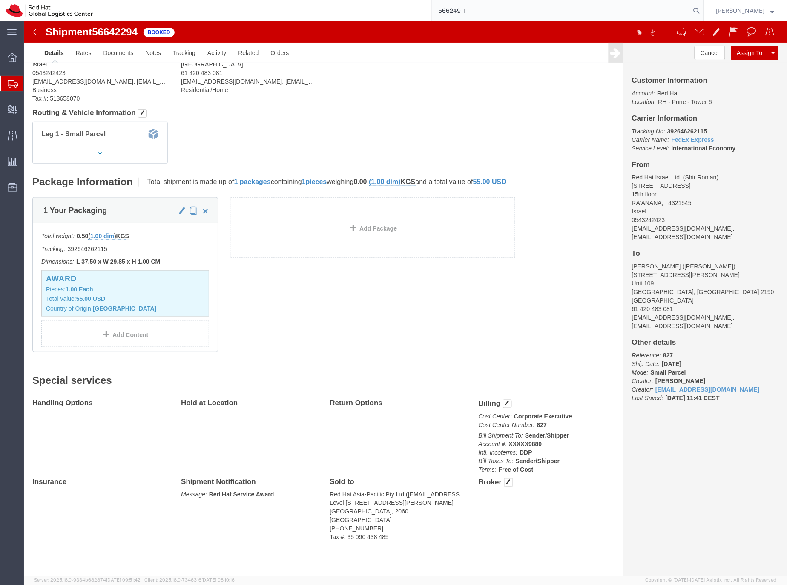
type input "56624911"
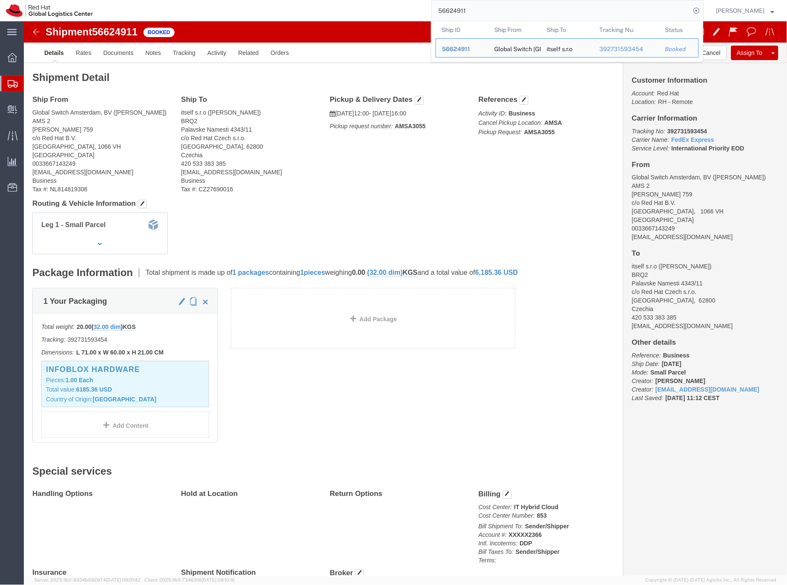
click at [14, 86] on icon at bounding box center [13, 84] width 10 height 8
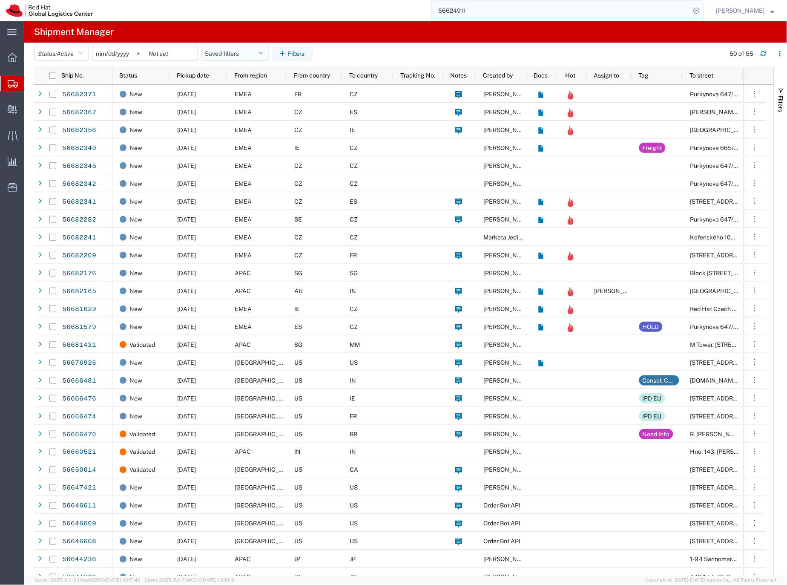
click at [245, 53] on button "Saved filters" at bounding box center [235, 54] width 68 height 14
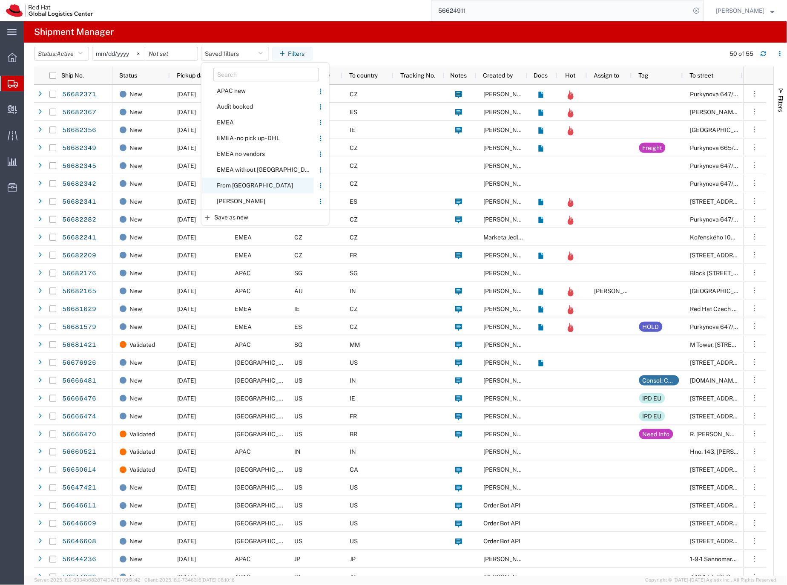
click at [237, 187] on span "From [GEOGRAPHIC_DATA]" at bounding box center [258, 186] width 112 height 16
type input "[DATE]"
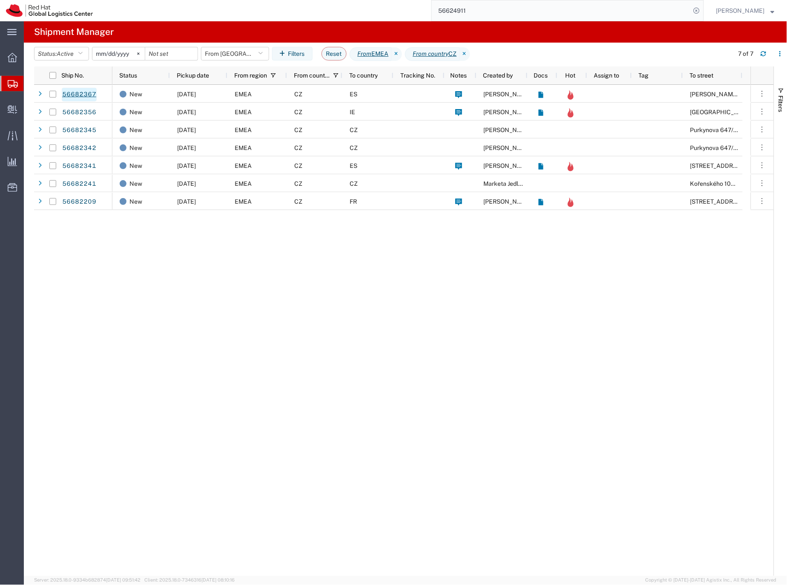
click at [87, 93] on link "56682367" at bounding box center [79, 95] width 35 height 14
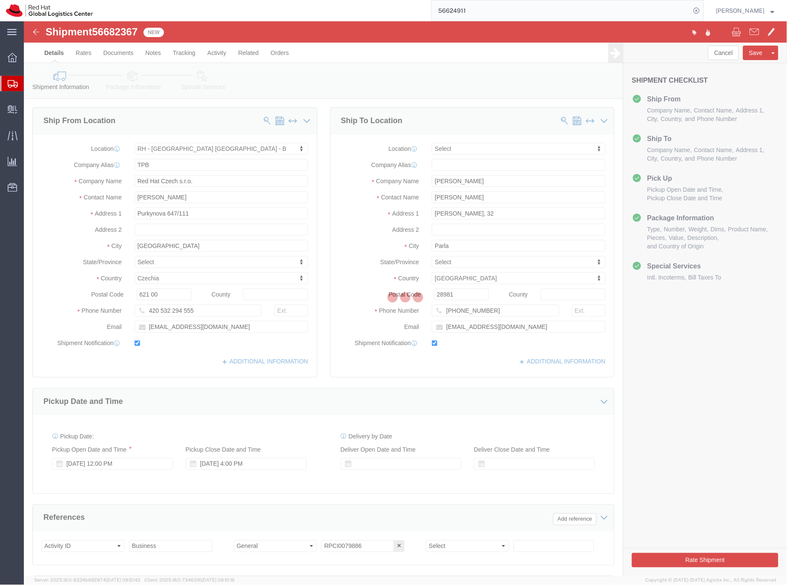
select select "38036"
select select
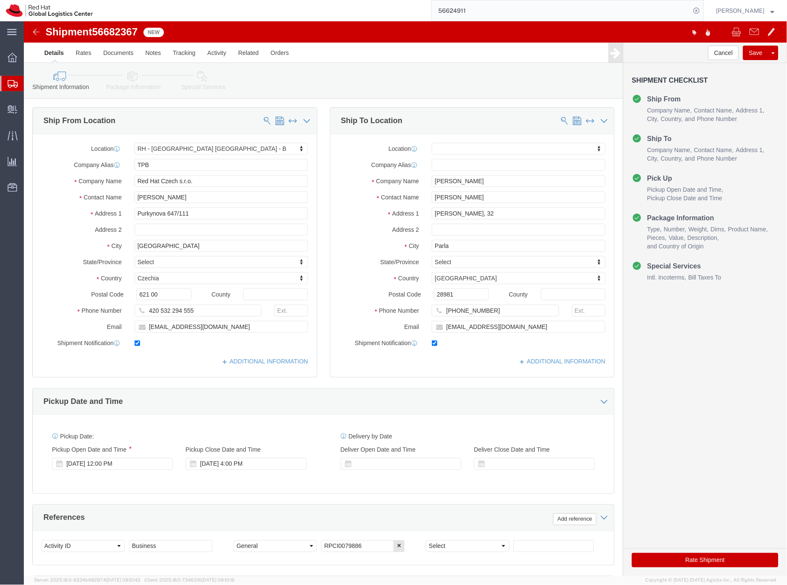
click icon
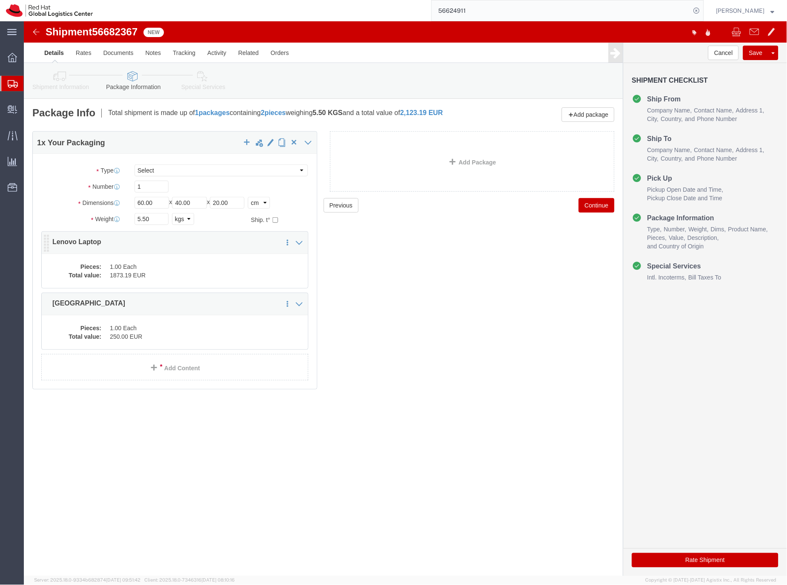
click dd "1873.19 EUR"
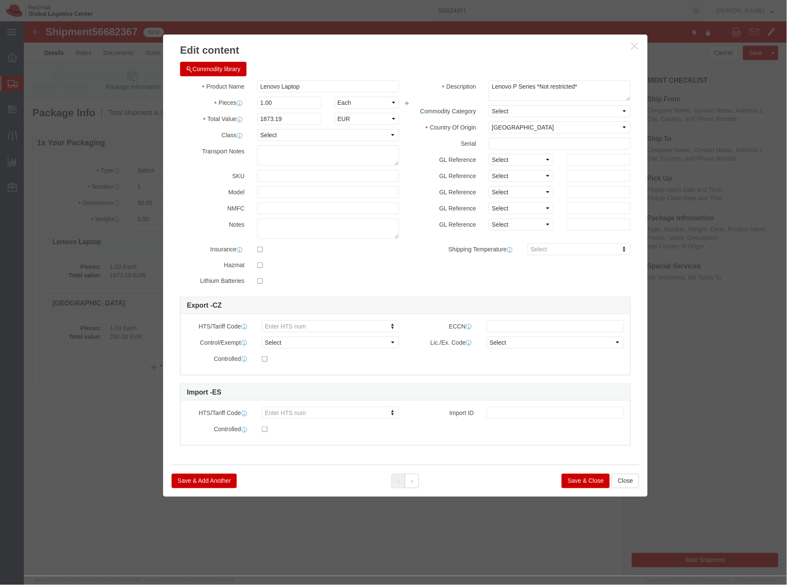
click button "Save & Close"
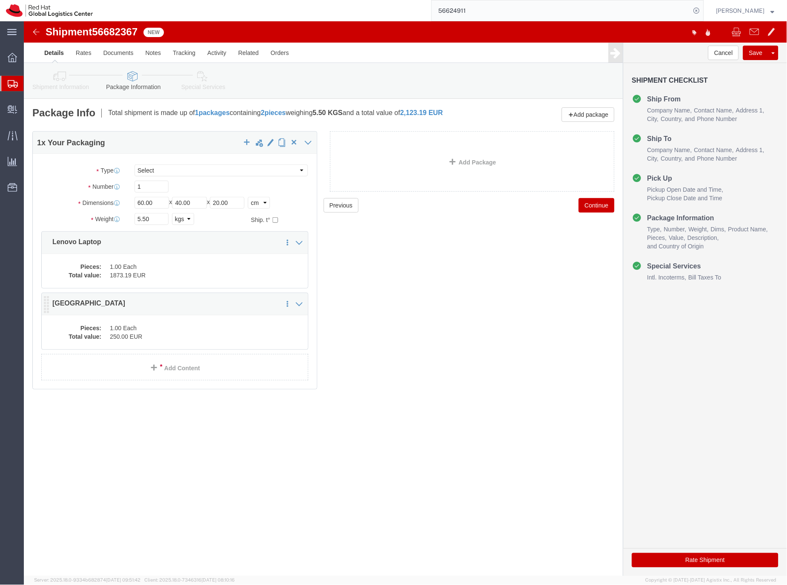
click dd "250.00 EUR"
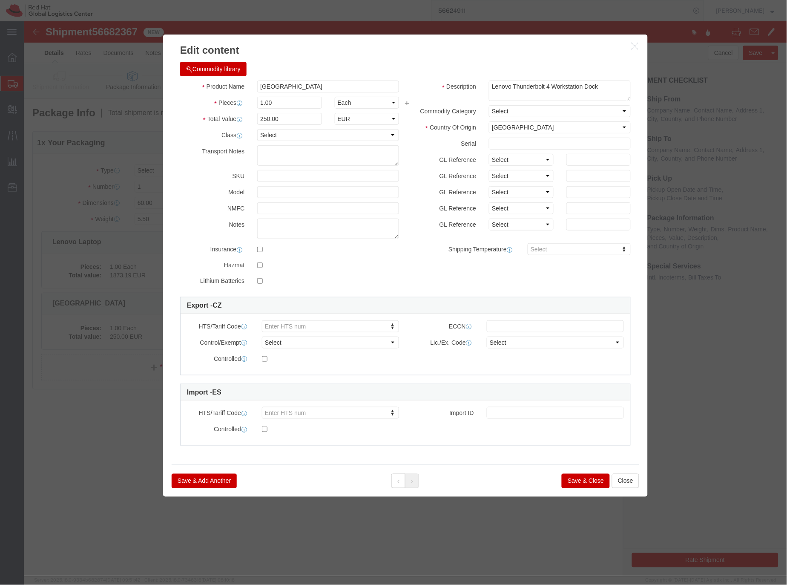
click button "Save & Close"
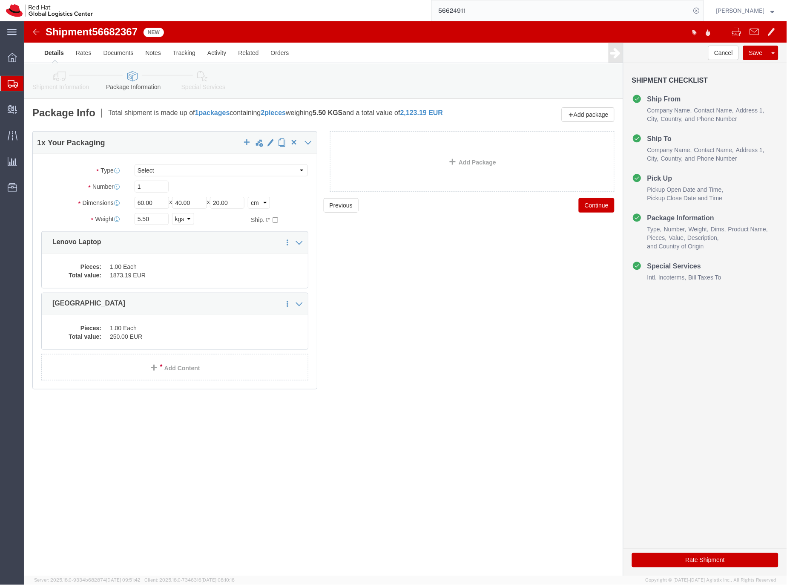
click icon
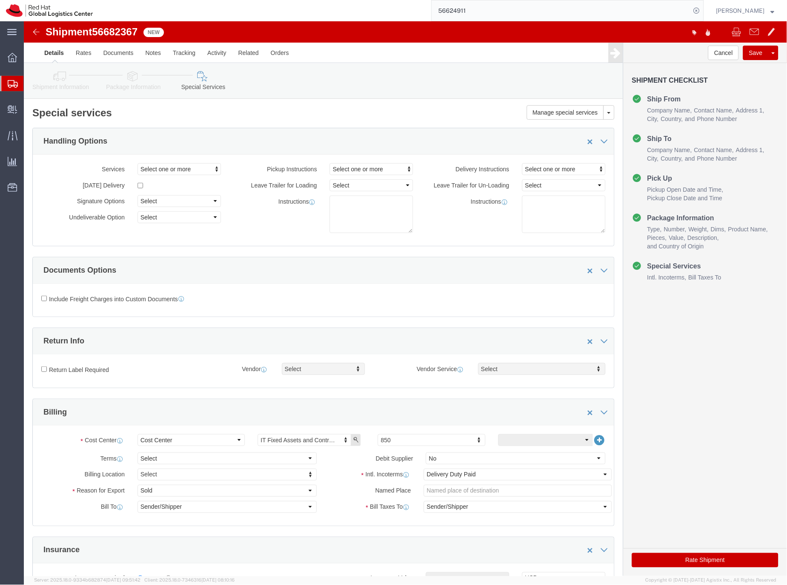
click icon
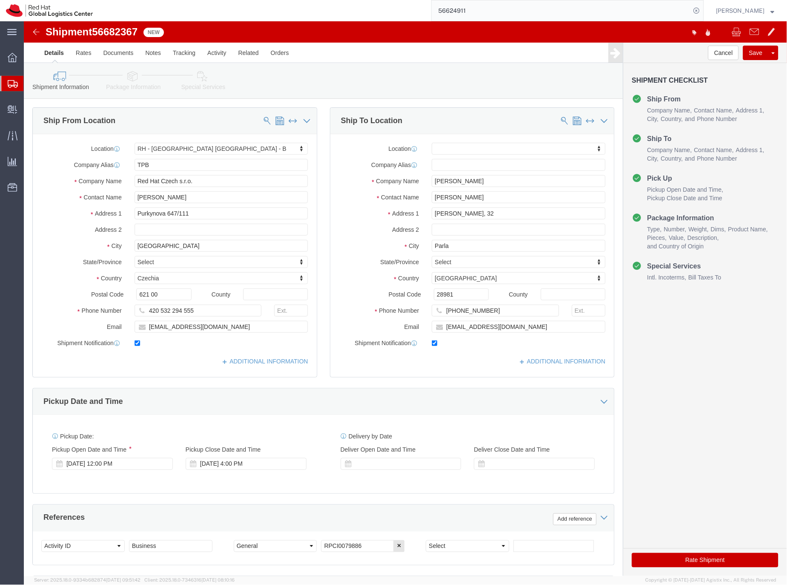
click icon
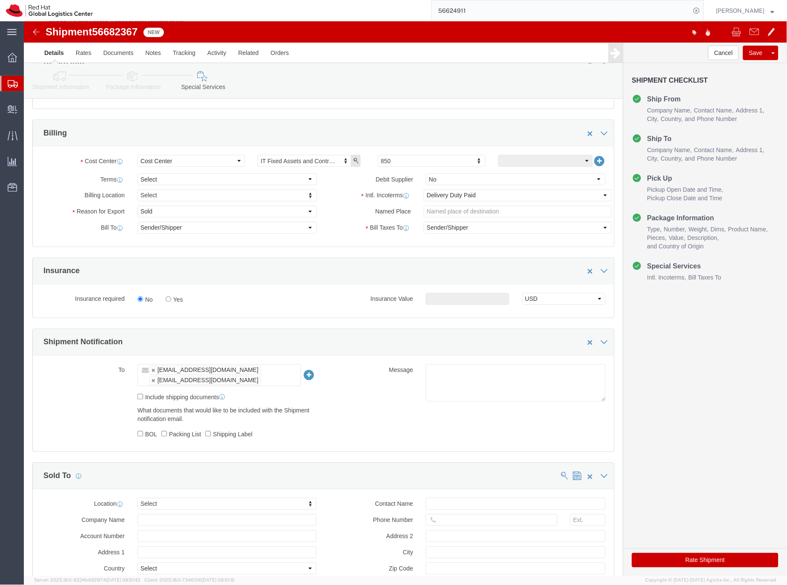
scroll to position [288, 0]
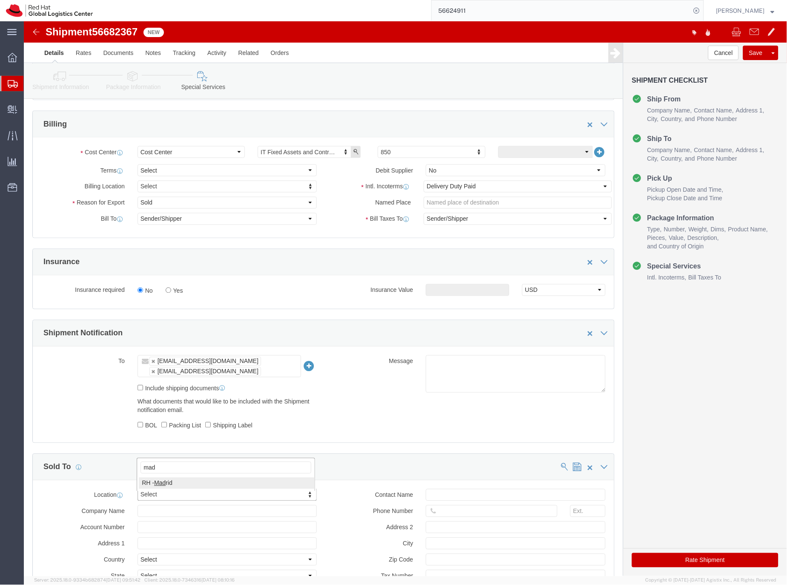
type input "mad"
click input "text"
type input "EMEAlogistics@redha.com"
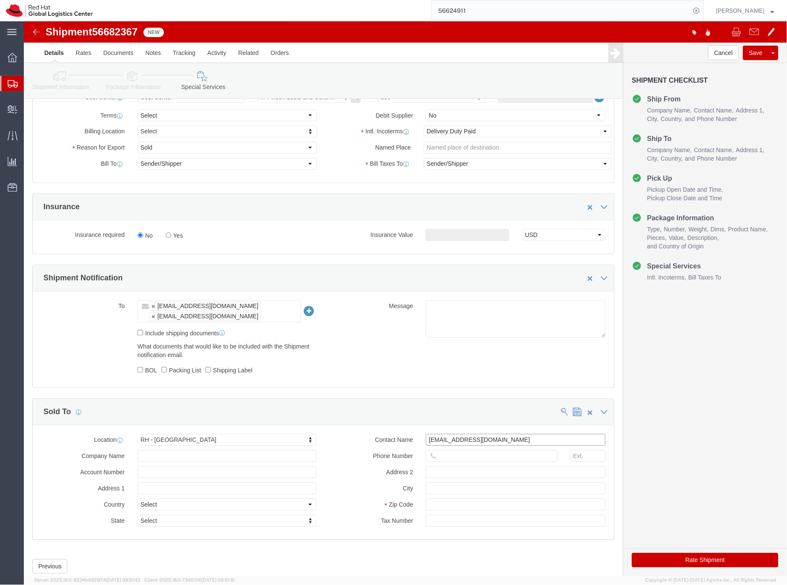
scroll to position [368, 0]
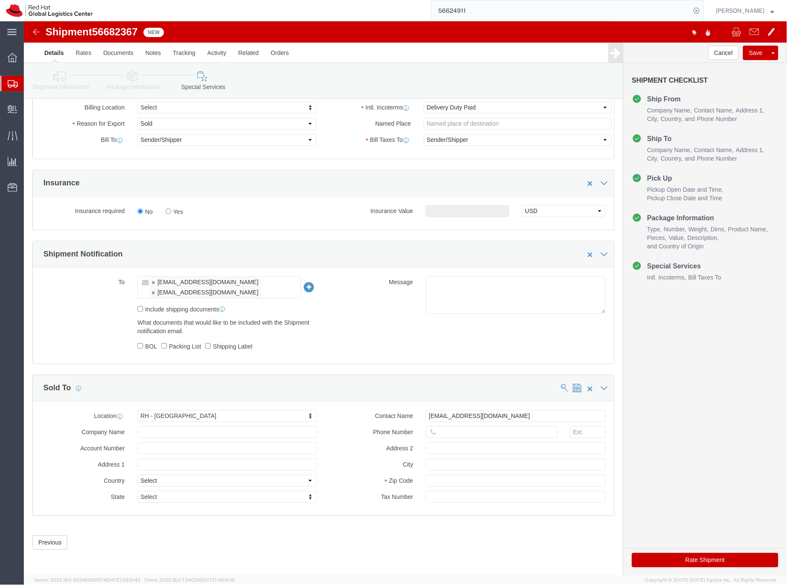
click button "Rate Shipment"
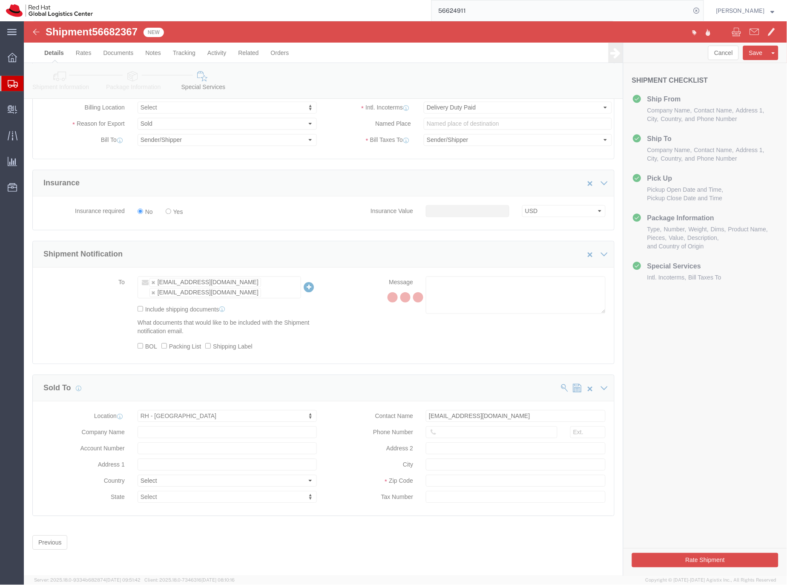
scroll to position [0, 0]
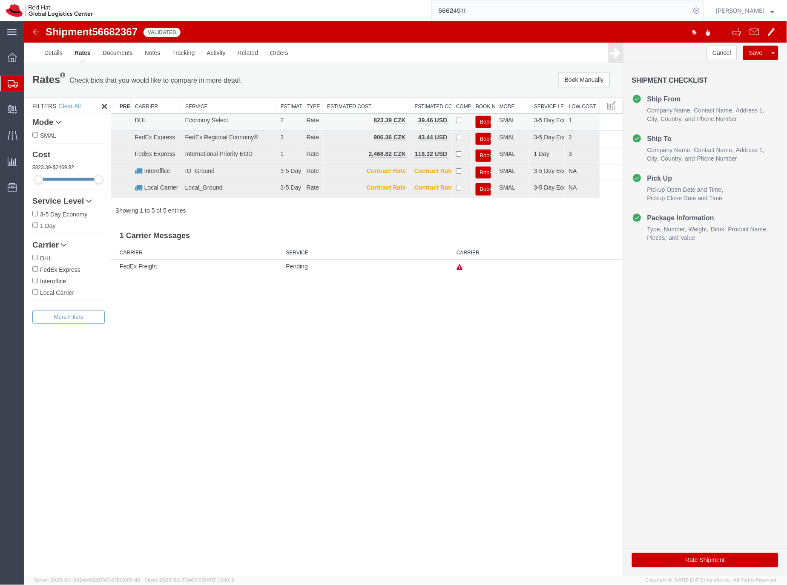
click at [484, 119] on button "Book" at bounding box center [483, 121] width 15 height 12
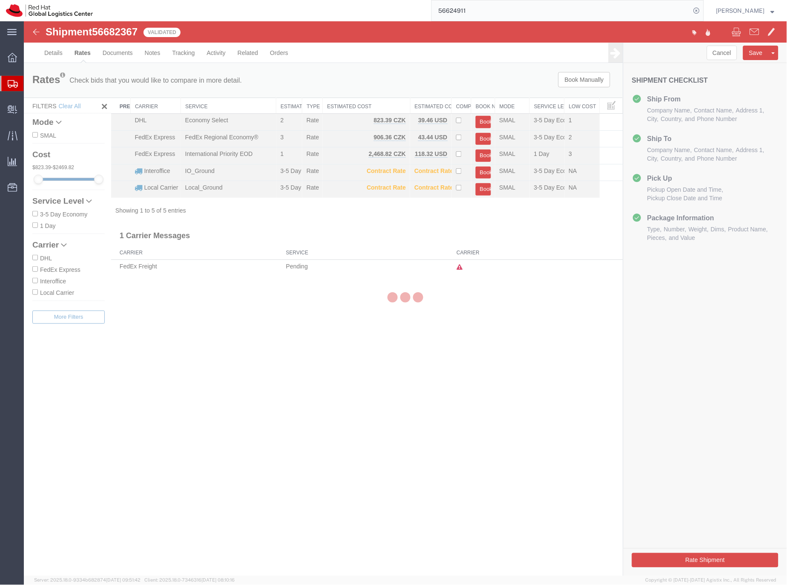
click at [483, 120] on div at bounding box center [405, 298] width 764 height 555
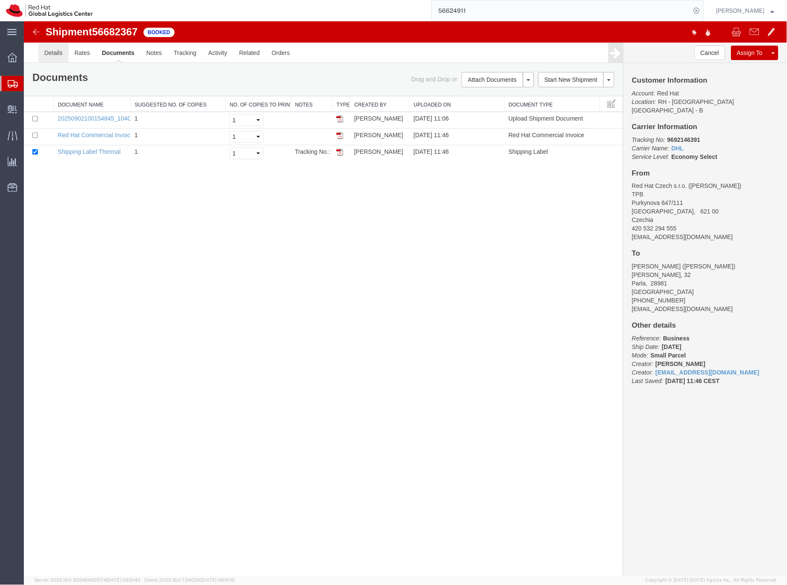
click at [56, 52] on link "Details" at bounding box center [53, 52] width 30 height 20
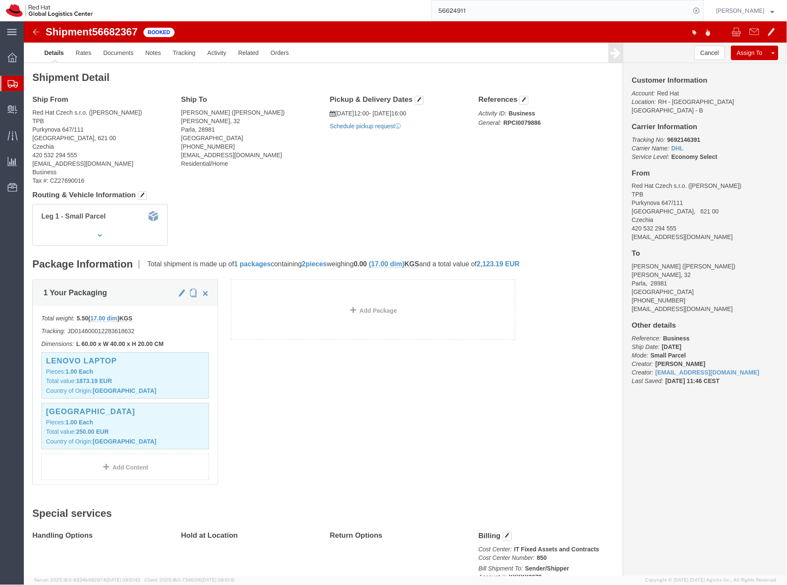
click link "Schedule pickup request"
click link "Documents"
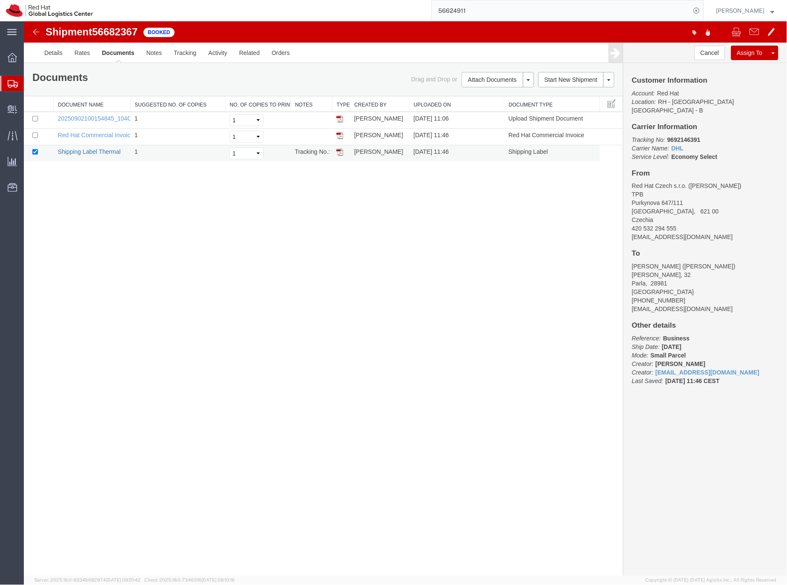
click at [111, 151] on link "Shipping Label Thermal" at bounding box center [89, 151] width 63 height 7
click at [8, 84] on icon at bounding box center [13, 84] width 10 height 8
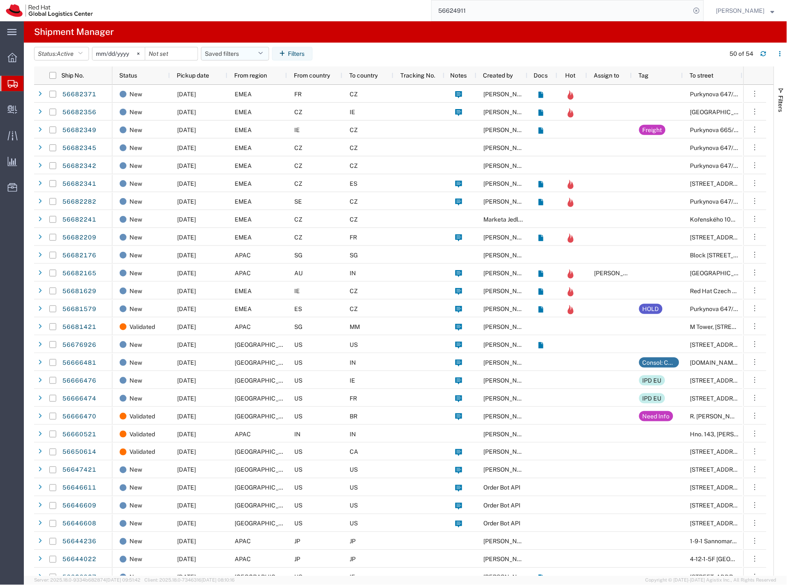
click at [214, 52] on button "Saved filters" at bounding box center [235, 54] width 68 height 14
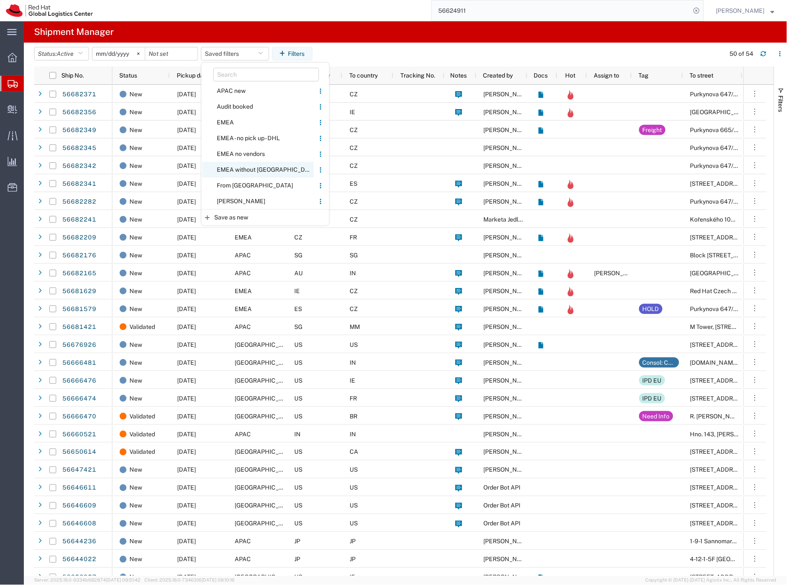
click at [230, 169] on span "EMEA without [GEOGRAPHIC_DATA]" at bounding box center [258, 170] width 112 height 16
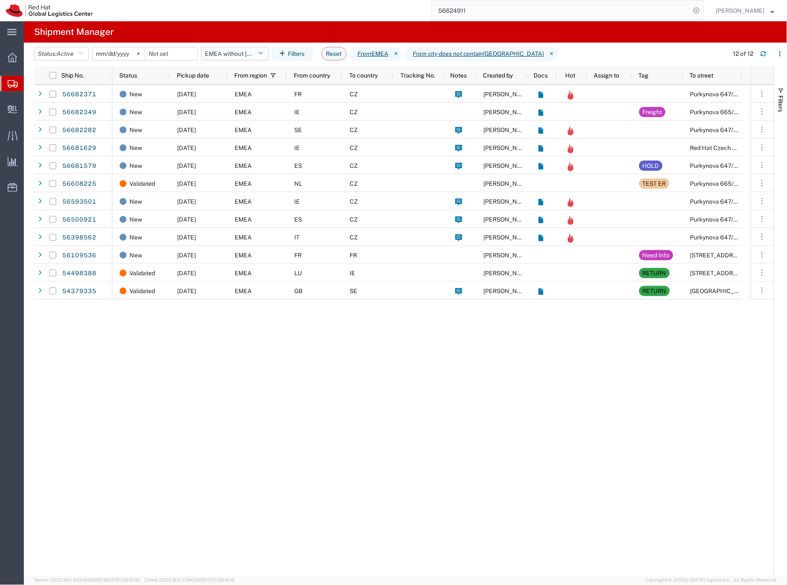
click at [206, 51] on button "EMEA without [GEOGRAPHIC_DATA]" at bounding box center [235, 54] width 68 height 14
click at [227, 183] on span "From [GEOGRAPHIC_DATA]" at bounding box center [258, 186] width 112 height 16
type input "[DATE]"
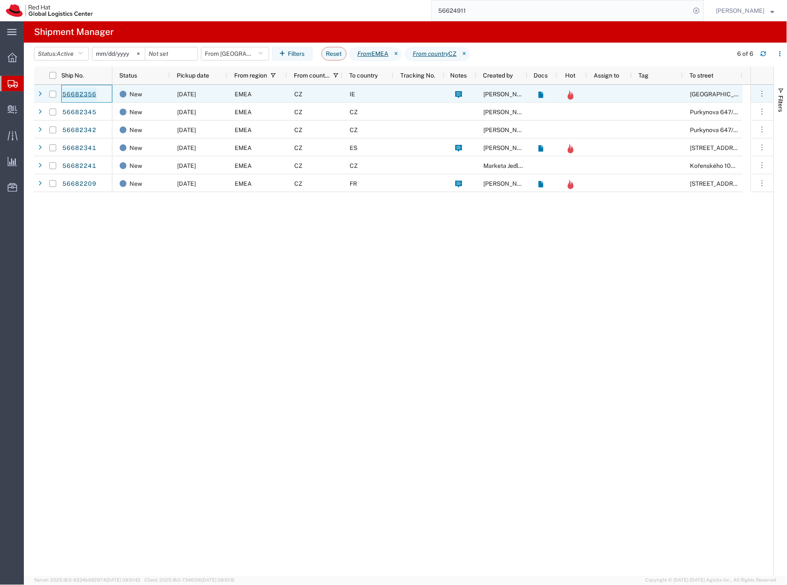
click at [84, 95] on link "56682356" at bounding box center [79, 95] width 35 height 14
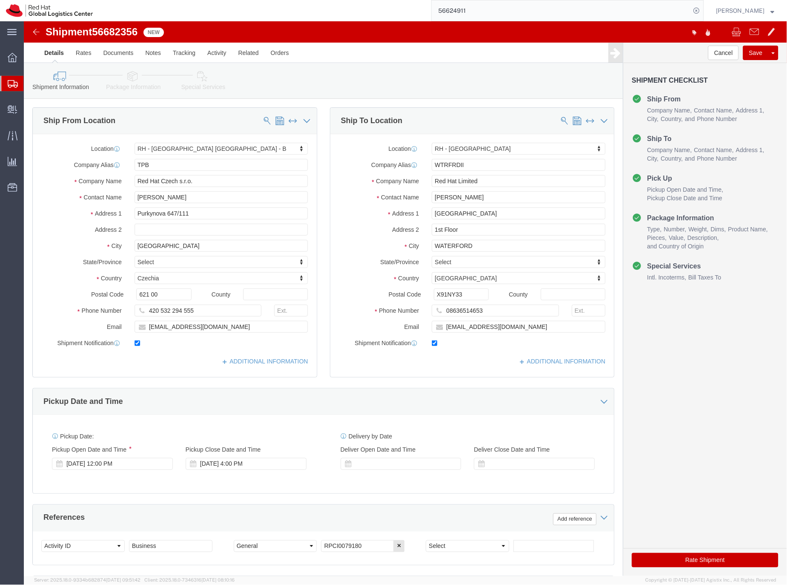
select select "38036"
select select "38045"
click icon
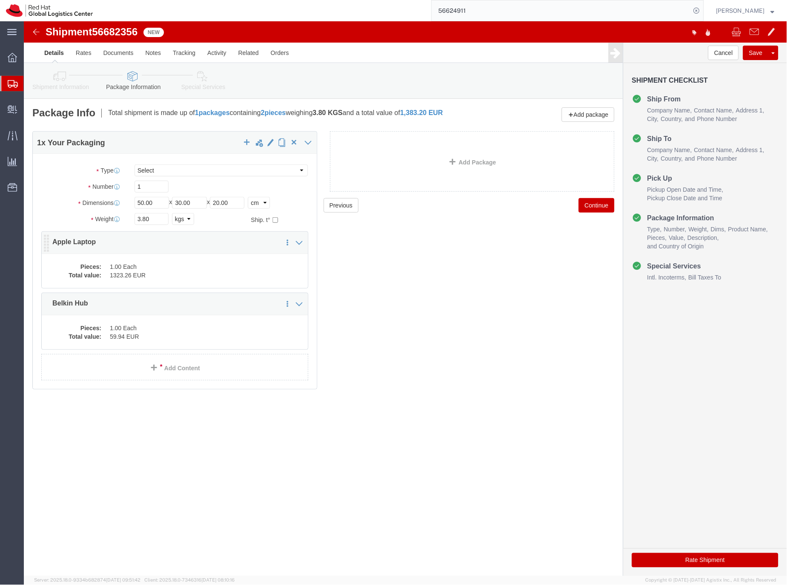
click dd "1.00 Each"
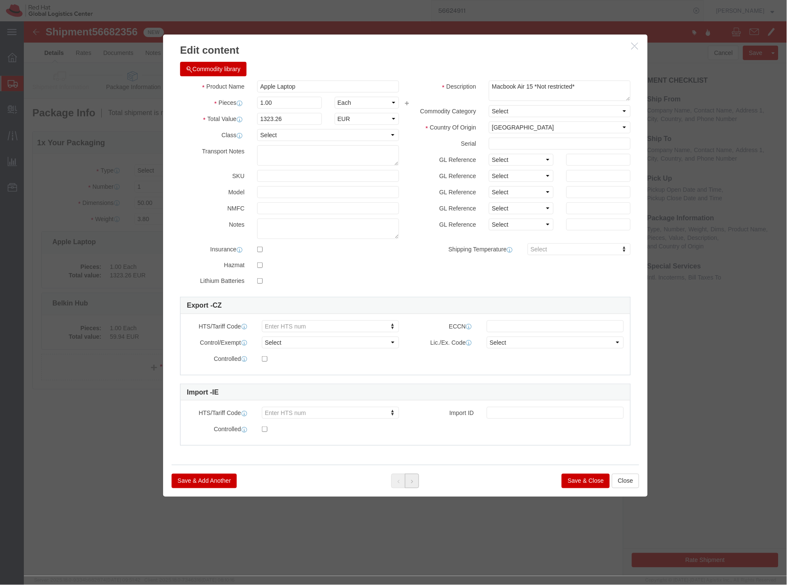
click button
click button "Save & Close"
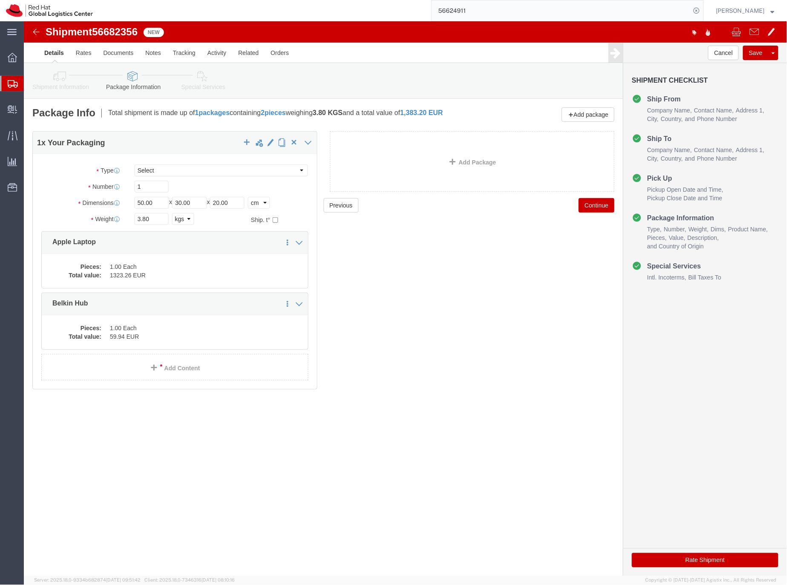
click icon
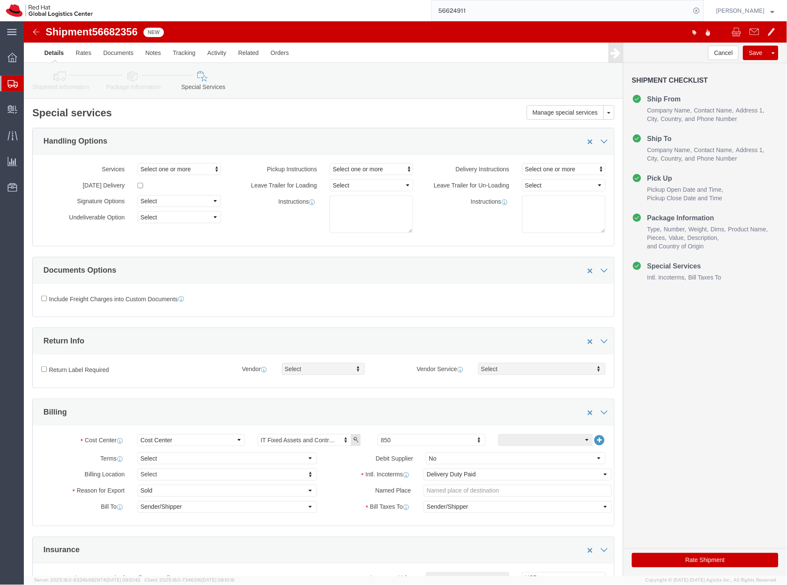
click button "Rate Shipment"
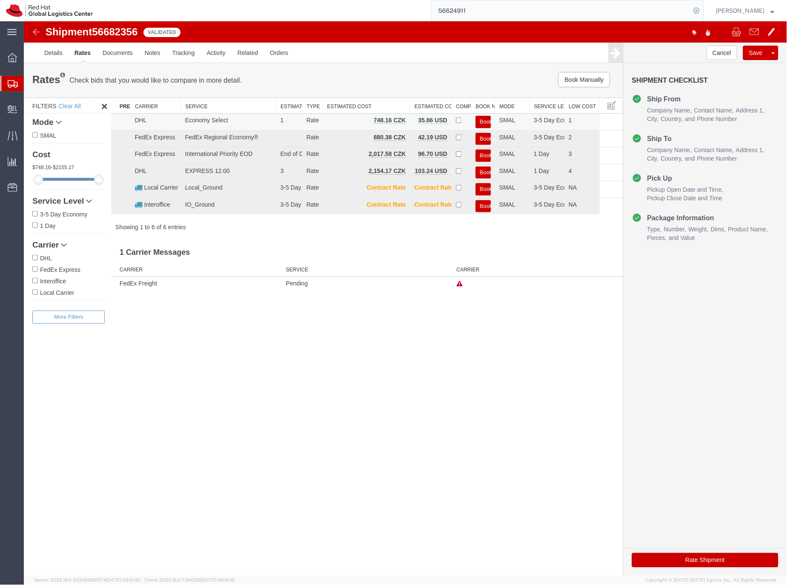
click at [485, 119] on button "Book" at bounding box center [483, 121] width 15 height 12
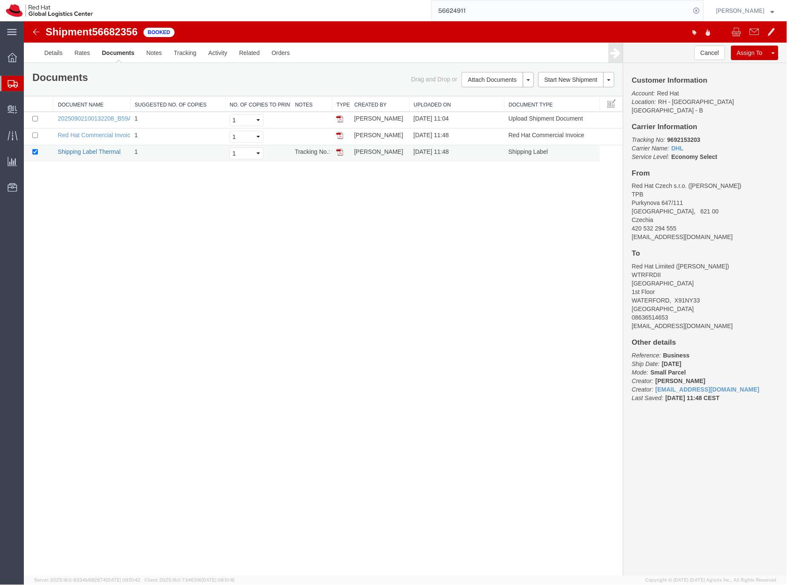
click at [104, 151] on link "Shipping Label Thermal" at bounding box center [89, 151] width 63 height 7
click at [10, 82] on icon at bounding box center [13, 84] width 10 height 8
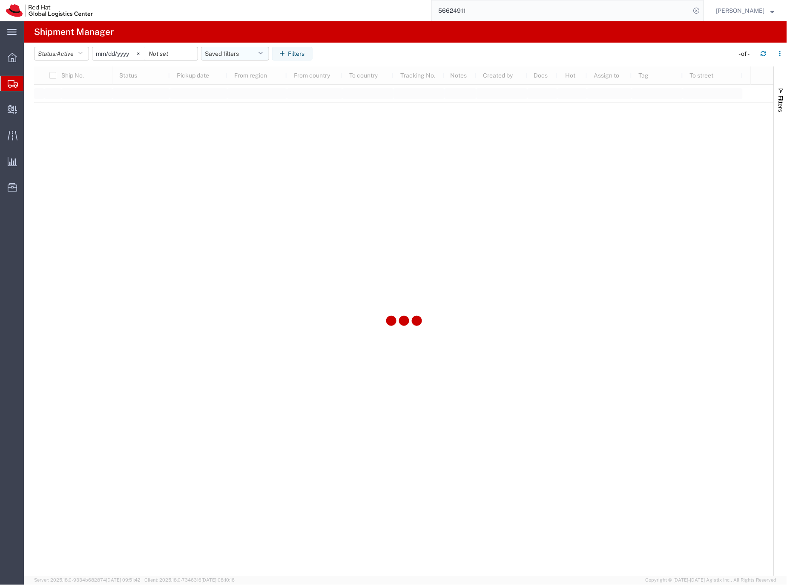
click at [216, 53] on button "Saved filters" at bounding box center [235, 54] width 68 height 14
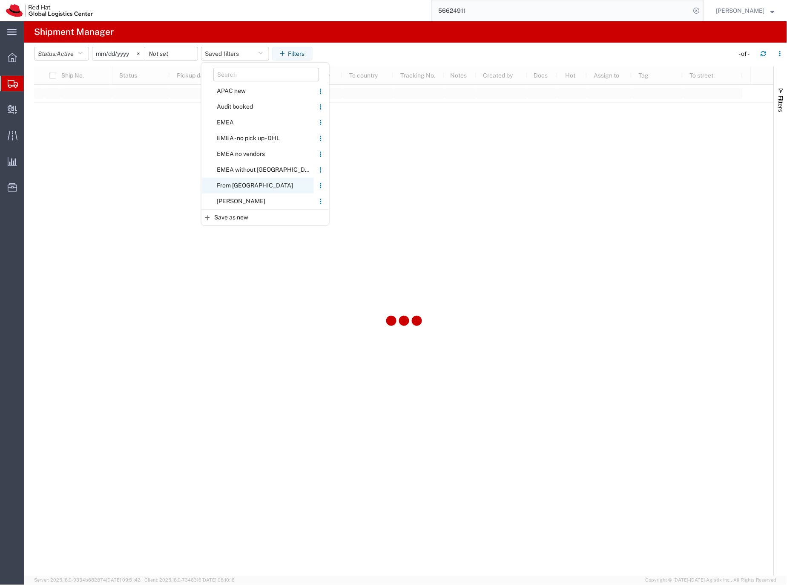
click at [233, 186] on span "From [GEOGRAPHIC_DATA]" at bounding box center [258, 186] width 112 height 16
type input "[DATE]"
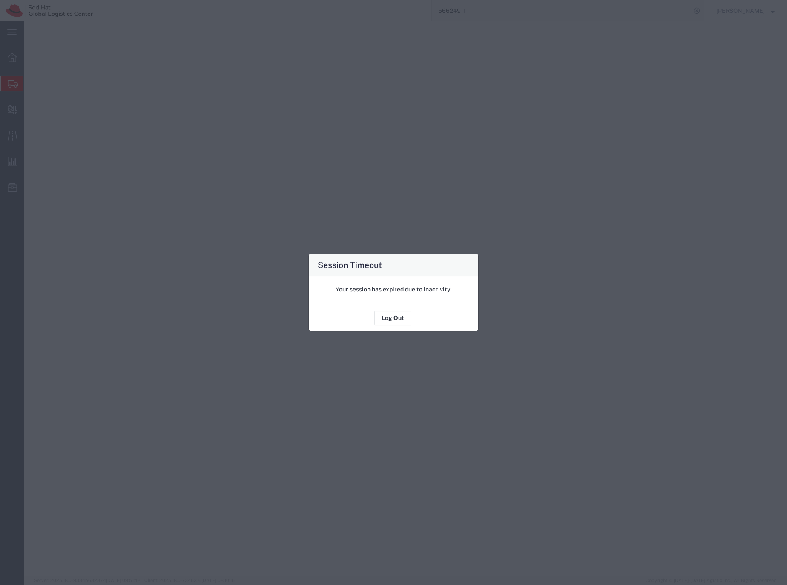
select select "YRPK"
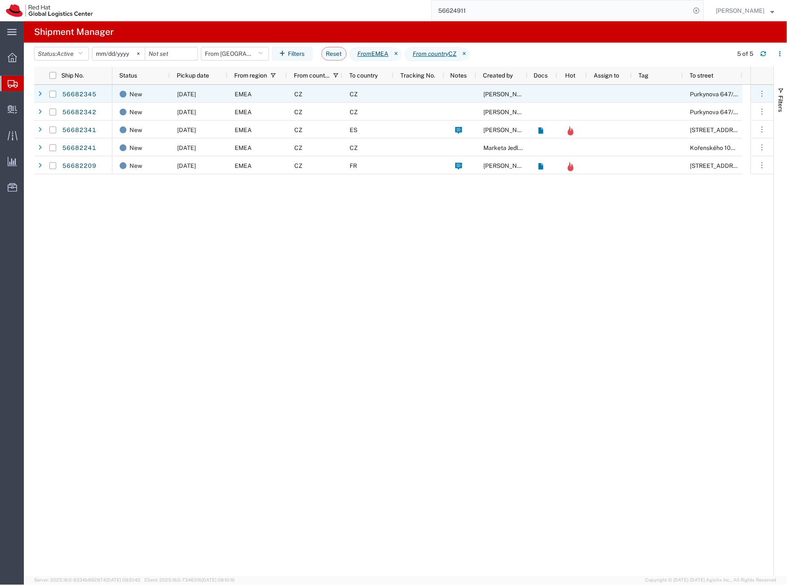
click at [315, 92] on div "CZ" at bounding box center [314, 94] width 55 height 18
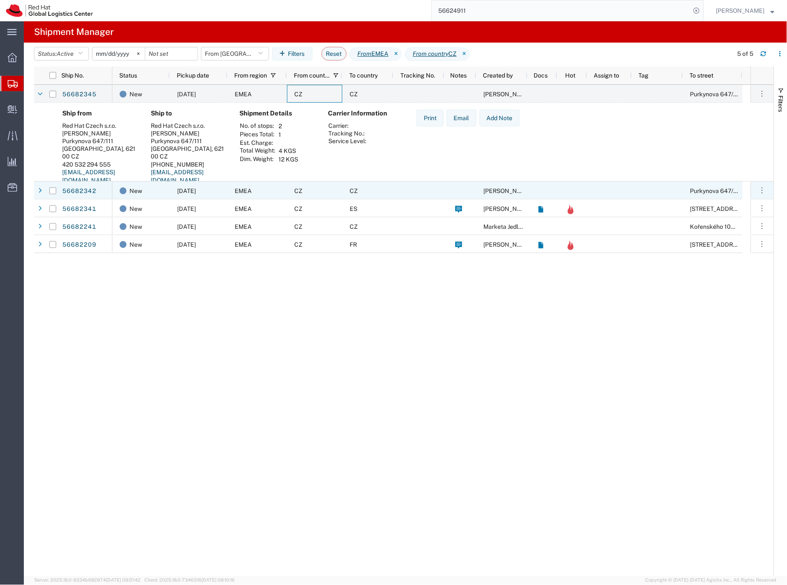
click at [333, 190] on div "CZ" at bounding box center [314, 191] width 55 height 18
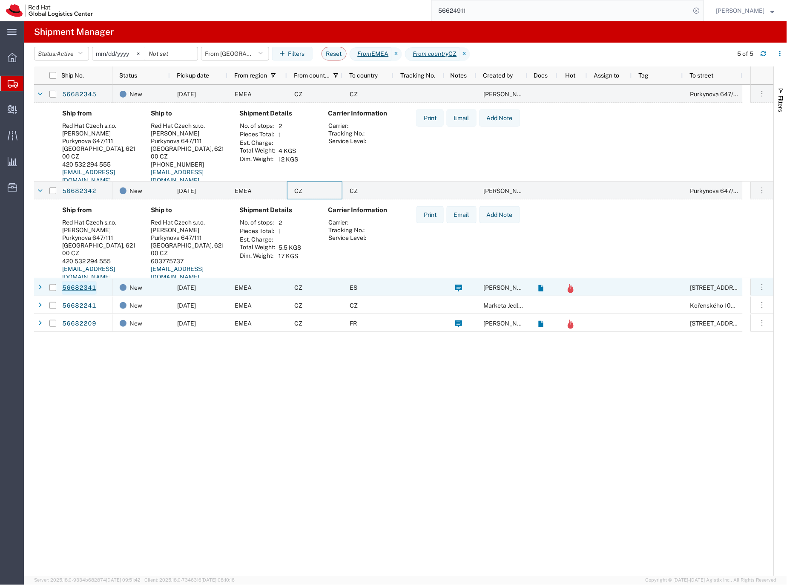
click at [69, 288] on link "56682341" at bounding box center [79, 288] width 35 height 14
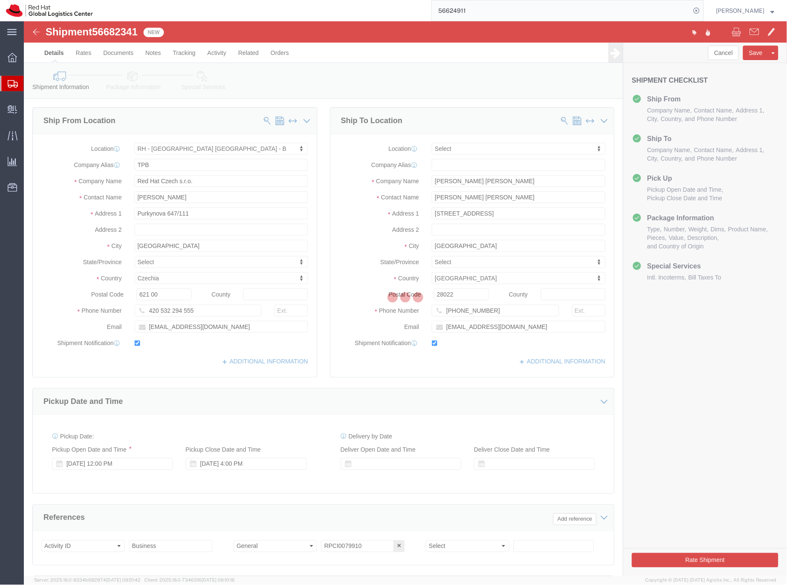
select select "38036"
select select
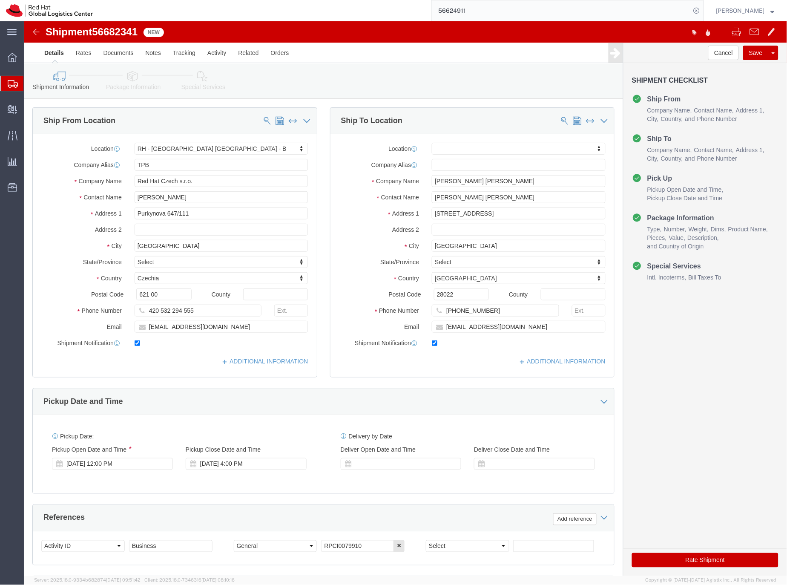
click icon
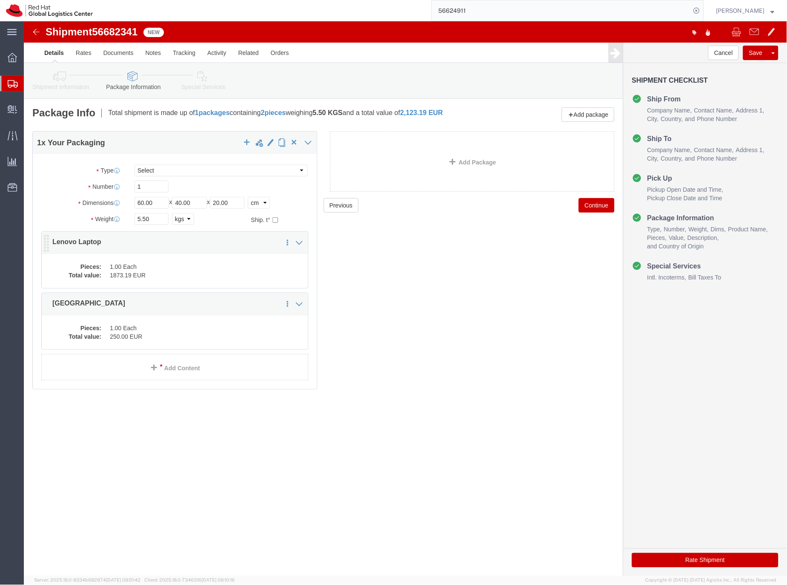
click dd "1873.19 EUR"
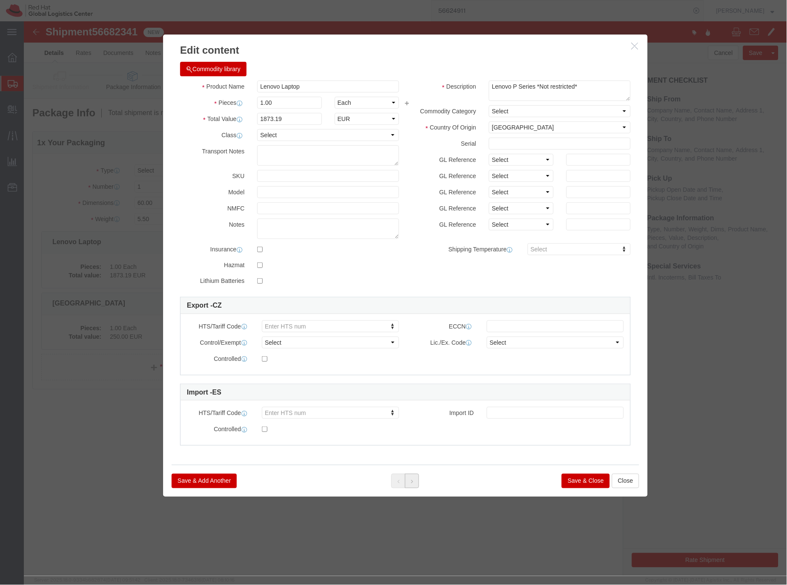
click button
click button "Save & Close"
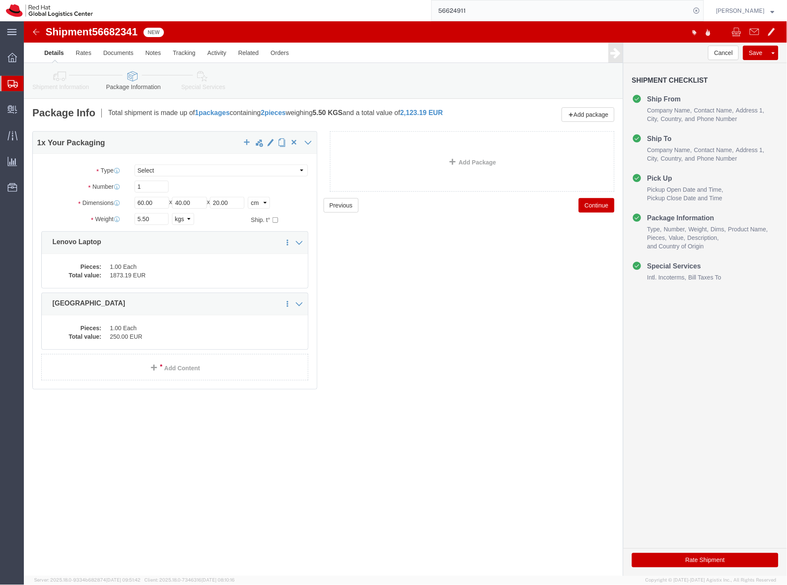
click icon
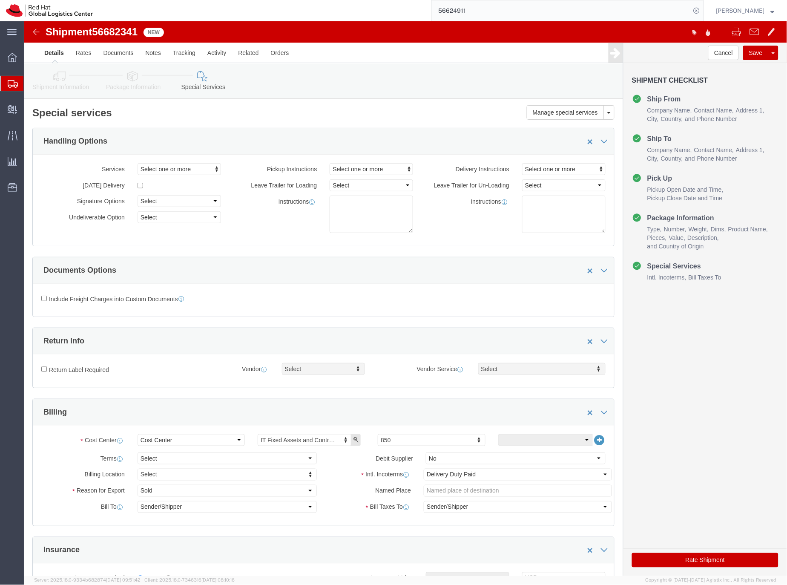
click button "Rate Shipment"
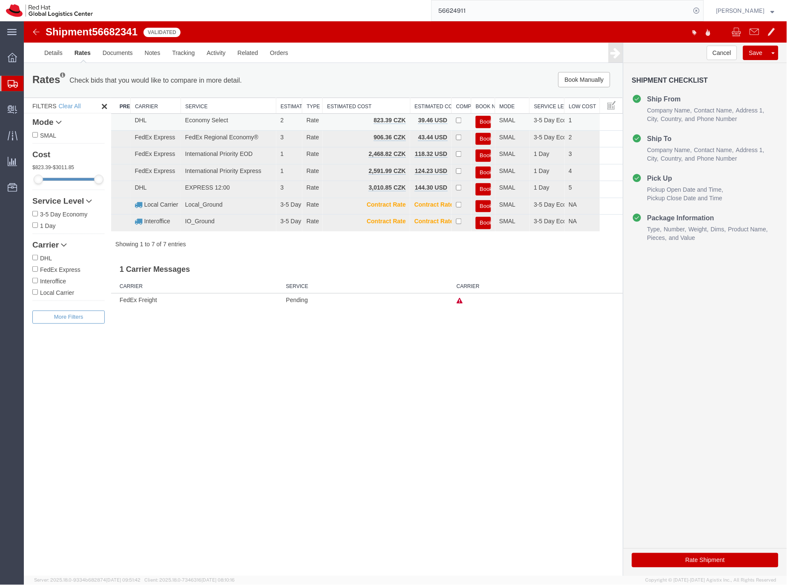
click at [485, 118] on button "Book" at bounding box center [483, 121] width 15 height 12
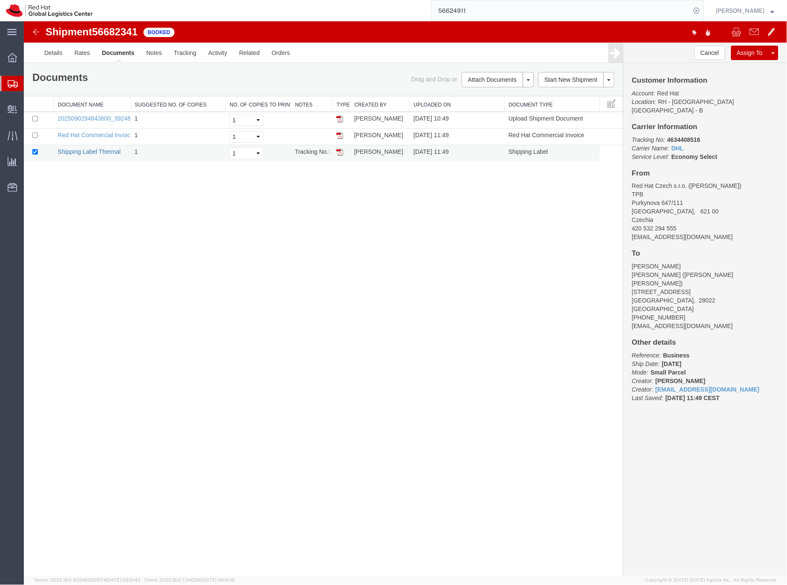
click at [110, 151] on link "Shipping Label Thermal" at bounding box center [89, 151] width 63 height 7
click at [13, 83] on icon at bounding box center [13, 84] width 10 height 8
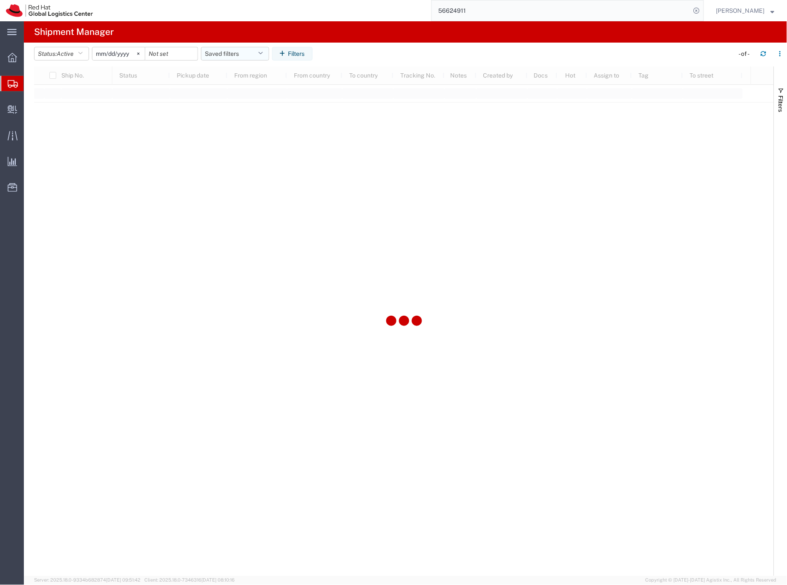
click at [219, 55] on button "Saved filters" at bounding box center [235, 54] width 68 height 14
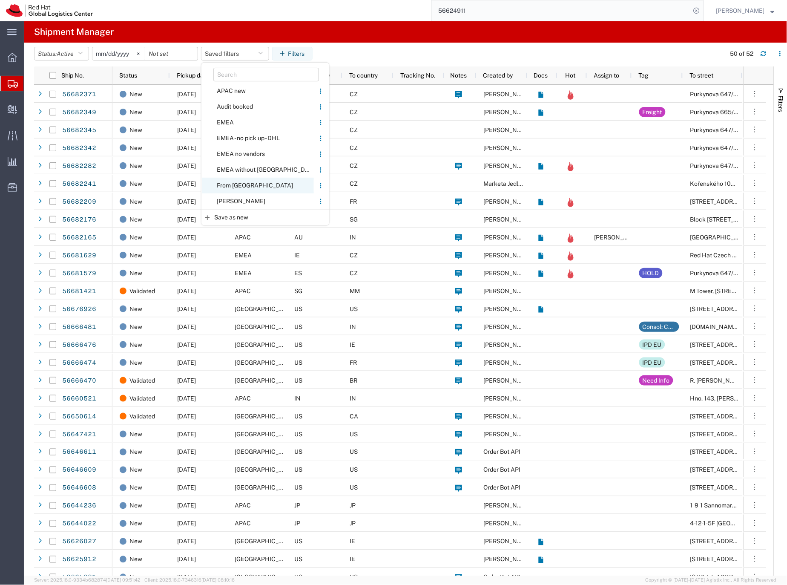
click at [236, 183] on span "From [GEOGRAPHIC_DATA]" at bounding box center [258, 186] width 112 height 16
type input "[DATE]"
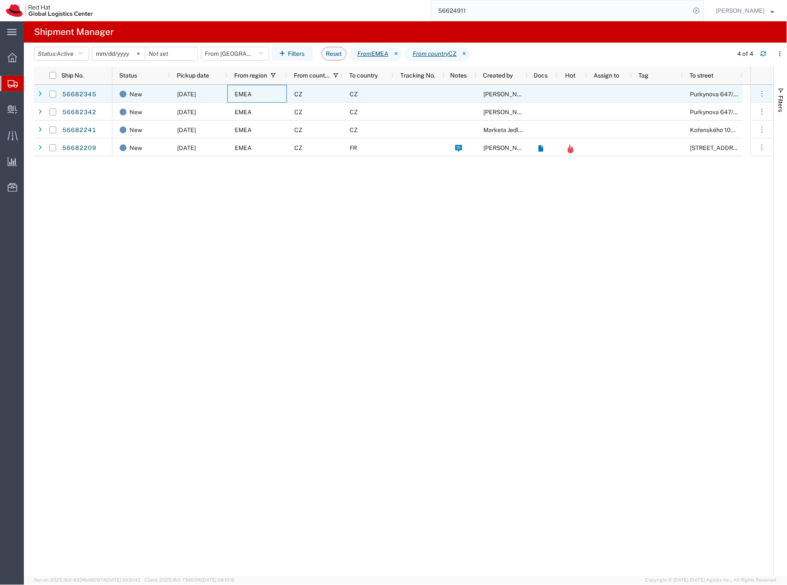
click at [268, 90] on div "EMEA" at bounding box center [258, 94] width 60 height 18
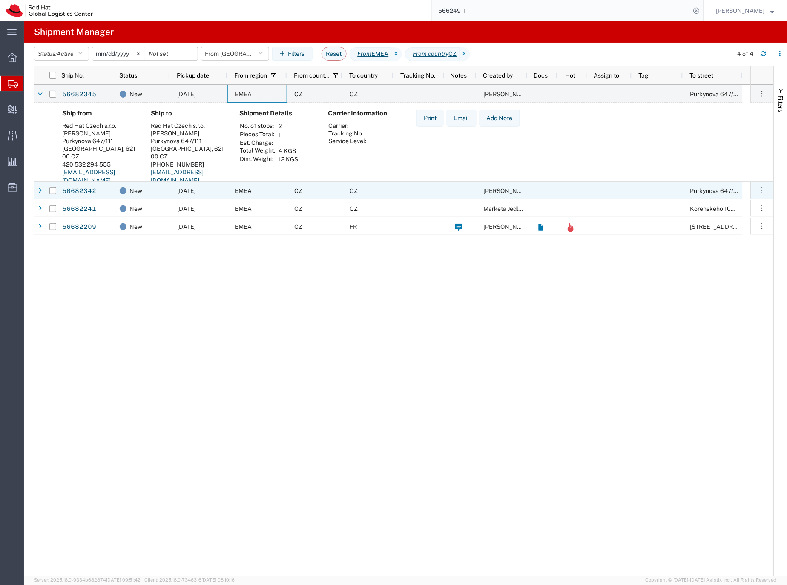
click at [276, 191] on div "EMEA" at bounding box center [258, 191] width 60 height 18
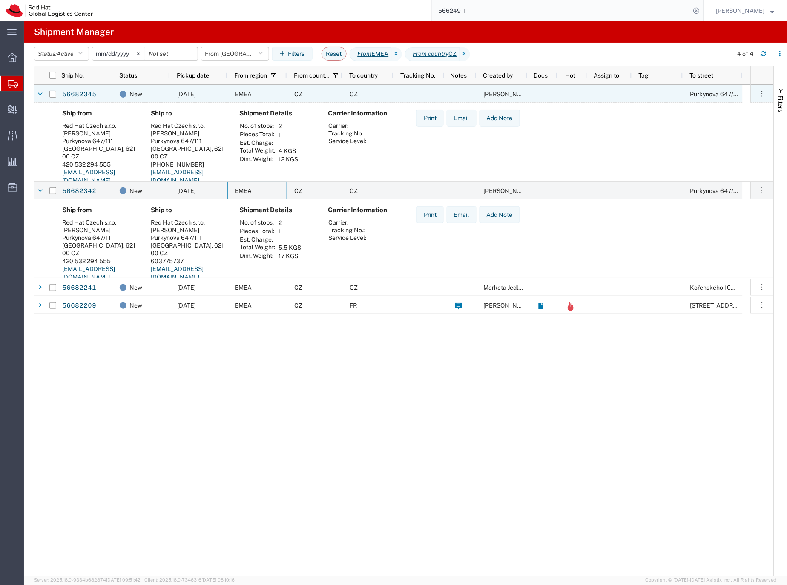
click at [50, 92] on input "Press Space to toggle row selection (unchecked)" at bounding box center [52, 94] width 7 height 7
checkbox input "true"
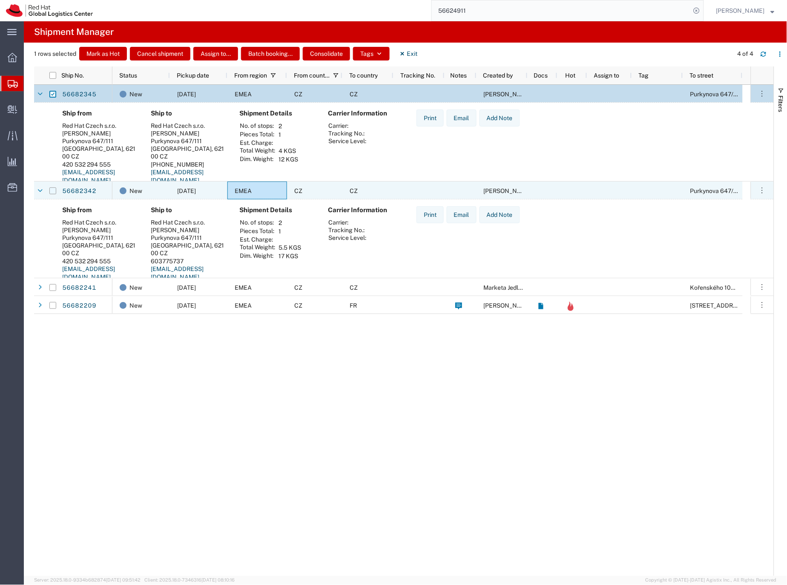
click at [51, 190] on input "Press Space to toggle row selection (unchecked)" at bounding box center [52, 190] width 7 height 7
checkbox input "true"
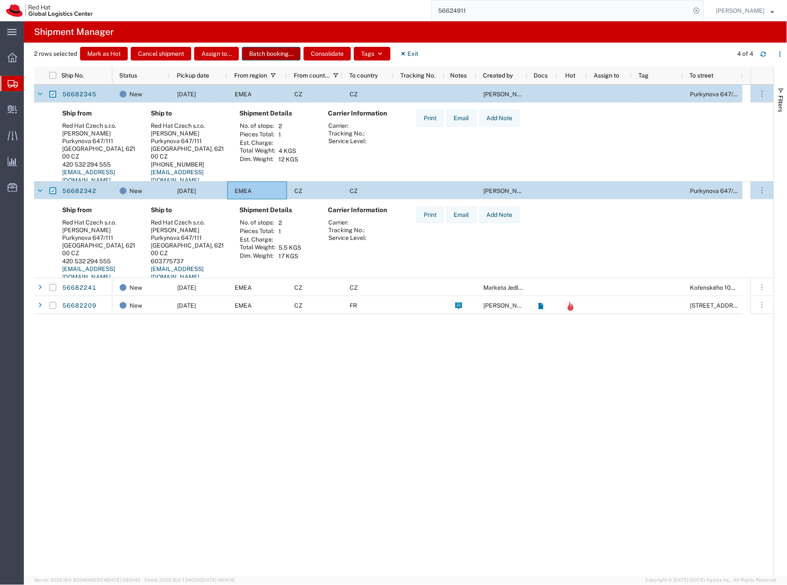
click at [266, 50] on button "Batch booking..." at bounding box center [271, 54] width 59 height 14
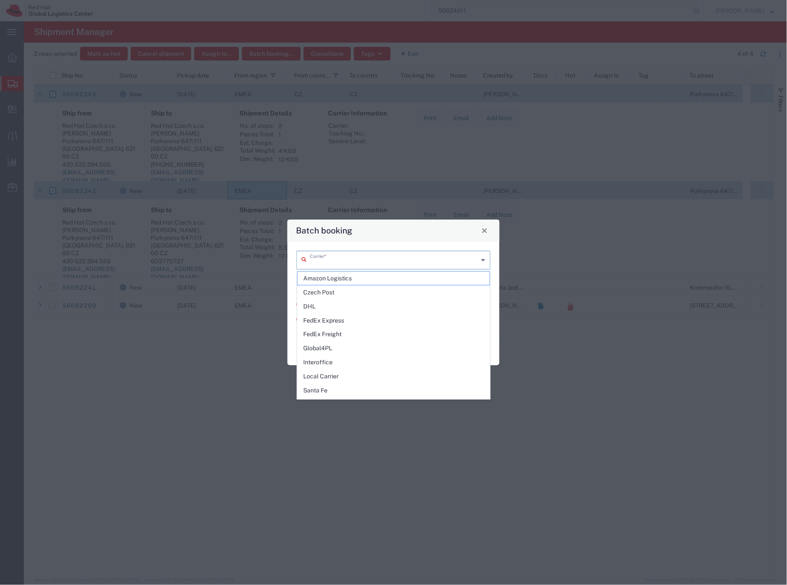
click at [328, 261] on input "text" at bounding box center [394, 259] width 169 height 15
click at [330, 362] on span "Interoffice" at bounding box center [394, 362] width 193 height 13
type input "Interoffice"
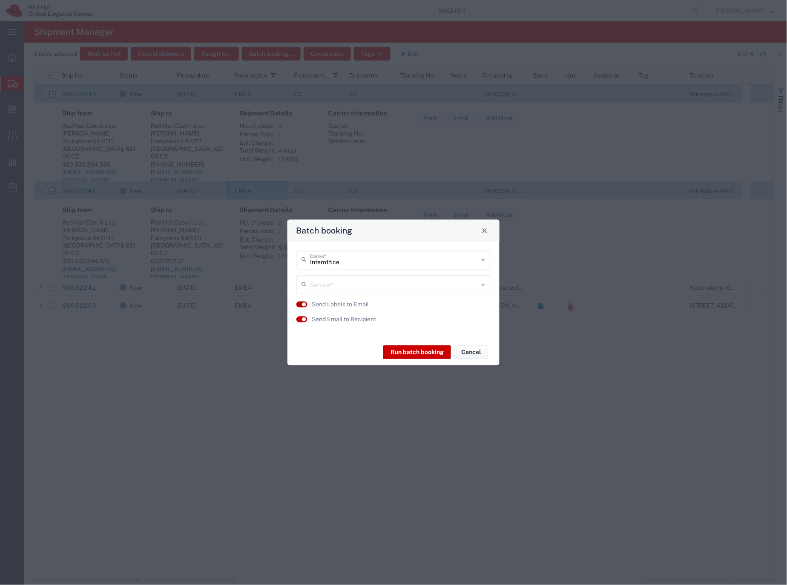
click at [297, 303] on button "button" at bounding box center [302, 305] width 11 height 6
click at [306, 305] on button "button" at bounding box center [302, 305] width 11 height 6
click at [350, 287] on input "text" at bounding box center [394, 284] width 169 height 15
click at [339, 299] on span "IO_Ground" at bounding box center [394, 303] width 193 height 13
type input "IO_Ground"
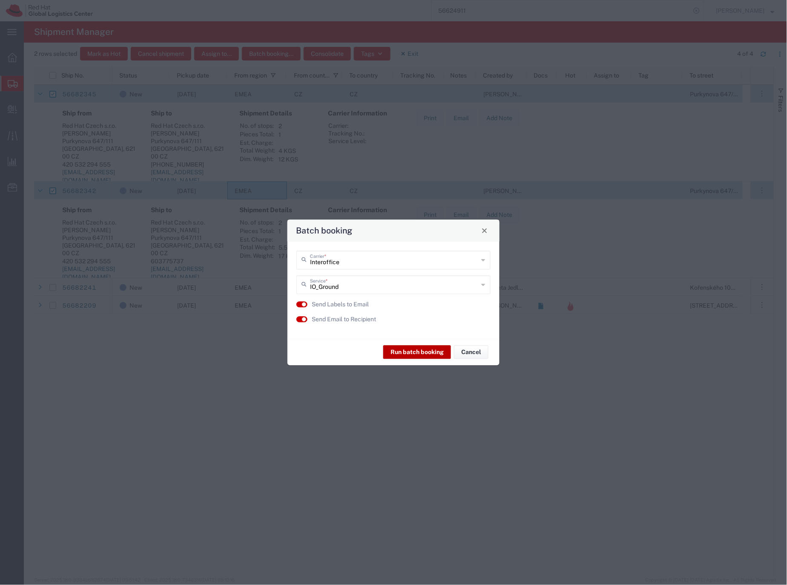
click at [416, 353] on button "Run batch booking" at bounding box center [418, 353] width 68 height 14
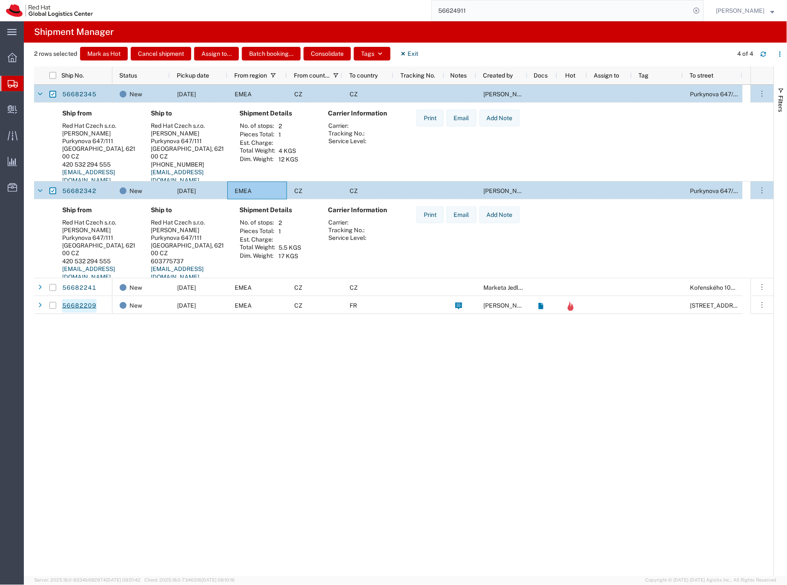
click at [89, 306] on link "56682209" at bounding box center [79, 306] width 35 height 14
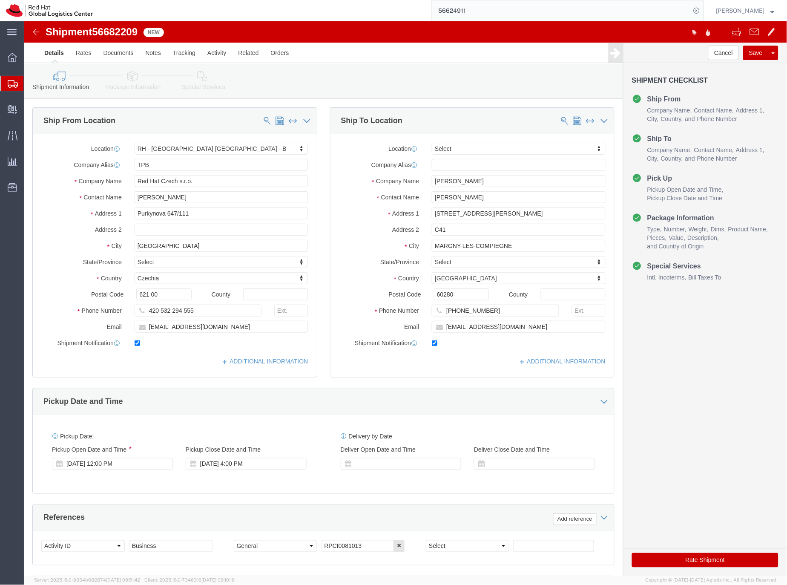
select select "38036"
select select
click icon
click body "Shipment 56682209 New Details Rates Documents Notes Tracking Activity Related O…"
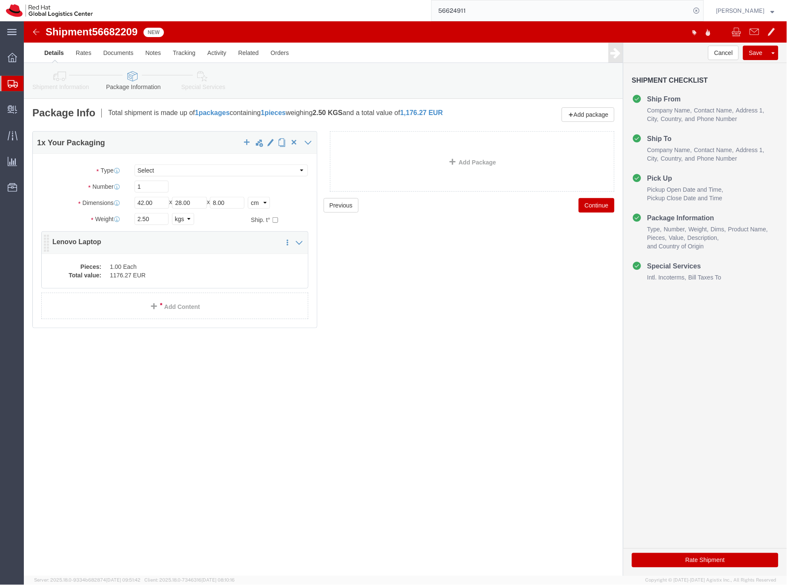
click dd "1176.27 EUR"
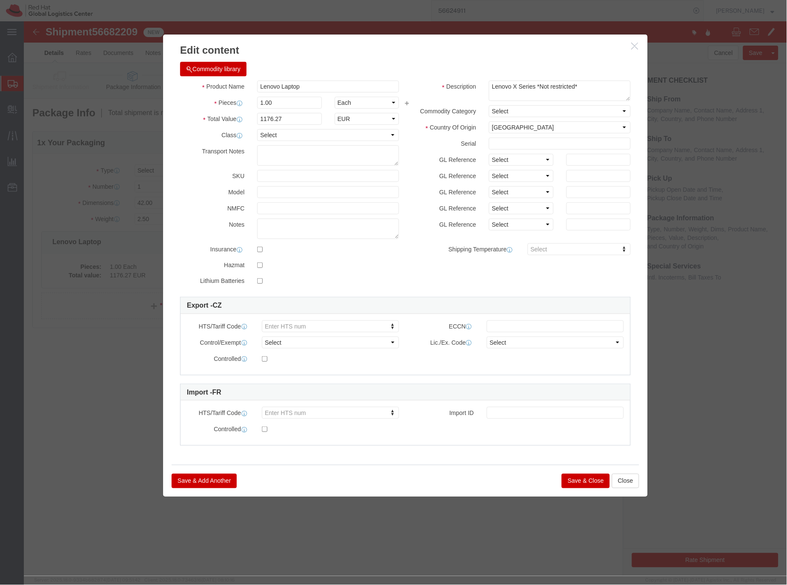
click button "Save & Close"
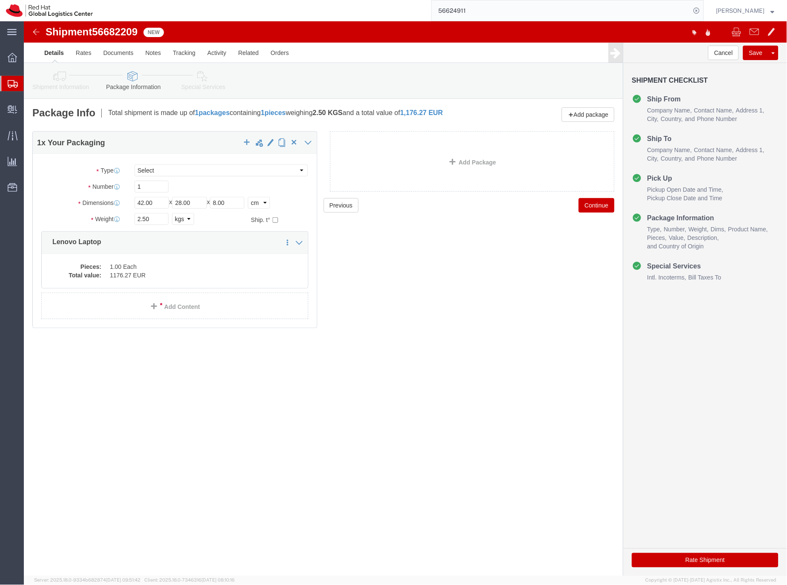
click link "Special Services"
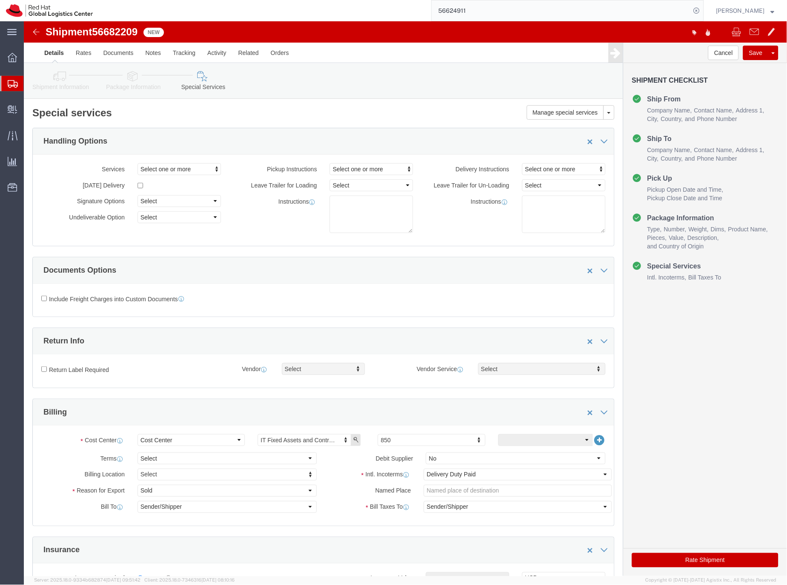
scroll to position [2, 0]
click button "Rate Shipment"
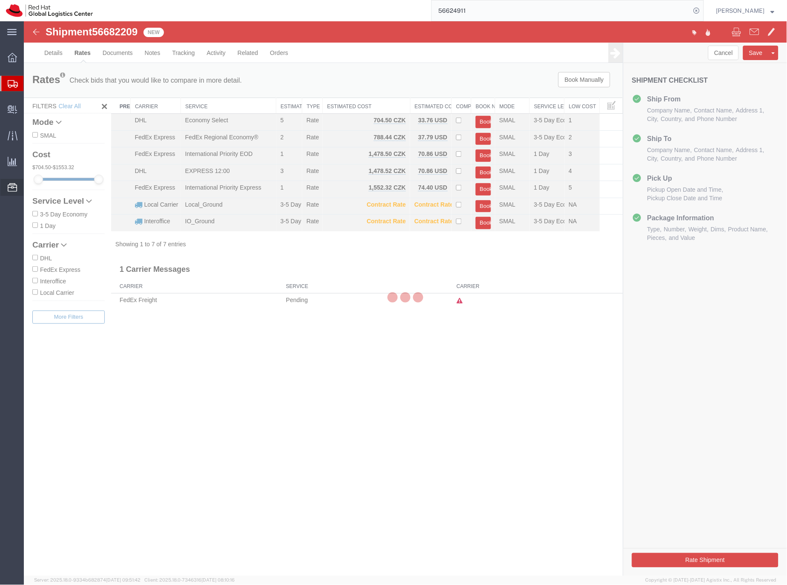
scroll to position [0, 0]
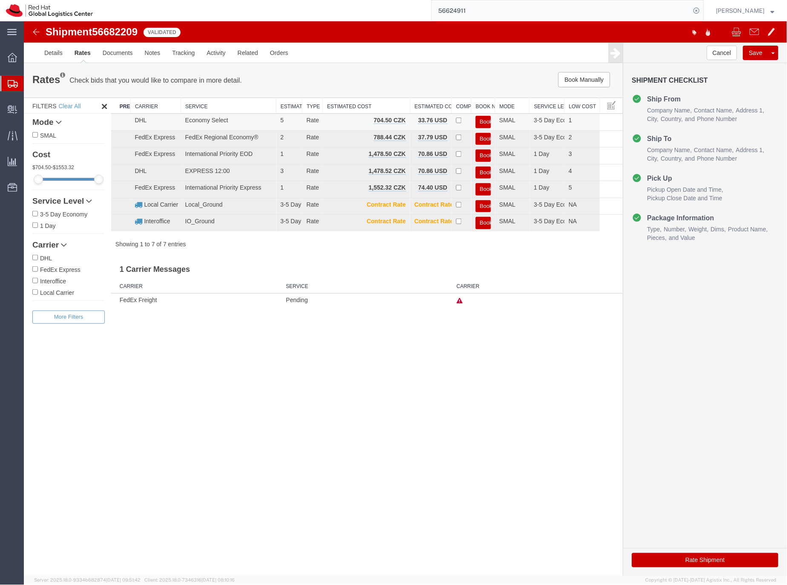
click at [483, 122] on button "Book" at bounding box center [483, 121] width 15 height 12
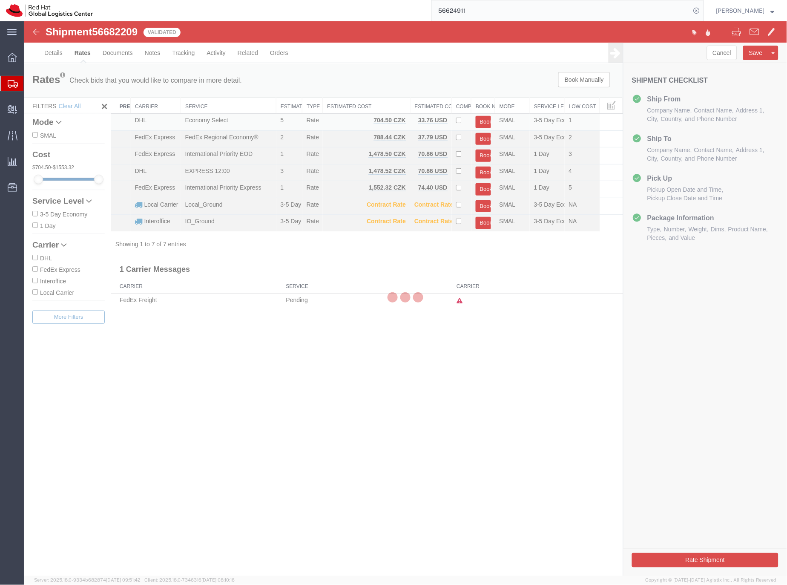
click at [483, 122] on div at bounding box center [405, 298] width 764 height 555
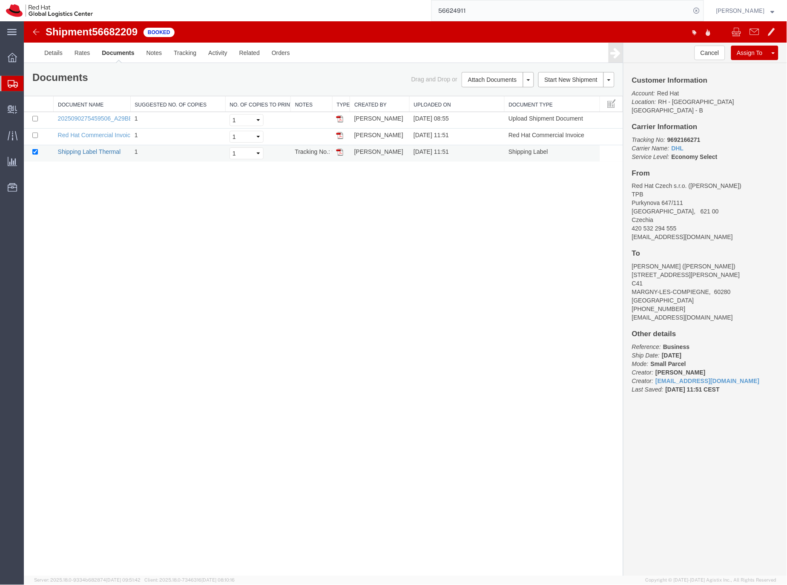
click at [108, 152] on link "Shipping Label Thermal" at bounding box center [89, 151] width 63 height 7
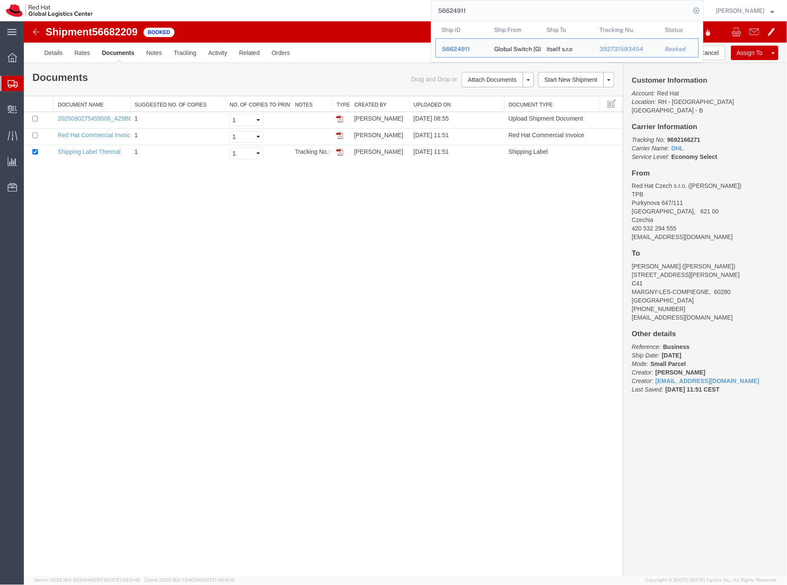
click at [460, 12] on input "56624911" at bounding box center [561, 10] width 259 height 20
type input "6"
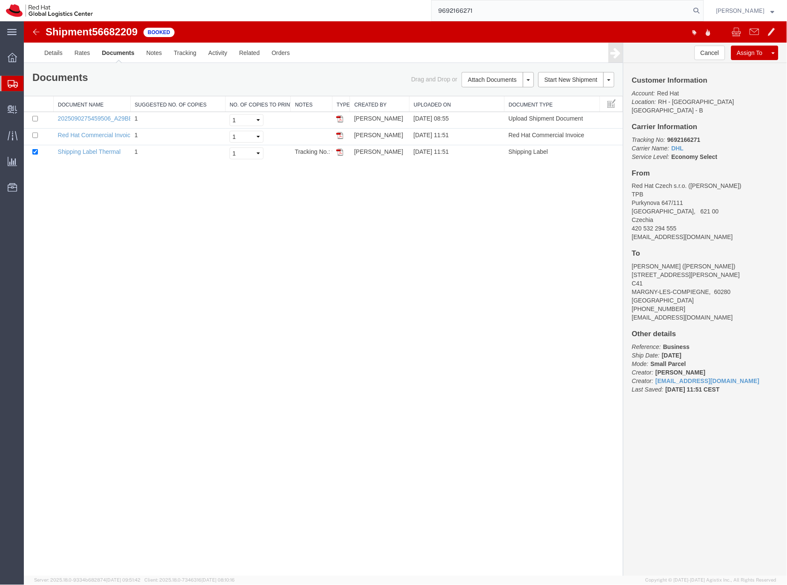
type input "9692166271"
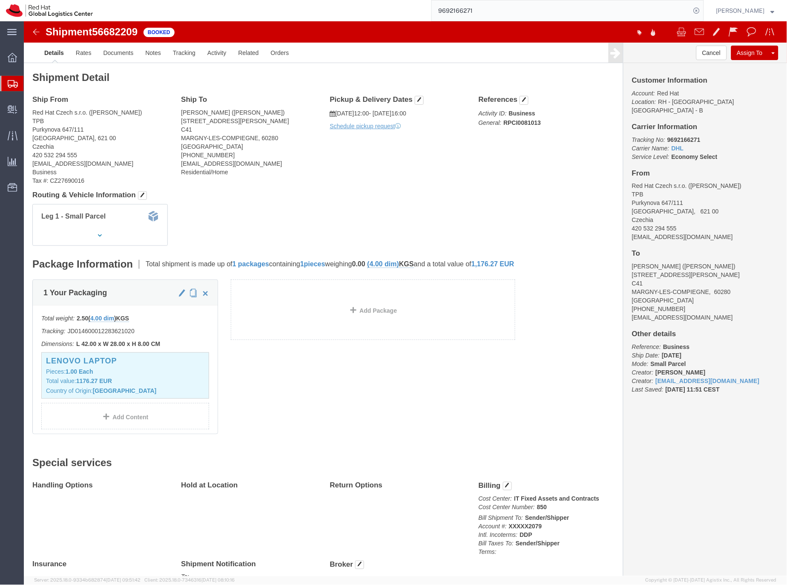
click at [10, 82] on icon at bounding box center [13, 84] width 10 height 8
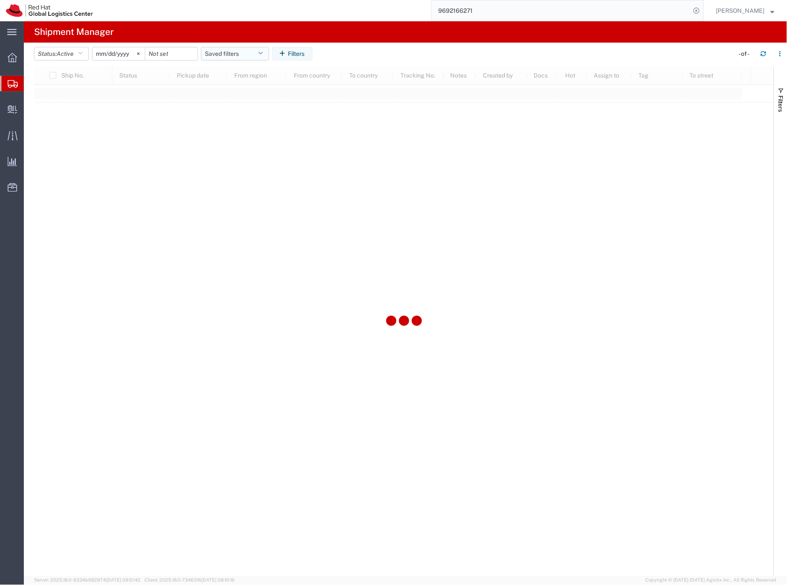
click at [228, 58] on button "Saved filters" at bounding box center [235, 54] width 68 height 14
click at [246, 167] on span "EMEA without [GEOGRAPHIC_DATA]" at bounding box center [258, 170] width 112 height 16
type input "[DATE]"
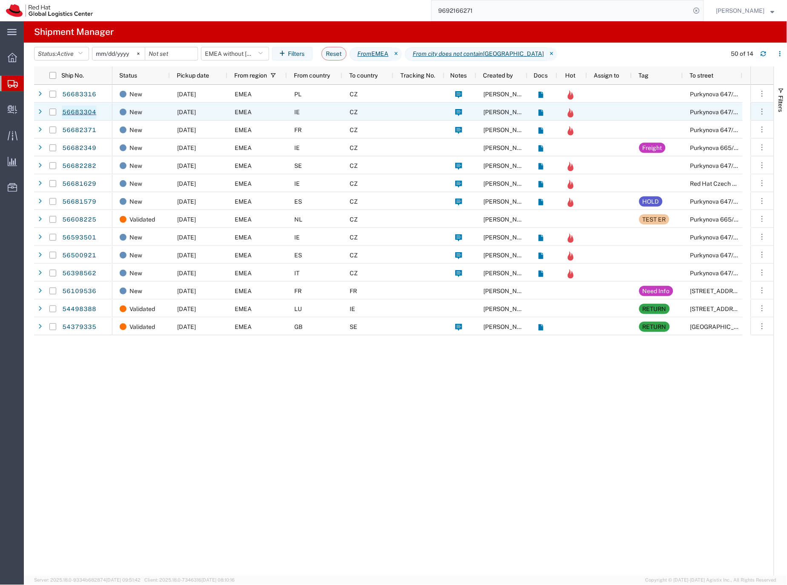
click at [86, 111] on link "56683304" at bounding box center [79, 113] width 35 height 14
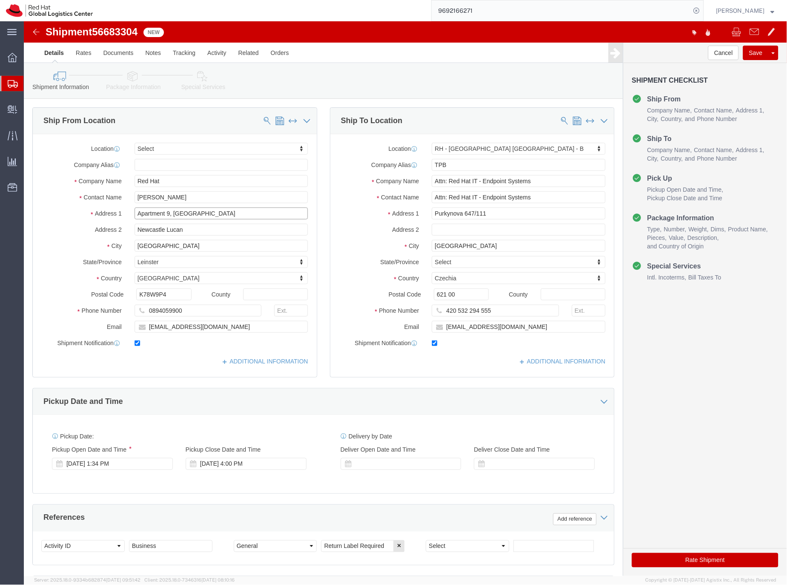
click input "Apartment 9, [GEOGRAPHIC_DATA]"
select select
select select "38036"
drag, startPoint x: 158, startPoint y: 172, endPoint x: 164, endPoint y: 179, distance: 9.0
click input "[PERSON_NAME]"
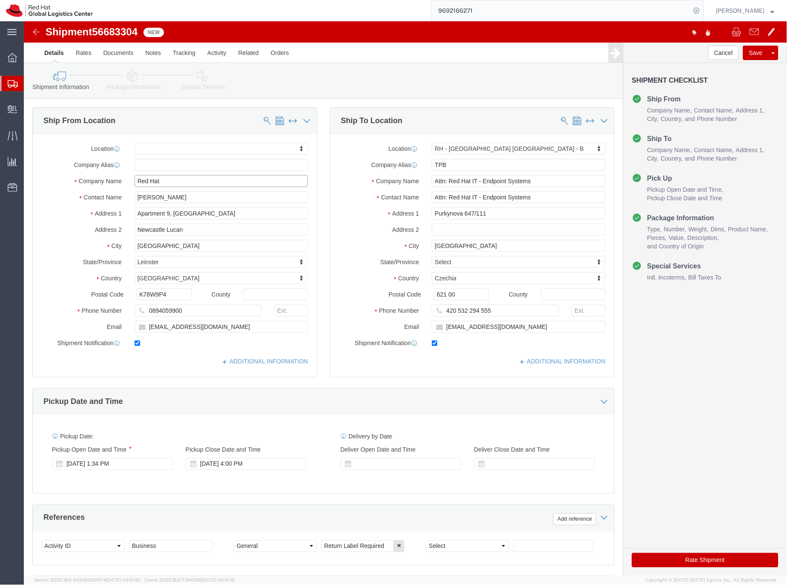
click input "Red Hat"
paste input "[PERSON_NAME]"
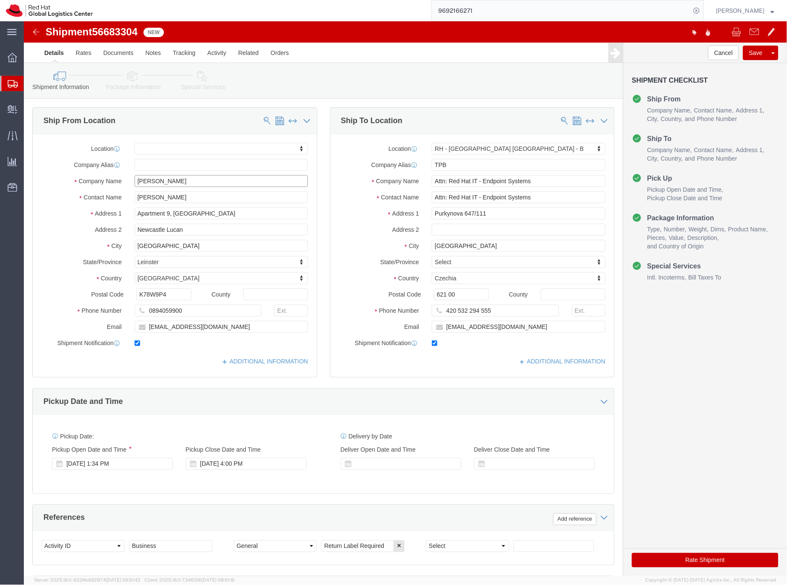
type input "[PERSON_NAME]"
click icon
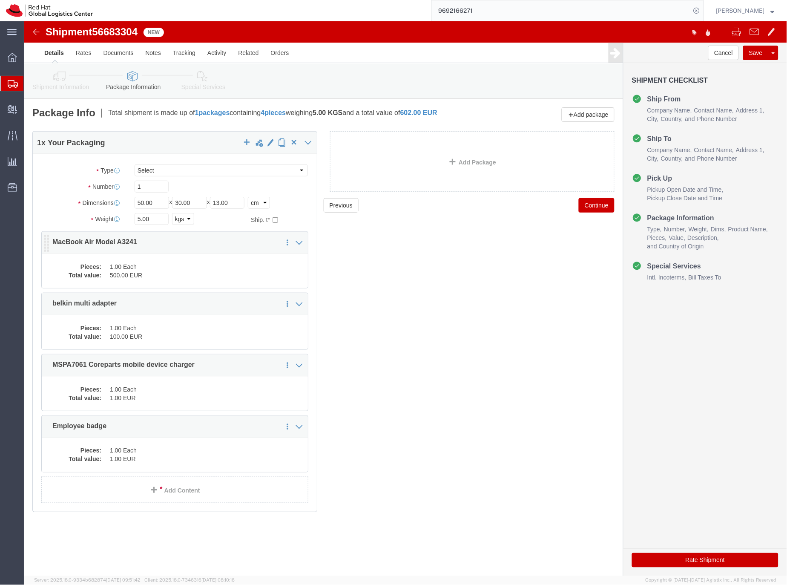
click dd "500.00 EUR"
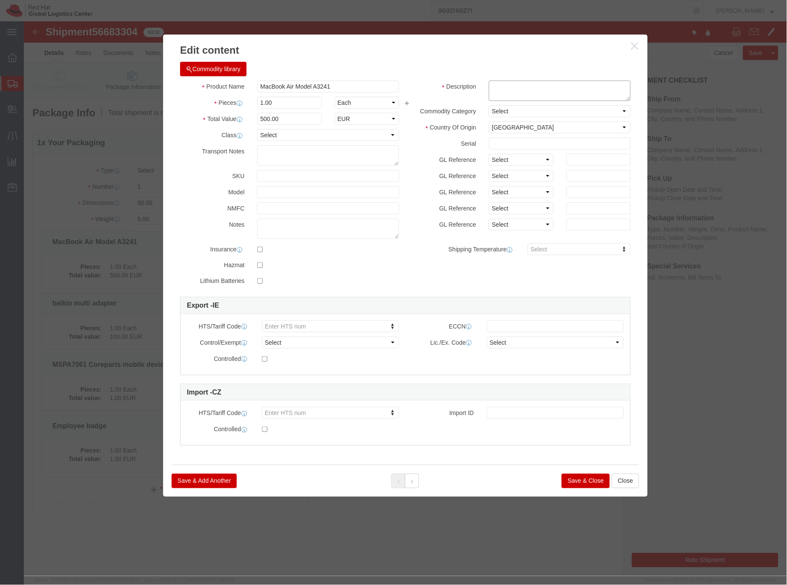
click textarea
type textarea "Laptop"
click icon
click textarea
type textarea "Adapter"
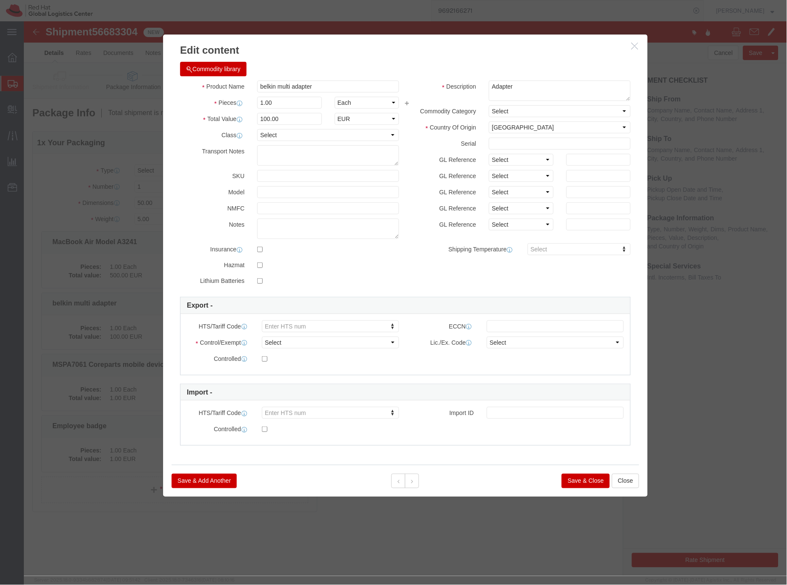
click button "Save & Close"
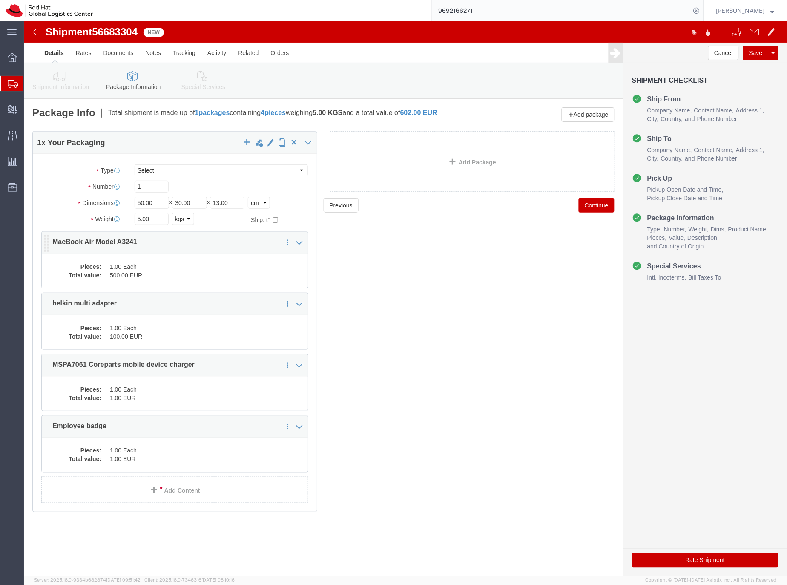
click dd "500.00 EUR"
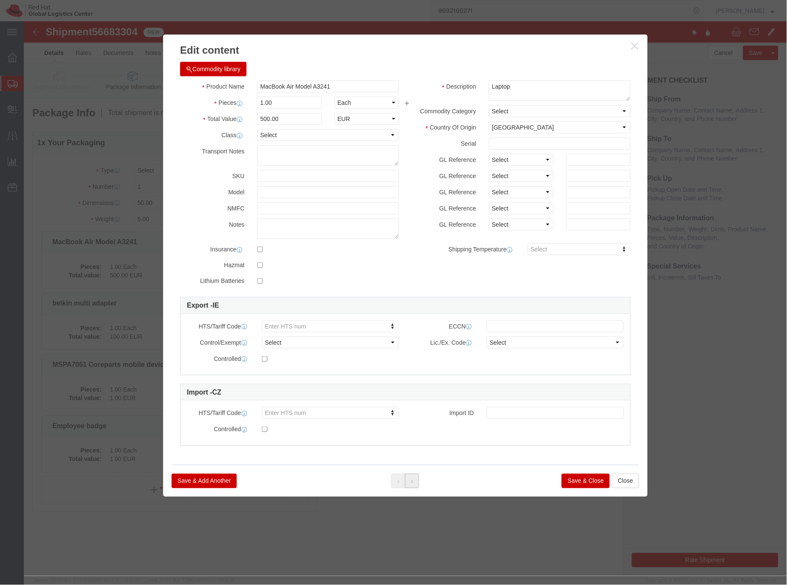
click icon
click textarea
click icon "button"
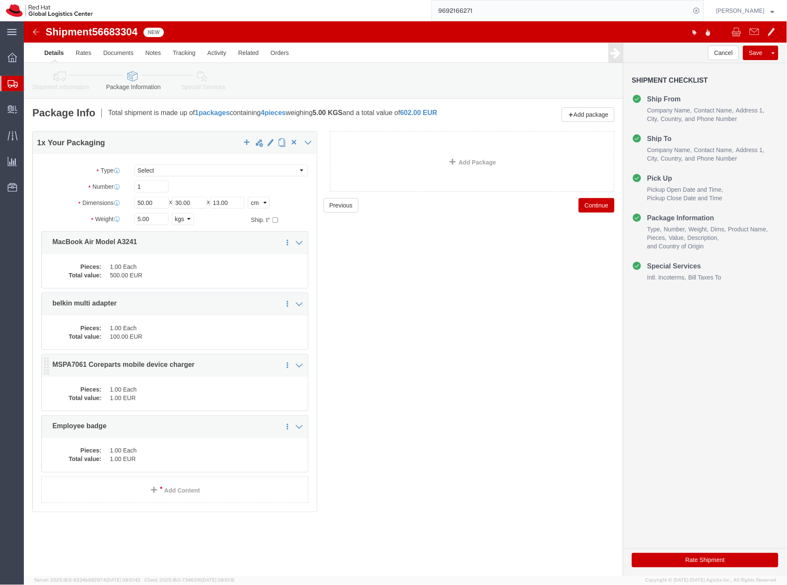
click dd "1.00 Each"
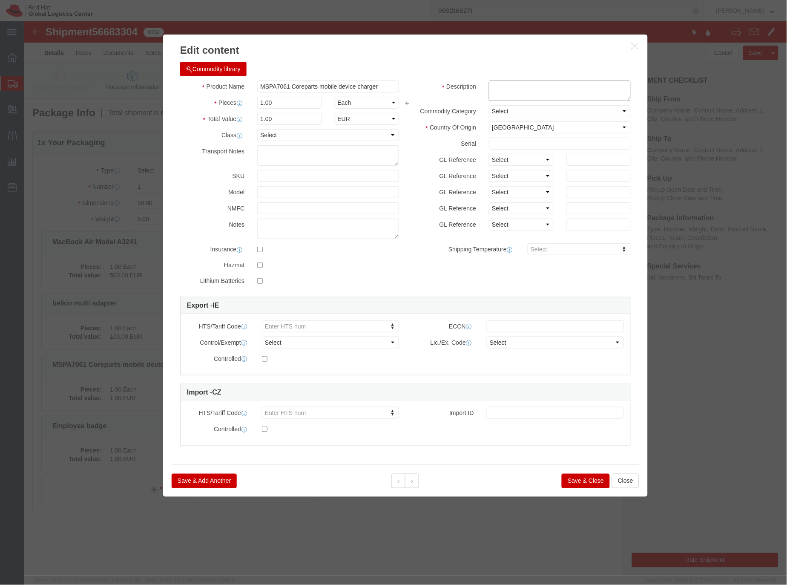
click textarea
type textarea "A"
type textarea "Charger"
click button "Save & Close"
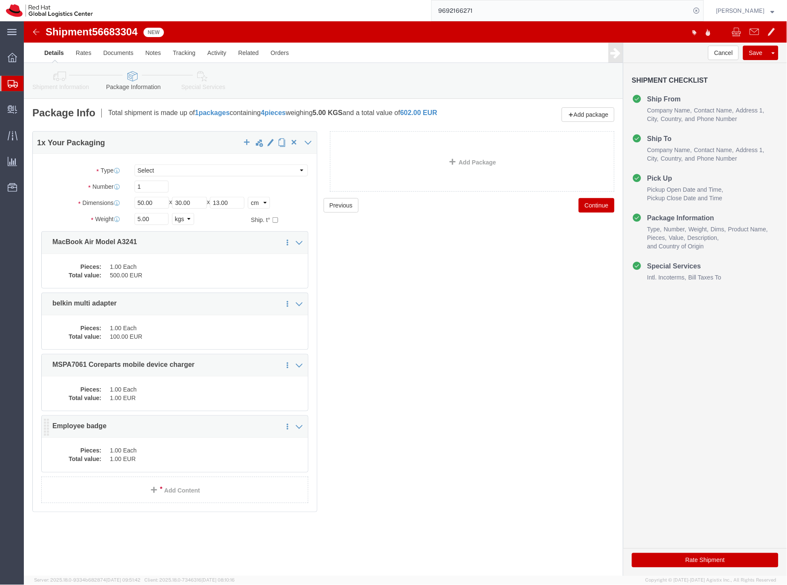
click dd "1.00 EUR"
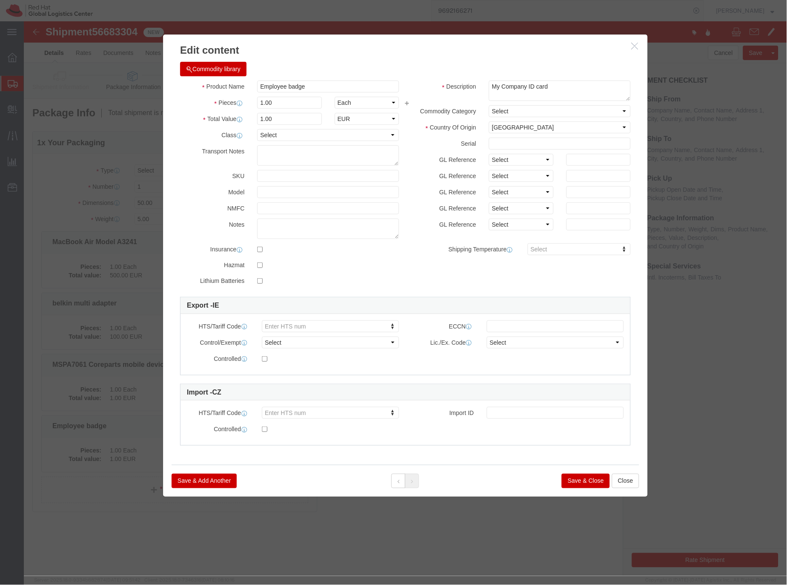
click button "Save & Close"
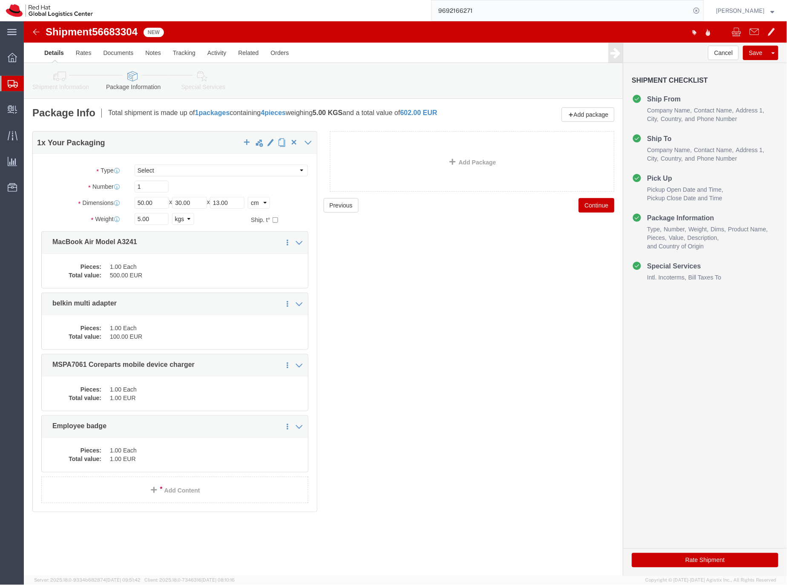
click icon
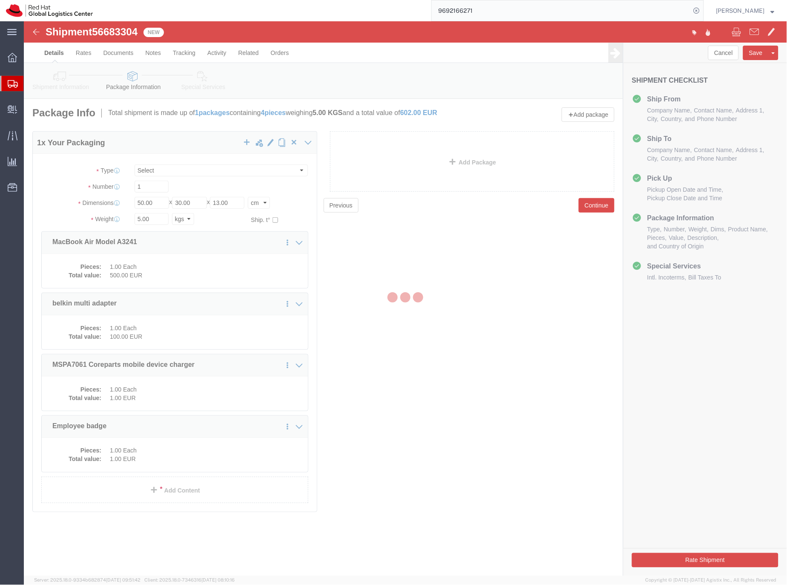
select select
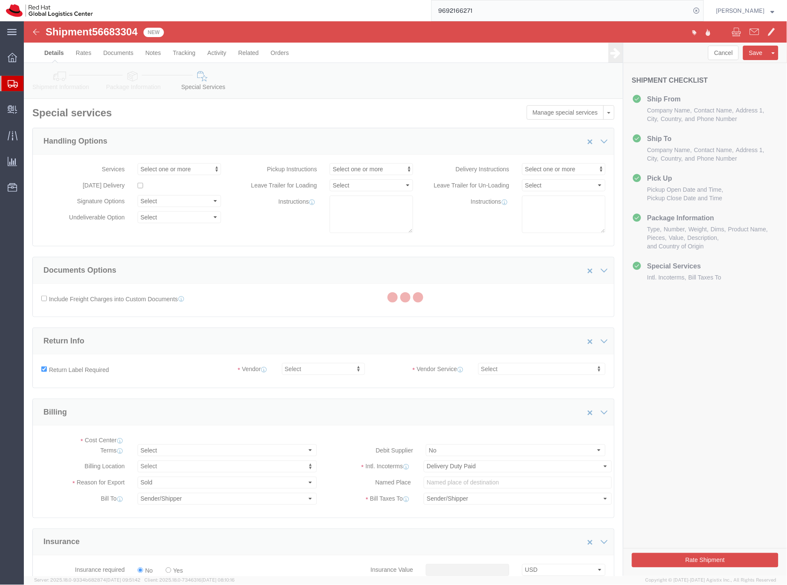
select select "COSTCENTER"
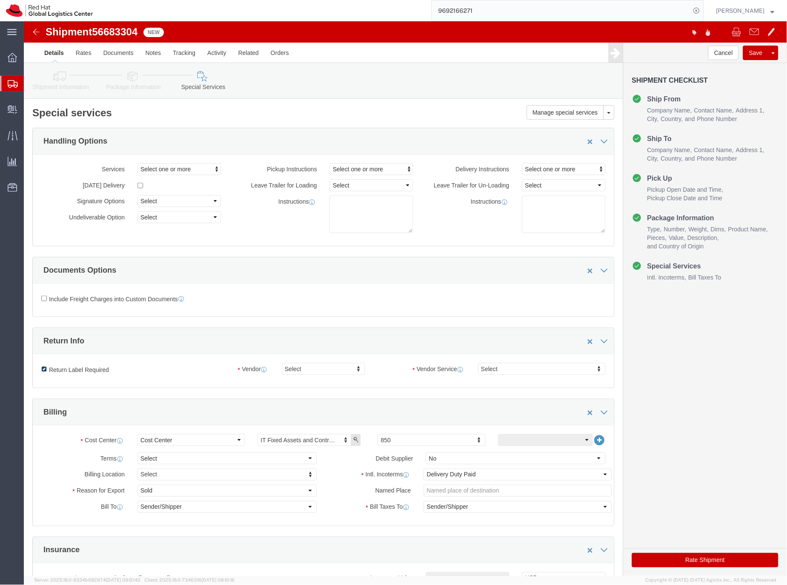
click input "Return Label Required"
checkbox input "false"
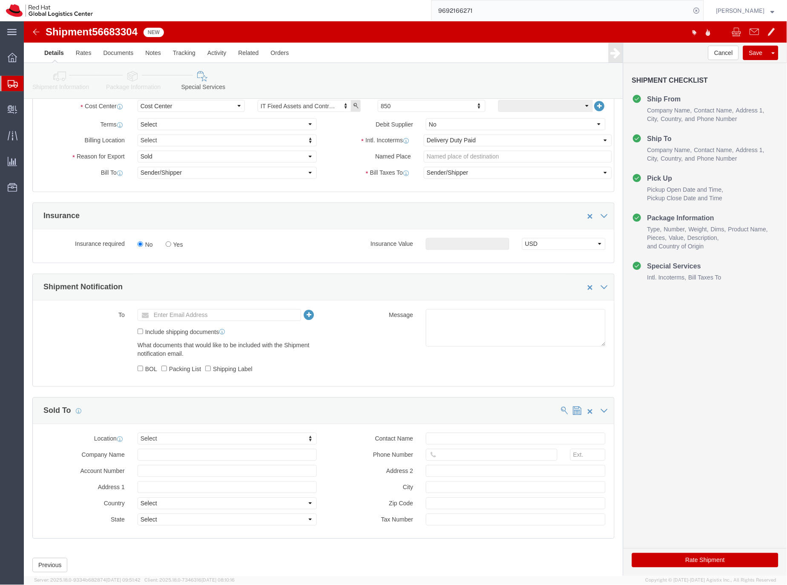
scroll to position [358, 0]
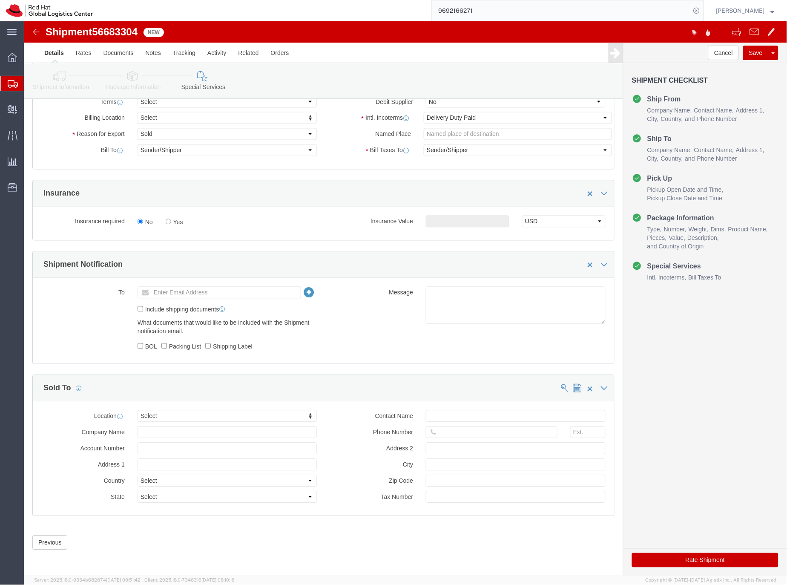
click button "Rate Shipment"
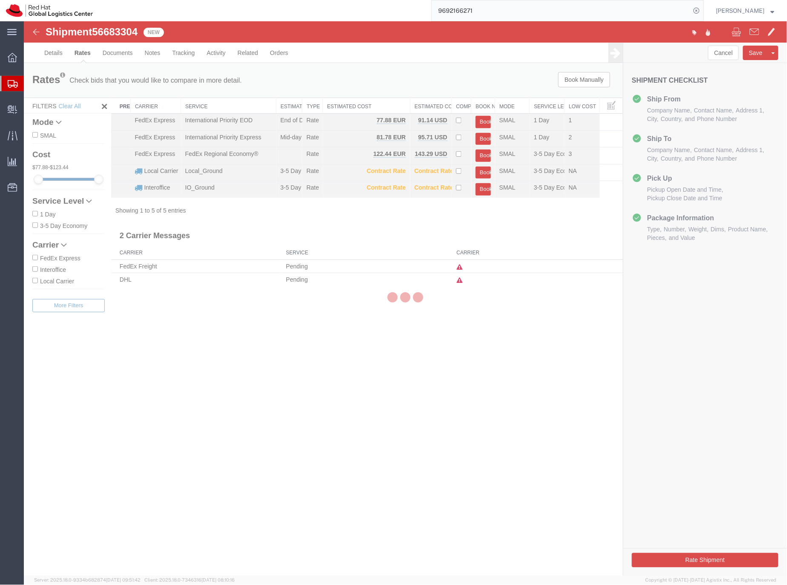
scroll to position [0, 0]
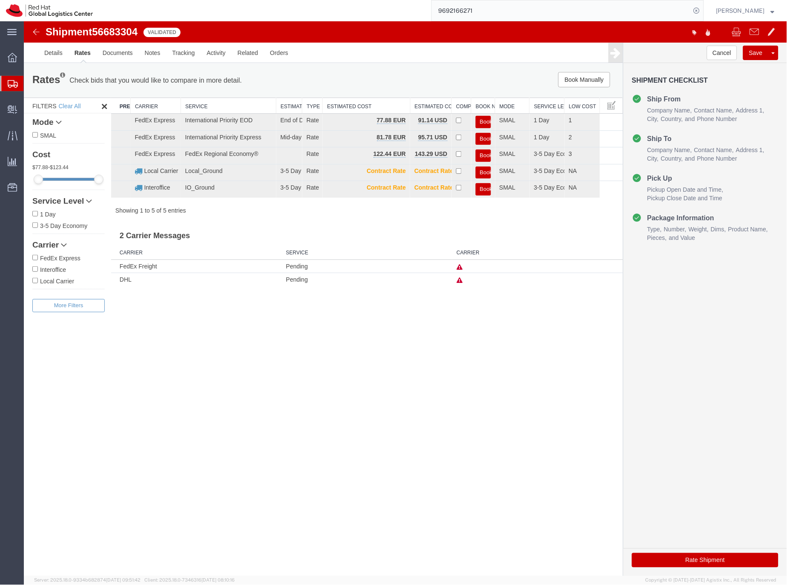
click at [459, 280] on icon at bounding box center [459, 280] width 6 height 6
click at [50, 53] on link "Details" at bounding box center [53, 52] width 30 height 20
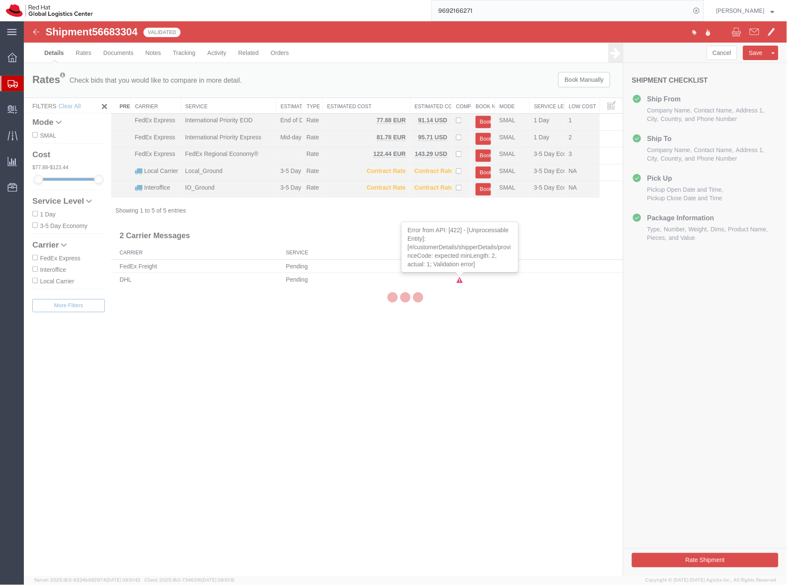
select select "38036"
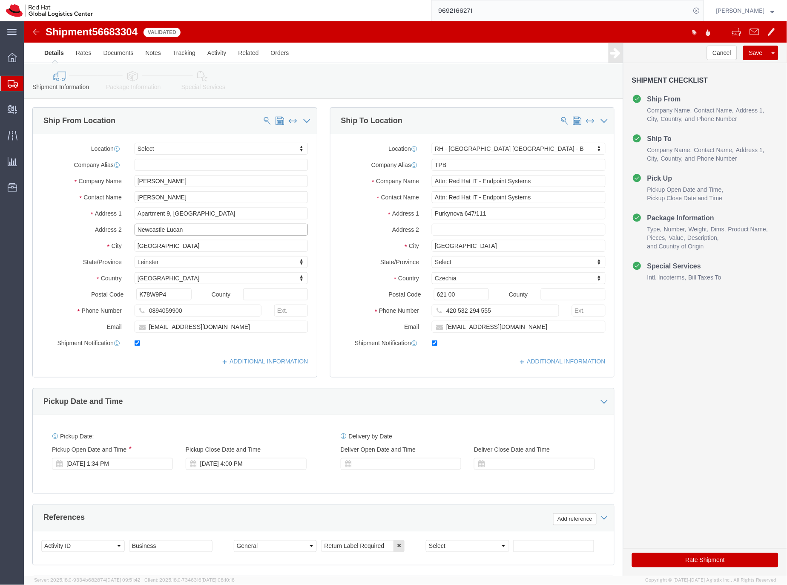
drag, startPoint x: 166, startPoint y: 211, endPoint x: 102, endPoint y: 211, distance: 63.9
click div "Address 2 Newcastle Lucan"
drag, startPoint x: 145, startPoint y: 271, endPoint x: 101, endPoint y: 271, distance: 44.7
click div "Postal Code K78W9P4"
click at [469, 11] on input "9692166271" at bounding box center [561, 10] width 259 height 20
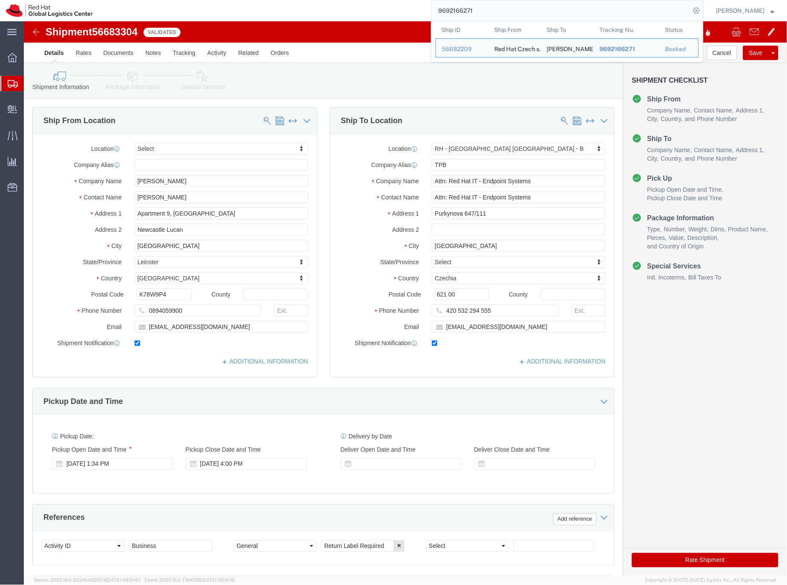
click at [469, 11] on input "9692166271" at bounding box center [561, 10] width 259 height 20
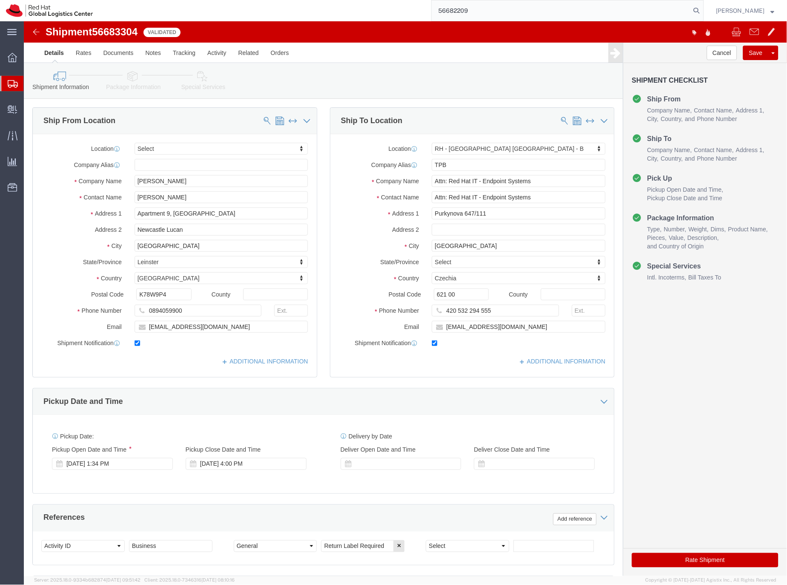
type input "56682209"
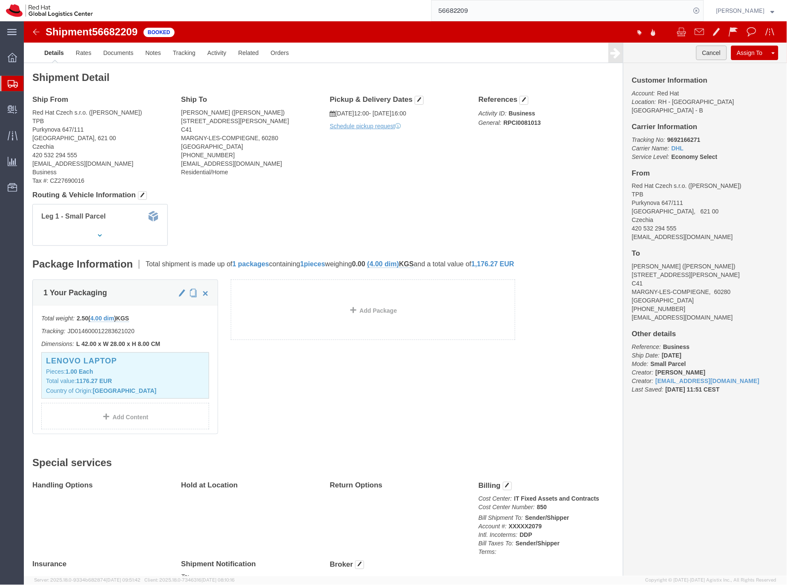
click button "Cancel"
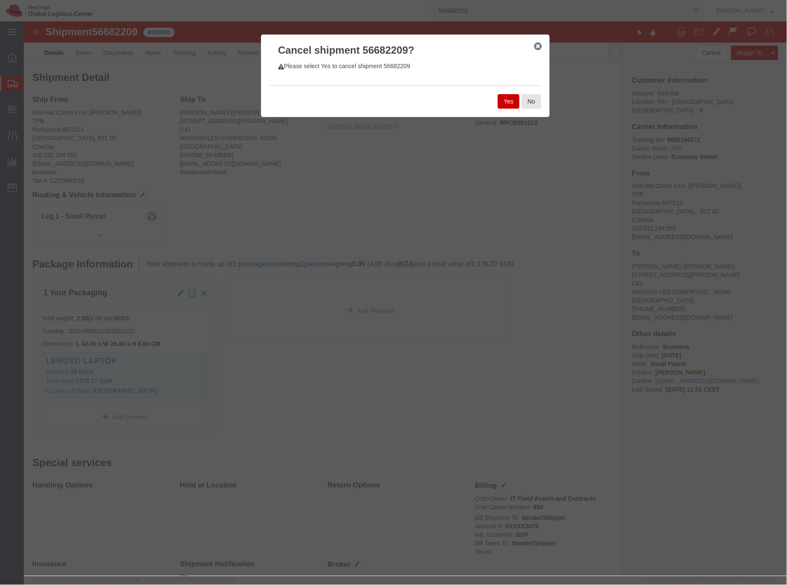
click button "Yes"
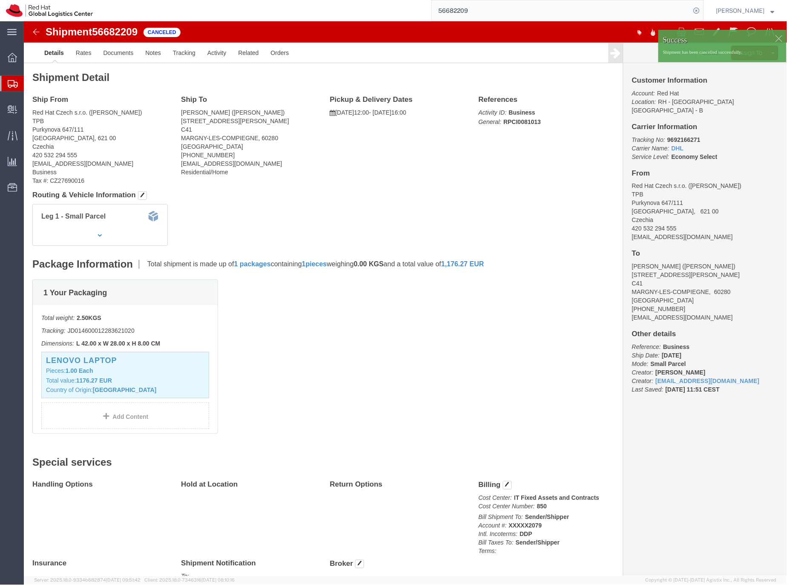
click at [469, 11] on input "56682209" at bounding box center [561, 10] width 259 height 20
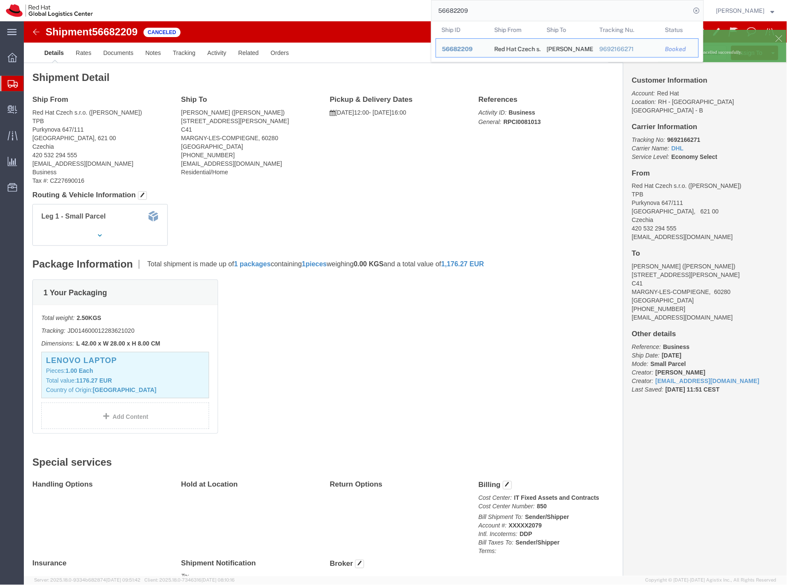
click at [469, 11] on input "56682209" at bounding box center [561, 10] width 259 height 20
click at [9, 81] on icon at bounding box center [13, 84] width 10 height 8
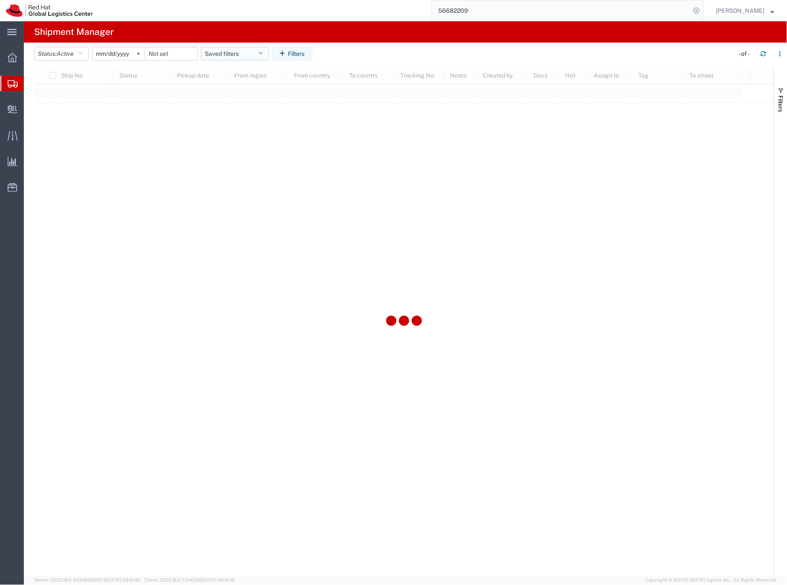
click at [225, 52] on button "Saved filters" at bounding box center [235, 54] width 68 height 14
click at [241, 168] on span "EMEA without [GEOGRAPHIC_DATA]" at bounding box center [258, 170] width 112 height 16
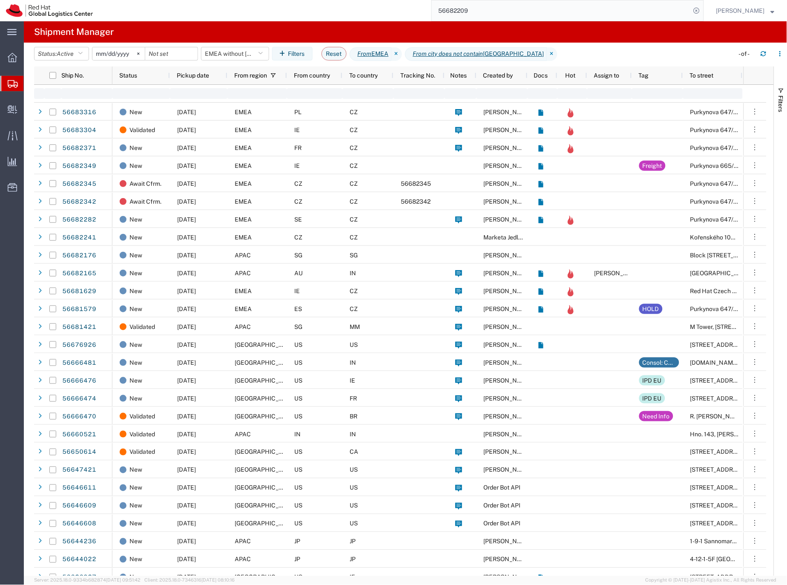
type input "[DATE]"
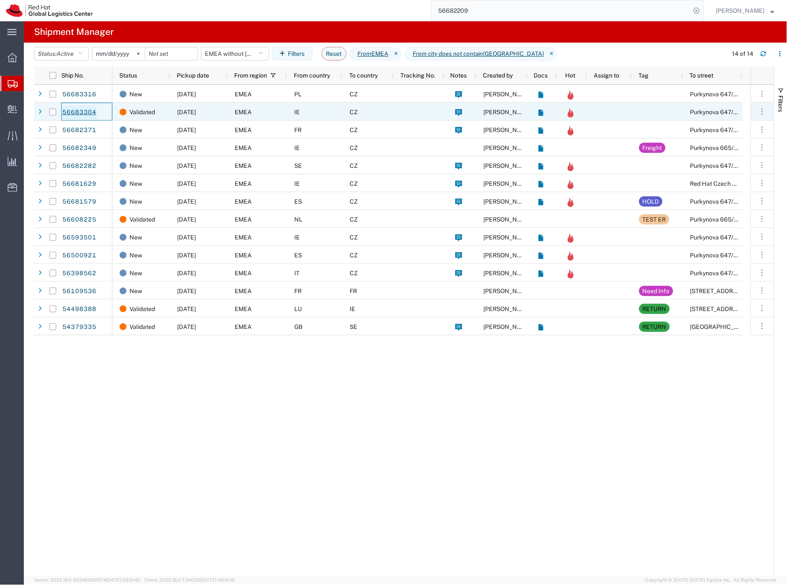
click at [89, 112] on link "56683304" at bounding box center [79, 113] width 35 height 14
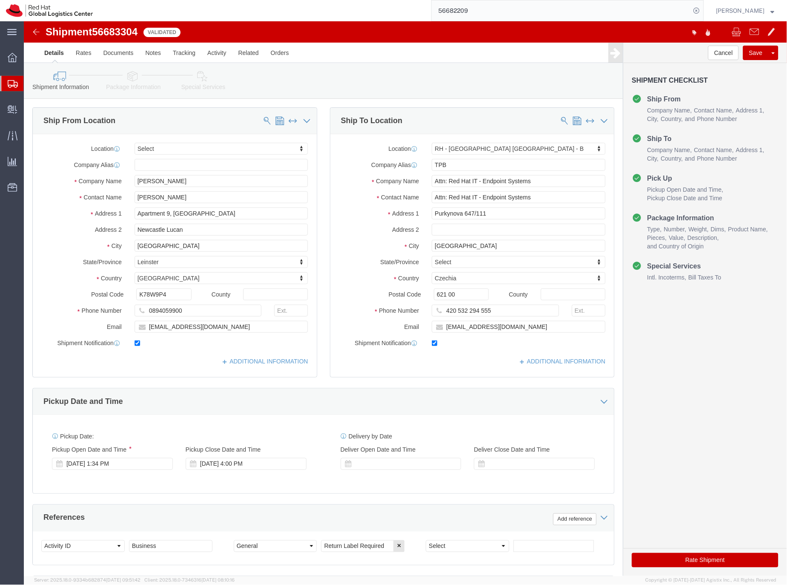
select select
select select "38036"
drag, startPoint x: 167, startPoint y: 208, endPoint x: 98, endPoint y: 202, distance: 68.8
click div "Address 2 [GEOGRAPHIC_DATA]"
click input "K78W9P4"
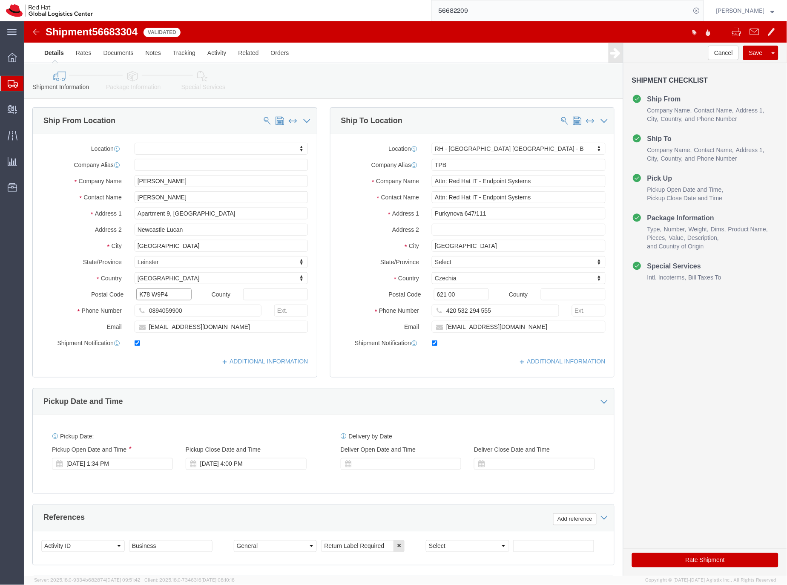
type input "K78 W9P4"
click icon
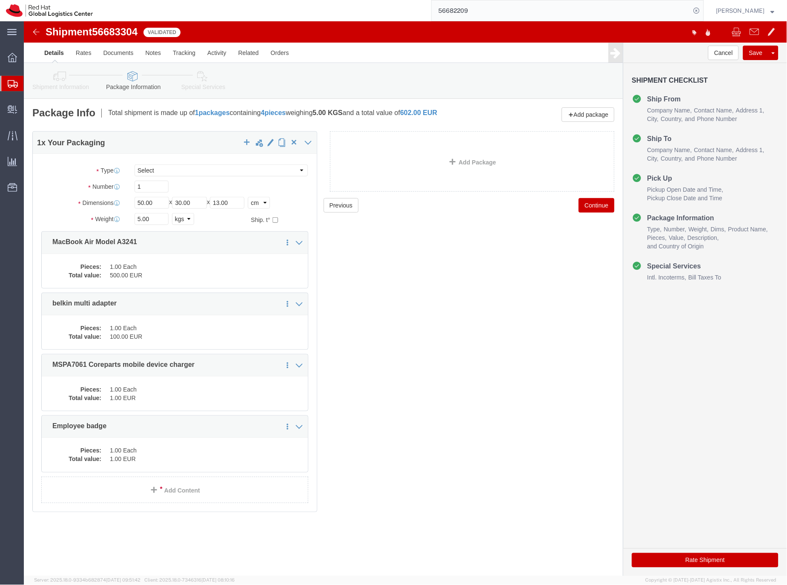
click icon
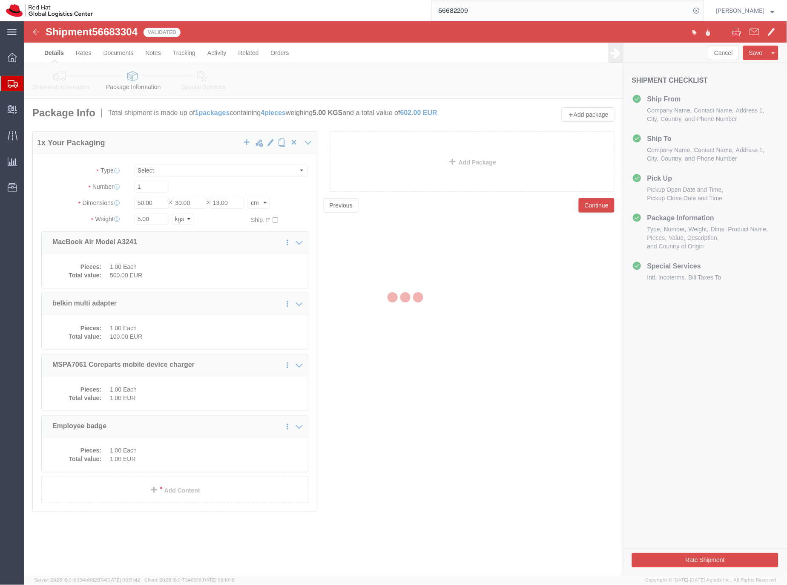
select select
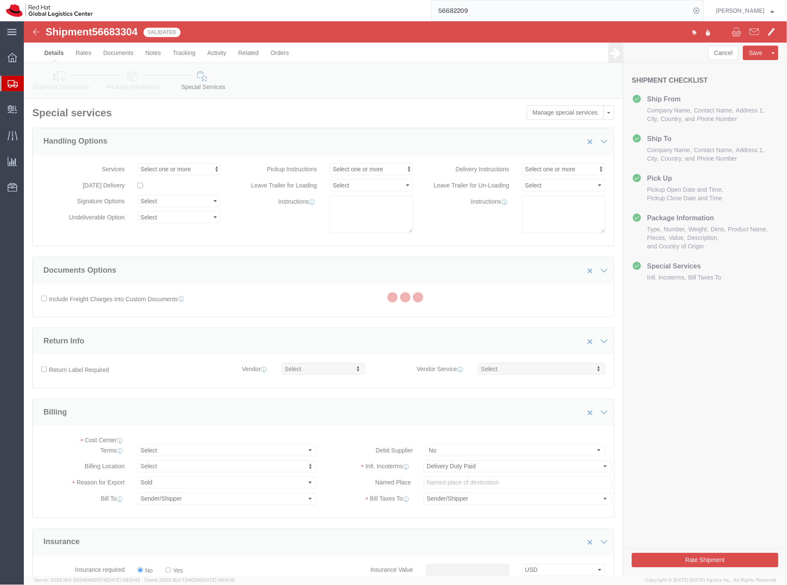
select select "COSTCENTER"
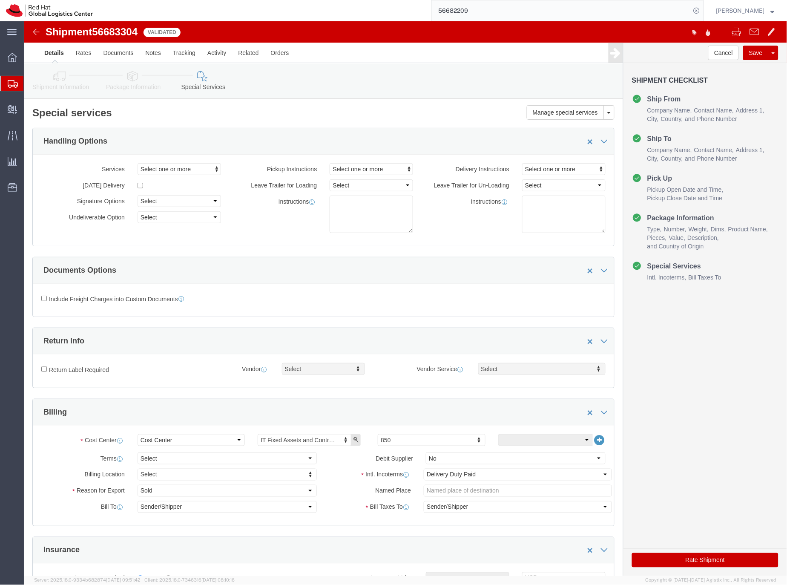
click button "Rate Shipment"
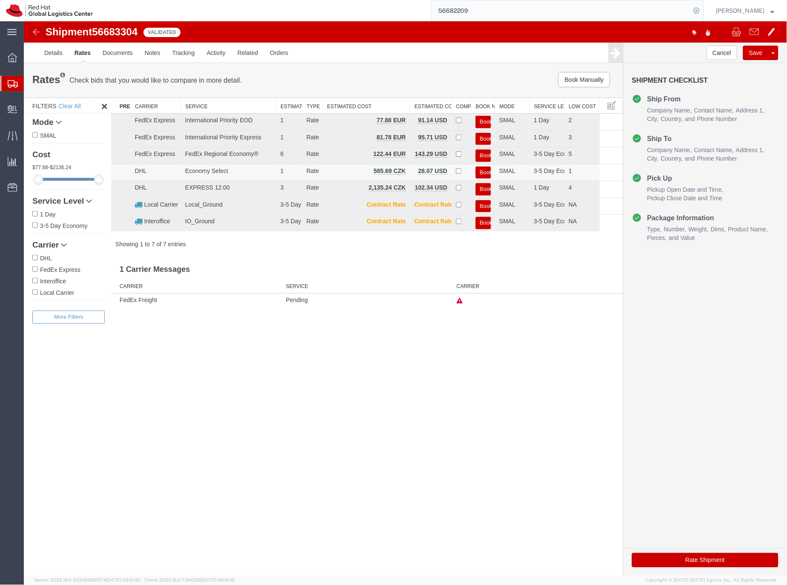
click at [482, 172] on button "Book" at bounding box center [483, 172] width 15 height 12
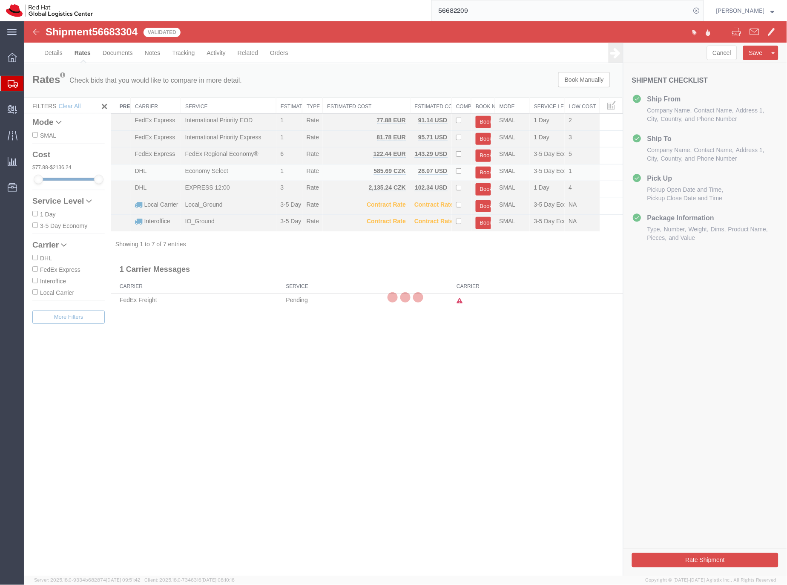
click at [482, 172] on div at bounding box center [405, 298] width 764 height 555
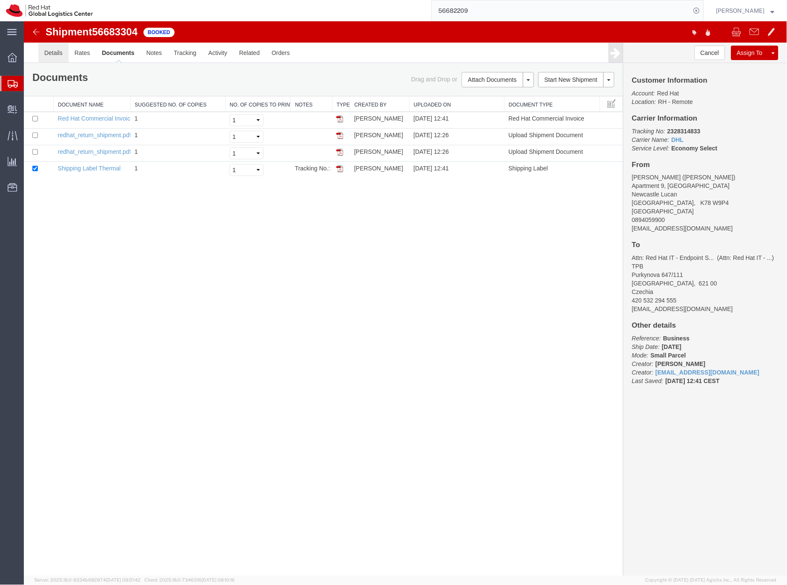
click at [51, 49] on link "Details" at bounding box center [53, 52] width 30 height 20
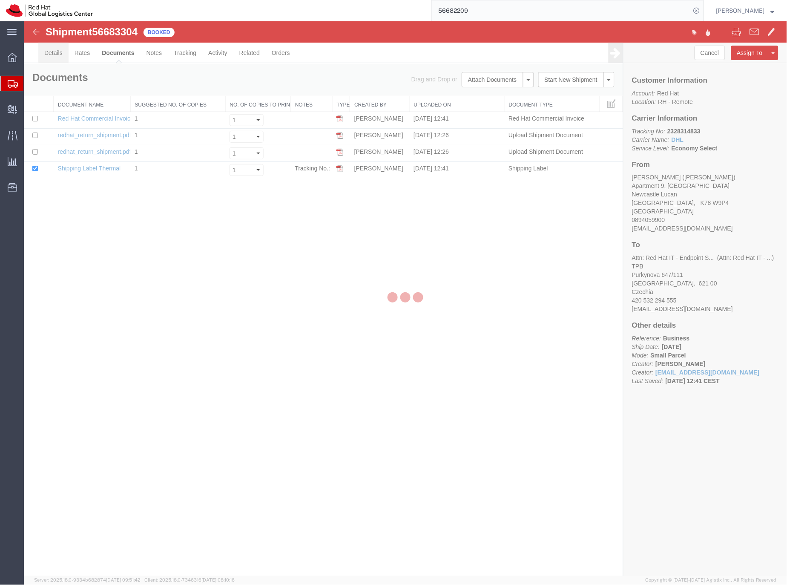
click at [23, 21] on div at bounding box center [23, 21] width 0 height 0
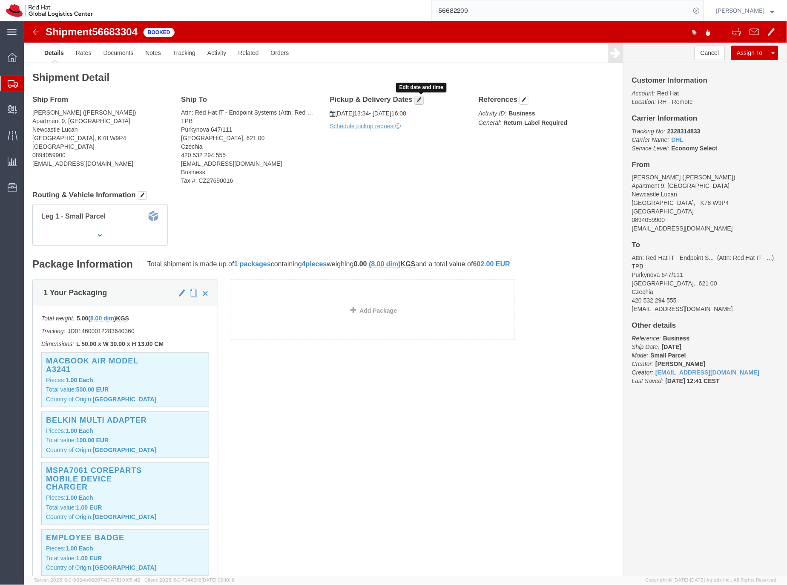
click span "button"
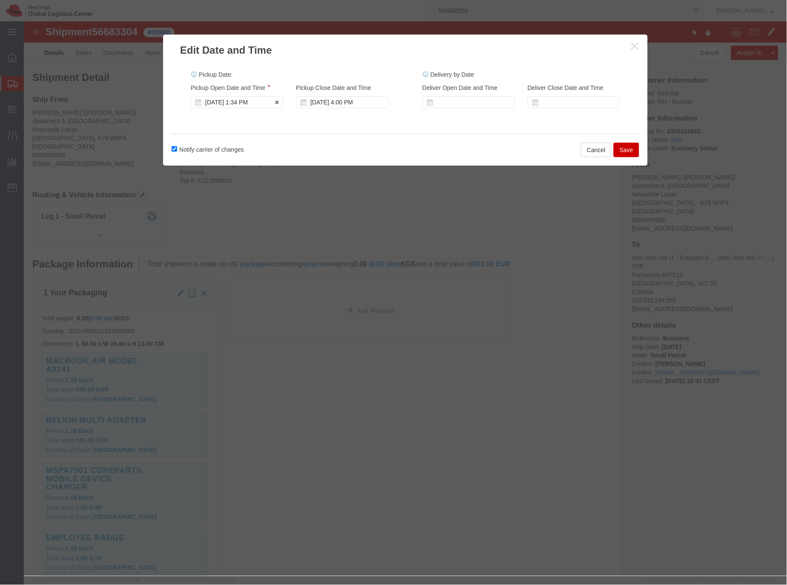
click div "[DATE] 1:34 PM"
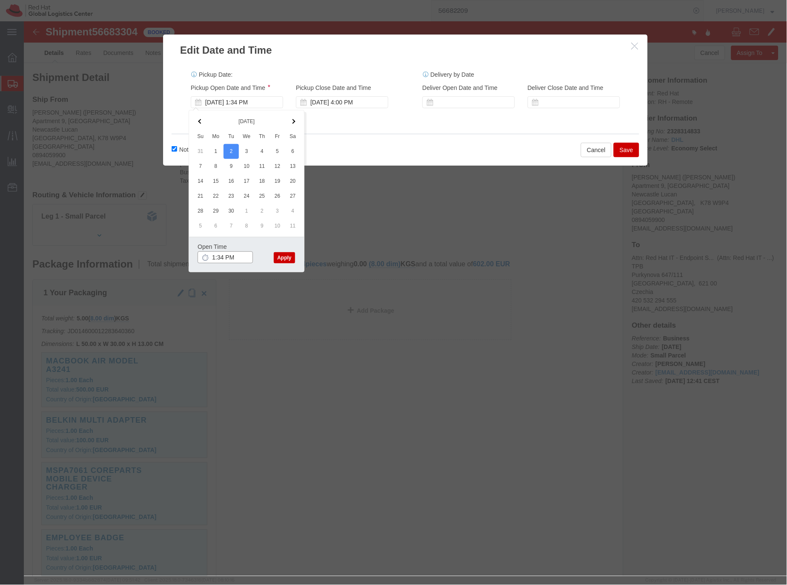
click input "1:34 PM"
type input "1:00 PM"
click button "Apply"
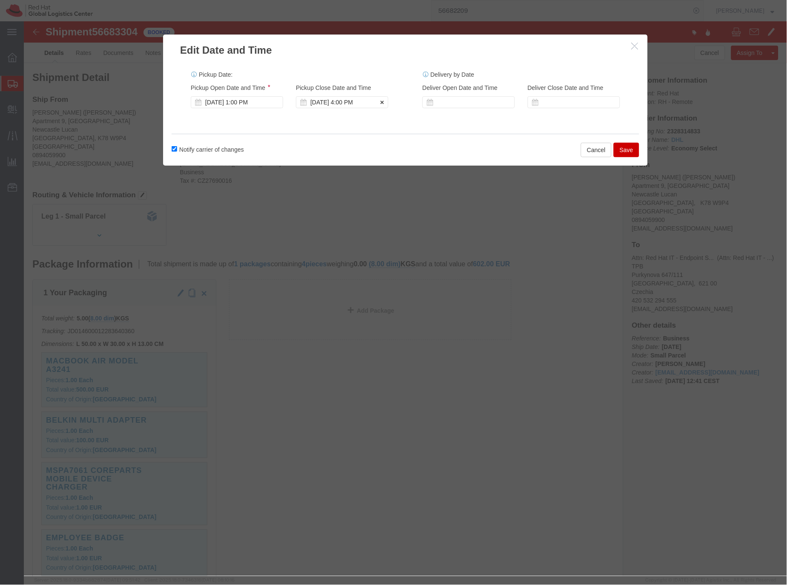
click div "[DATE] 4:00 PM"
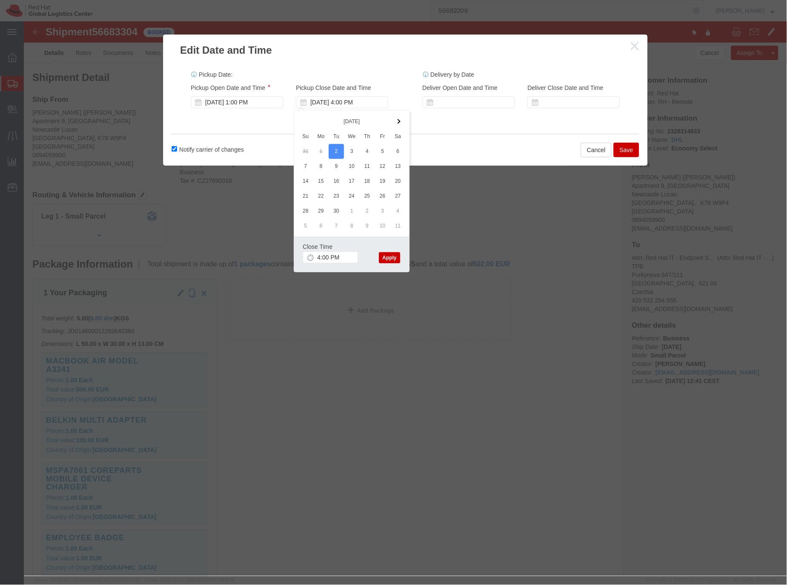
click button "Save"
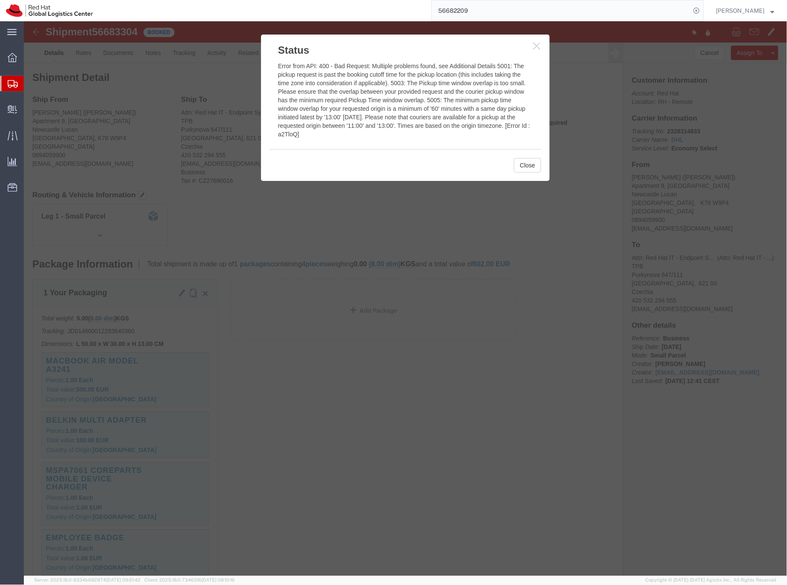
click icon "button"
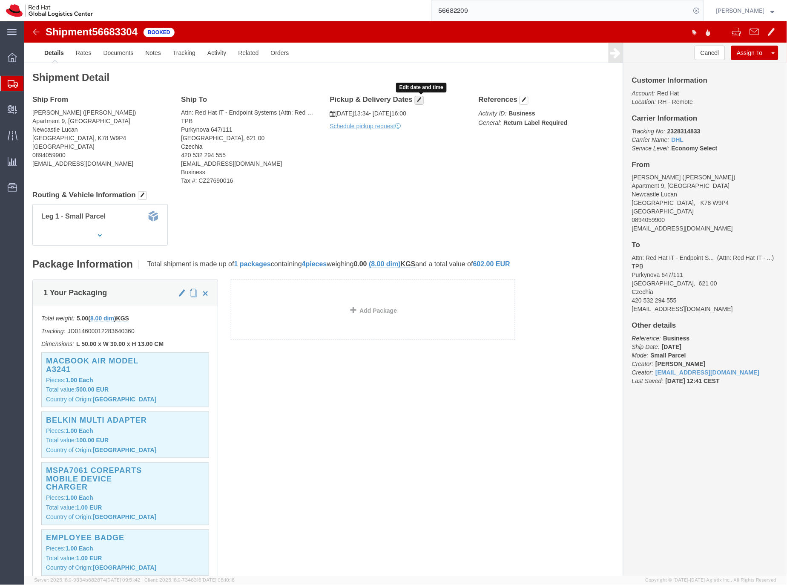
click span "button"
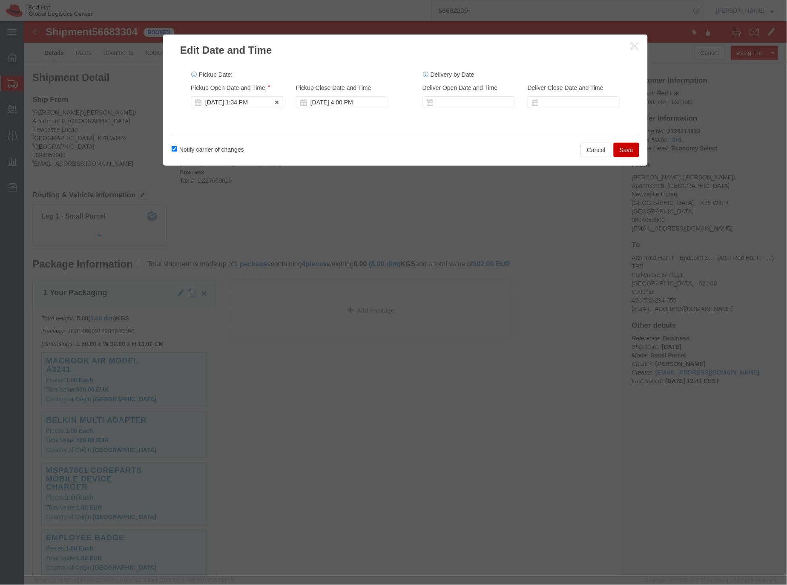
click div "[DATE] 1:34 PM"
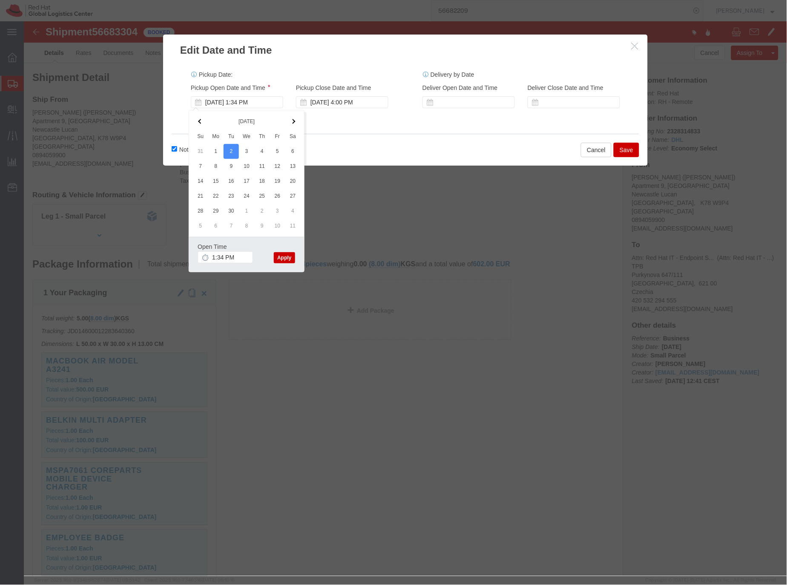
click icon "button"
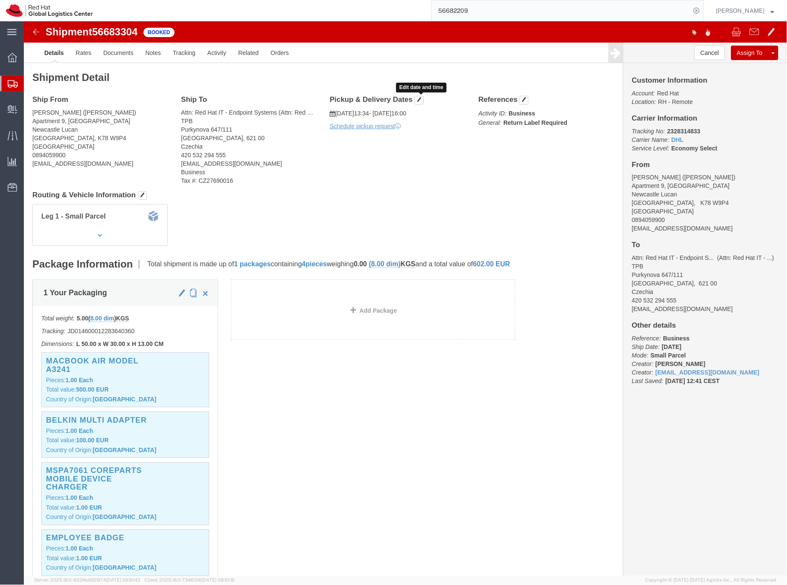
click h4 "Pickup & Delivery Dates Edit date and time"
click span "button"
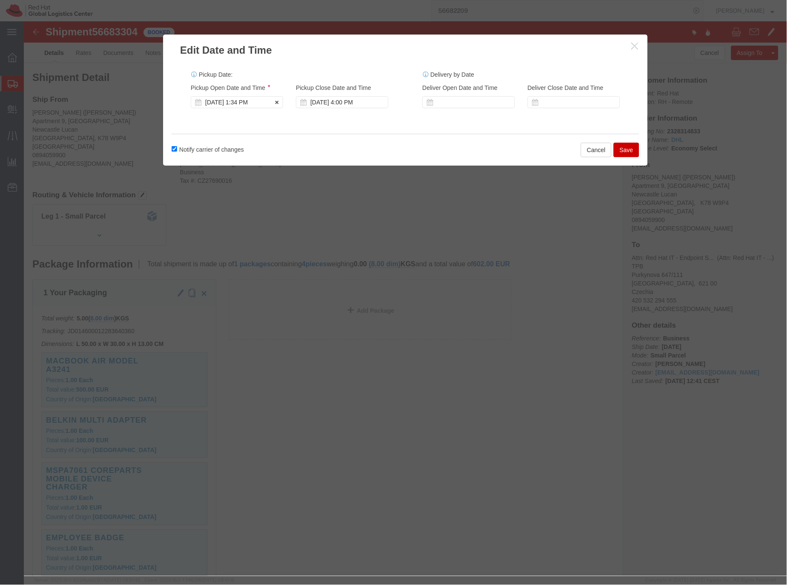
click div "[DATE] 1:34 PM"
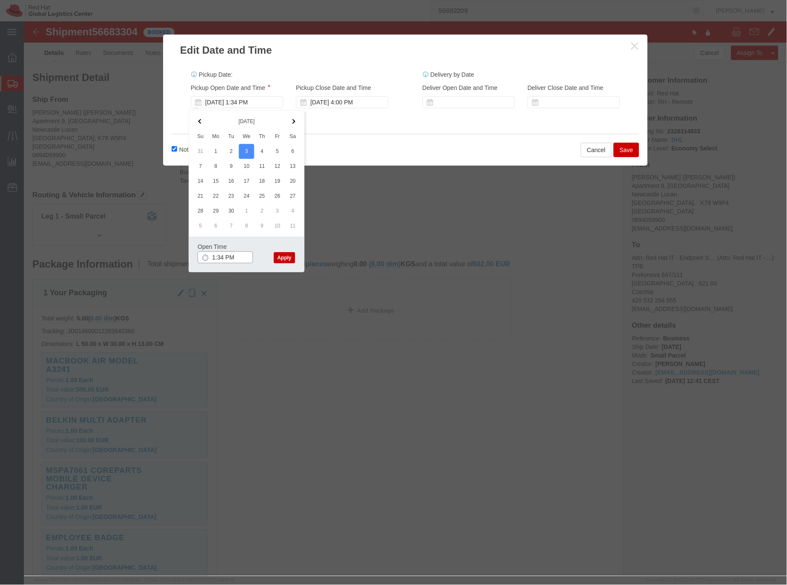
click input "1:34 PM"
click input "11:34 PM"
type input "11:00 AM"
click button "Apply"
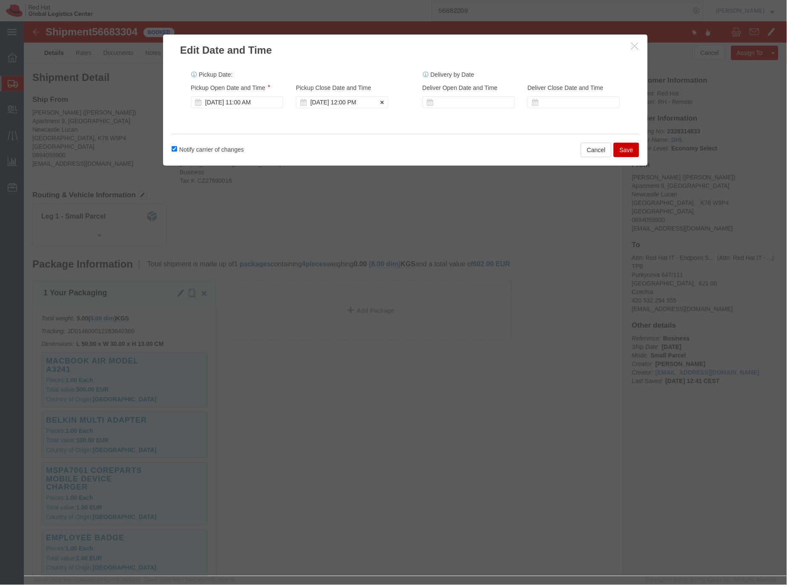
click div "[DATE] 12:00 PM"
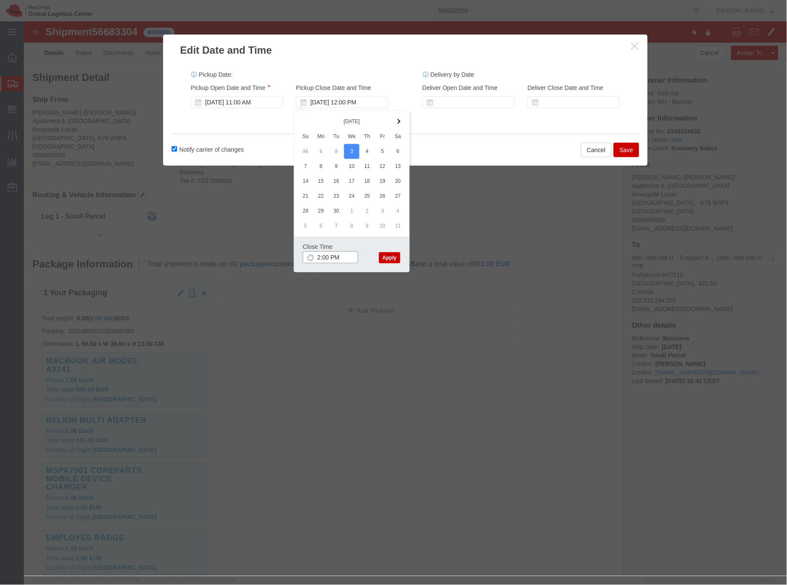
type input "2:00 PM"
click button "Apply"
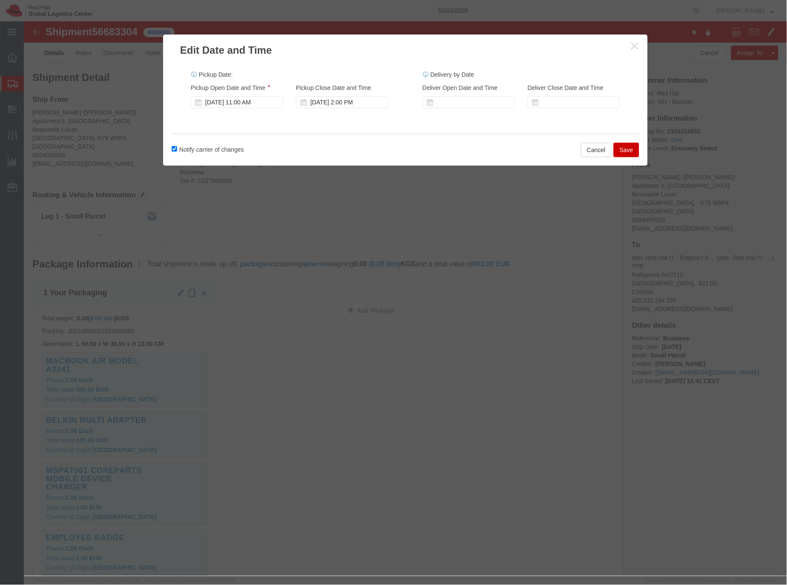
click button "Save"
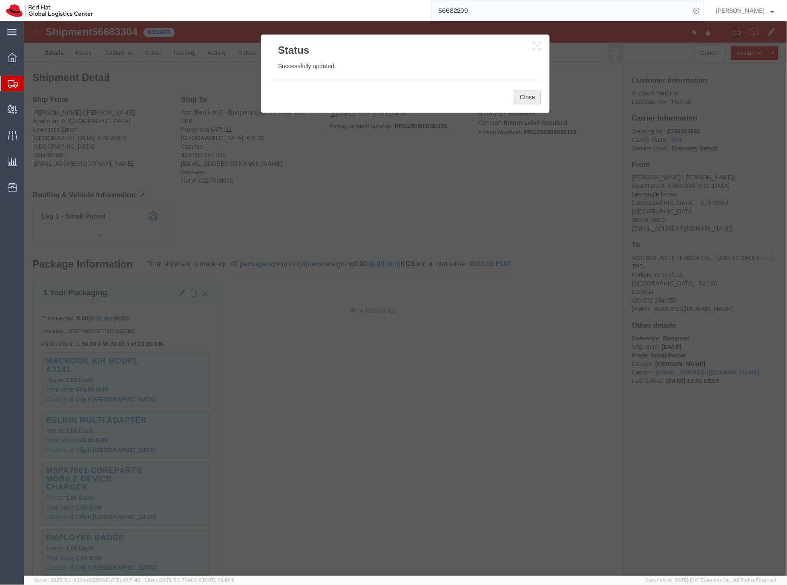
click button "Close"
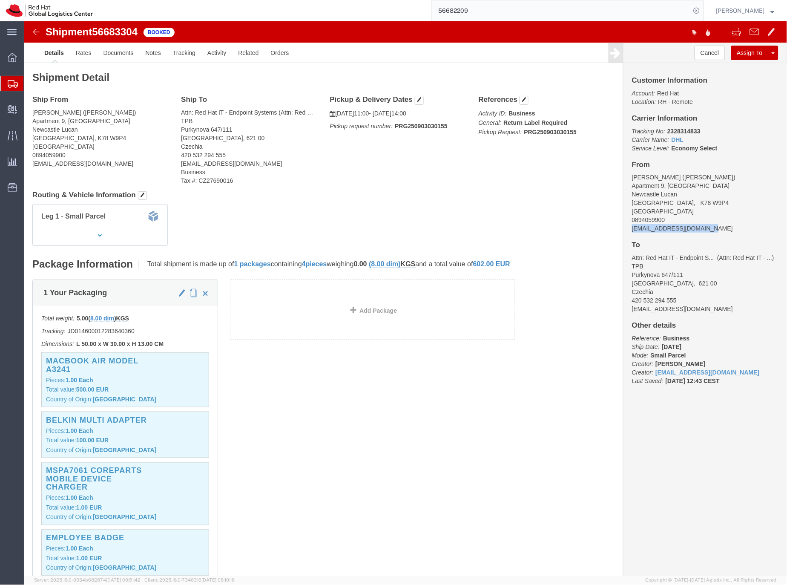
drag, startPoint x: 681, startPoint y: 208, endPoint x: 602, endPoint y: 209, distance: 79.3
click div "Customer Information Account: Red Hat Location: RH - Remote Carrier Information…"
copy address "[EMAIL_ADDRESS][DOMAIN_NAME]"
click link "Documents"
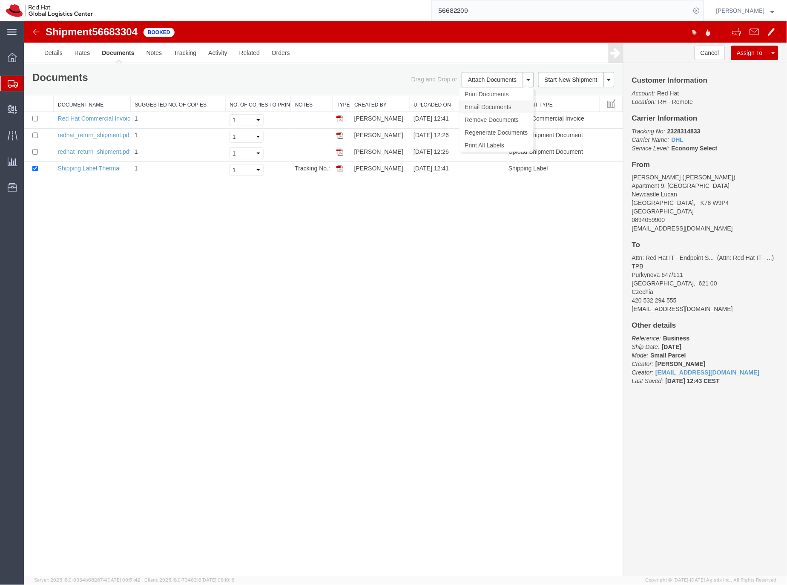
click at [486, 105] on link "Email Documents" at bounding box center [496, 106] width 74 height 13
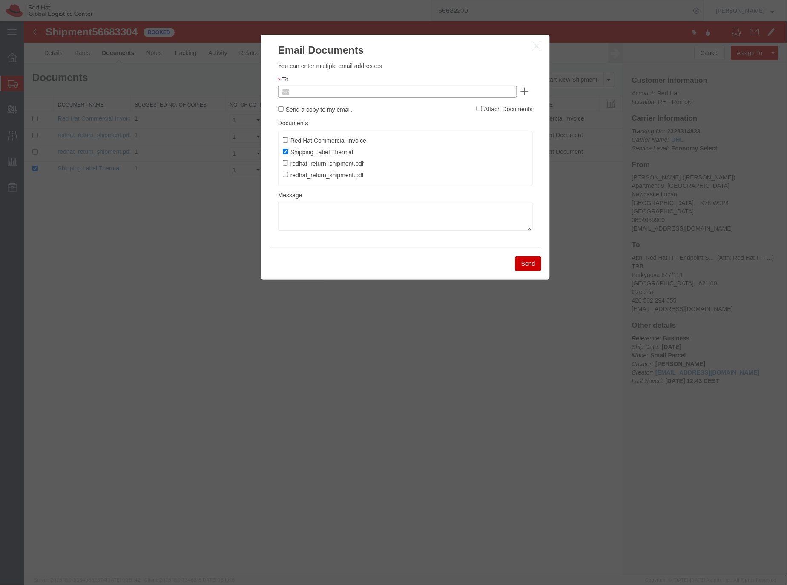
click at [338, 87] on input "text" at bounding box center [340, 91] width 100 height 11
paste input "[EMAIL_ADDRESS][DOMAIN_NAME]"
type input "[EMAIL_ADDRESS][DOMAIN_NAME]"
click at [283, 211] on textarea at bounding box center [405, 215] width 255 height 29
paste textarea "Hi A, please find labels for your shipment to B attached to this email. Please …"
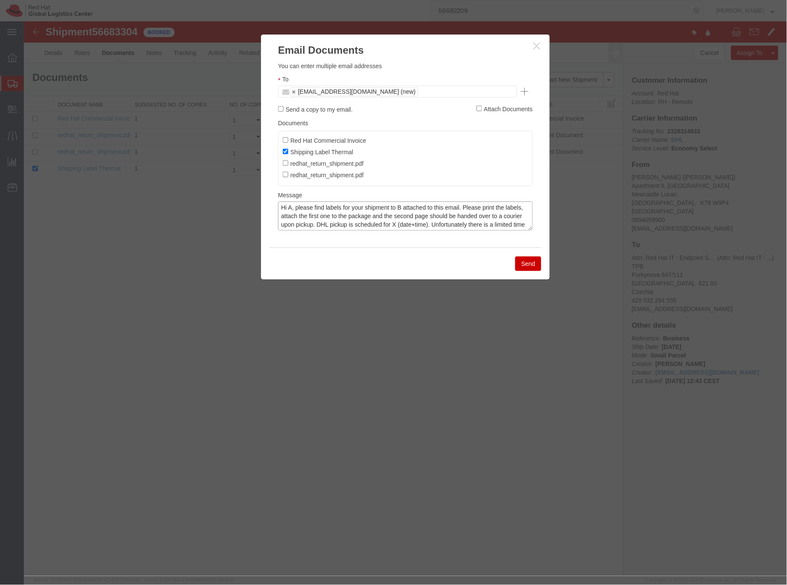
drag, startPoint x: 290, startPoint y: 205, endPoint x: 295, endPoint y: 204, distance: 5.3
click at [290, 205] on textarea "Hi A, please find labels for your shipment to B attached to this email. Please …" at bounding box center [405, 215] width 255 height 29
click at [292, 210] on textarea "Hi A, please find labels for your shipment to B attached to this email. Please …" at bounding box center [405, 215] width 255 height 29
type textarea "Hi , please find labels for your shipment to B attached to this email. Please p…"
click at [410, 227] on textarea "Hi , please find labels for your shipment to B attached to this email. Please p…" at bounding box center [405, 215] width 255 height 29
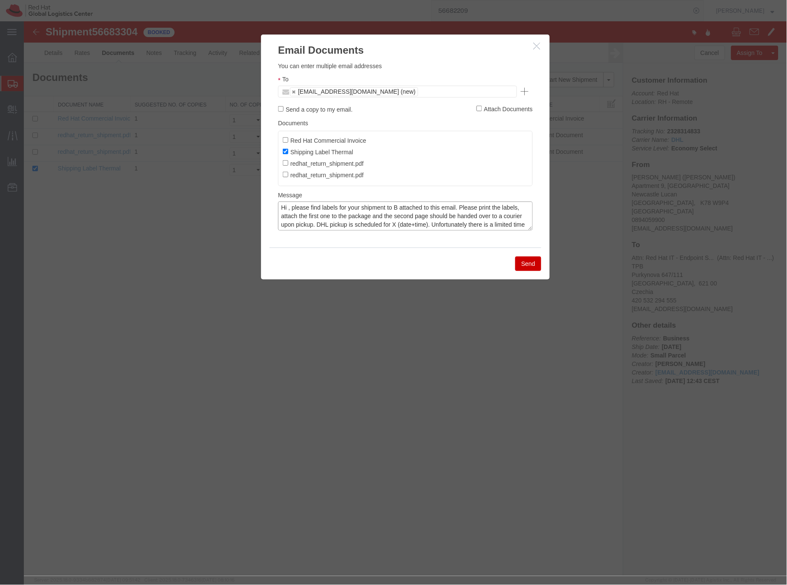
click at [410, 227] on textarea "Hi , please find labels for your shipment to B attached to this email. Please p…" at bounding box center [405, 215] width 255 height 29
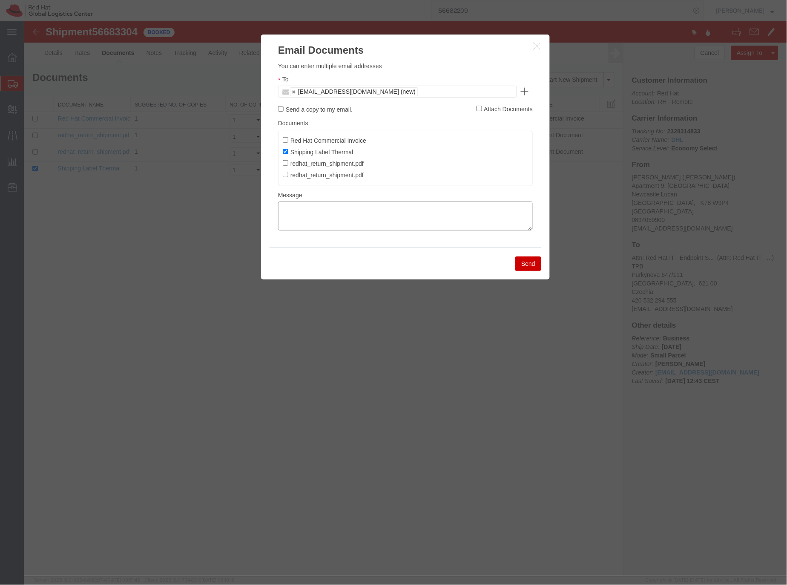
scroll to position [0, 0]
paste textarea "Hi A, please find labels for your shipment to B attached to this email. Please …"
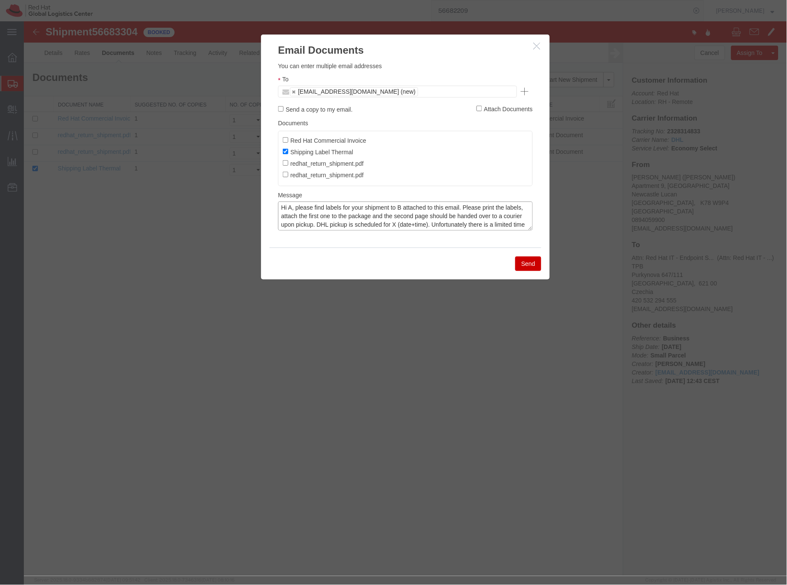
click at [291, 206] on textarea "Hi A, please find labels for your shipment to B attached to this email. Please …" at bounding box center [405, 215] width 255 height 29
click at [425, 208] on textarea "Hi [PERSON_NAME], please find labels for your shipment to B attached to this em…" at bounding box center [405, 215] width 255 height 29
drag, startPoint x: 420, startPoint y: 208, endPoint x: 459, endPoint y: 205, distance: 38.9
click at [421, 208] on textarea "Hi [PERSON_NAME], please find labels for your shipment to B attached to this em…" at bounding box center [405, 215] width 255 height 29
type textarea "Hi [PERSON_NAME], please find labels for your shipment to [GEOGRAPHIC_DATA],[GE…"
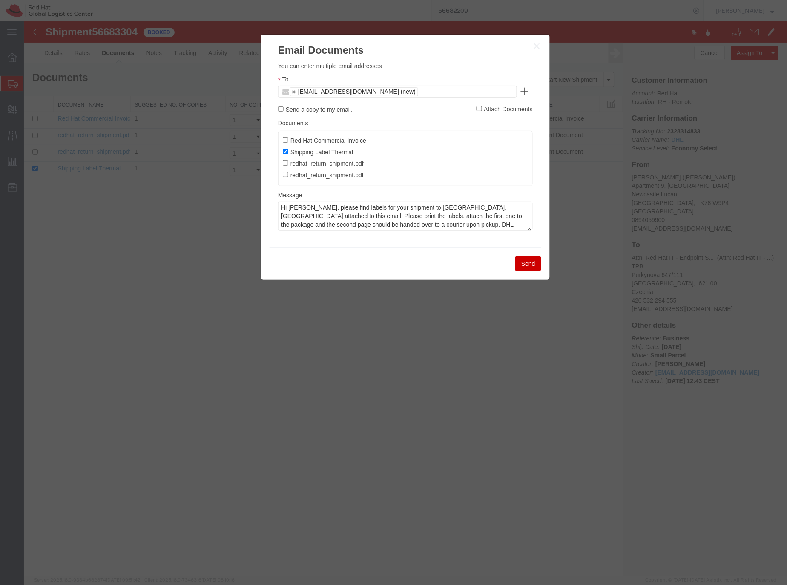
click at [538, 43] on icon "button" at bounding box center [537, 45] width 7 height 7
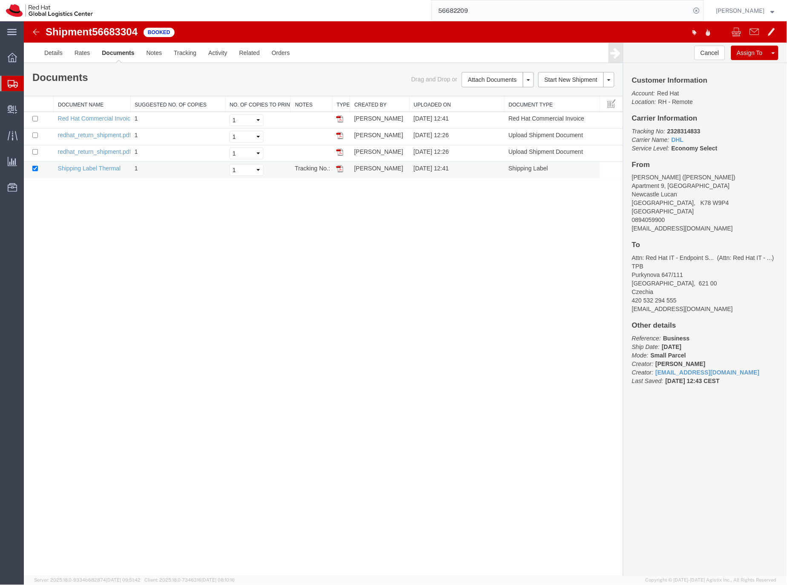
click at [105, 163] on td "Shipping Label Thermal" at bounding box center [91, 170] width 77 height 17
click at [104, 169] on link "Shipping Label Thermal" at bounding box center [89, 167] width 63 height 7
click at [483, 107] on link "Email Documents" at bounding box center [496, 106] width 74 height 13
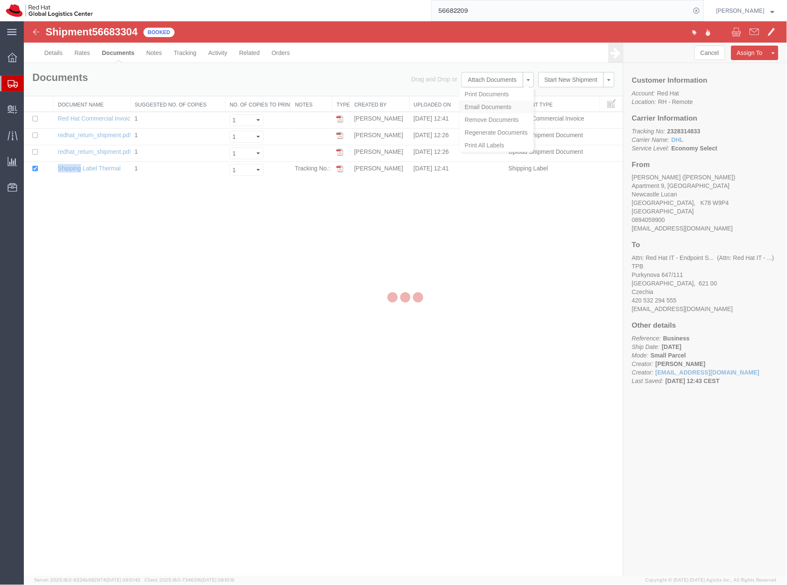
type input "Enter Email Address"
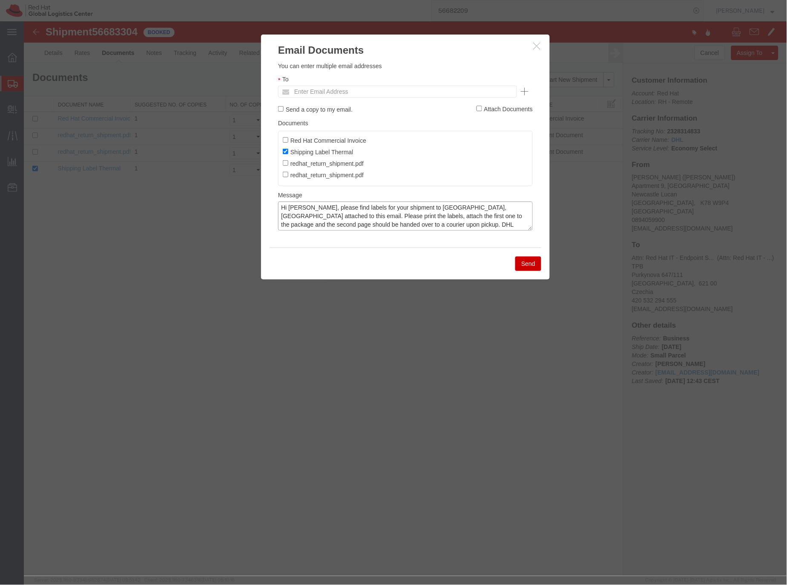
scroll to position [34, 0]
drag, startPoint x: 282, startPoint y: 208, endPoint x: 518, endPoint y: 245, distance: 238.5
click at [518, 245] on div "Please fix the following errors You can enter multiple email addresses To Enter…" at bounding box center [405, 152] width 289 height 190
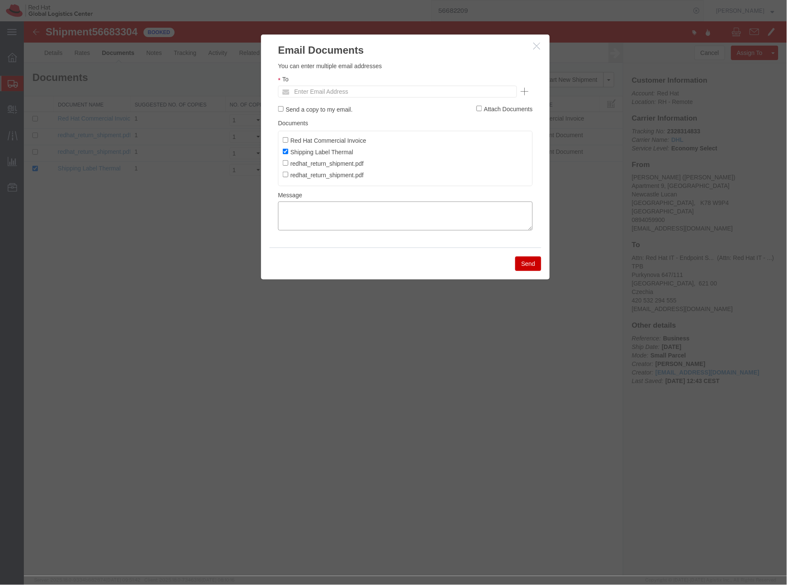
scroll to position [0, 0]
paste textarea "Hi A, please find the label for your shipment to B attached to this email. Plea…"
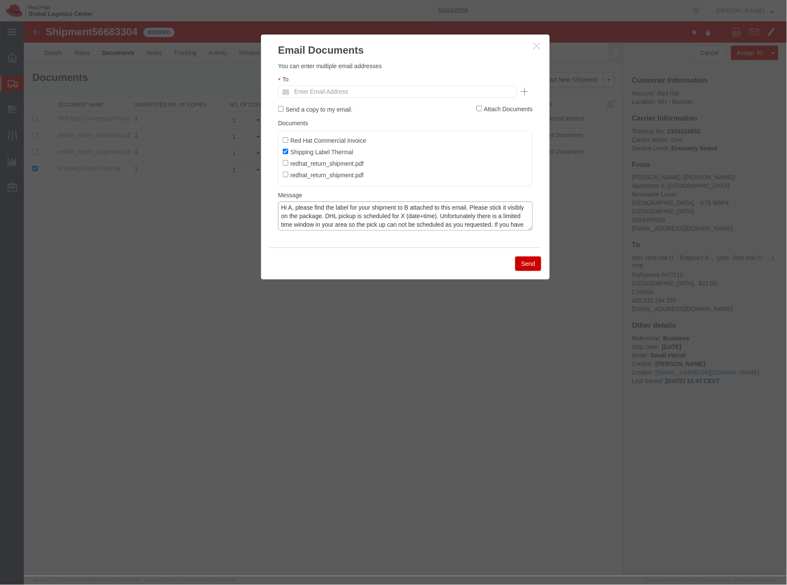
drag, startPoint x: 291, startPoint y: 208, endPoint x: 337, endPoint y: 195, distance: 48.7
click at [297, 205] on textarea "Hi A, please find the label for your shipment to B attached to this email. Plea…" at bounding box center [405, 215] width 255 height 29
drag, startPoint x: 427, startPoint y: 206, endPoint x: 433, endPoint y: 205, distance: 6.2
click at [428, 206] on textarea "Hi [PERSON_NAME],please find the label for your shipment to B attached to this …" at bounding box center [405, 215] width 255 height 29
click at [441, 213] on textarea "Hi [PERSON_NAME],please find the label for your shipment to [GEOGRAPHIC_DATA],C…" at bounding box center [405, 215] width 255 height 29
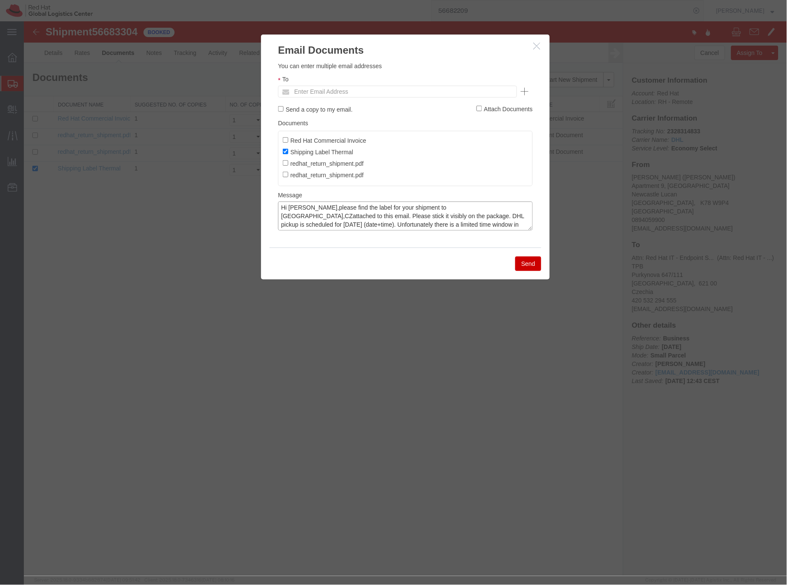
click at [491, 218] on textarea "Hi [PERSON_NAME],please find the label for your shipment to [GEOGRAPHIC_DATA],C…" at bounding box center [405, 215] width 255 height 29
click at [302, 227] on textarea "Hi [PERSON_NAME],please find the label for your shipment to [GEOGRAPHIC_DATA],C…" at bounding box center [405, 215] width 255 height 29
type textarea "Hi [PERSON_NAME],please find the label for your shipment to [GEOGRAPHIC_DATA],C…"
click at [352, 94] on input "text" at bounding box center [340, 91] width 100 height 11
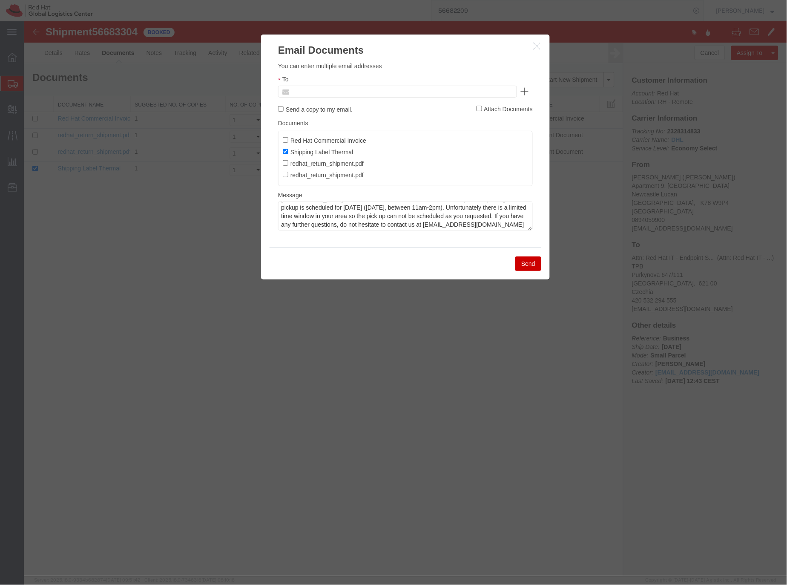
type input "Enter Email Address"
click at [535, 45] on icon "button" at bounding box center [537, 45] width 7 height 7
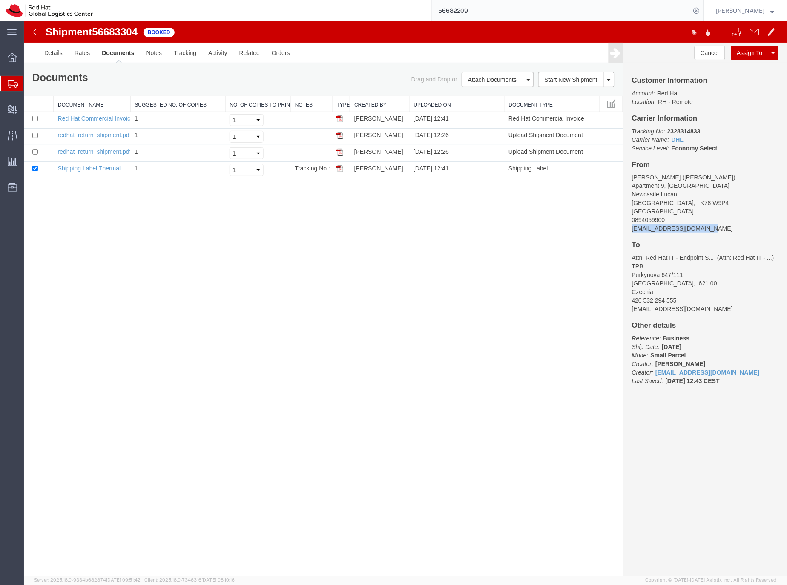
drag, startPoint x: 712, startPoint y: 230, endPoint x: 644, endPoint y: 221, distance: 68.0
click at [632, 228] on address "[PERSON_NAME] ([PERSON_NAME]) [STREET_ADDRESS] 0894059900 [EMAIL_ADDRESS][DOMAI…" at bounding box center [705, 203] width 147 height 60
copy address "[EMAIL_ADDRESS][DOMAIN_NAME]"
click at [487, 106] on link "Email Documents" at bounding box center [496, 106] width 74 height 13
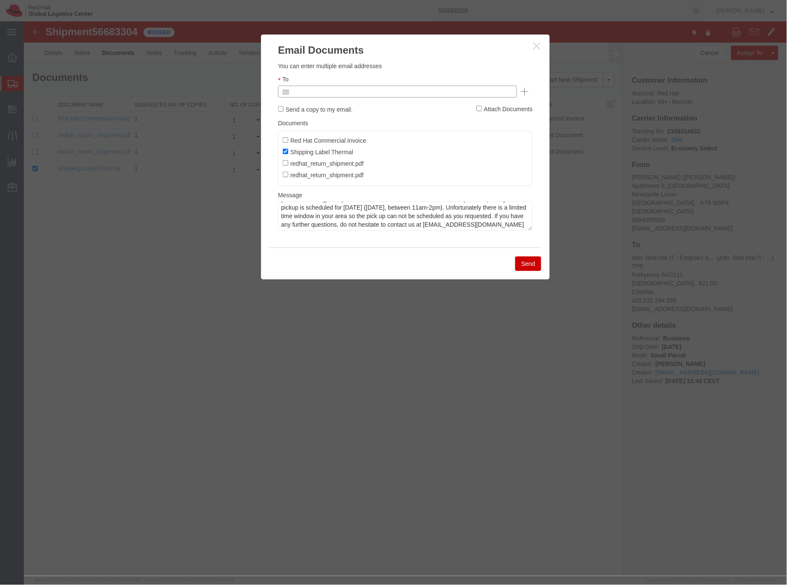
click at [297, 89] on input "text" at bounding box center [340, 91] width 100 height 11
paste input "[EMAIL_ADDRESS][DOMAIN_NAME]"
type input "[EMAIL_ADDRESS][DOMAIN_NAME]"
click at [534, 265] on button "Send" at bounding box center [528, 263] width 26 height 14
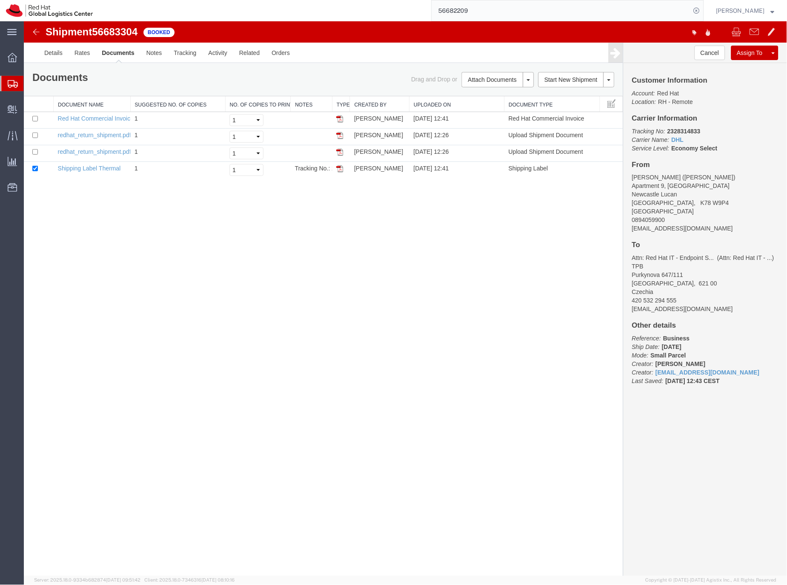
click at [10, 85] on icon at bounding box center [13, 84] width 10 height 8
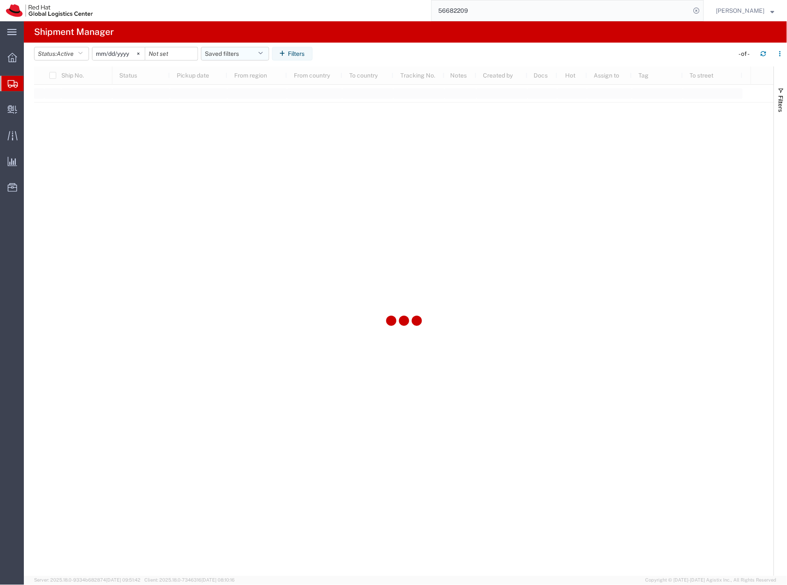
click at [237, 54] on button "Saved filters" at bounding box center [235, 54] width 68 height 14
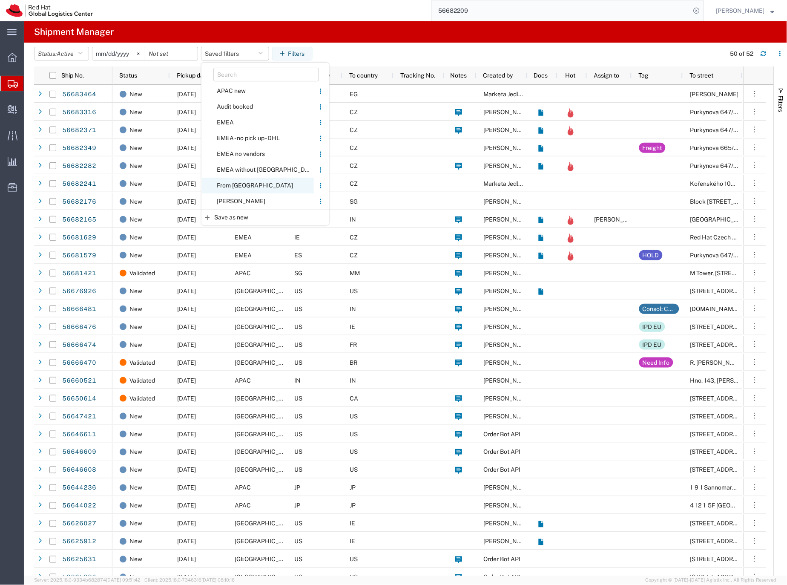
click at [238, 184] on span "From [GEOGRAPHIC_DATA]" at bounding box center [258, 186] width 112 height 16
type input "[DATE]"
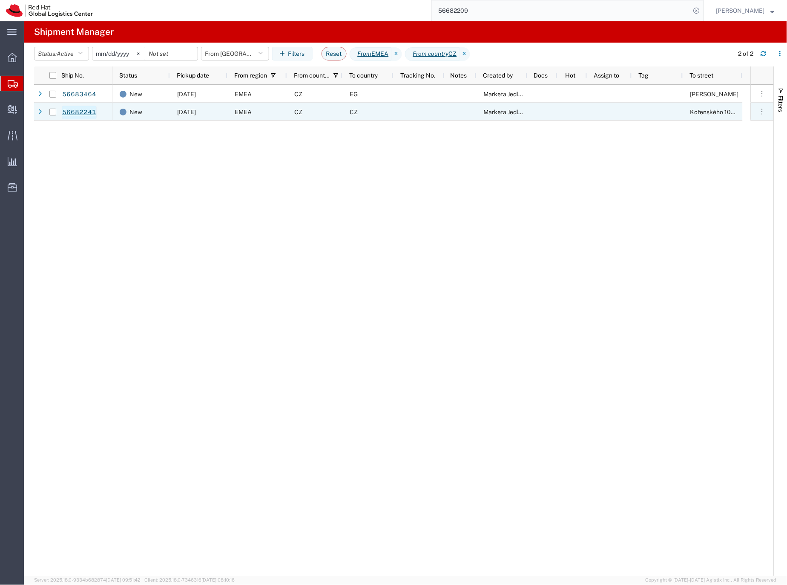
click at [90, 111] on link "56682241" at bounding box center [79, 113] width 35 height 14
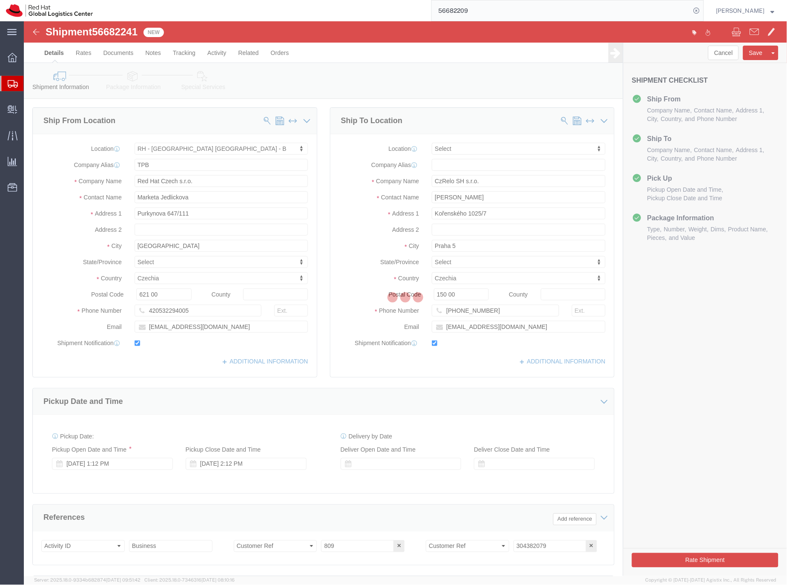
select select "38036"
select select
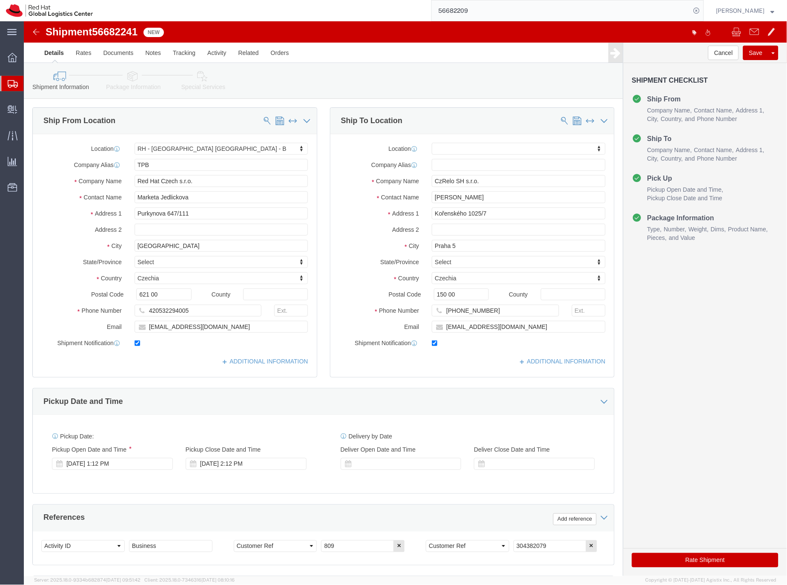
click icon
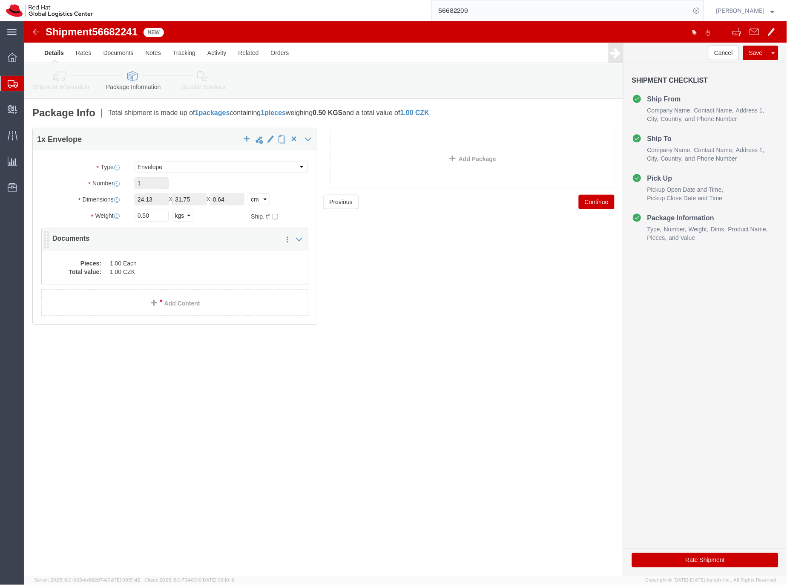
click dd "1.00 Each"
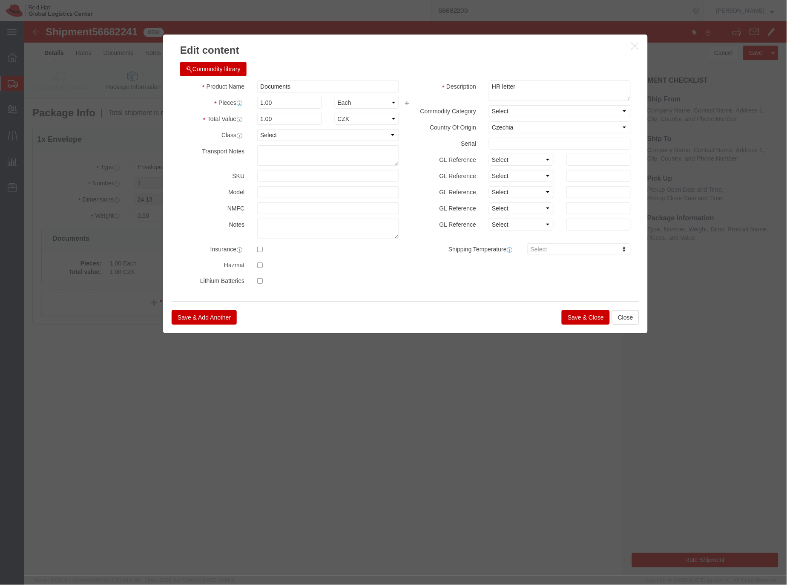
click button "Save & Close"
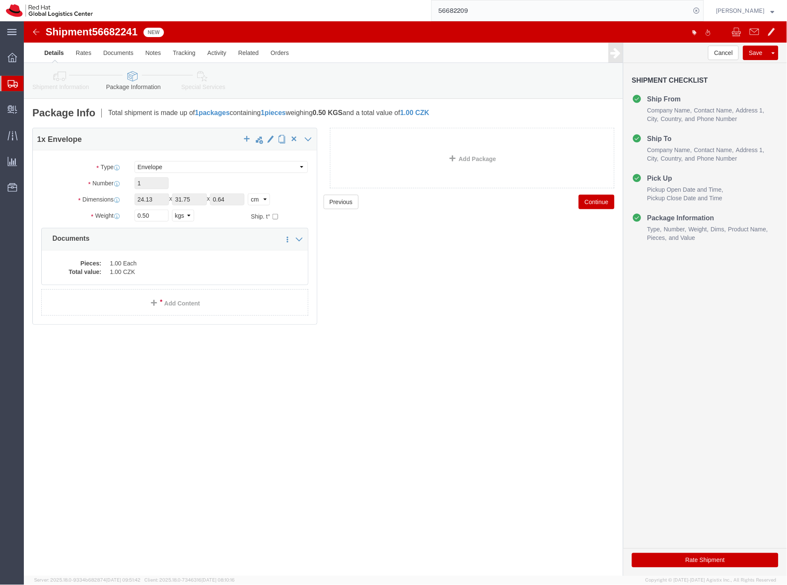
click icon
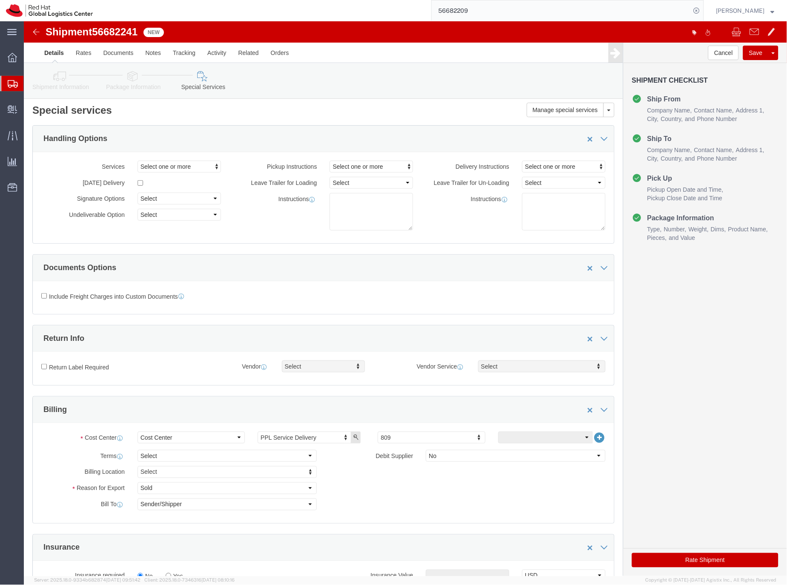
scroll to position [172, 0]
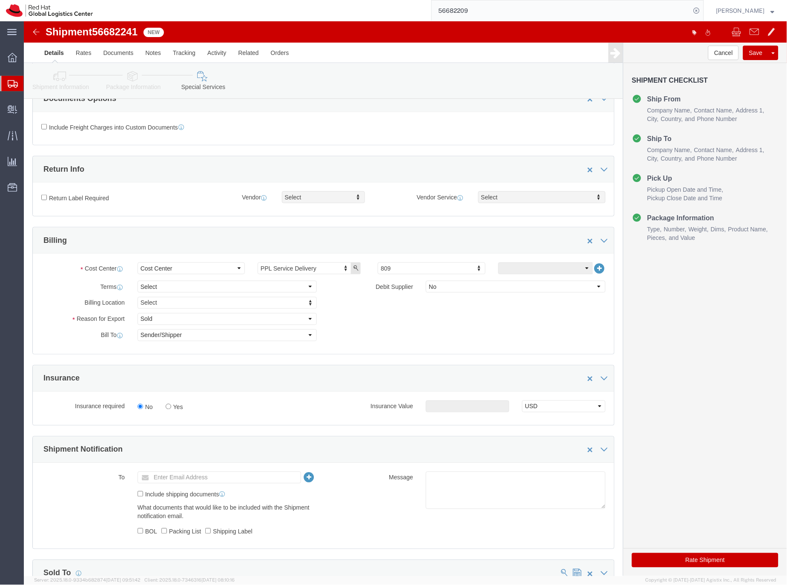
click button "Rate Shipment"
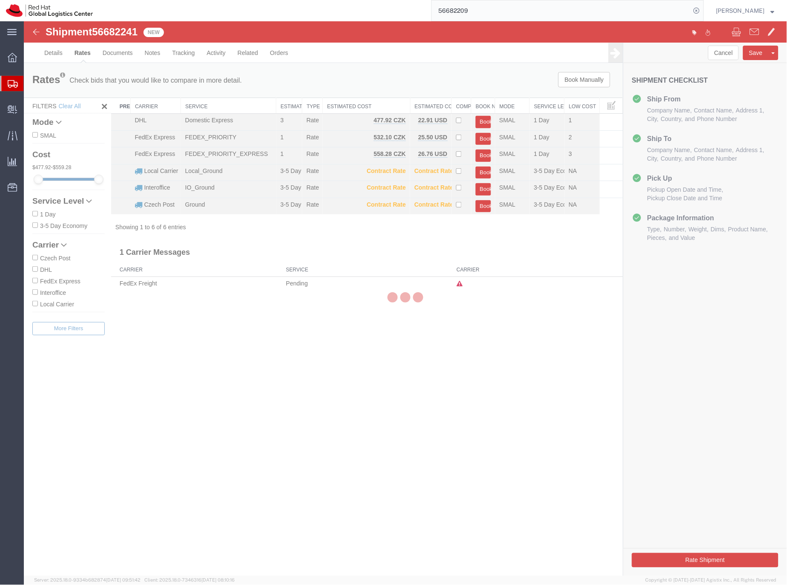
scroll to position [0, 0]
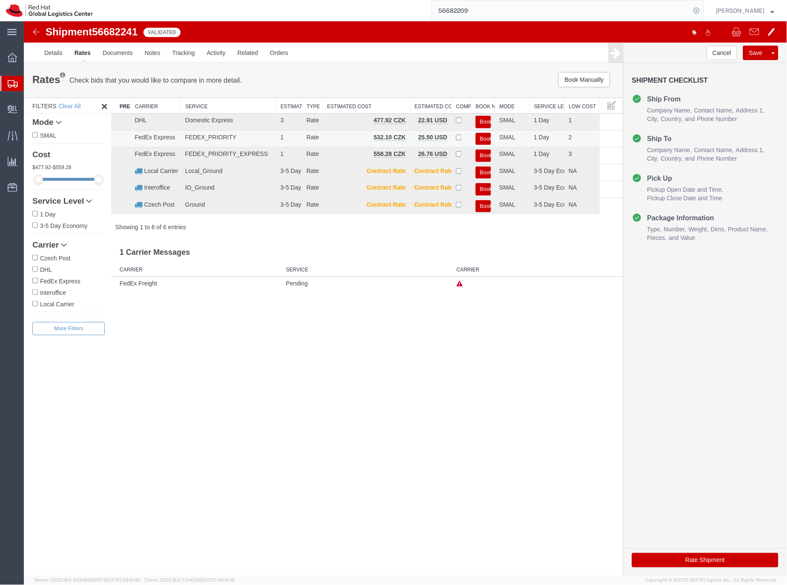
click at [485, 137] on button "Book" at bounding box center [483, 139] width 15 height 12
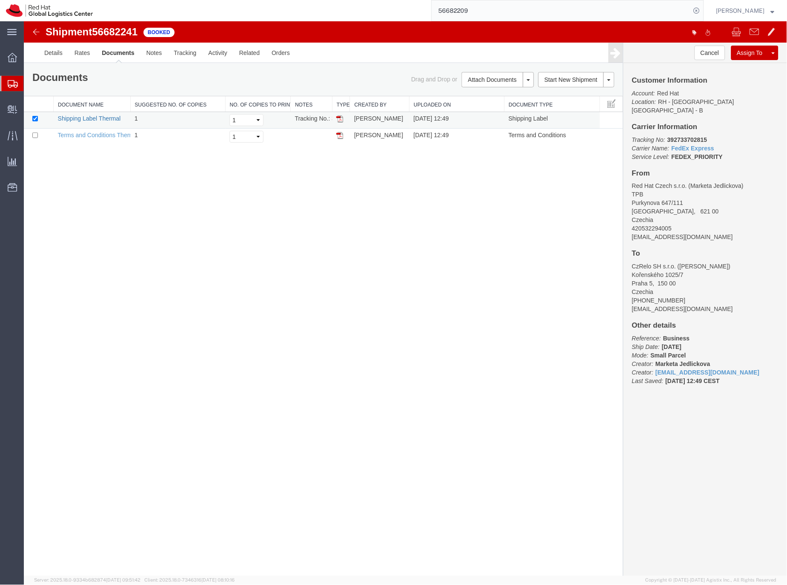
drag, startPoint x: 77, startPoint y: 118, endPoint x: 25, endPoint y: 169, distance: 72.6
click at [77, 118] on link "Shipping Label Thermal" at bounding box center [89, 118] width 63 height 7
click at [77, 119] on link "Shipping Label Thermal" at bounding box center [89, 118] width 63 height 7
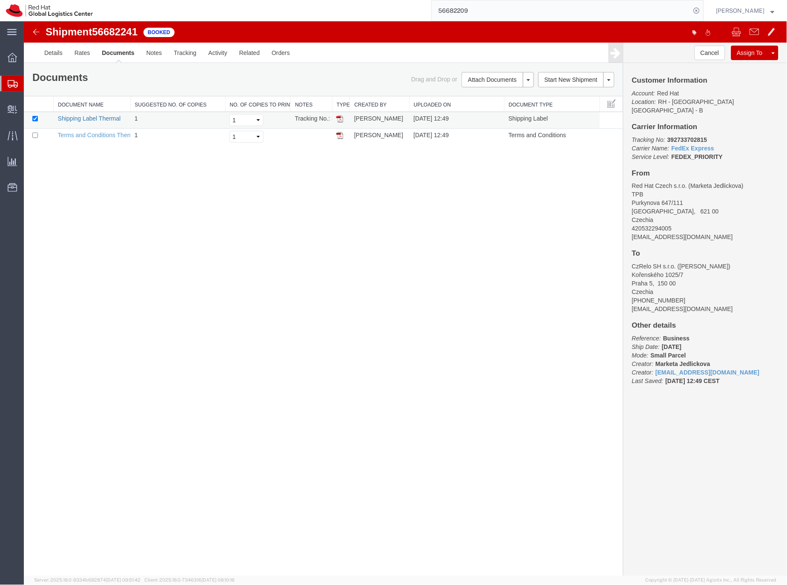
click at [77, 119] on link "Shipping Label Thermal" at bounding box center [89, 118] width 63 height 7
click at [103, 115] on link "Shipping Label Thermal" at bounding box center [89, 118] width 63 height 7
click at [106, 112] on td "Shipping Label Thermal" at bounding box center [91, 120] width 77 height 17
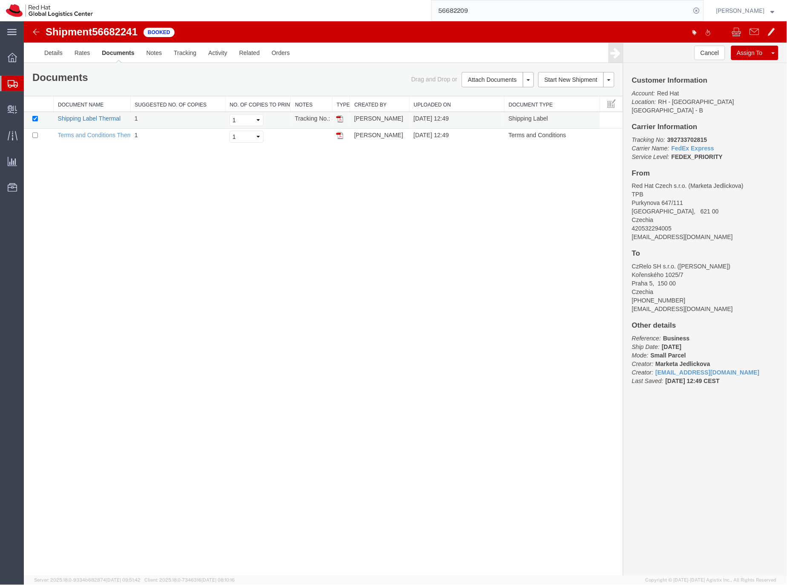
click at [104, 118] on link "Shipping Label Thermal" at bounding box center [89, 118] width 63 height 7
click at [13, 82] on icon at bounding box center [13, 84] width 10 height 8
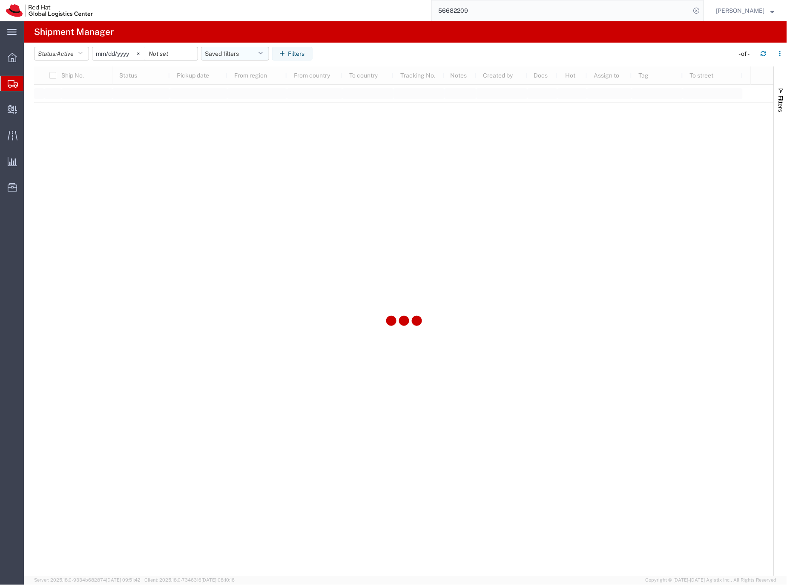
click at [242, 51] on button "Saved filters" at bounding box center [235, 54] width 68 height 14
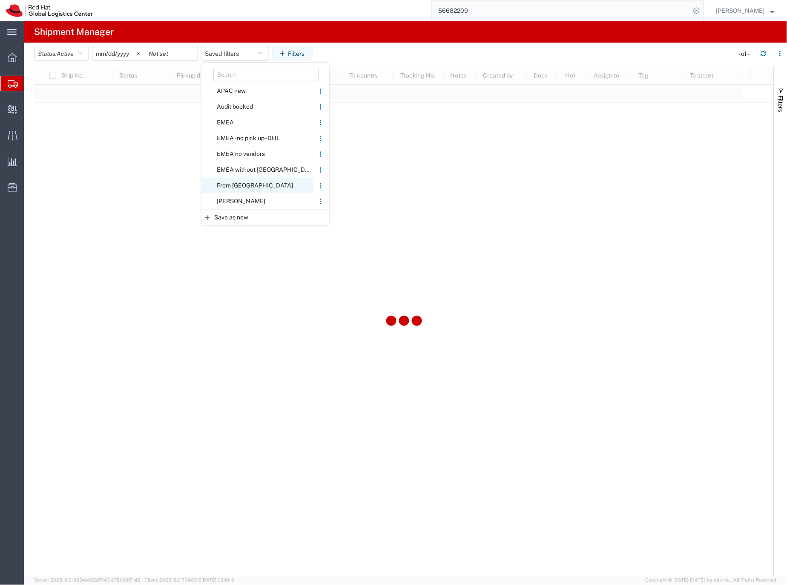
click at [239, 184] on span "From [GEOGRAPHIC_DATA]" at bounding box center [258, 186] width 112 height 16
type input "[DATE]"
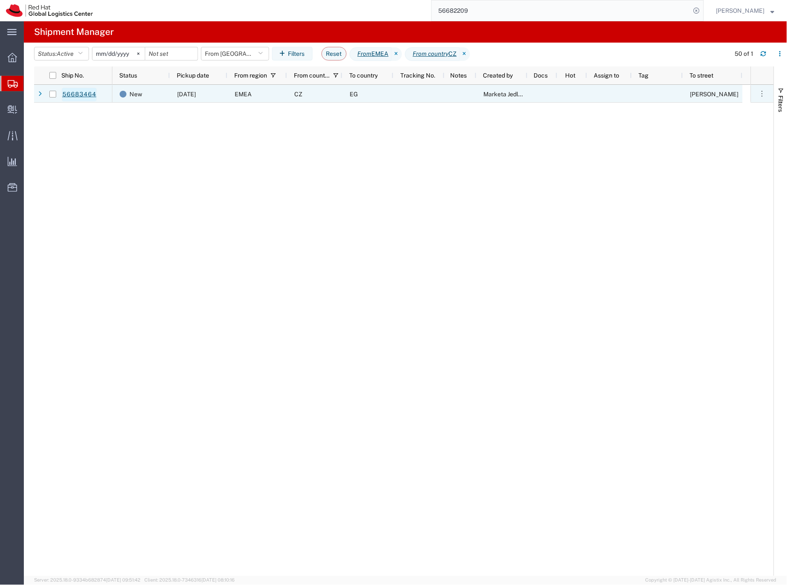
click at [80, 93] on link "56683464" at bounding box center [79, 95] width 35 height 14
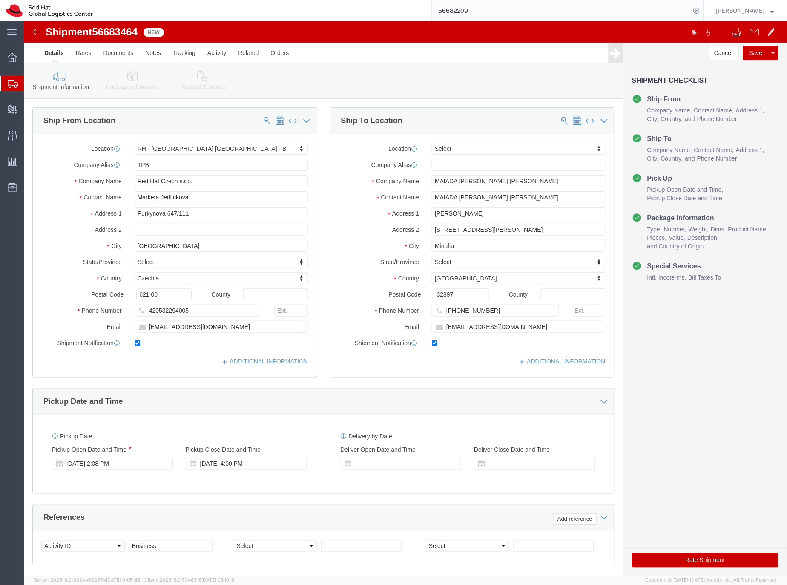
select select "38036"
select select
click input "MAIADA [PERSON_NAME] [PERSON_NAME]"
drag, startPoint x: 479, startPoint y: 207, endPoint x: 536, endPoint y: 206, distance: 57.5
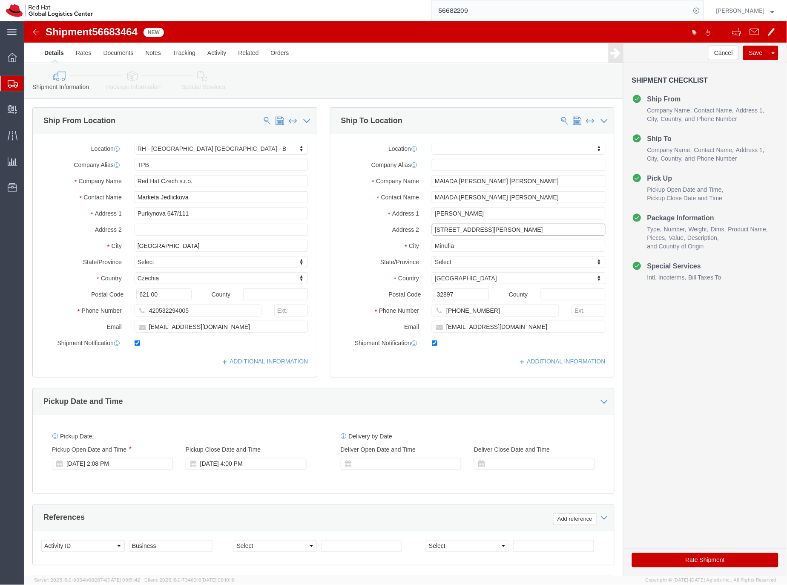
click input "[STREET_ADDRESS][PERSON_NAME]"
click input "Minufia"
paste input "3rd neighbourhood"
type input "3rd neighbourhood, [GEOGRAPHIC_DATA]"
drag, startPoint x: 532, startPoint y: 208, endPoint x: 476, endPoint y: 207, distance: 55.8
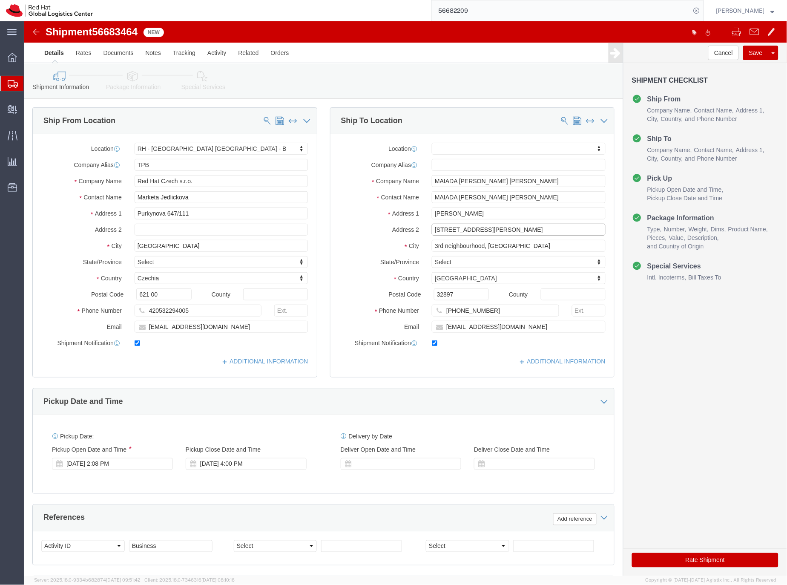
click input "[STREET_ADDRESS][PERSON_NAME]"
type input "[STREET_ADDRESS][PERSON_NAME],"
drag, startPoint x: 454, startPoint y: 177, endPoint x: 483, endPoint y: 176, distance: 28.6
click input "MAIADA [PERSON_NAME] [PERSON_NAME]"
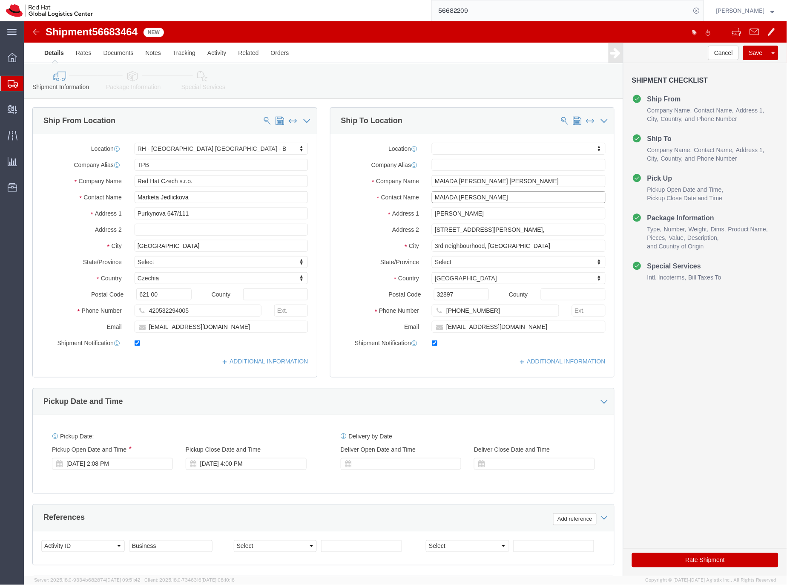
type input "MAIADA [PERSON_NAME]"
drag, startPoint x: 454, startPoint y: 159, endPoint x: 483, endPoint y: 158, distance: 29.0
click input "MAIADA [PERSON_NAME] [PERSON_NAME]"
drag, startPoint x: 487, startPoint y: 159, endPoint x: 500, endPoint y: 154, distance: 14.6
click input "[PERSON_NAME] [PERSON_NAME]"
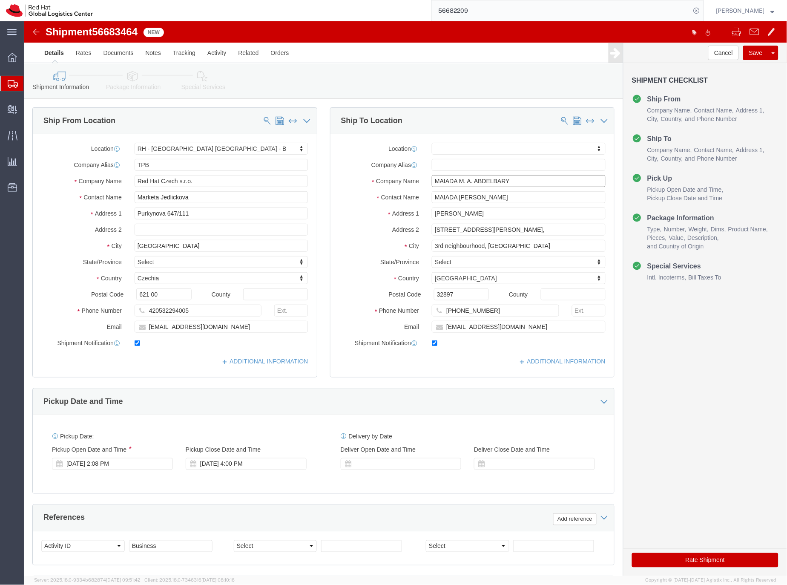
type input "MAIADA M. A. ABDELBARY"
click icon
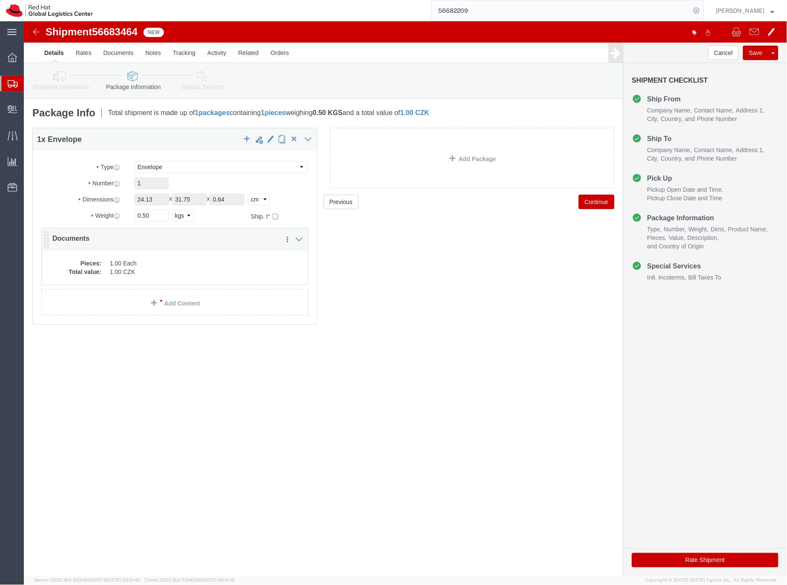
click dd "1.00 CZK"
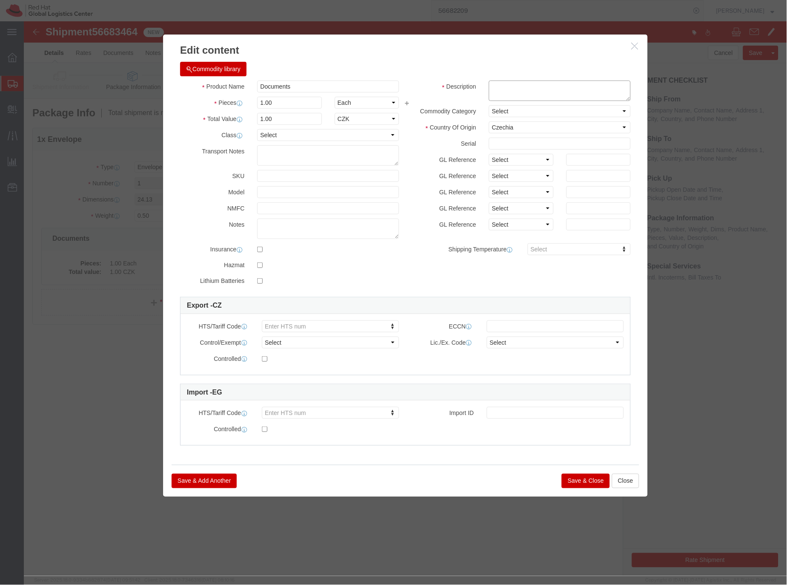
click textarea
type textarea "HR letter"
click button "Save & Close"
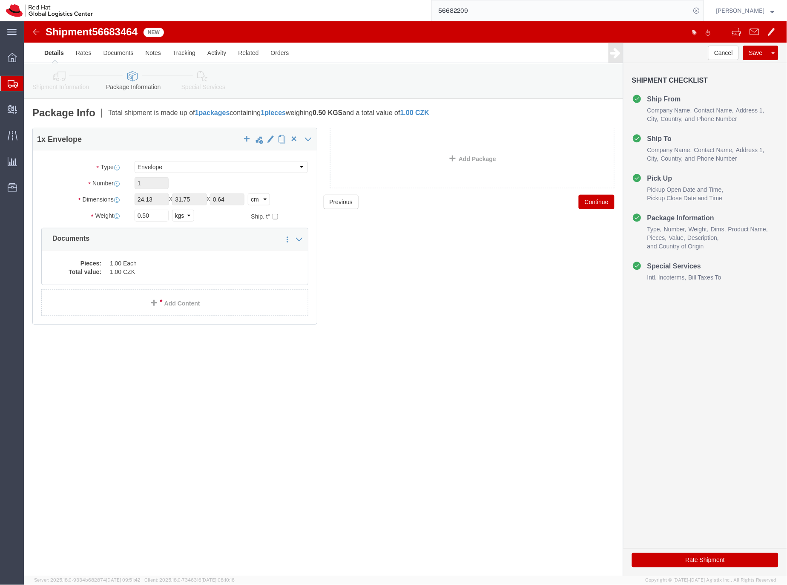
click icon
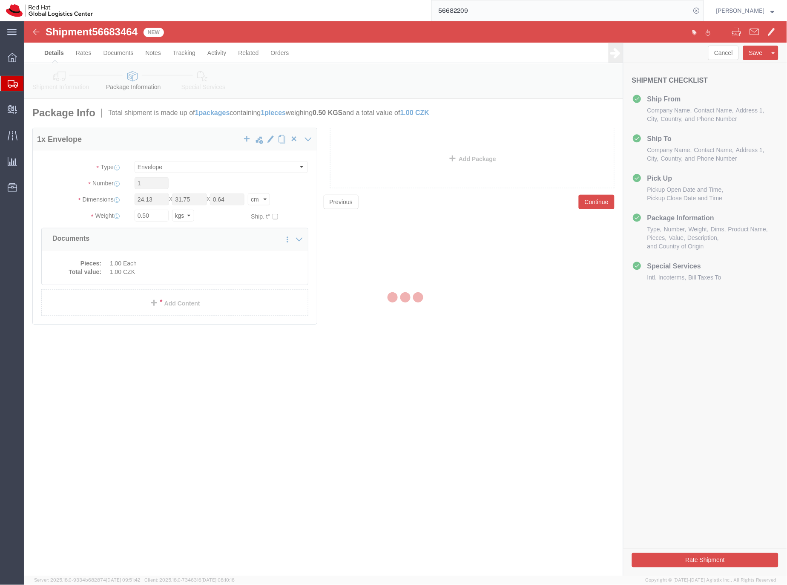
select select
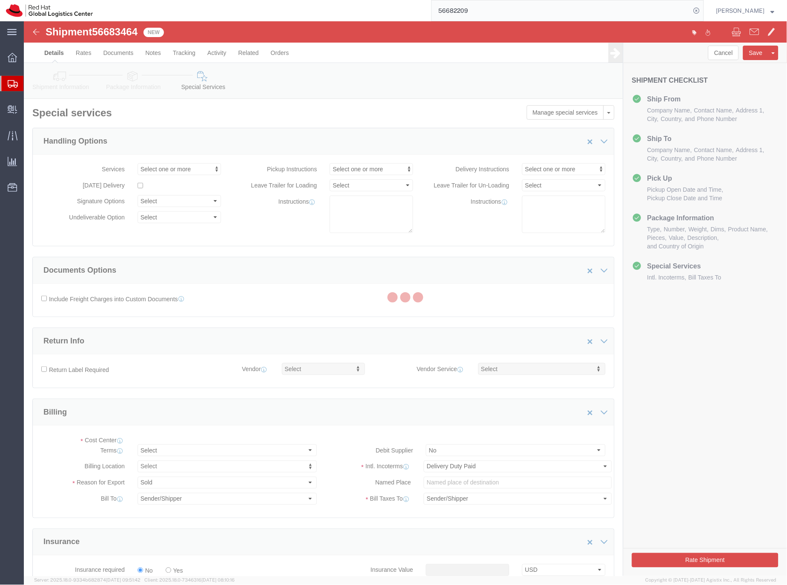
select select "COSTCENTER"
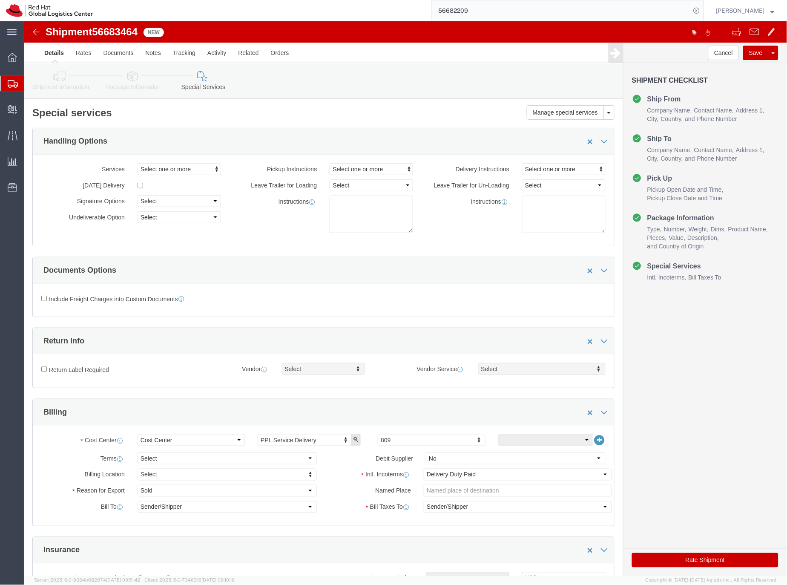
click button "Rate Shipment"
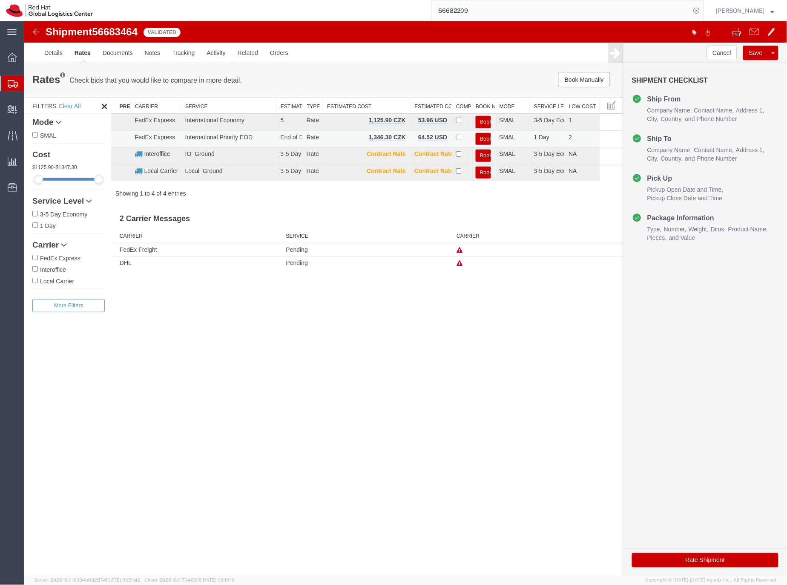
click at [486, 136] on button "Book" at bounding box center [483, 139] width 15 height 12
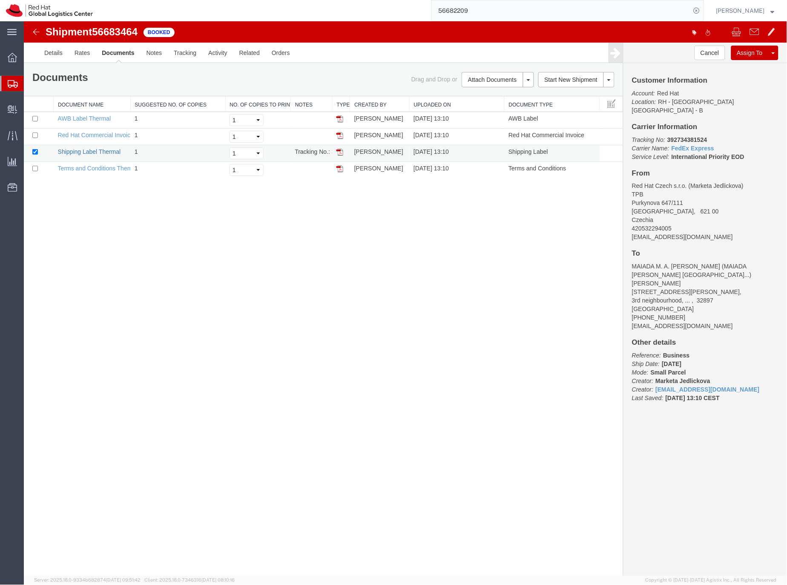
click at [111, 152] on link "Shipping Label Thermal" at bounding box center [89, 151] width 63 height 7
click at [15, 84] on icon at bounding box center [13, 84] width 10 height 8
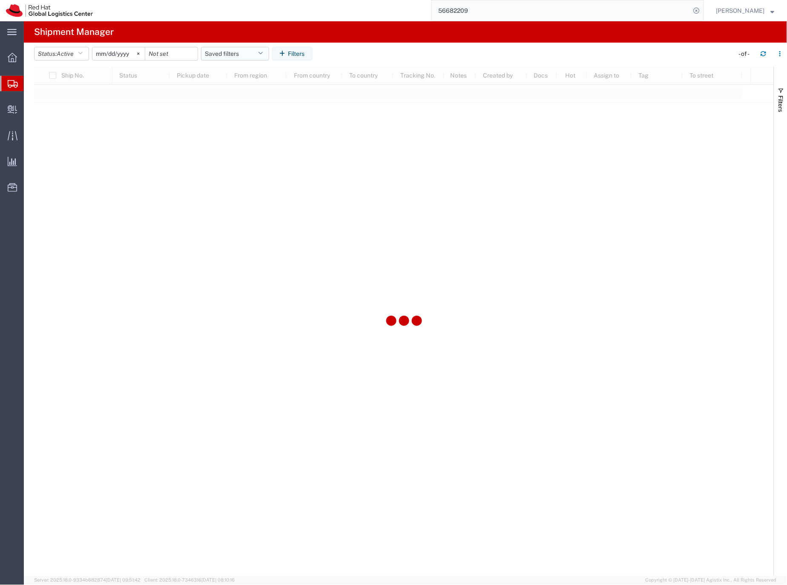
click at [214, 54] on button "Saved filters" at bounding box center [235, 54] width 68 height 14
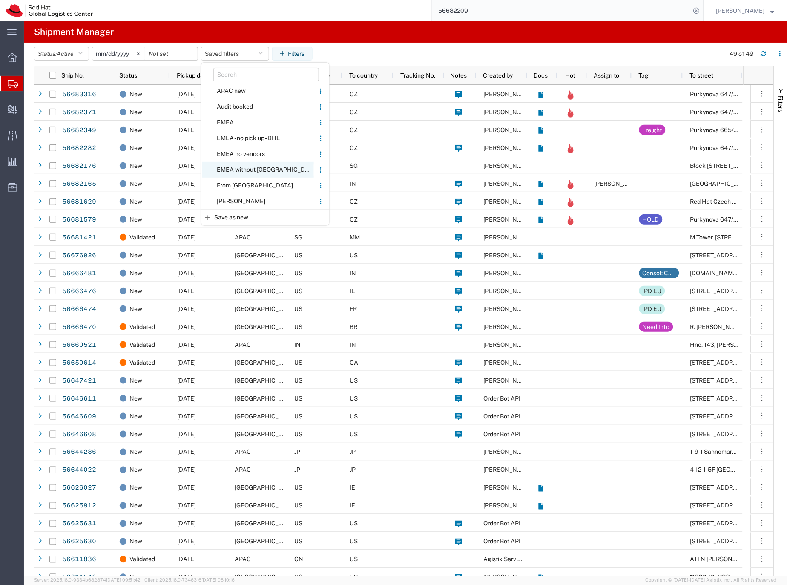
click at [235, 168] on span "EMEA without [GEOGRAPHIC_DATA]" at bounding box center [258, 170] width 112 height 16
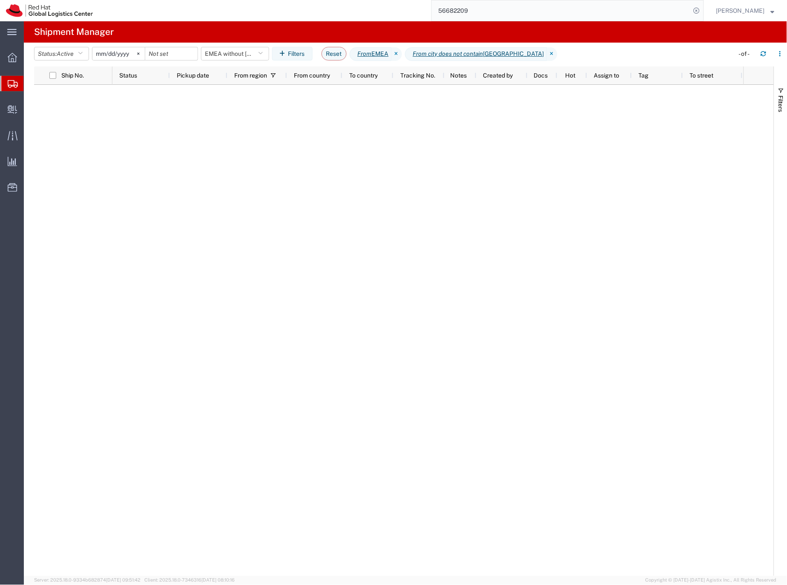
type input "[DATE]"
